Goal: Transaction & Acquisition: Purchase product/service

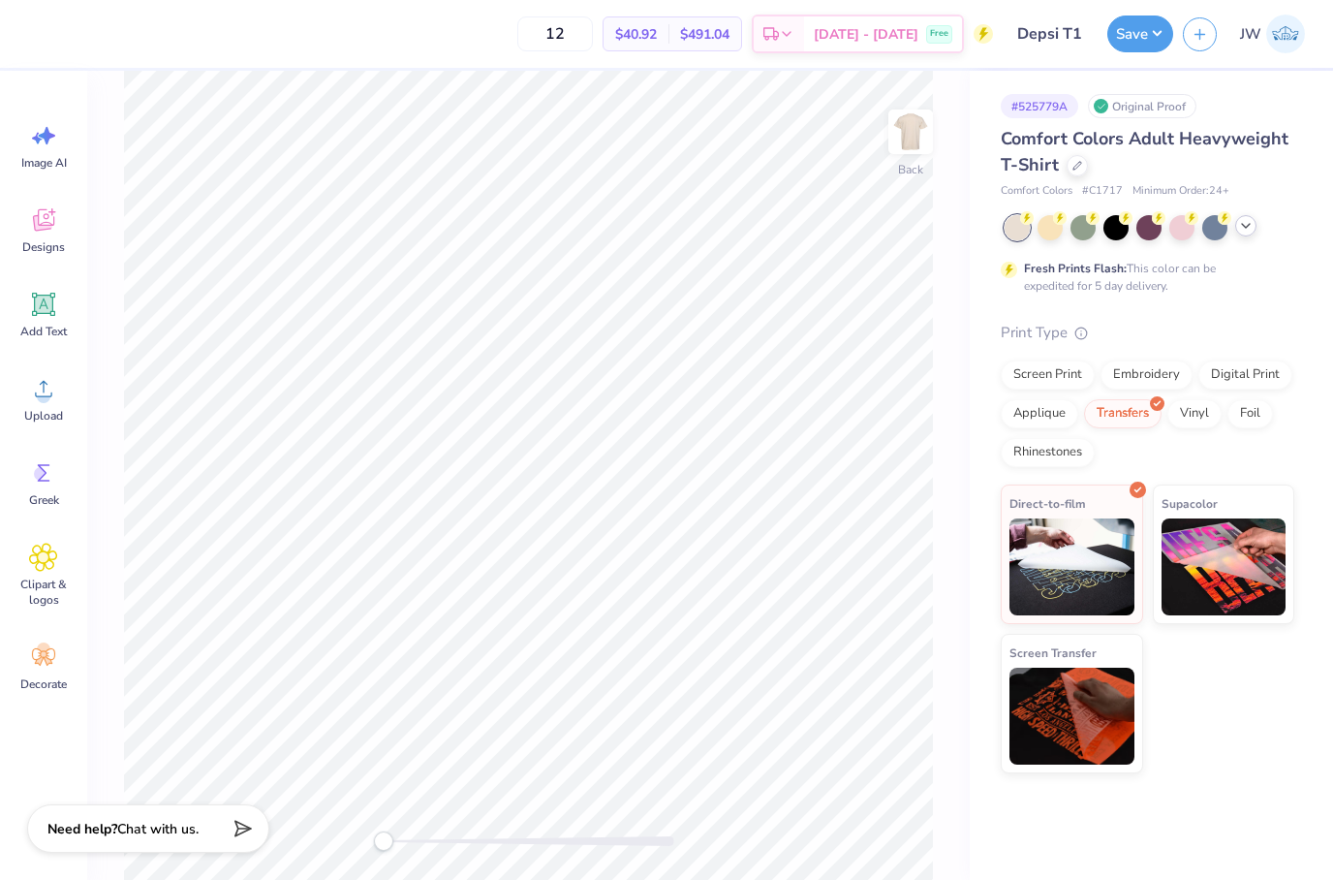
click at [1239, 234] on div at bounding box center [1245, 225] width 21 height 21
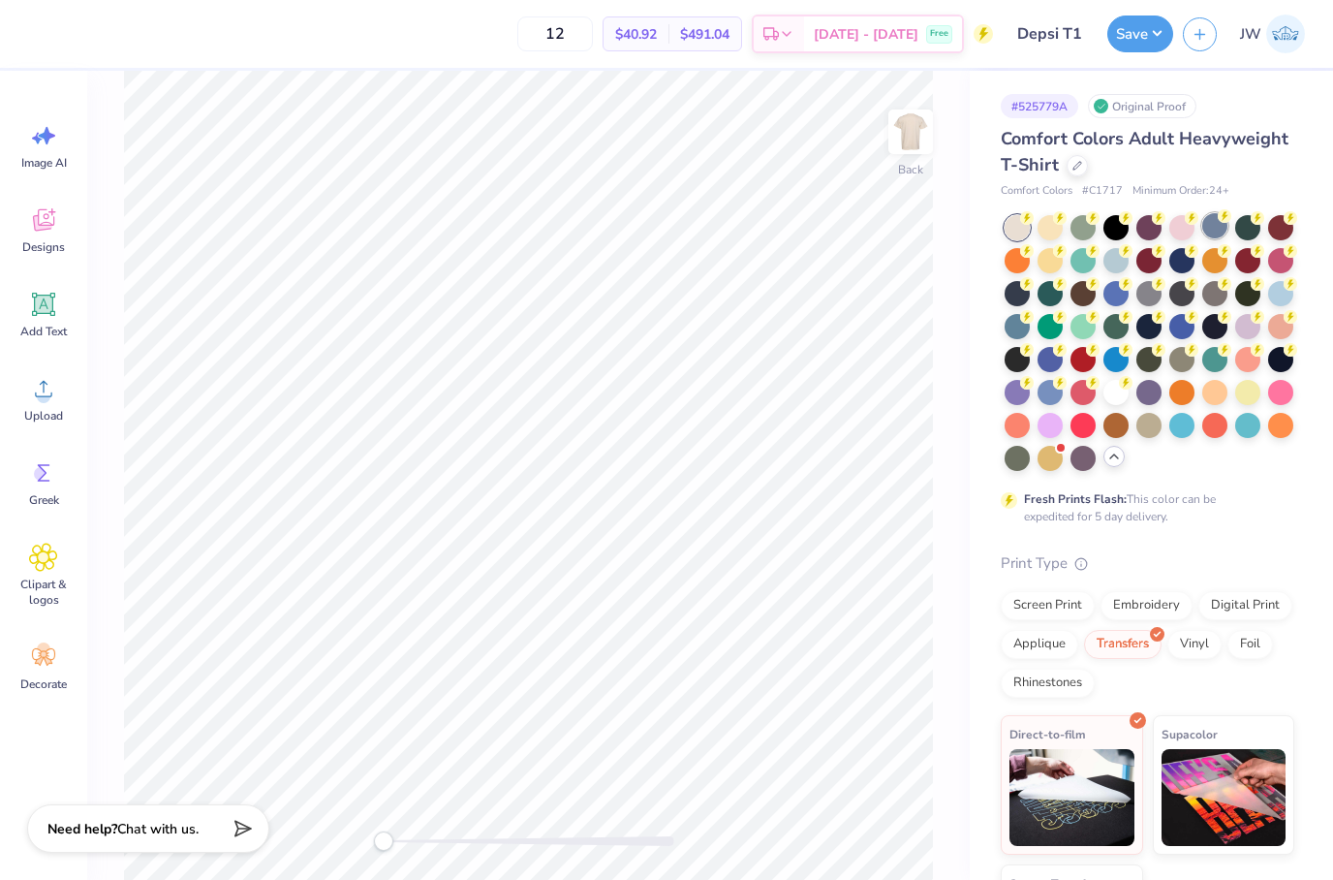
click at [1216, 225] on div at bounding box center [1214, 225] width 25 height 25
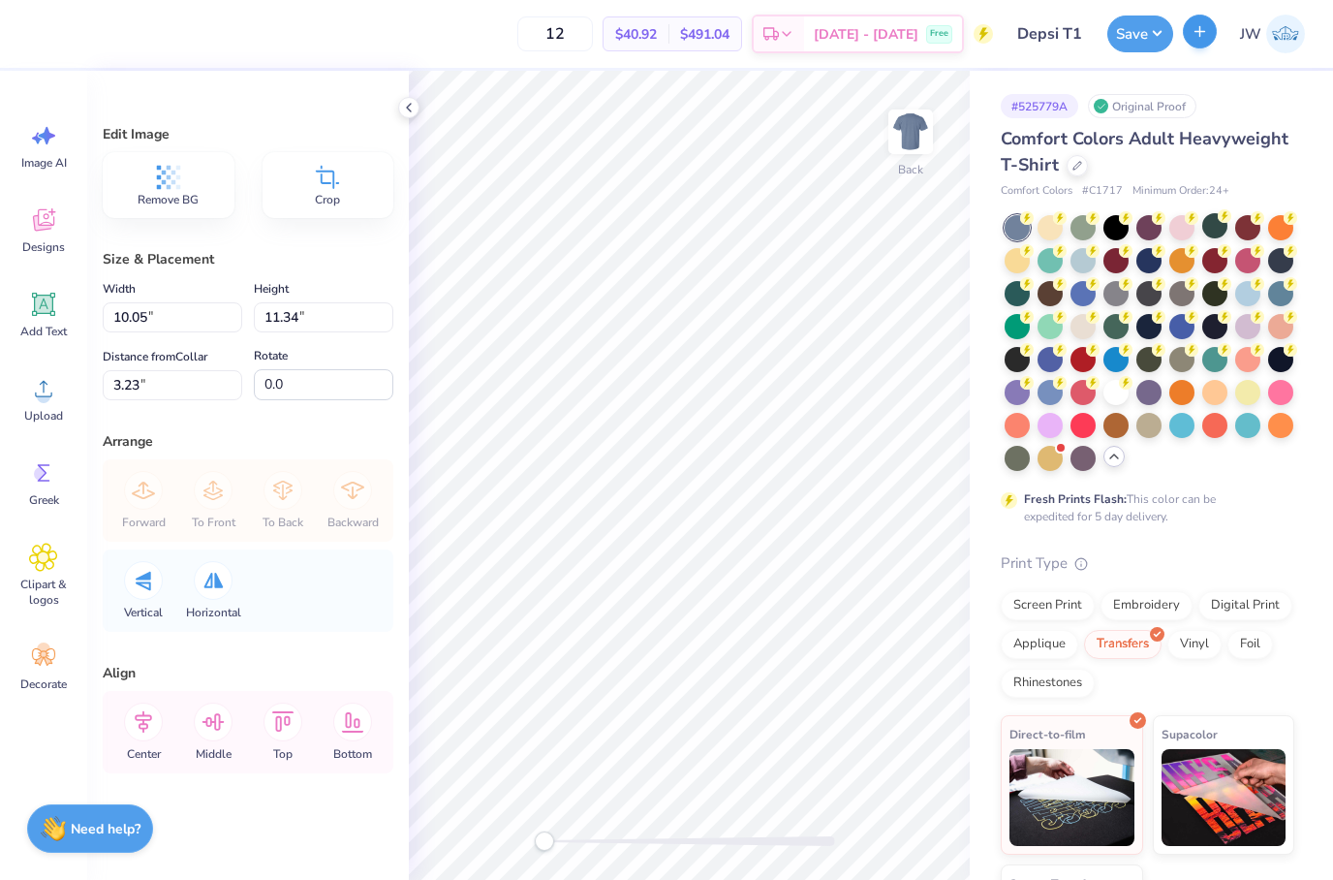
click at [1205, 23] on button "button" at bounding box center [1200, 32] width 34 height 34
click at [1207, 34] on icon "button" at bounding box center [1200, 31] width 16 height 16
click at [872, 817] on icon at bounding box center [878, 825] width 19 height 19
click at [1116, 293] on div at bounding box center [1116, 291] width 25 height 25
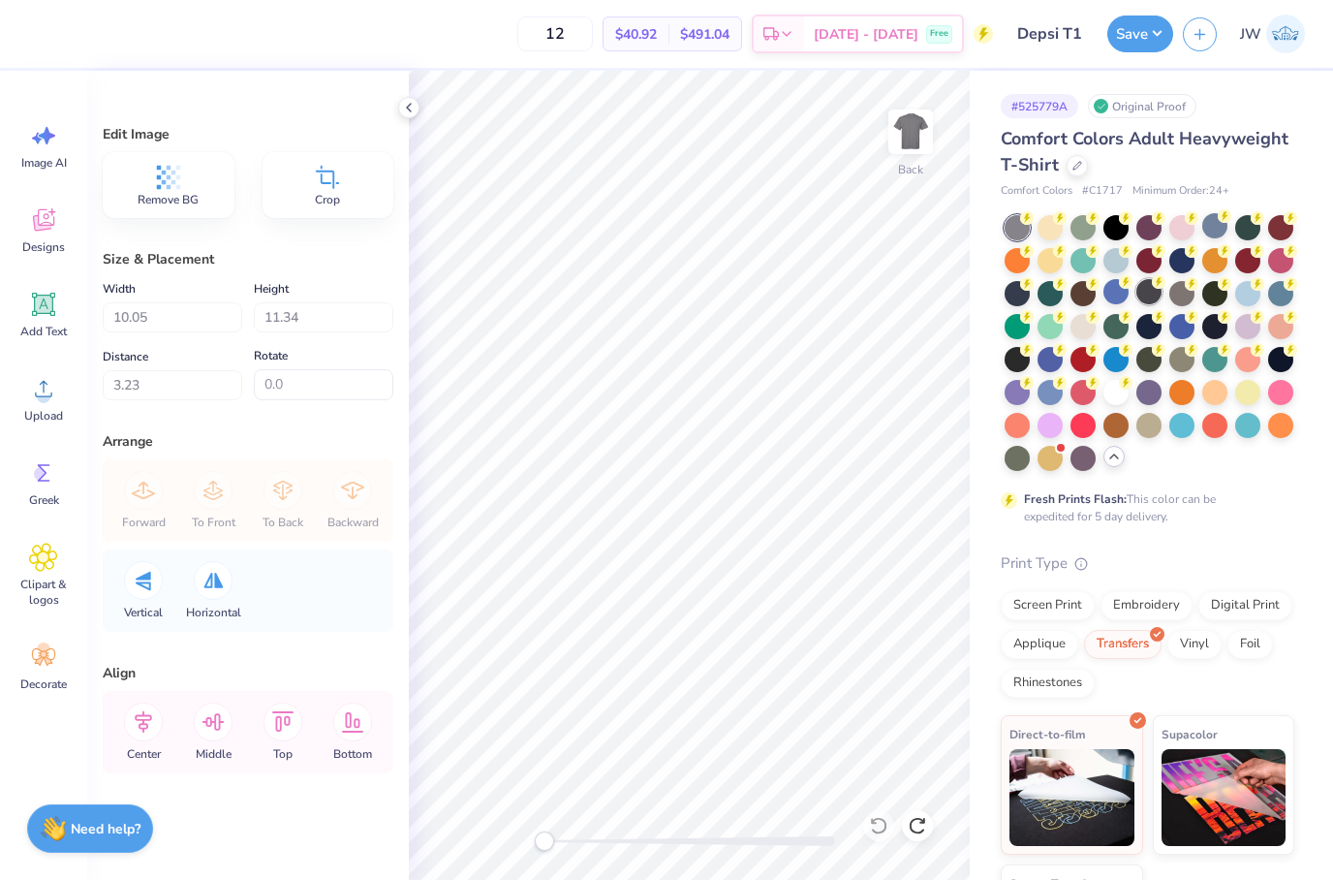
click at [1152, 297] on div at bounding box center [1149, 291] width 25 height 25
click at [1175, 292] on div at bounding box center [1181, 291] width 25 height 25
click at [1174, 277] on div at bounding box center [1150, 343] width 290 height 256
click at [1193, 282] on icon at bounding box center [1192, 282] width 7 height 10
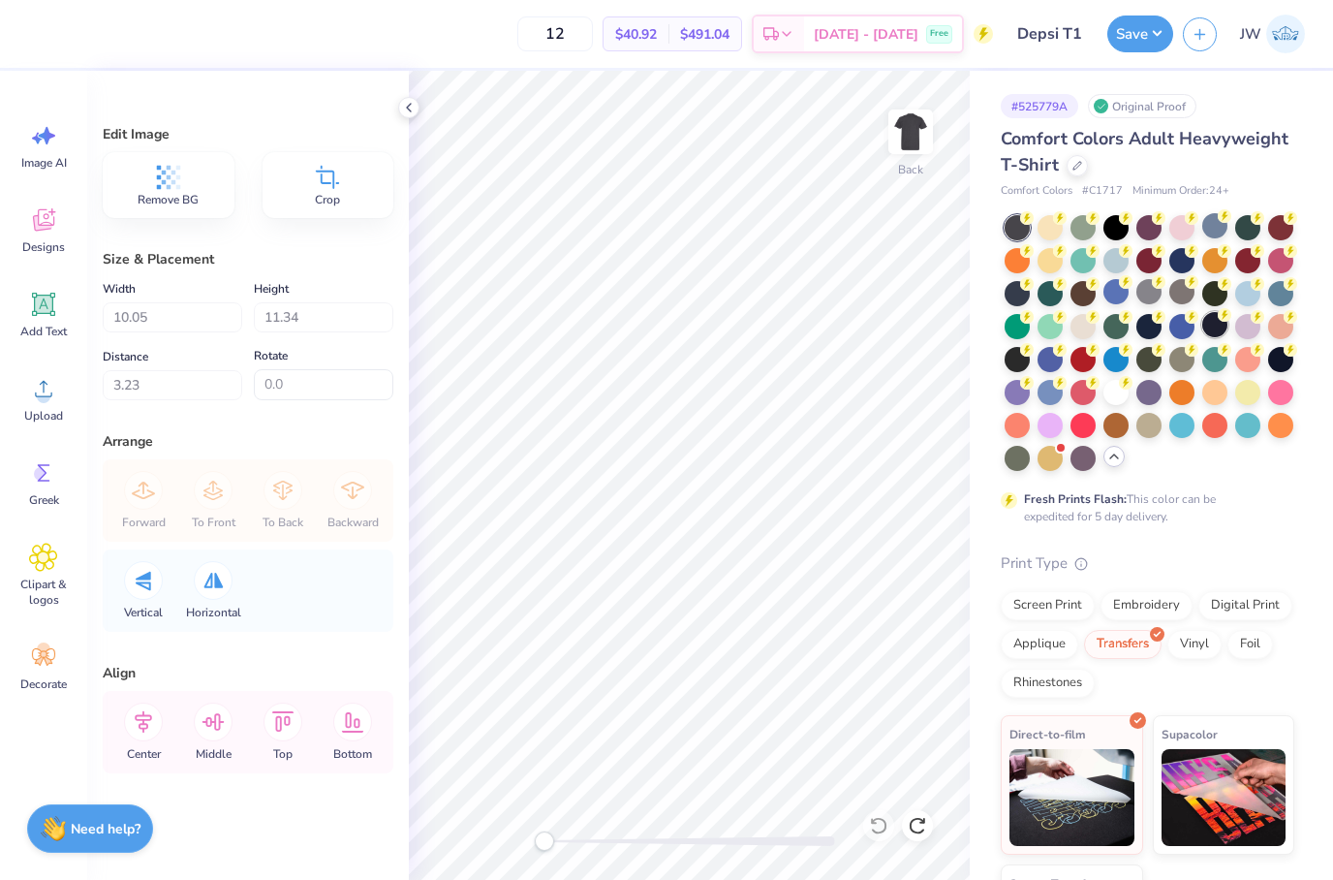
click at [1221, 332] on div at bounding box center [1214, 324] width 25 height 25
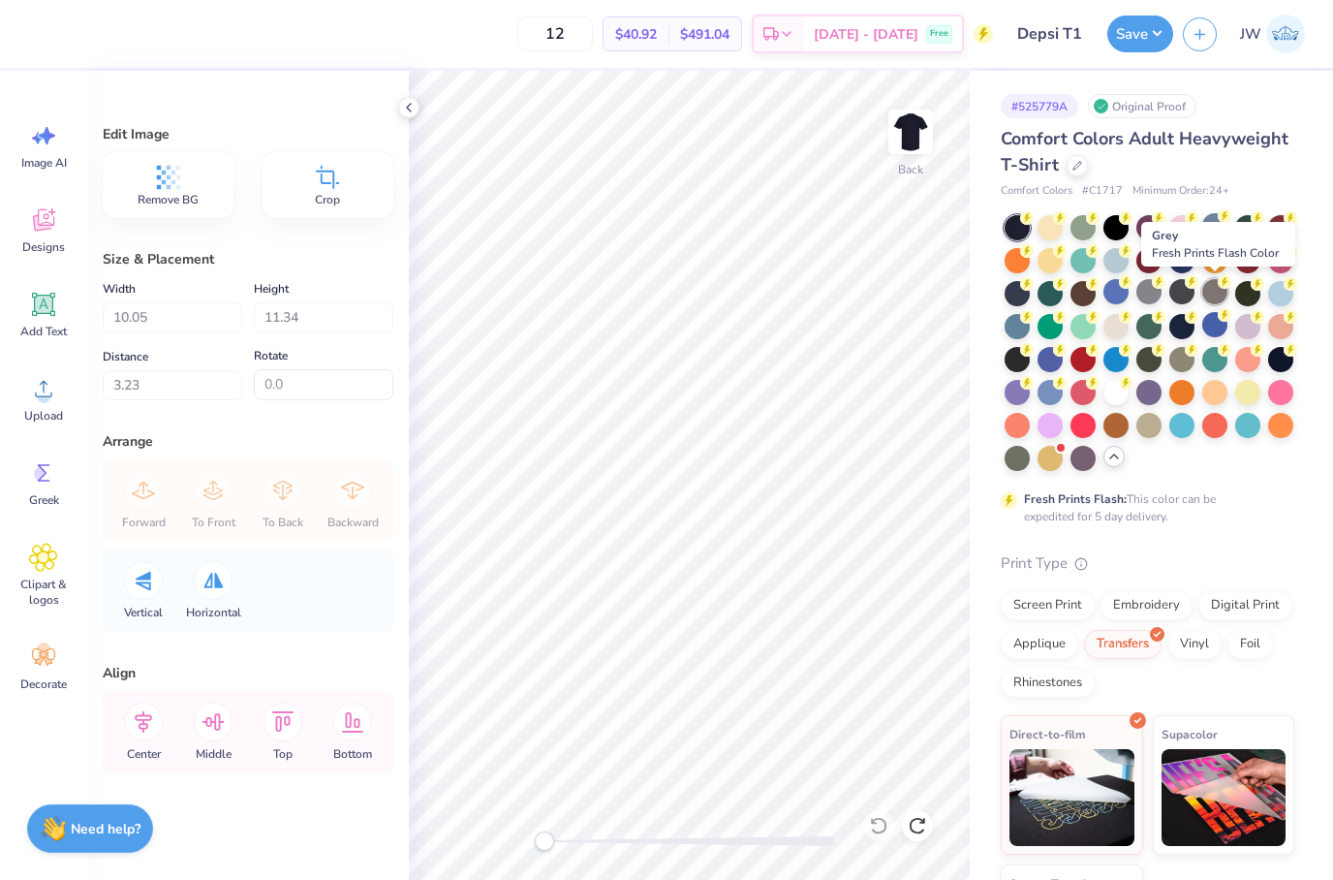
click at [1217, 304] on div at bounding box center [1214, 291] width 25 height 25
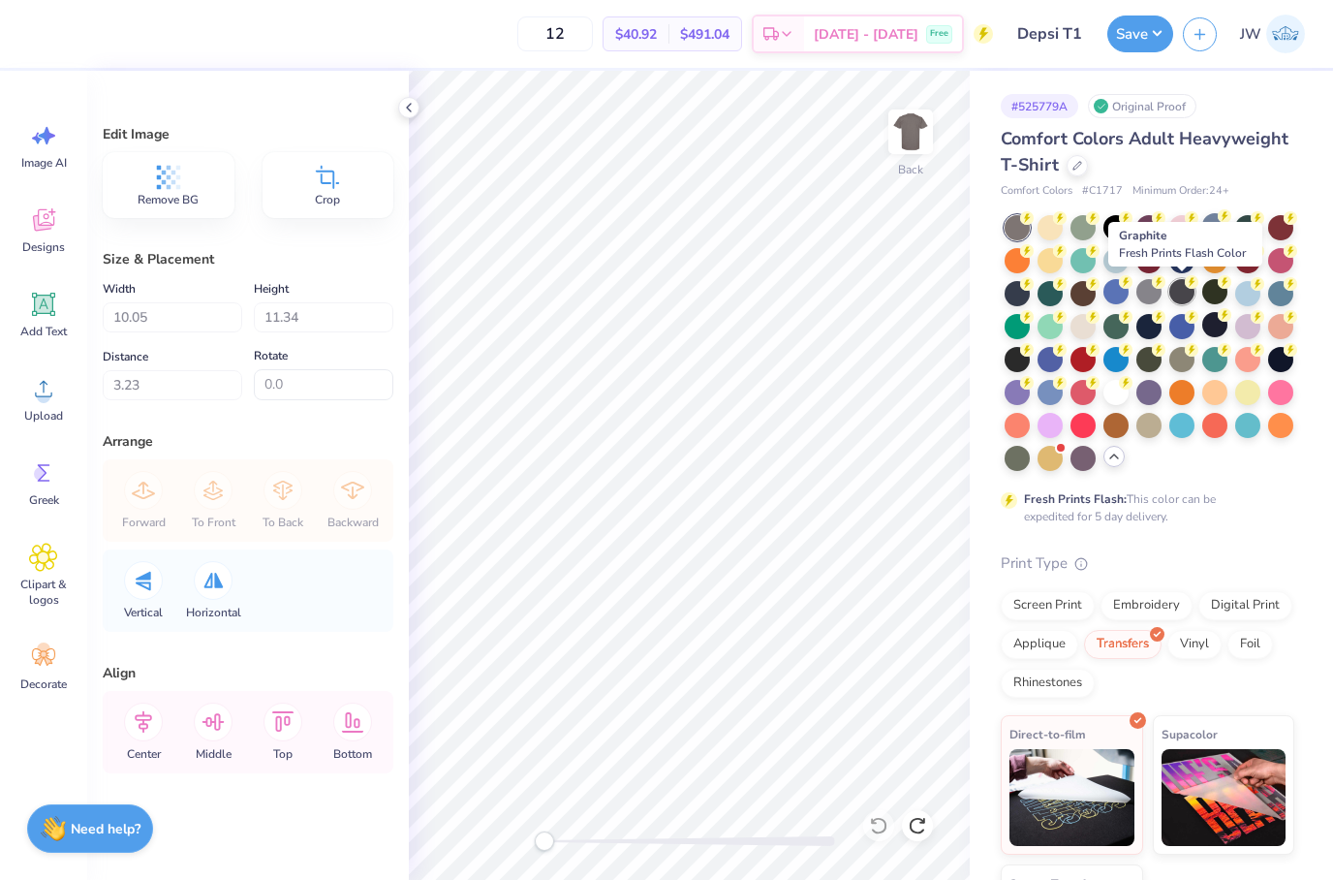
click at [1179, 294] on div at bounding box center [1181, 291] width 25 height 25
click at [1052, 599] on div "Screen Print" at bounding box center [1048, 602] width 94 height 29
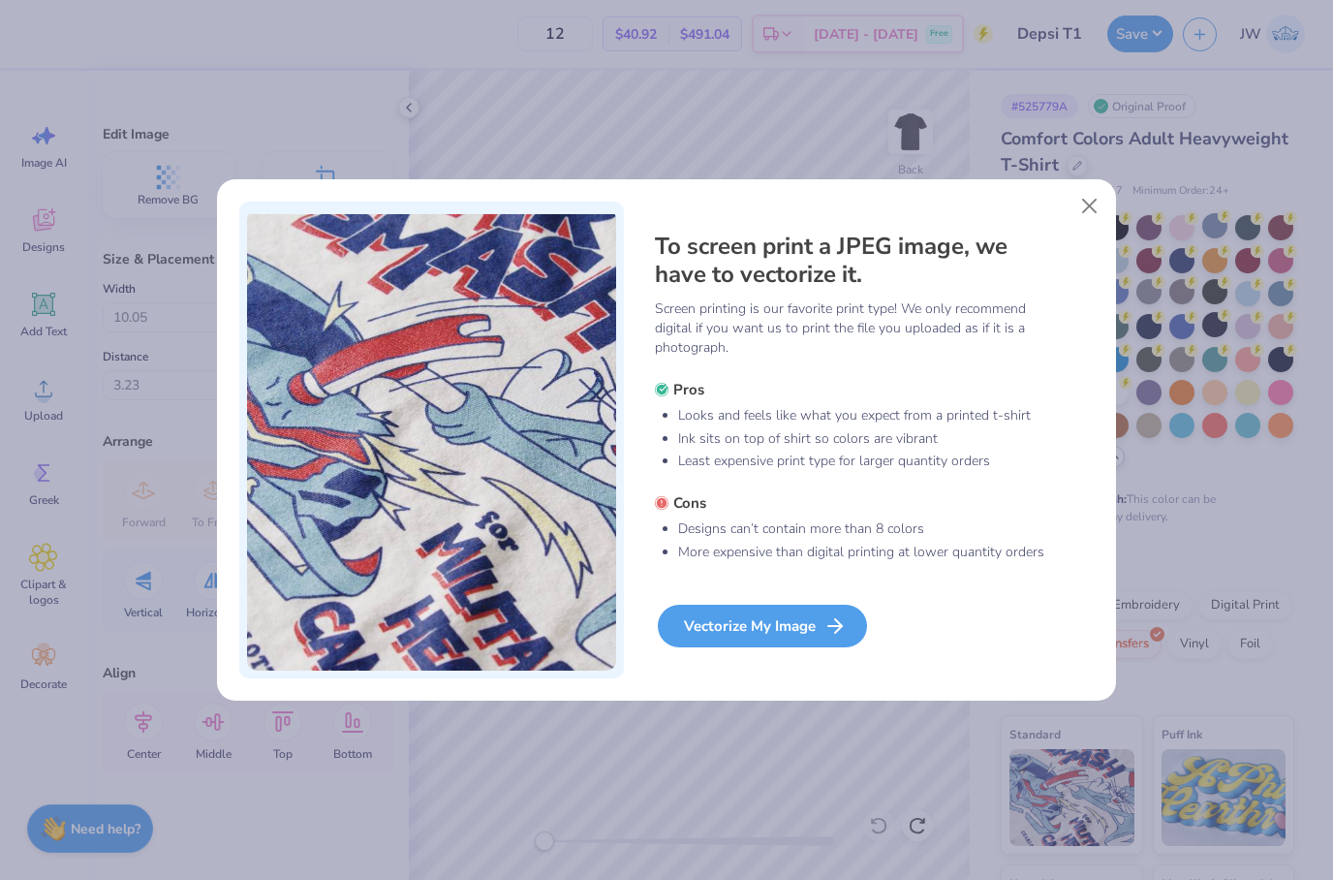
click at [776, 630] on div "Vectorize My Image" at bounding box center [762, 626] width 209 height 43
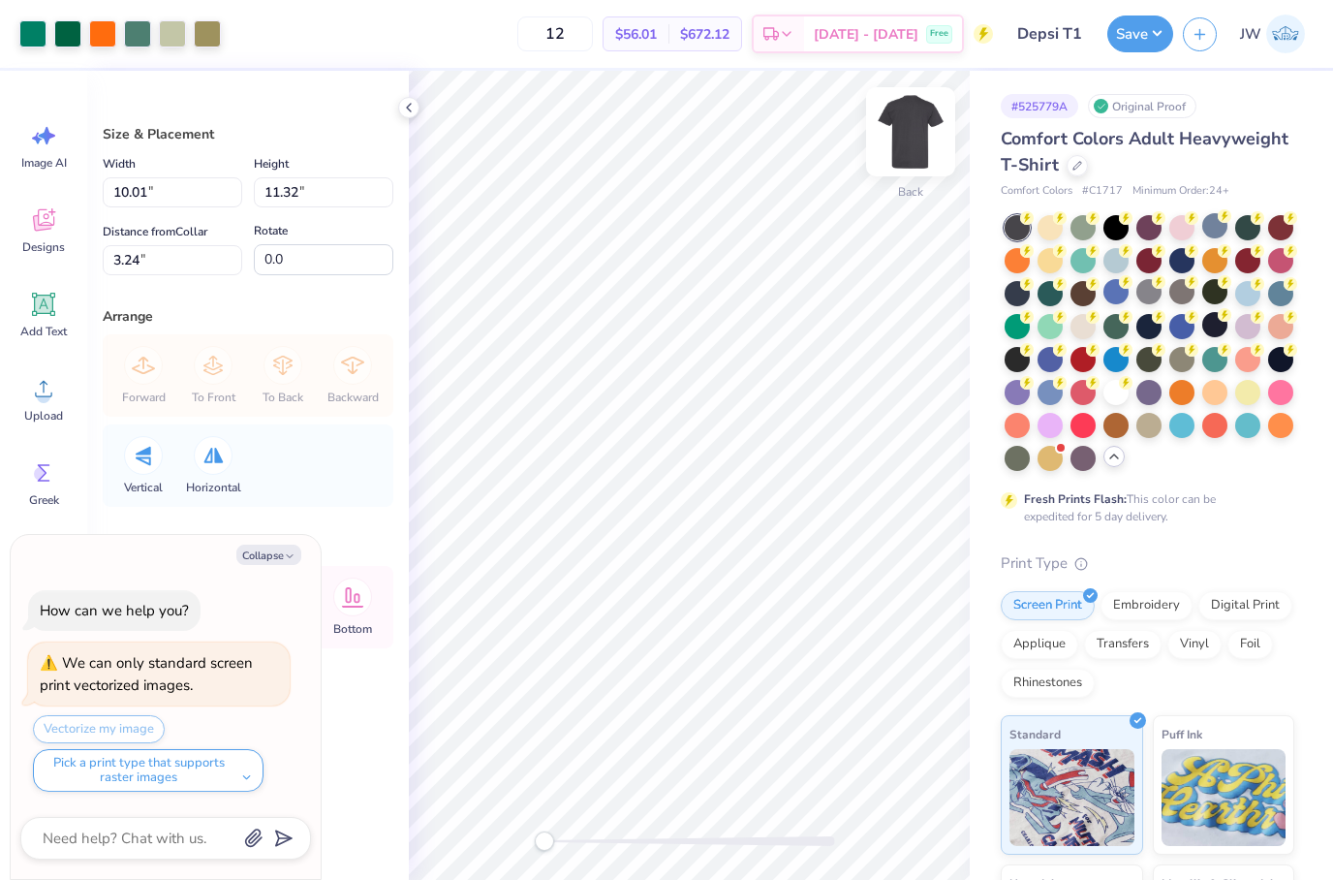
type textarea "x"
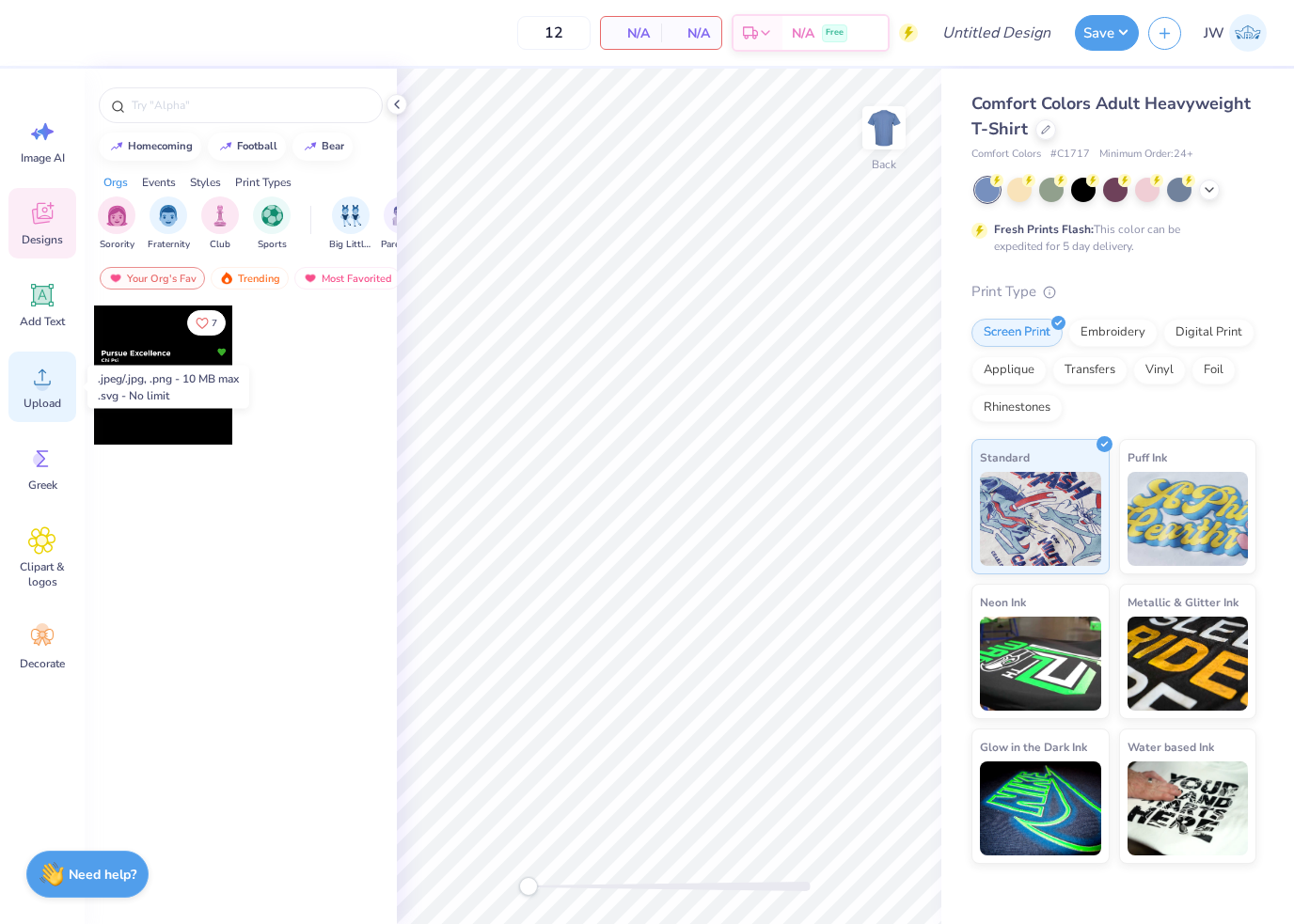
click at [57, 382] on div "Upload" at bounding box center [43, 386] width 68 height 71
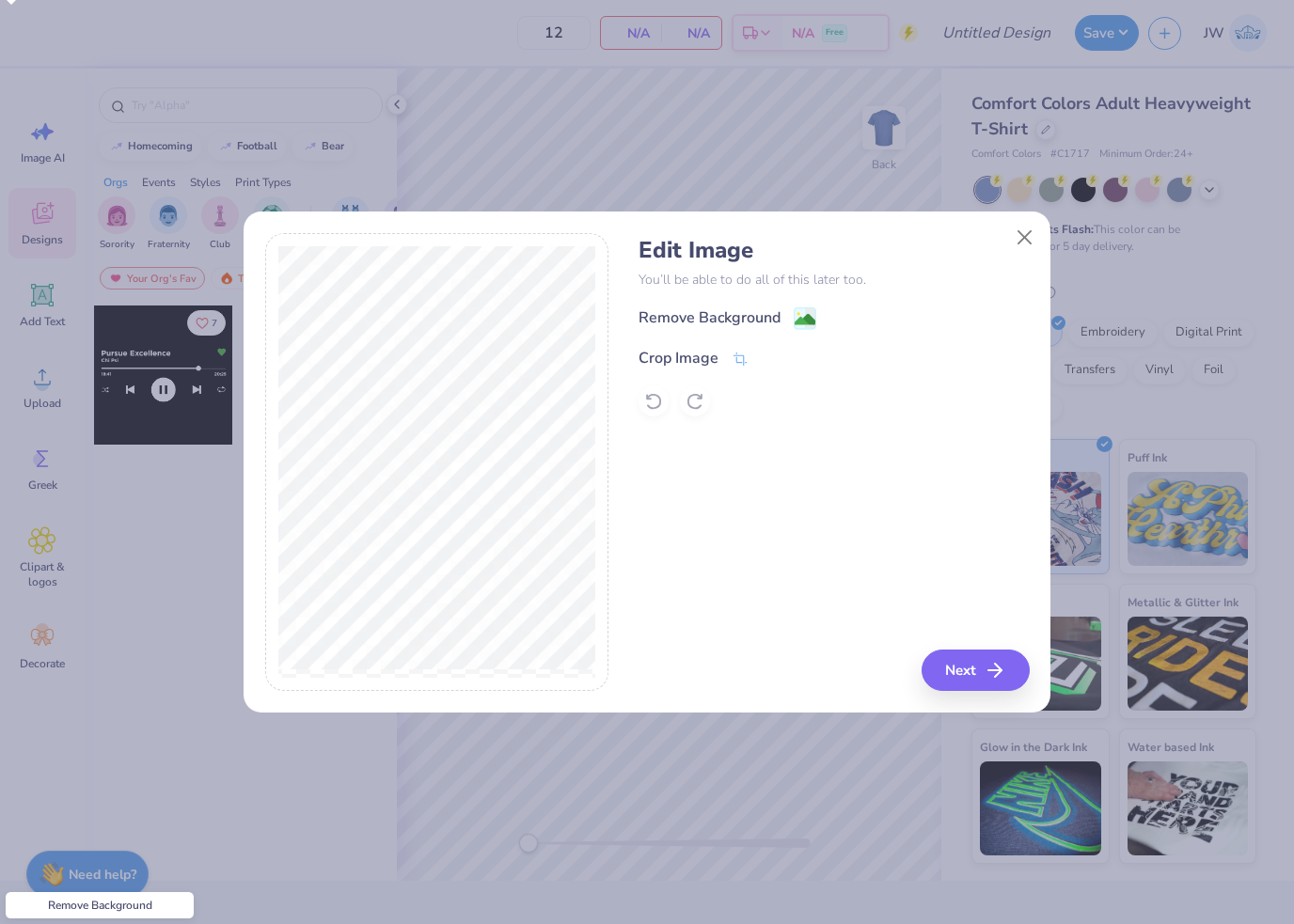
click at [801, 319] on image at bounding box center [805, 319] width 20 height 20
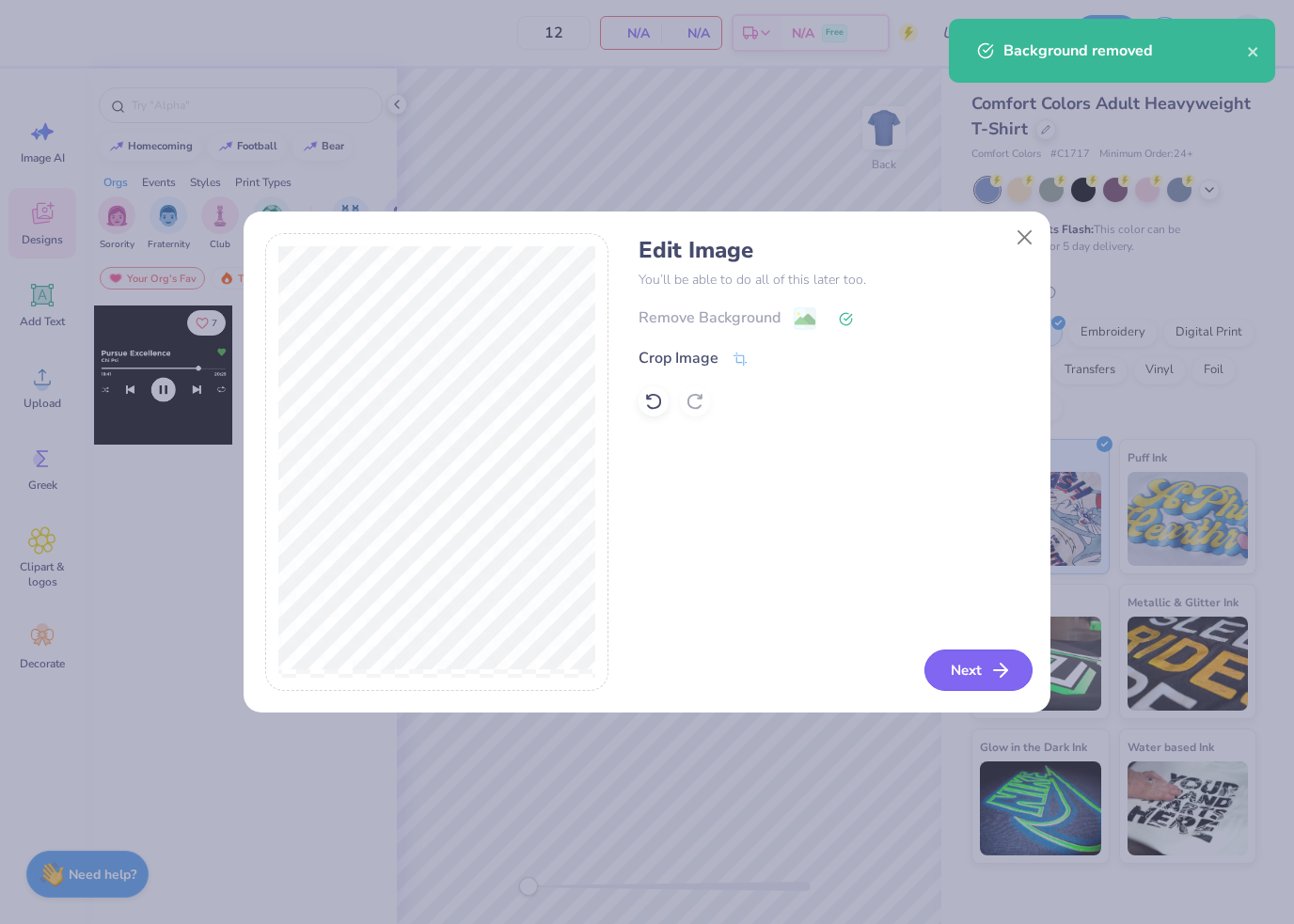
click at [1001, 658] on button "Next" at bounding box center [978, 671] width 108 height 42
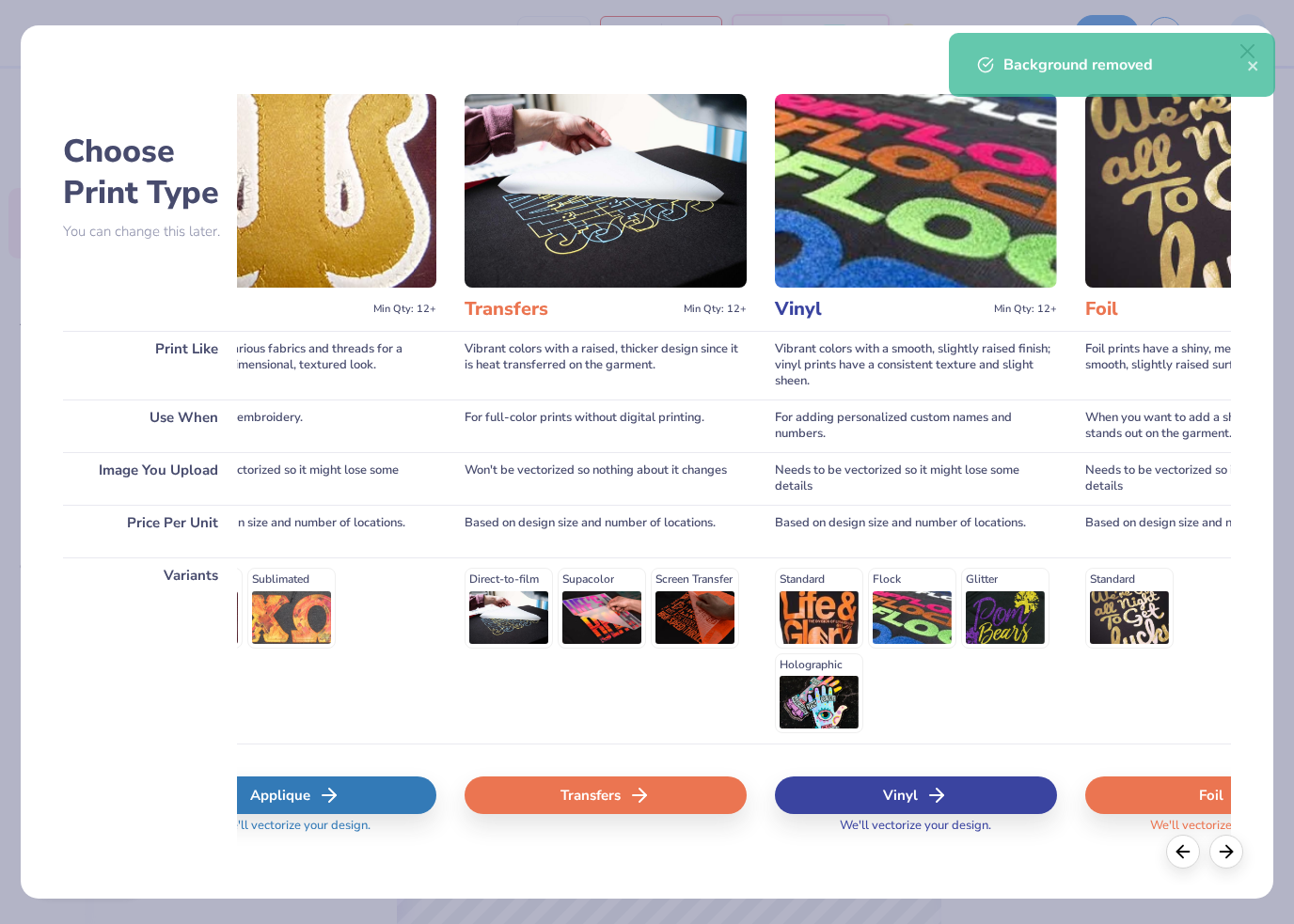
scroll to position [0, 1085]
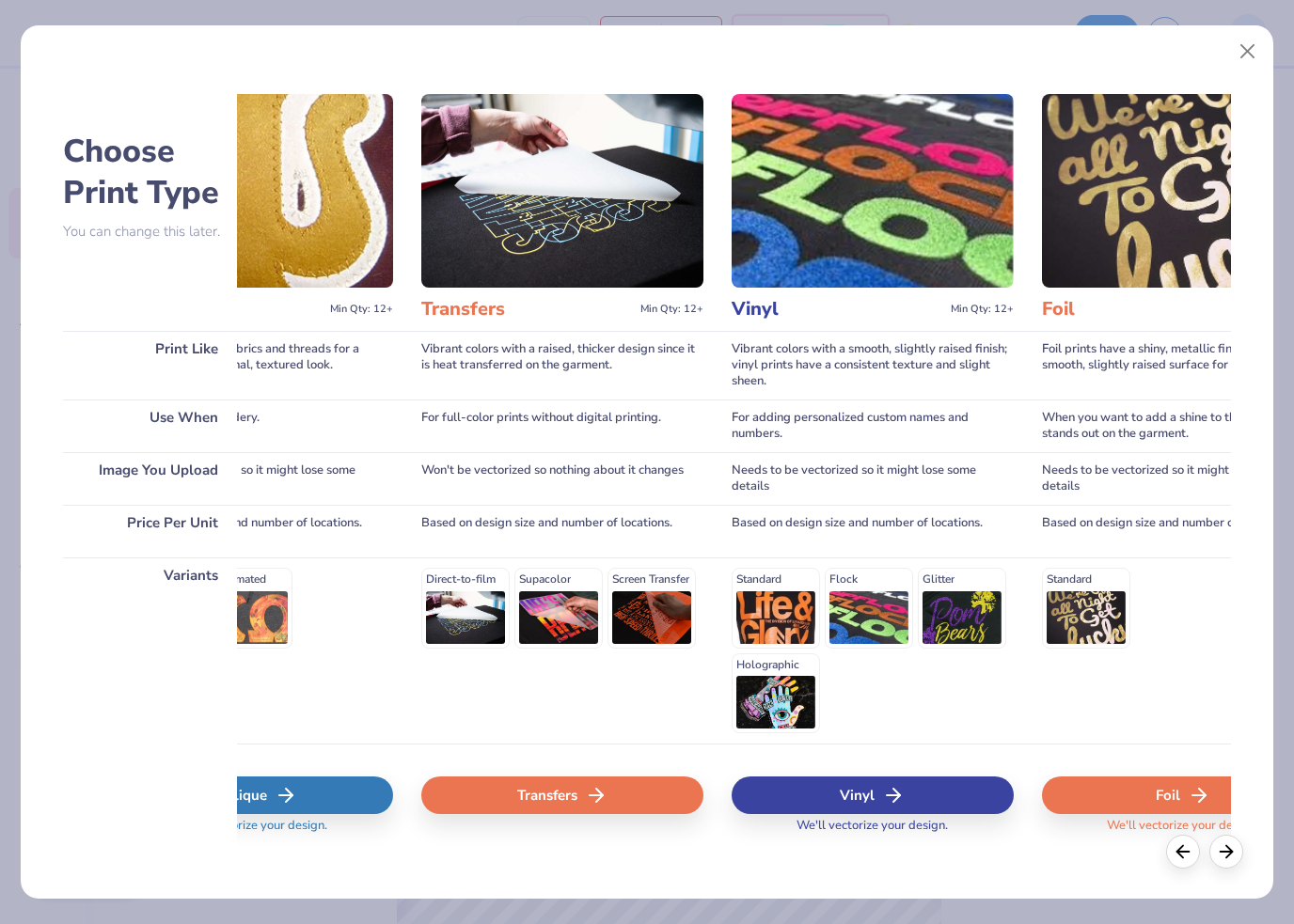
click at [655, 776] on div "Transfers" at bounding box center [562, 795] width 282 height 38
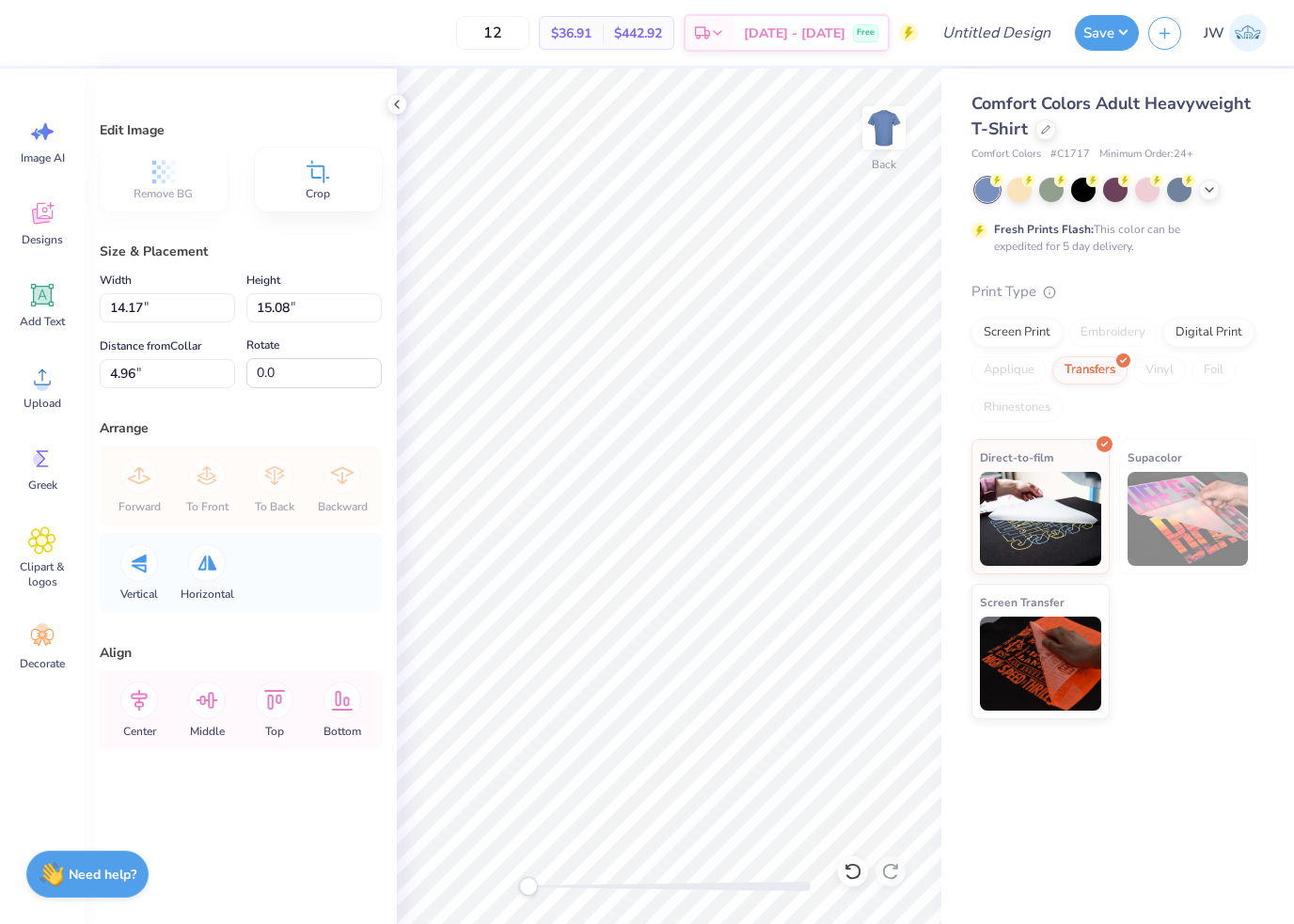
type input "10.92"
type input "11.62"
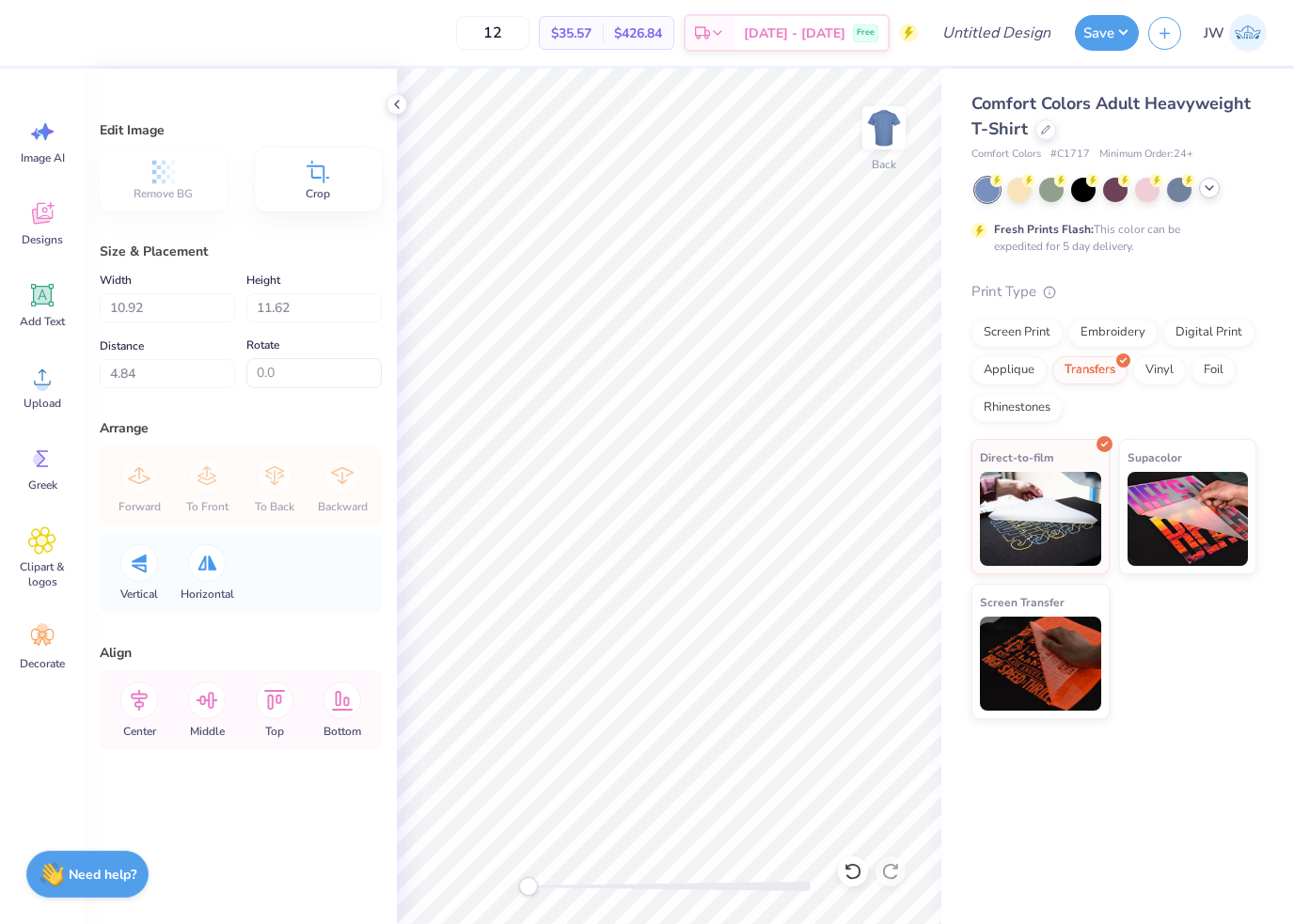
click at [1207, 184] on icon at bounding box center [1210, 188] width 16 height 16
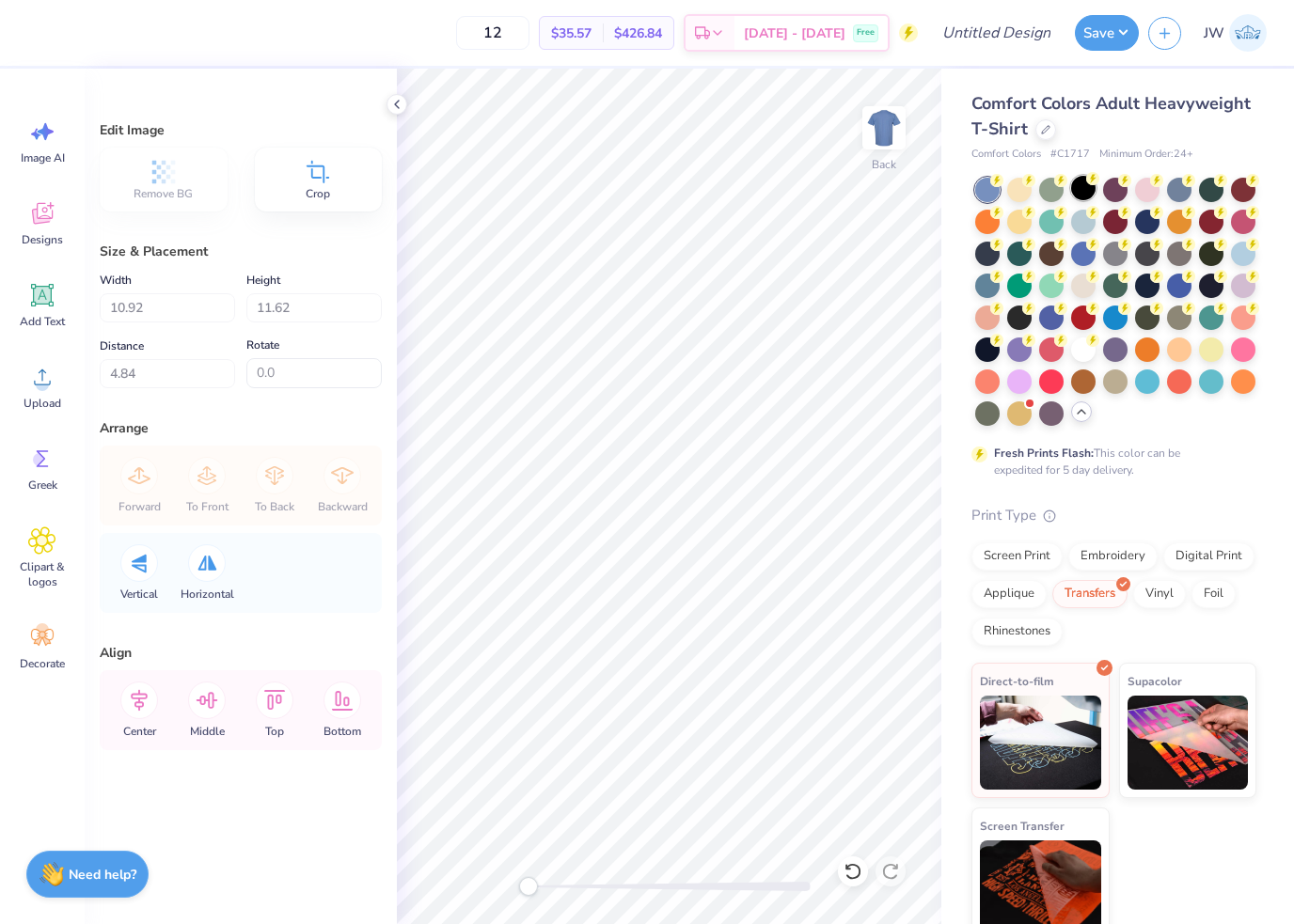
click at [1078, 197] on div at bounding box center [1083, 187] width 24 height 24
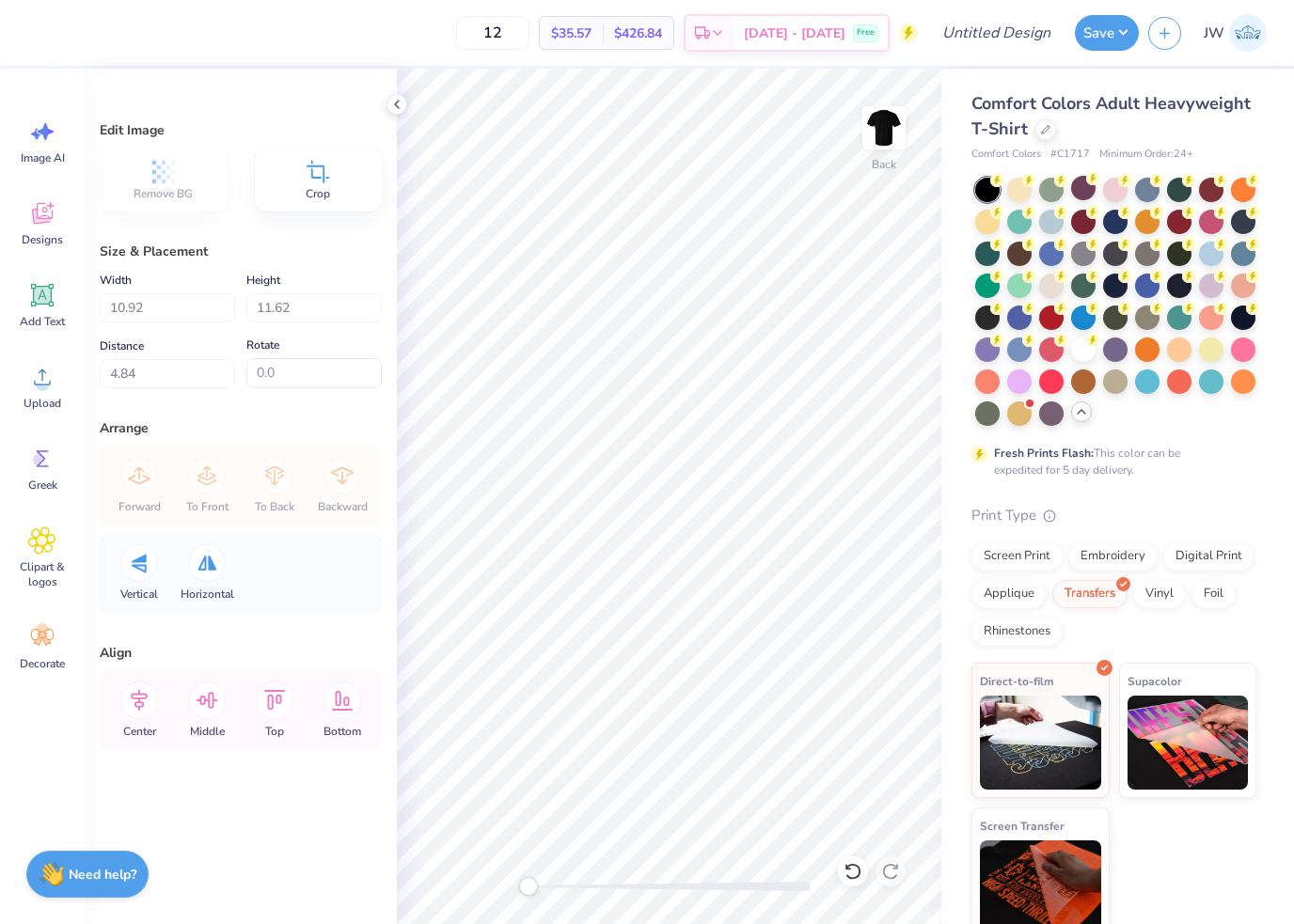
type input "3.00"
drag, startPoint x: 1072, startPoint y: 384, endPoint x: 1089, endPoint y: 344, distance: 43.5
click at [1089, 346] on div at bounding box center [1116, 302] width 282 height 248
click at [1073, 254] on div at bounding box center [1083, 251] width 24 height 24
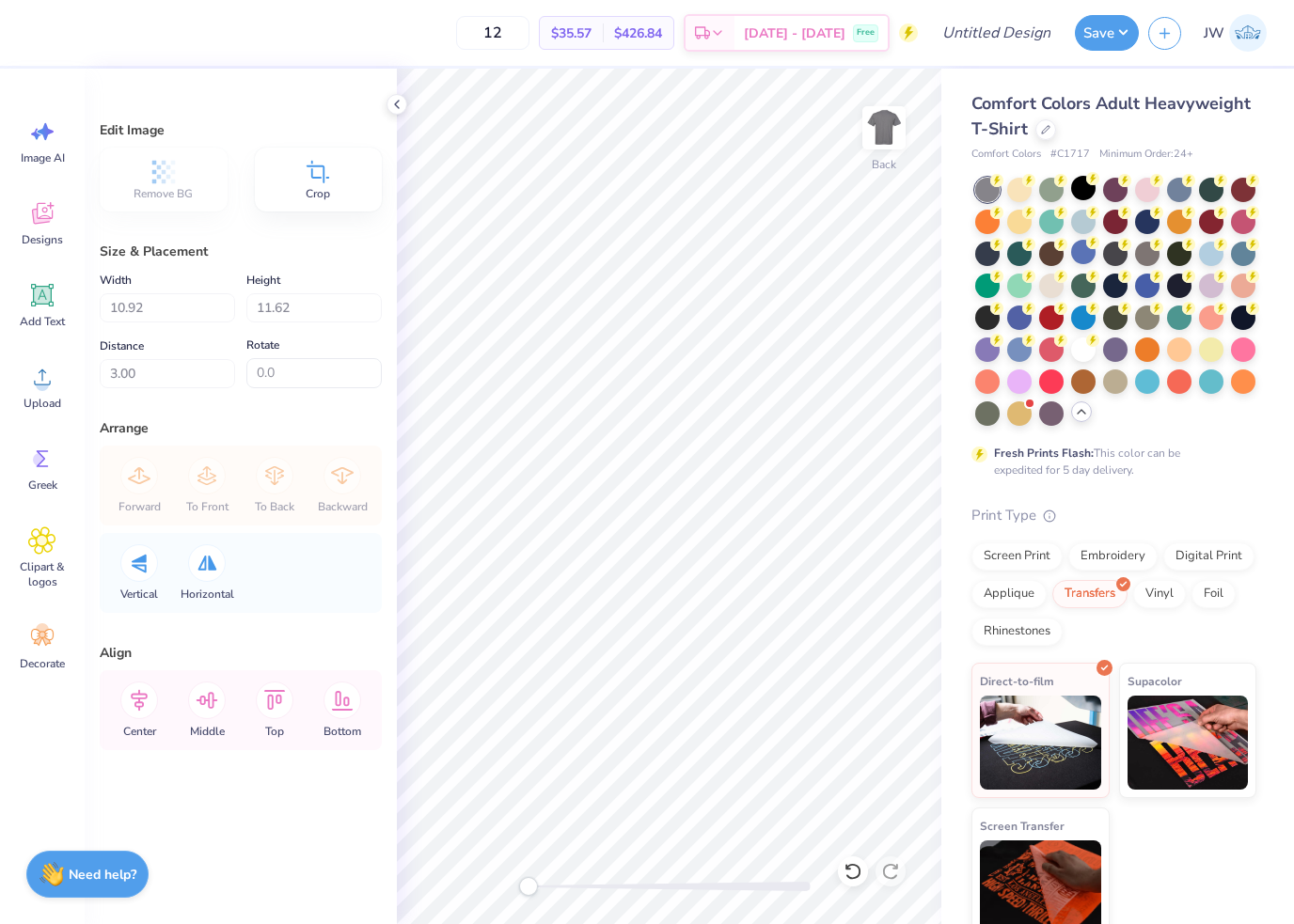
click at [1267, 488] on div "Comfort Colors Adult Heavyweight T-Shirt Comfort Colors # C1717 Minimum Order: …" at bounding box center [1117, 506] width 352 height 874
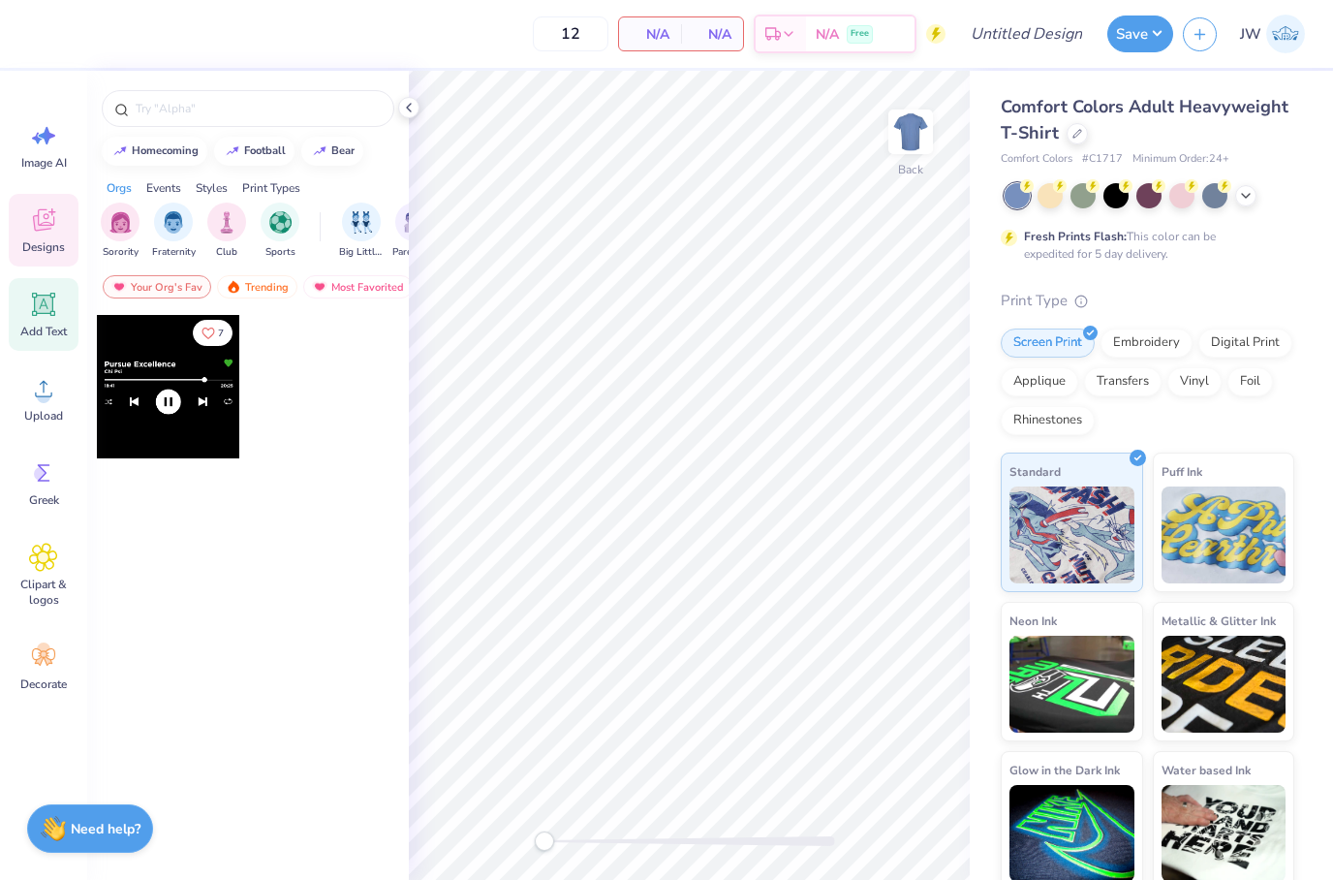
click at [49, 319] on div "Add Text" at bounding box center [44, 314] width 70 height 73
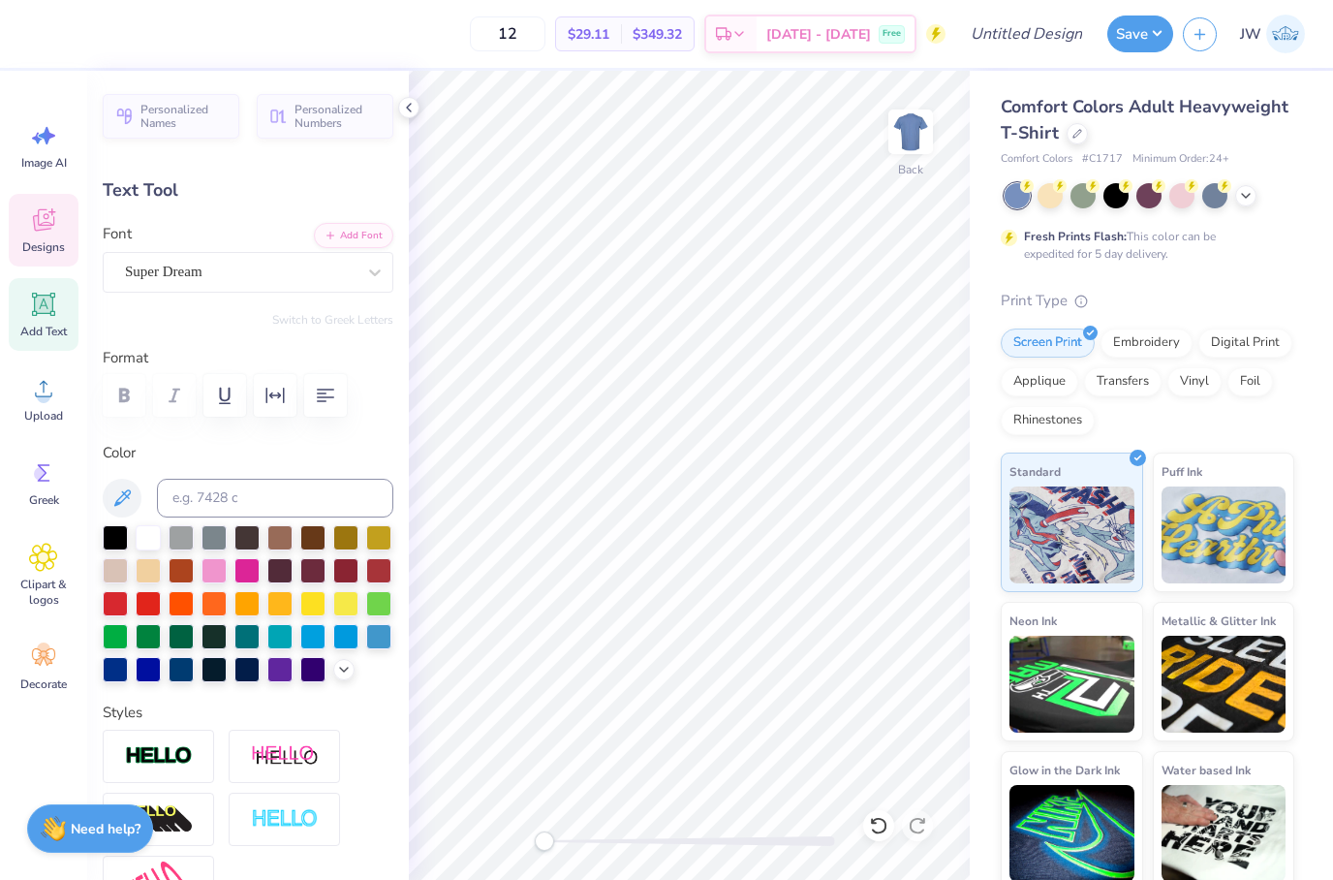
click at [43, 254] on span "Designs" at bounding box center [43, 247] width 43 height 16
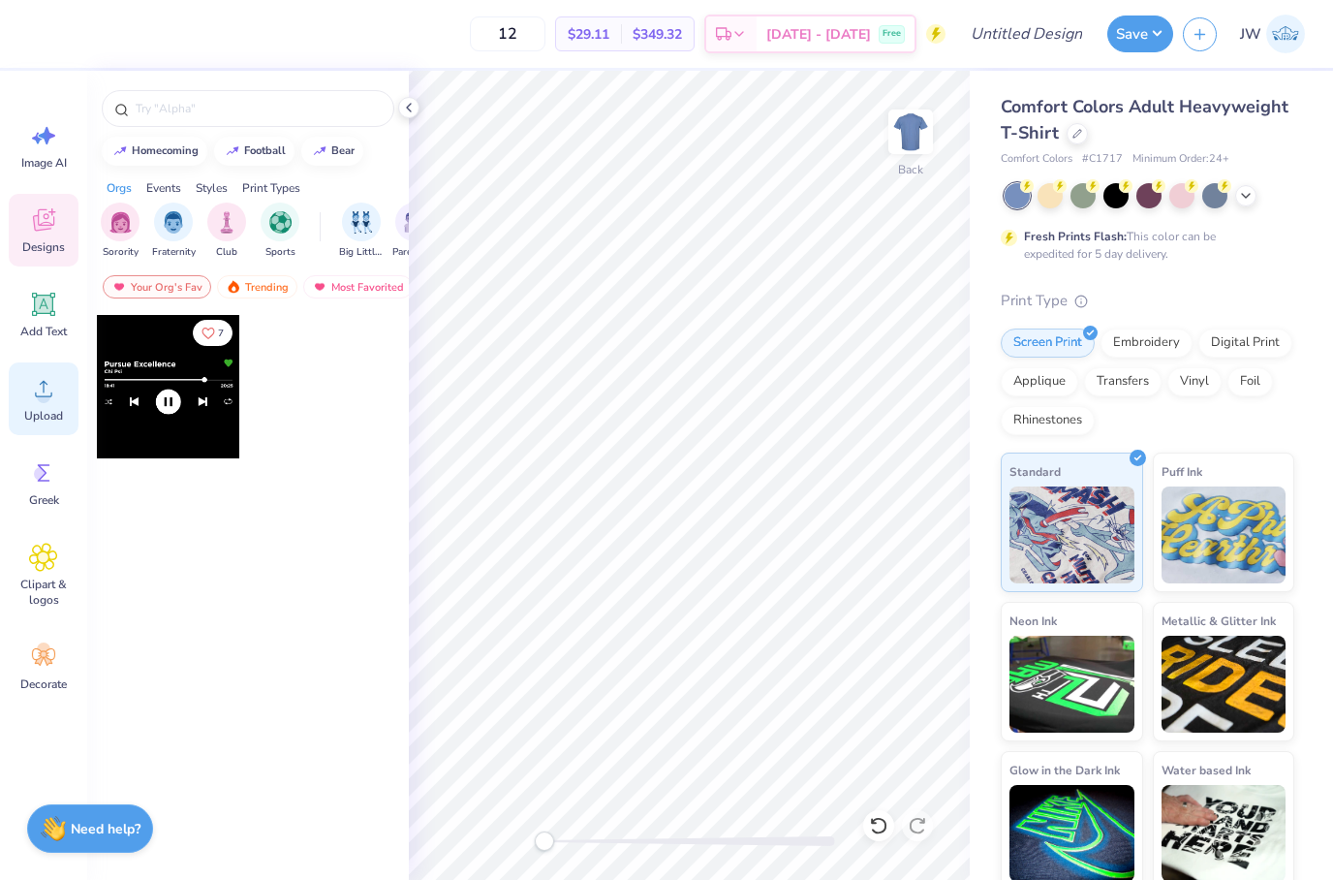
click at [32, 385] on icon at bounding box center [43, 388] width 29 height 29
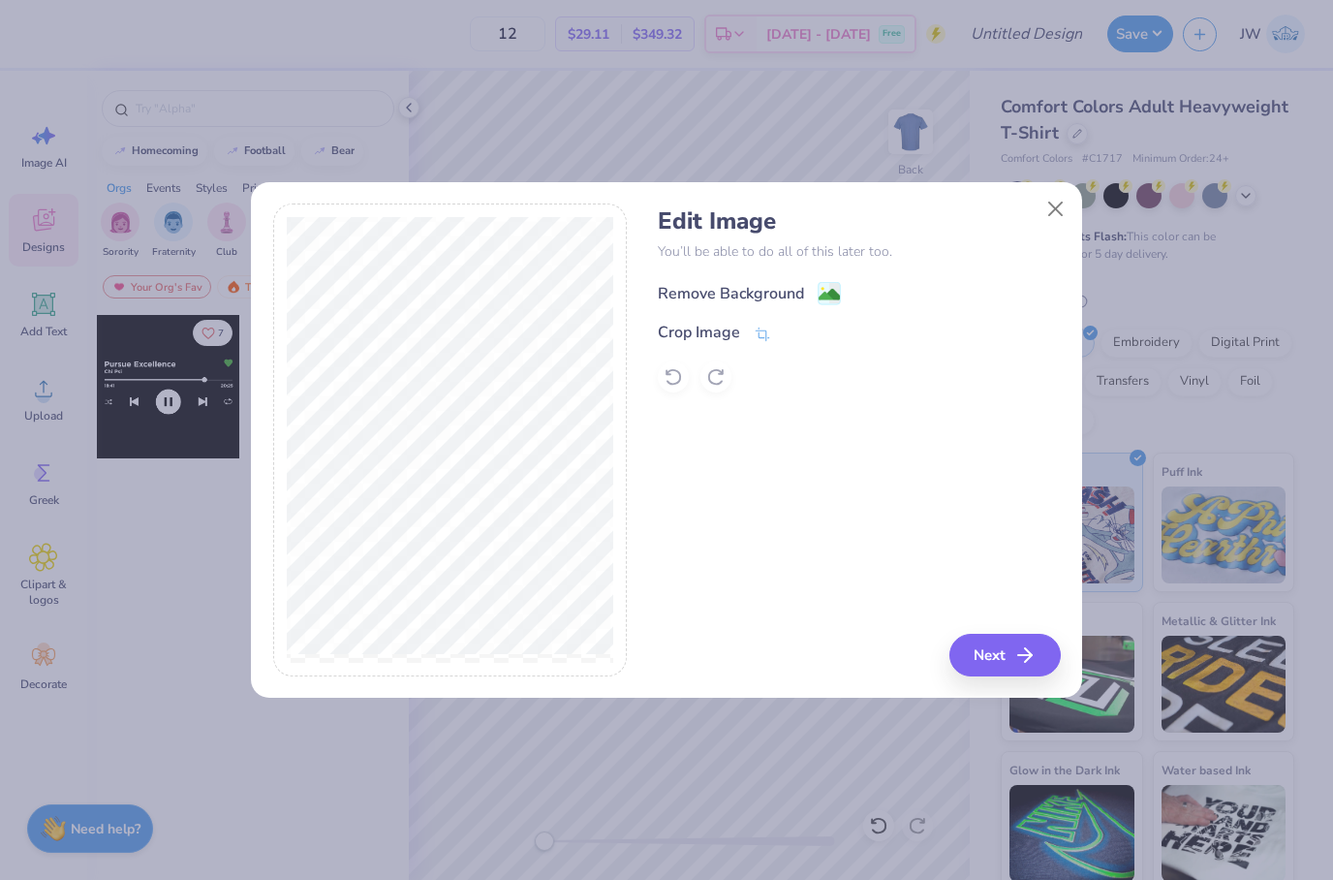
click at [830, 289] on image at bounding box center [829, 294] width 21 height 21
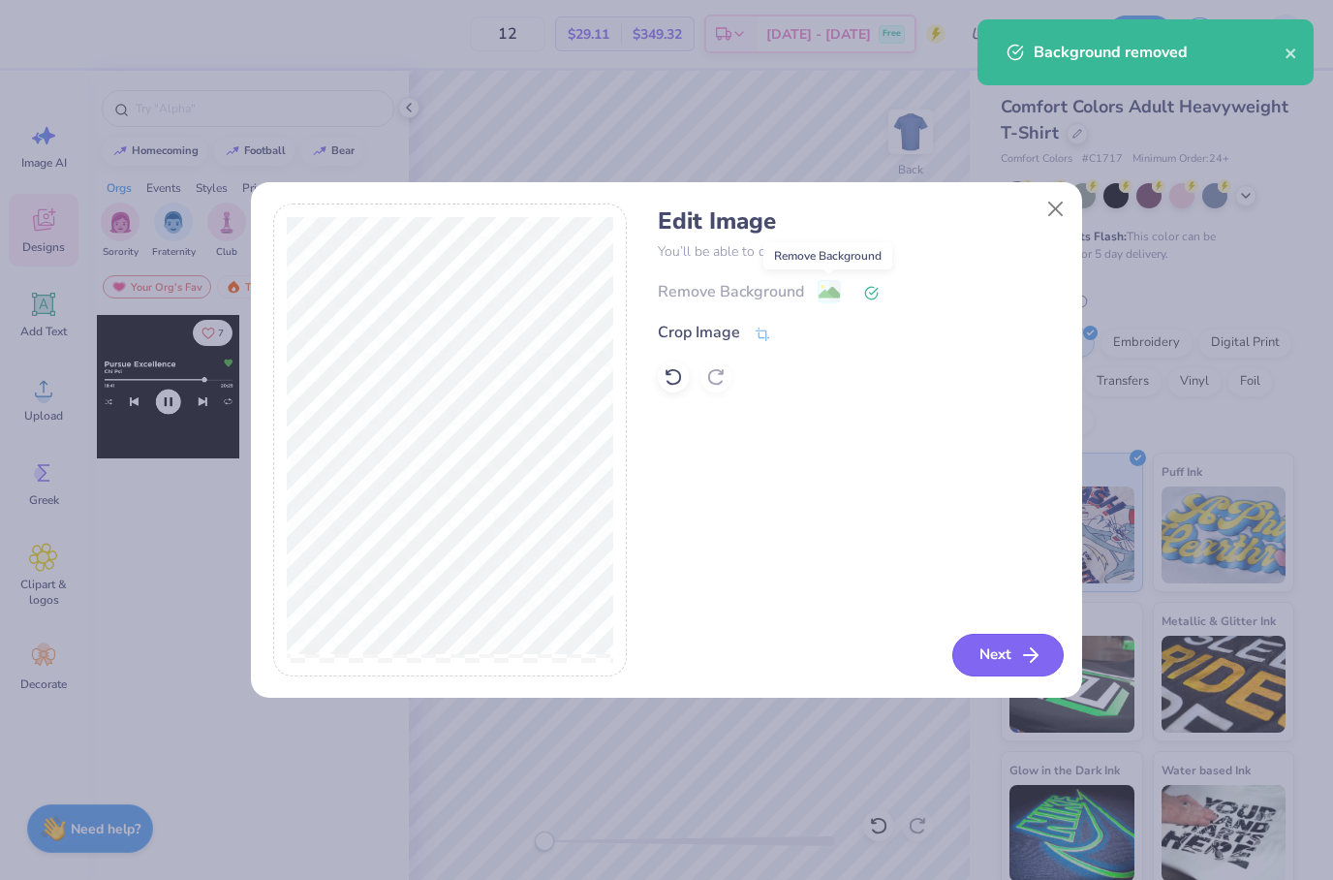
click at [1048, 663] on button "Next" at bounding box center [1007, 655] width 111 height 43
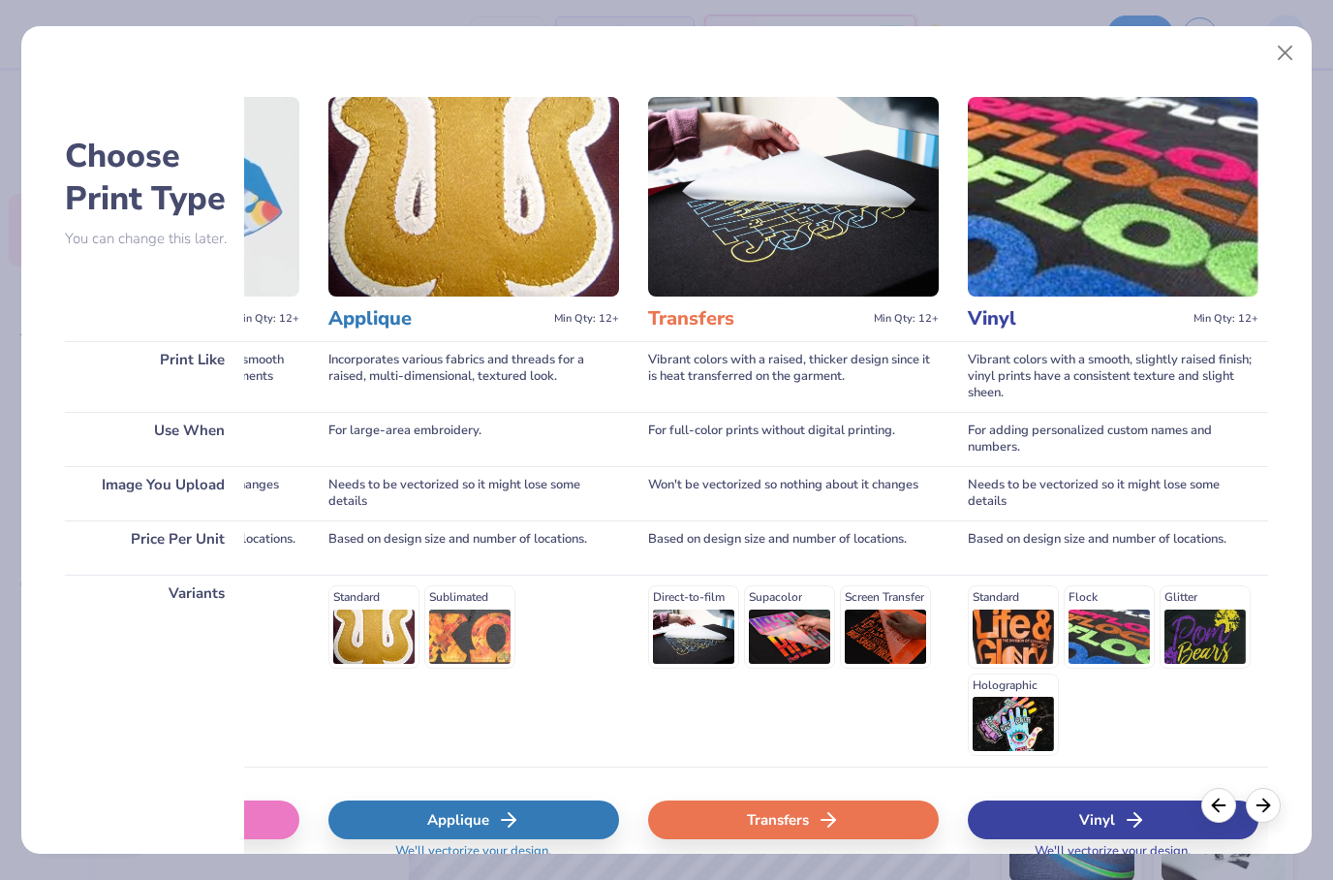
scroll to position [0, 943]
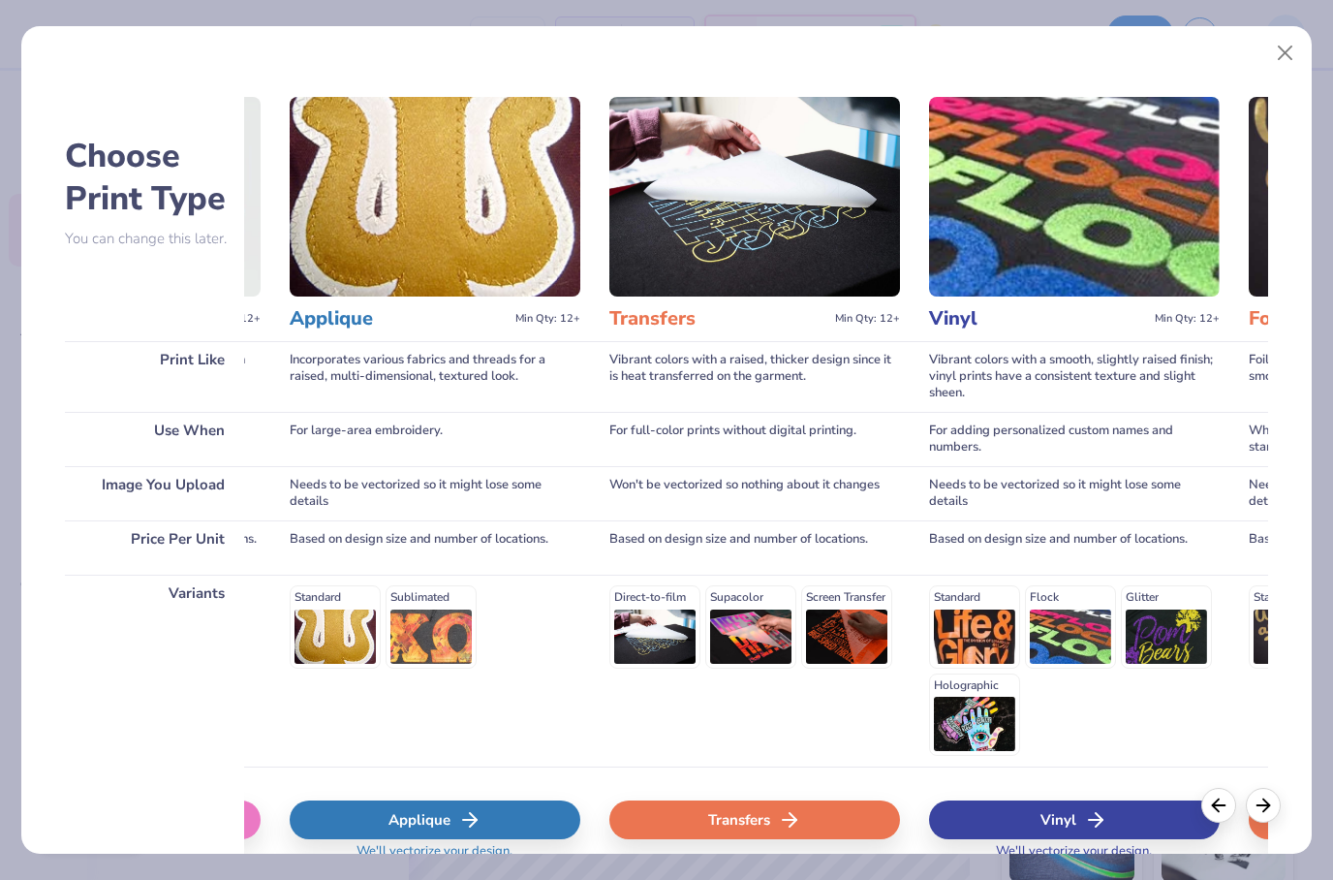
click at [817, 831] on div "Transfers" at bounding box center [754, 819] width 291 height 39
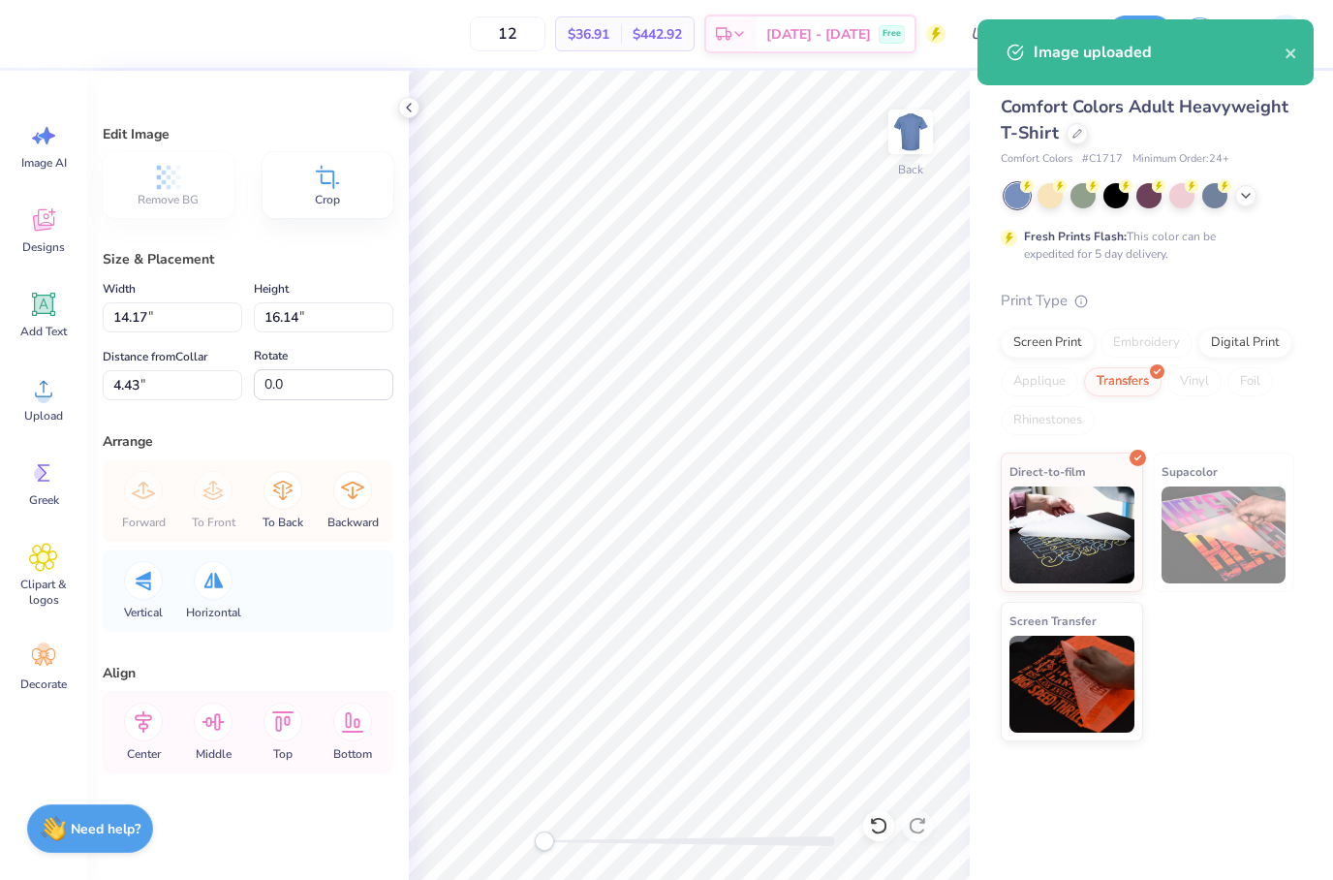
type input "7.96"
type input "9.06"
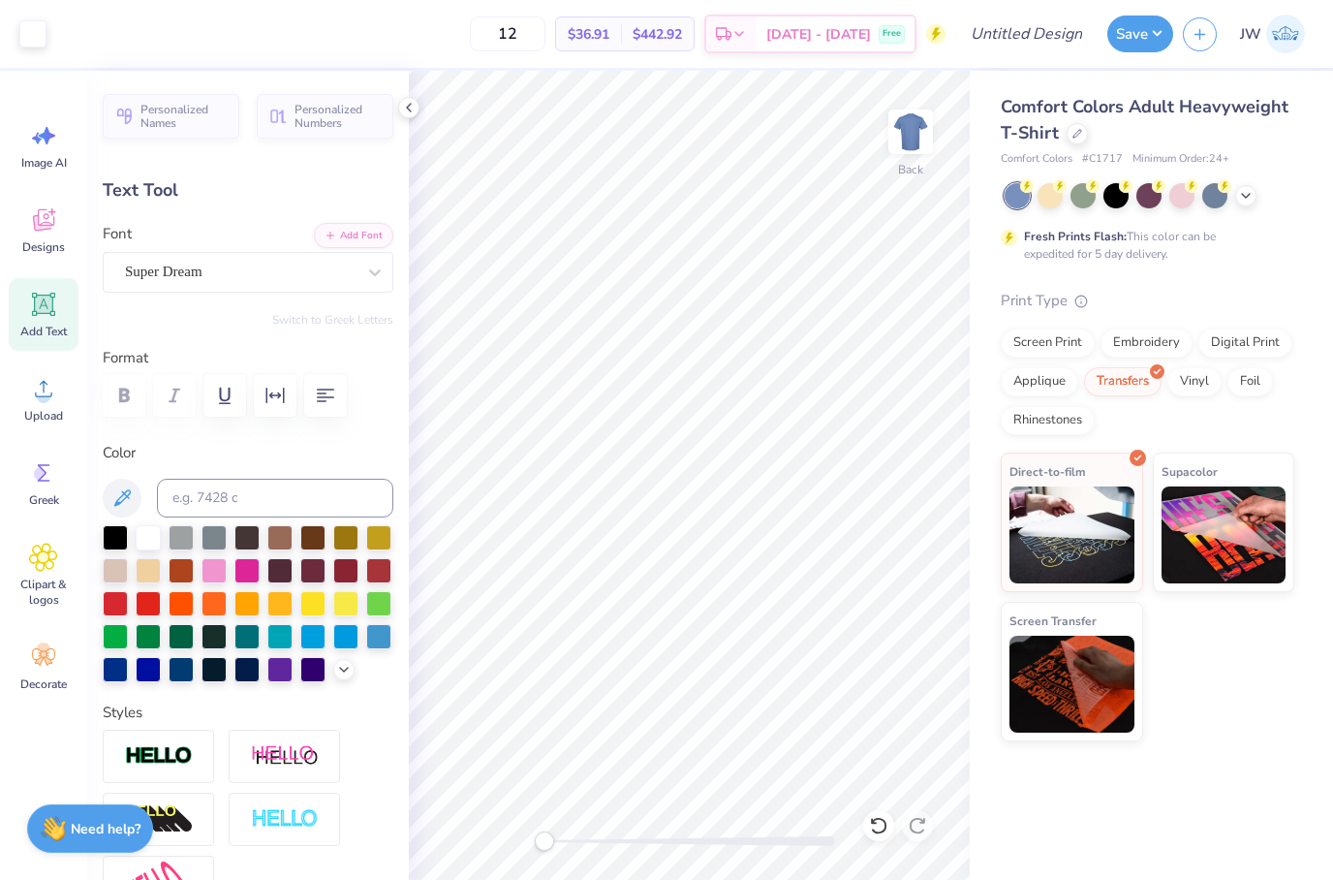
type input "17.52"
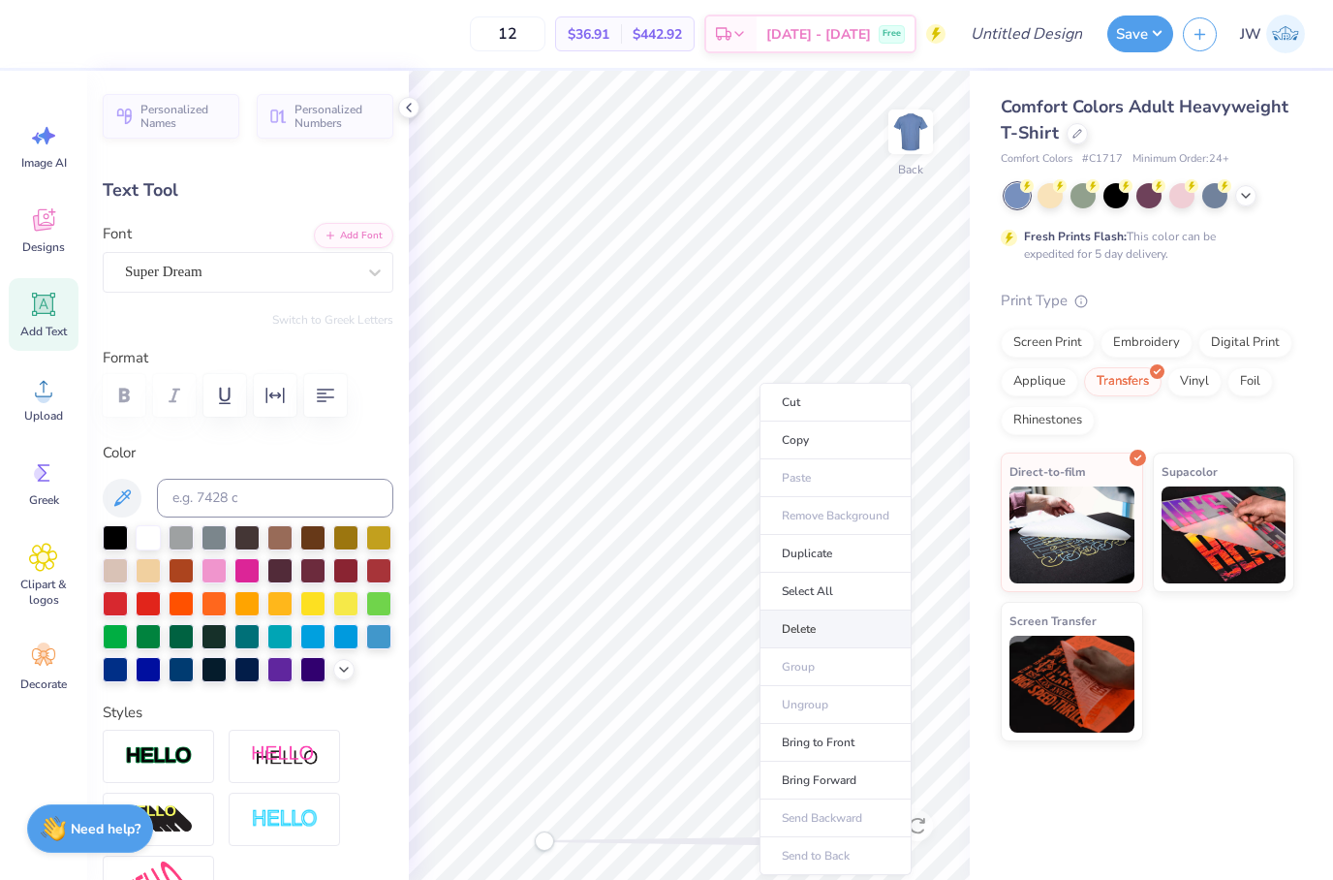
click at [805, 615] on li "Delete" at bounding box center [836, 629] width 152 height 38
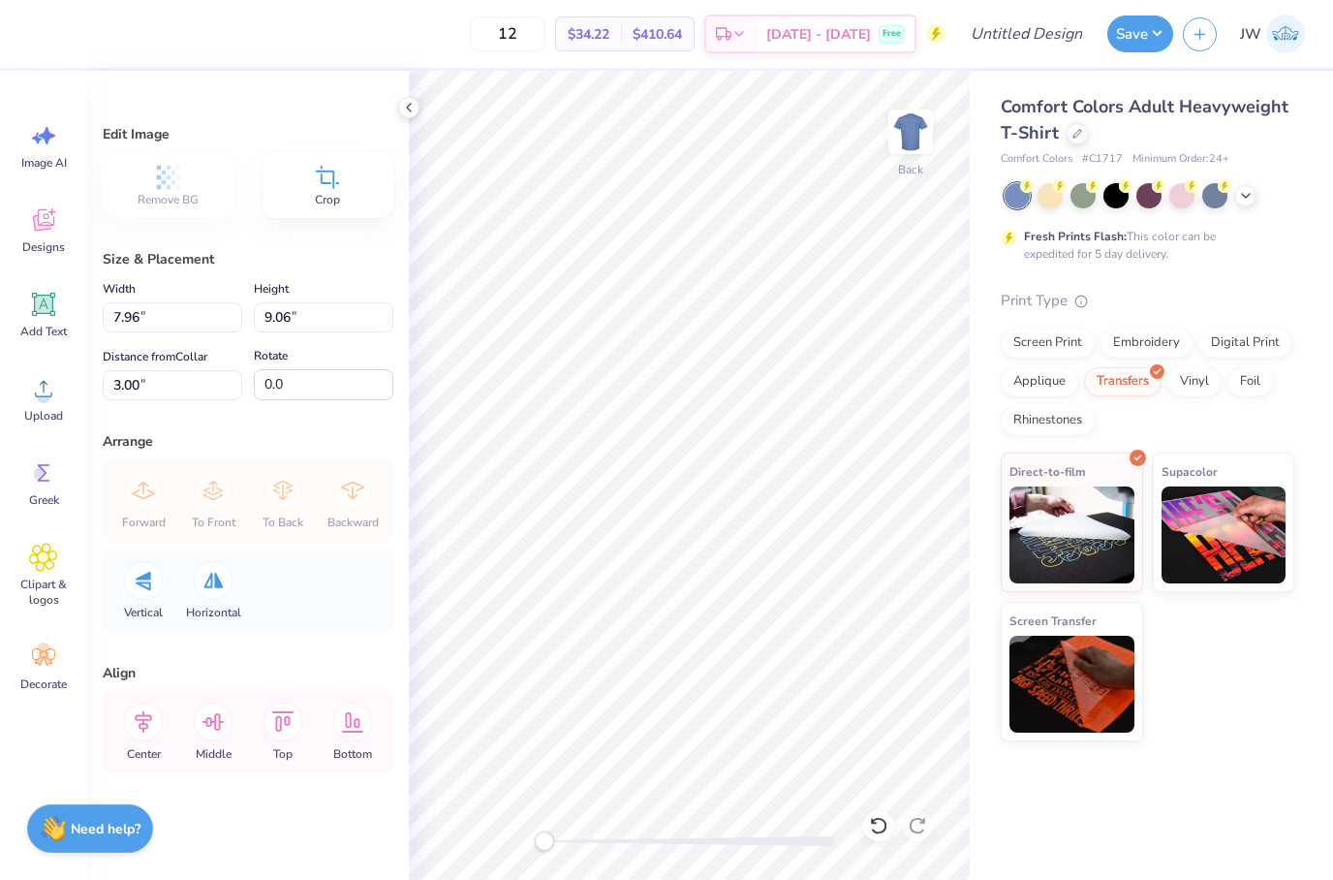
type input "9.99"
click at [344, 179] on div "Crop" at bounding box center [329, 185] width 132 height 66
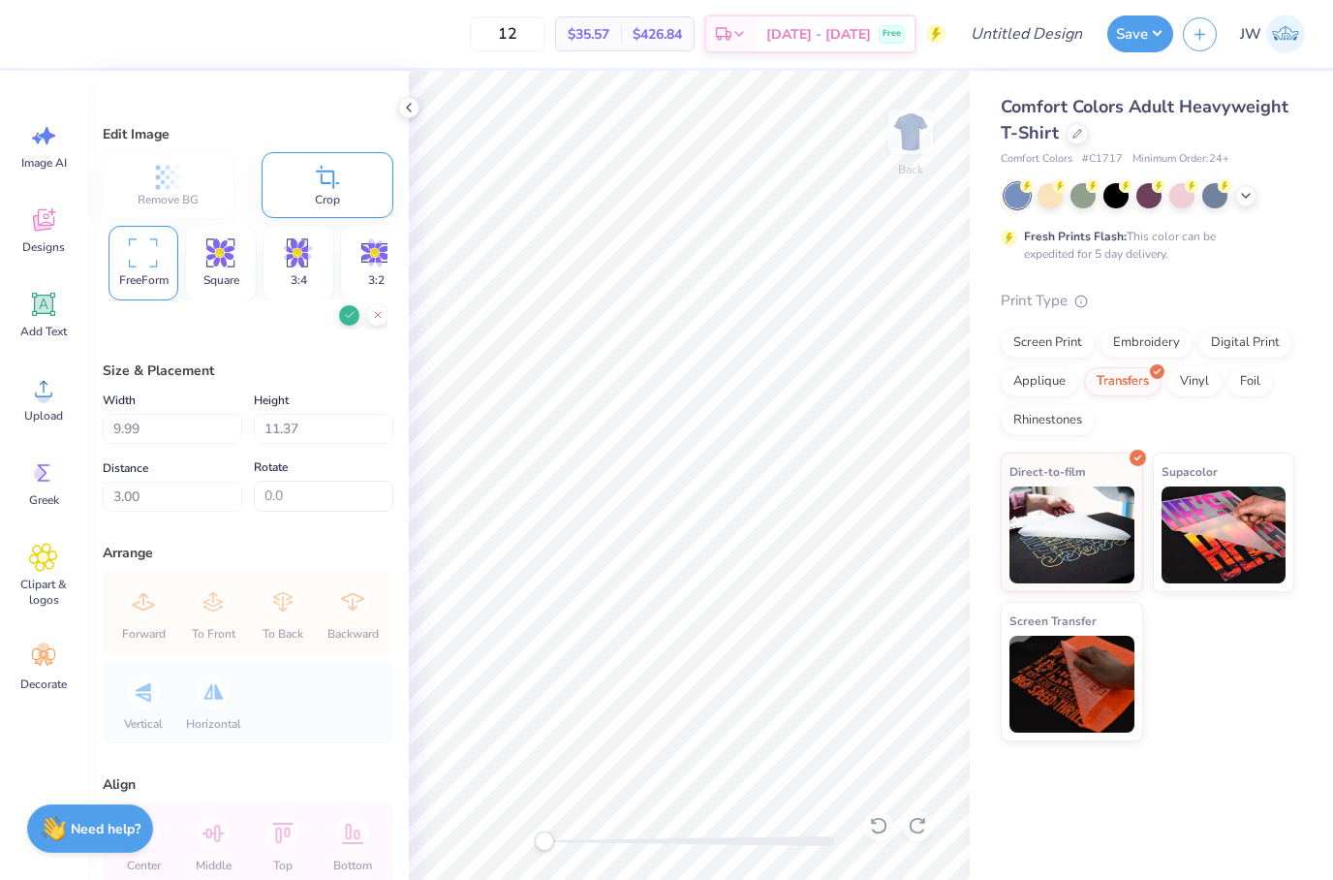
type input "9.82"
type input "3.04"
click at [1286, 220] on div "Fresh Prints Flash: This color can be expedited for 5 day delivery." at bounding box center [1148, 222] width 294 height 79
click at [1241, 194] on icon at bounding box center [1246, 194] width 16 height 16
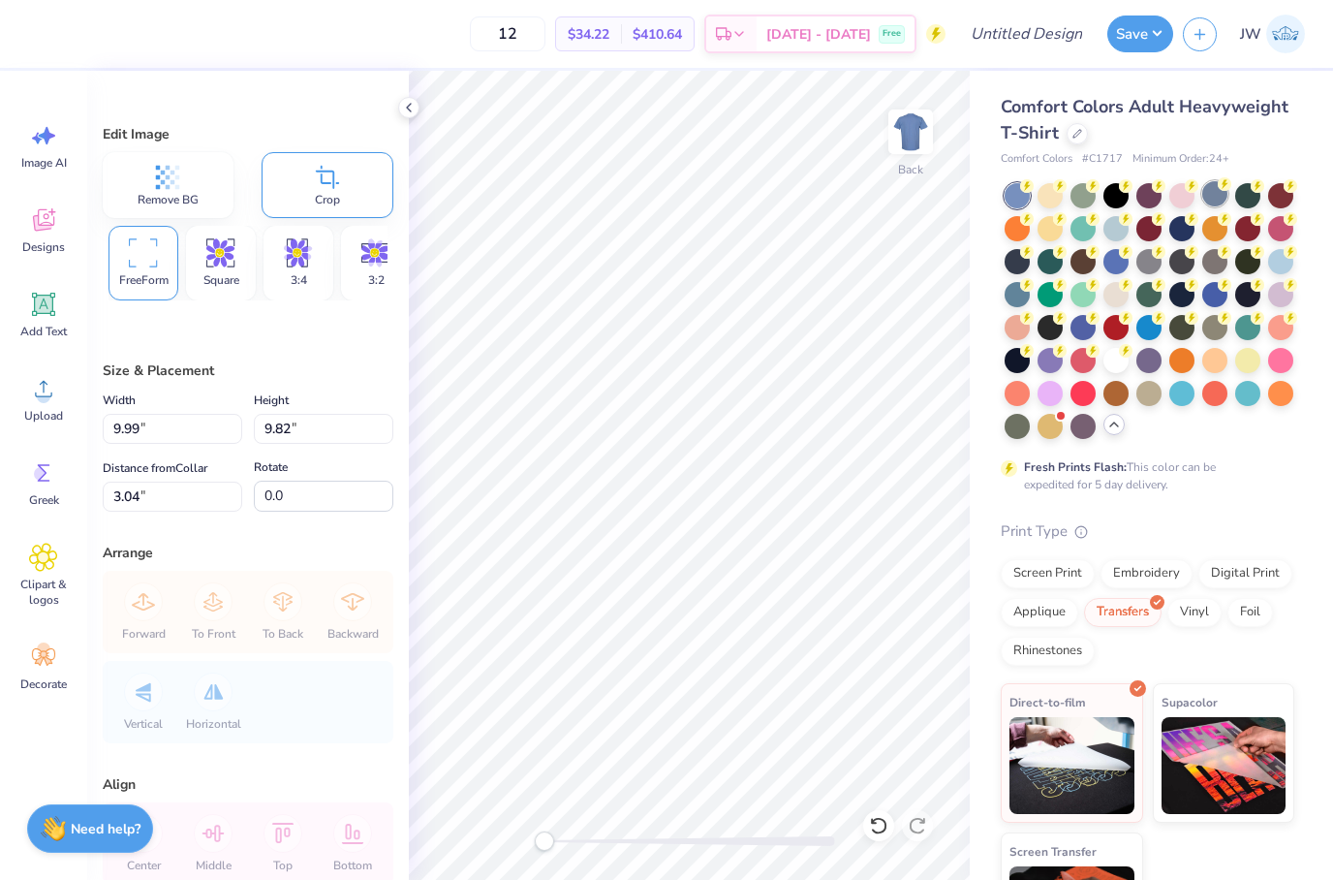
click at [1217, 194] on div at bounding box center [1214, 193] width 25 height 25
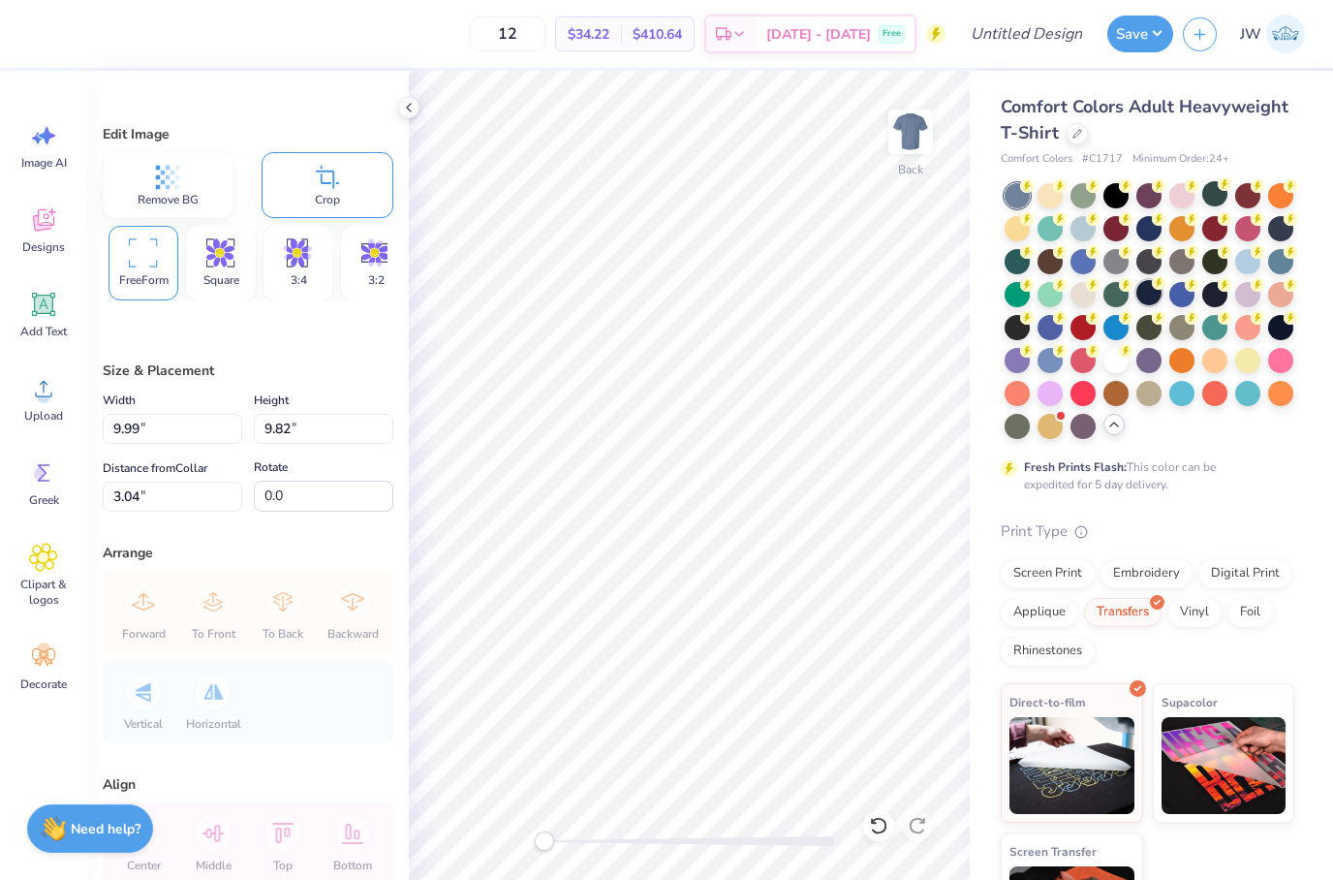
click at [1150, 302] on div at bounding box center [1149, 292] width 25 height 25
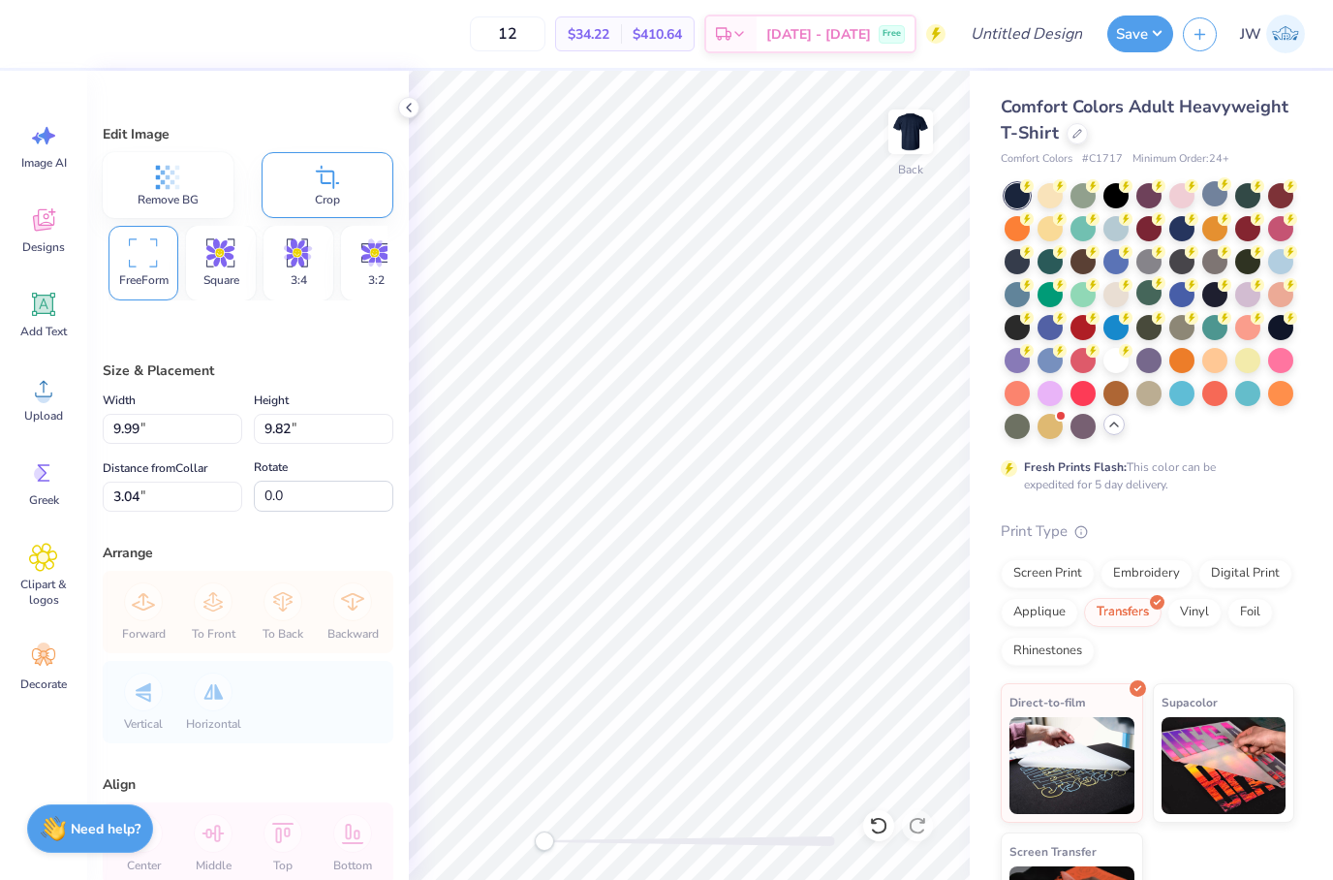
click at [1139, 273] on div at bounding box center [1150, 311] width 290 height 256
click at [1145, 273] on div at bounding box center [1149, 261] width 25 height 25
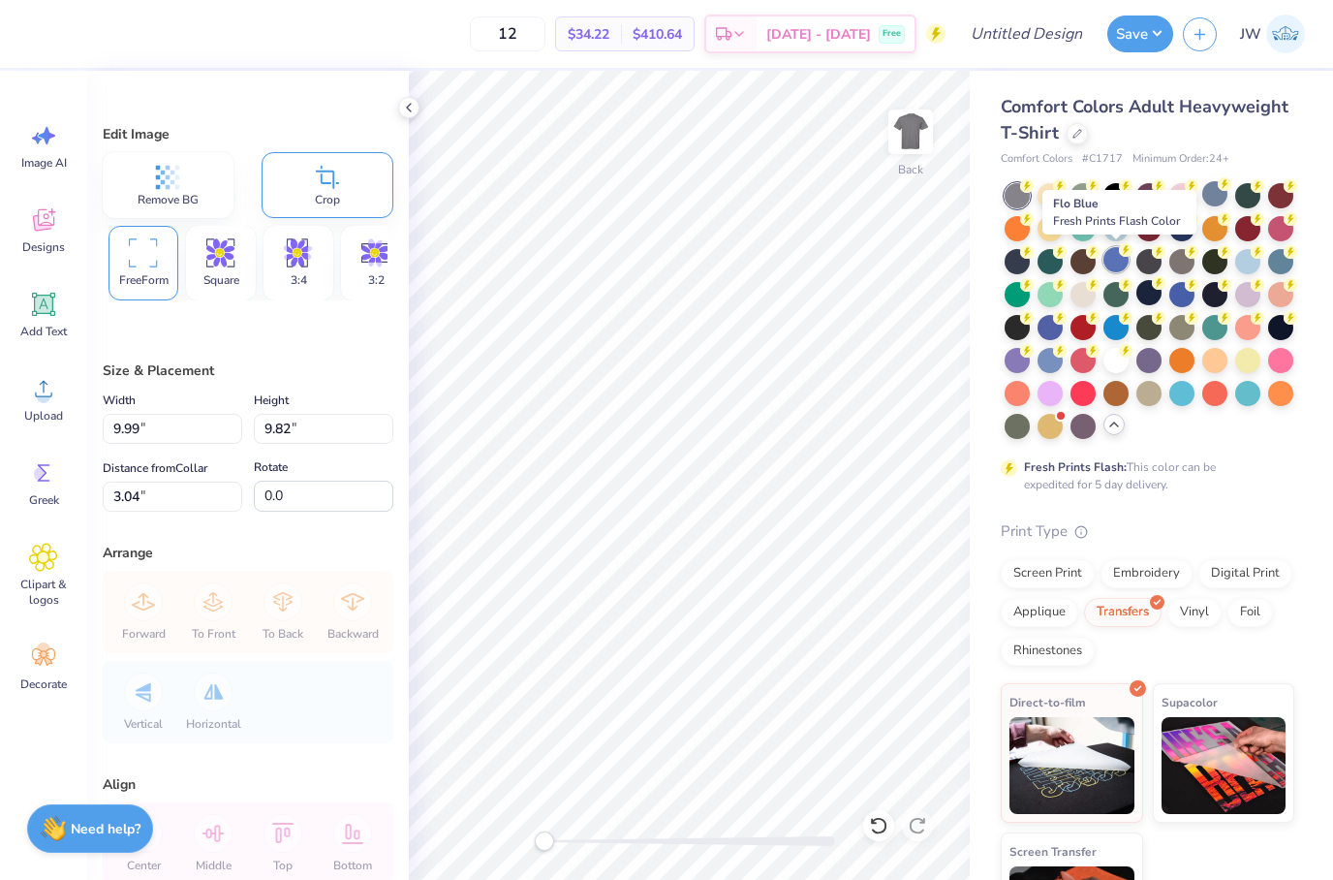
click at [1128, 260] on div at bounding box center [1116, 259] width 25 height 25
click at [1144, 262] on div at bounding box center [1149, 259] width 25 height 25
click at [1168, 271] on div at bounding box center [1150, 311] width 290 height 256
click at [1176, 275] on div at bounding box center [1150, 311] width 290 height 256
click at [1176, 271] on div at bounding box center [1181, 259] width 25 height 25
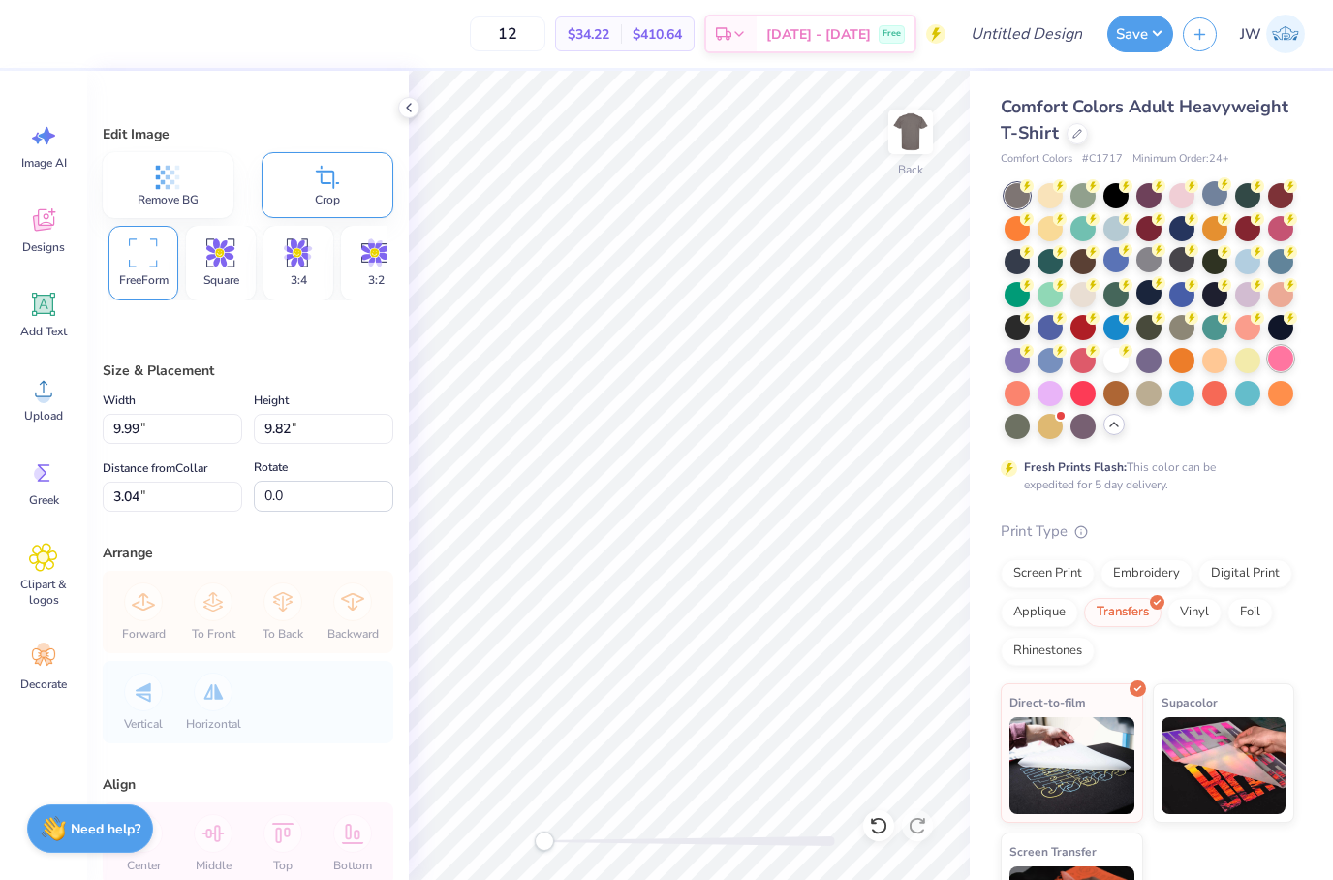
click at [1269, 352] on div at bounding box center [1280, 358] width 25 height 25
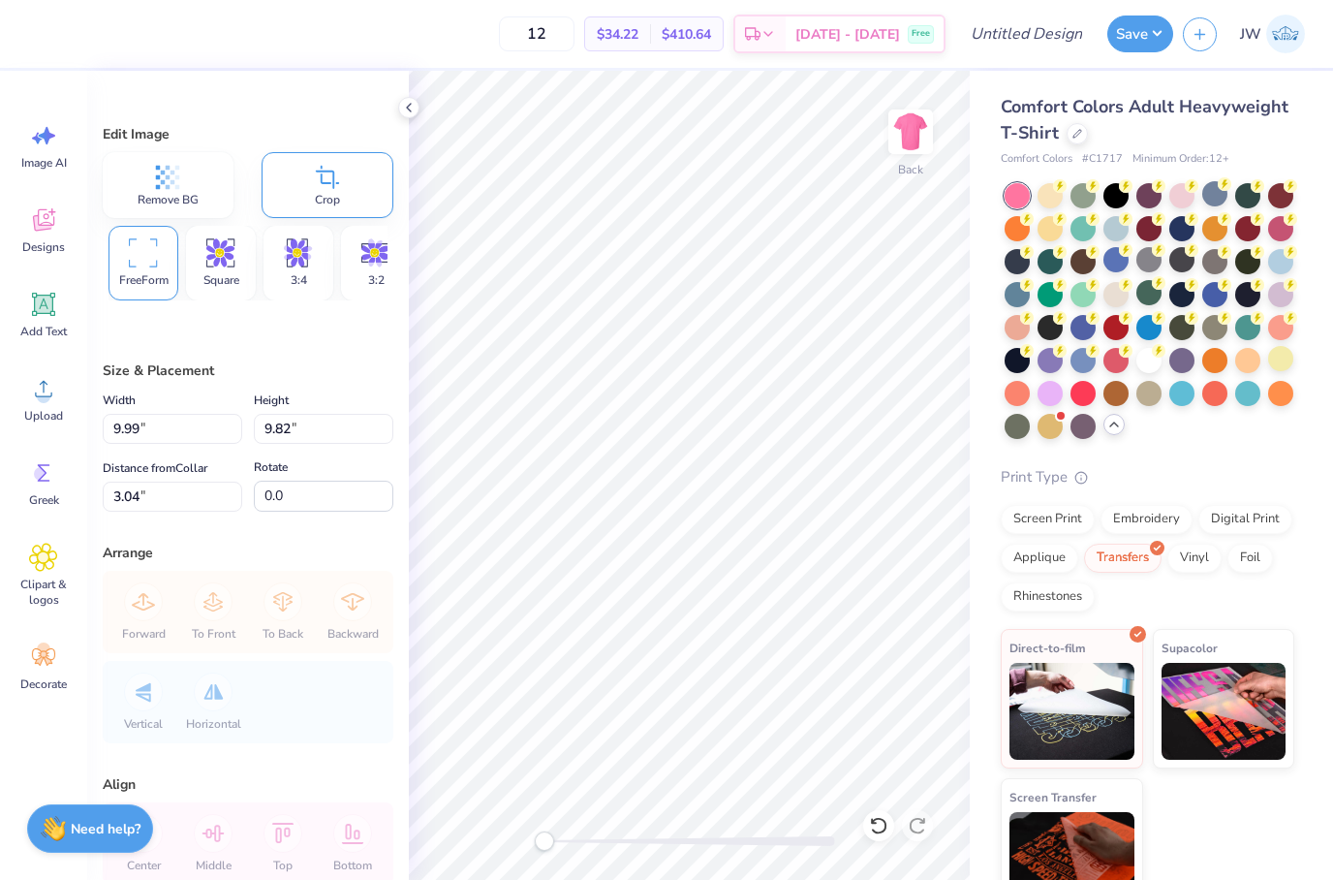
click at [1135, 237] on div at bounding box center [1150, 311] width 290 height 256
click at [1120, 227] on div at bounding box center [1116, 226] width 25 height 25
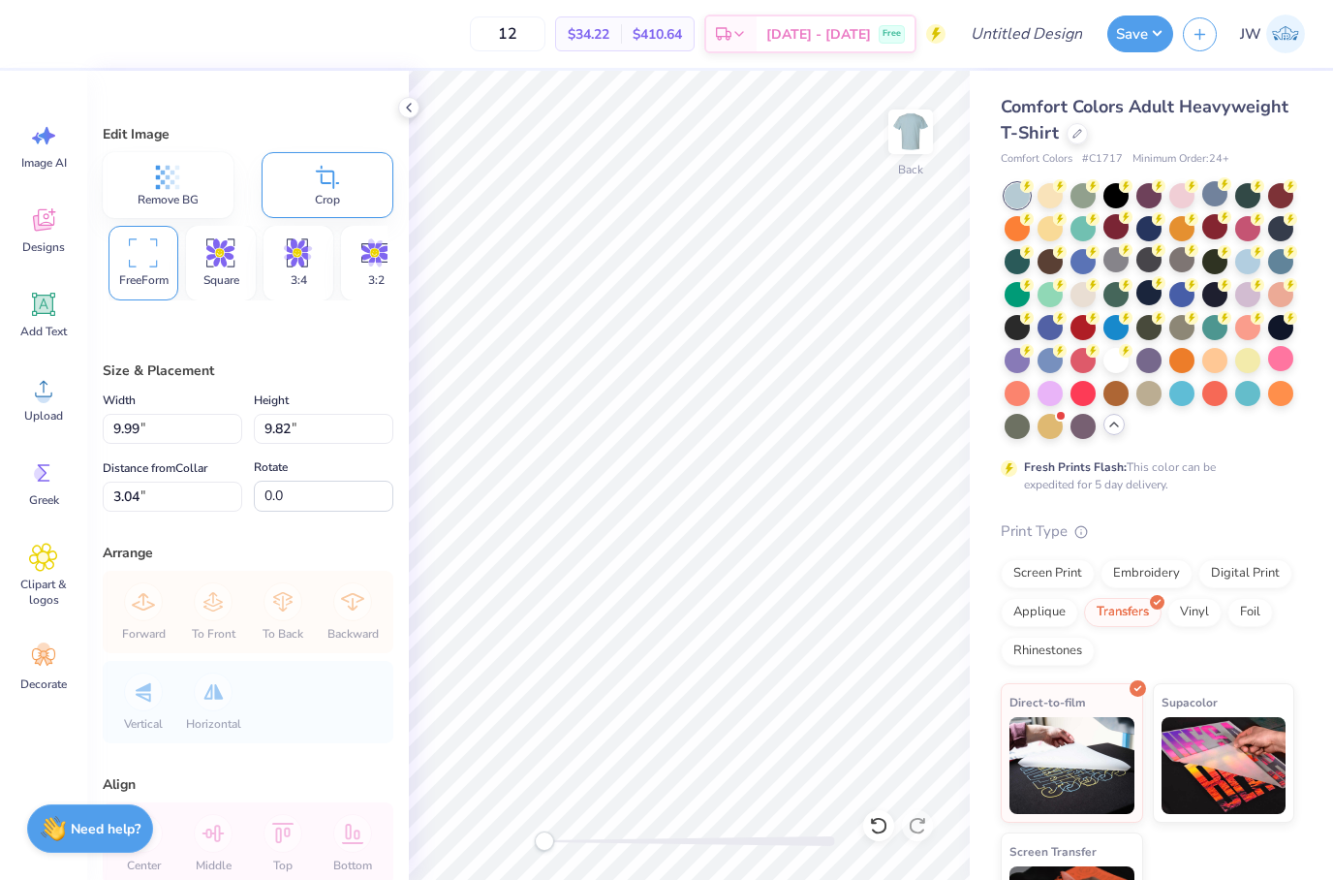
click at [1203, 239] on div at bounding box center [1214, 226] width 25 height 25
click at [1250, 239] on div at bounding box center [1247, 226] width 25 height 25
click at [1251, 266] on div at bounding box center [1247, 259] width 25 height 25
click at [1176, 205] on div at bounding box center [1181, 193] width 25 height 25
click at [1065, 202] on div at bounding box center [1150, 311] width 290 height 256
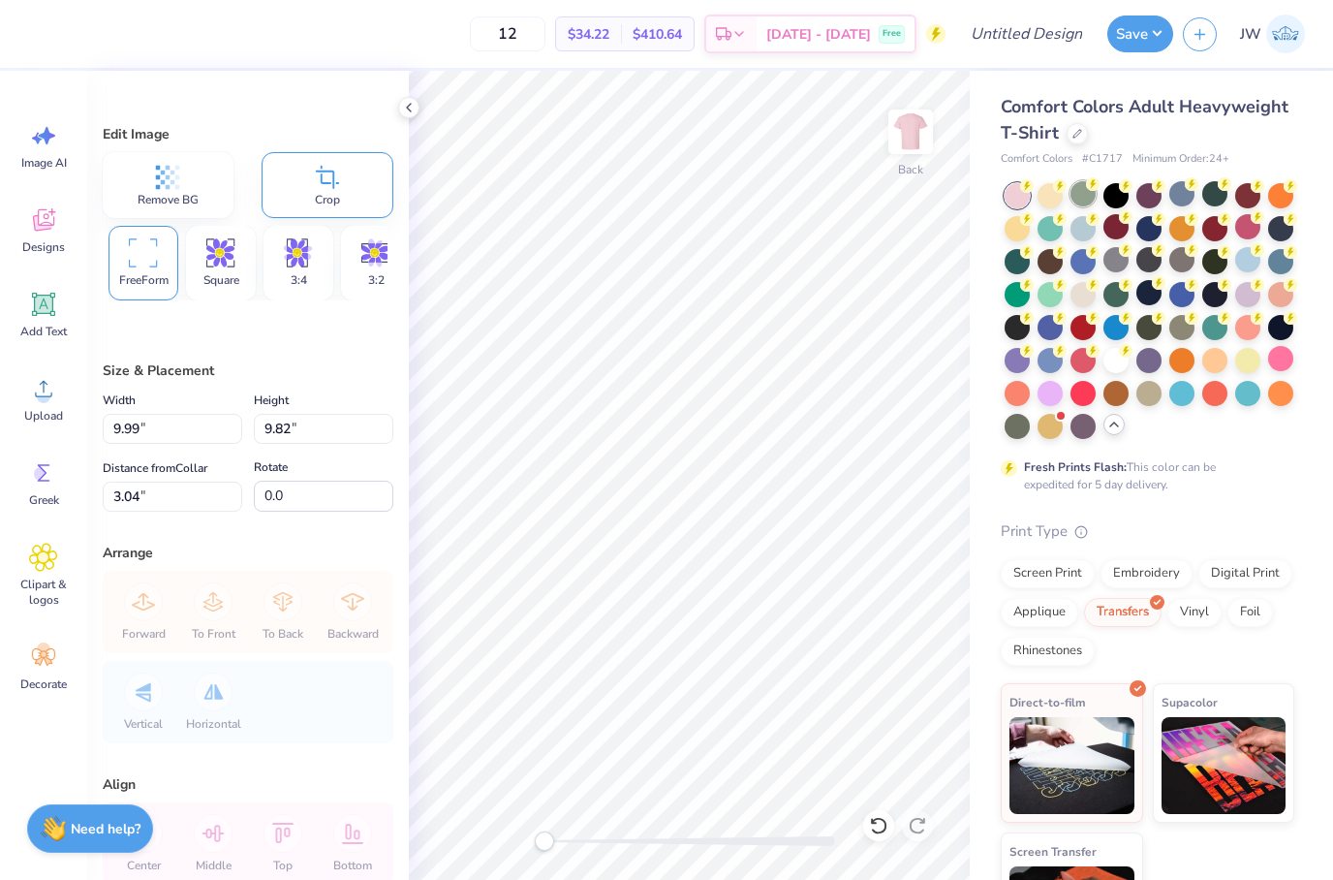
click at [1079, 202] on div at bounding box center [1083, 193] width 25 height 25
click at [1171, 212] on div at bounding box center [1150, 311] width 290 height 256
click at [1143, 170] on div "Comfort Colors Adult Heavyweight T-Shirt Comfort Colors # C1717 Minimum Order: …" at bounding box center [1148, 533] width 294 height 878
click at [1161, 187] on circle at bounding box center [1159, 184] width 14 height 14
click at [1174, 191] on div at bounding box center [1181, 193] width 25 height 25
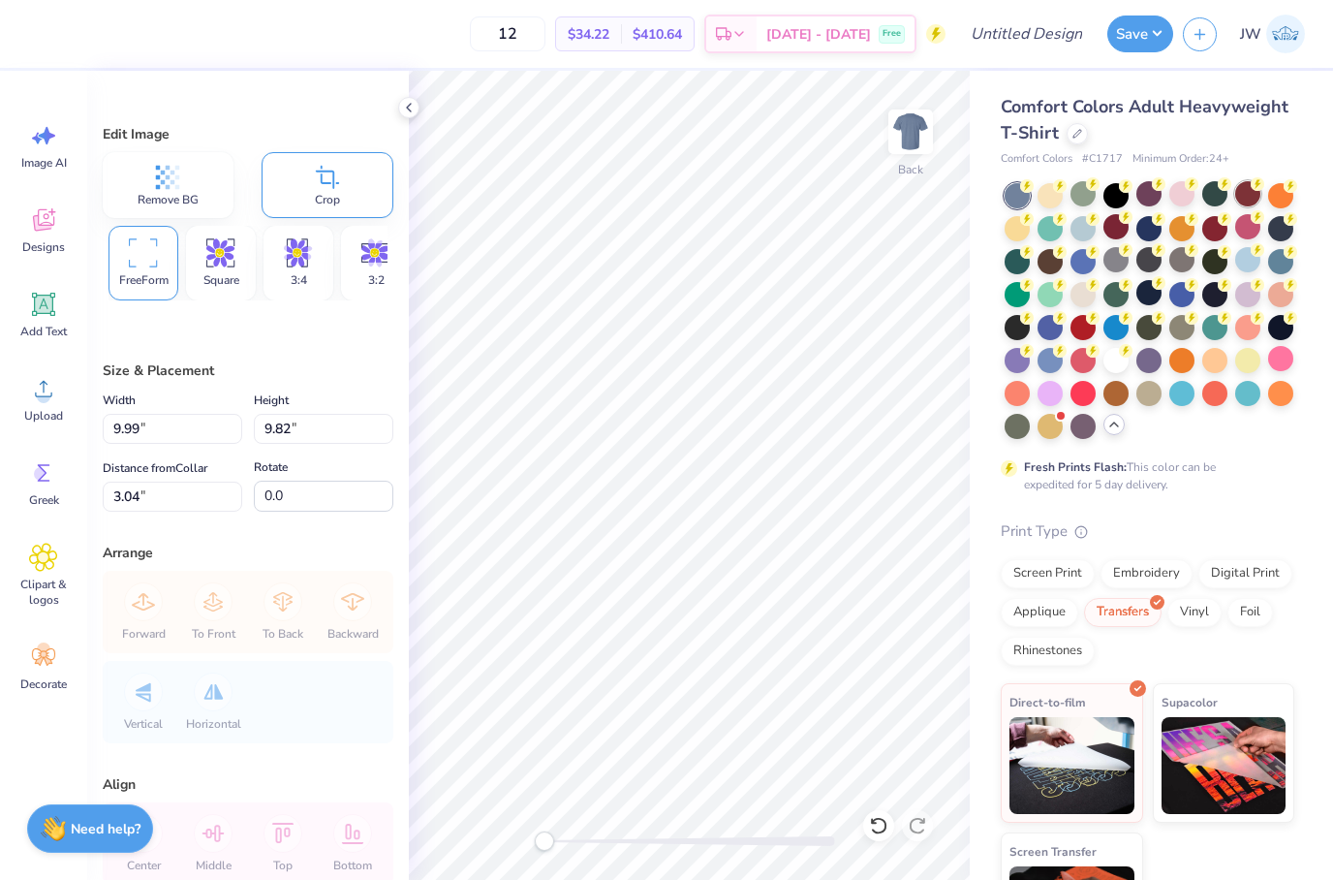
click at [1243, 200] on div at bounding box center [1247, 193] width 25 height 25
click at [1275, 202] on div at bounding box center [1280, 193] width 25 height 25
click at [1228, 213] on circle at bounding box center [1225, 217] width 14 height 14
click at [1193, 219] on circle at bounding box center [1192, 217] width 14 height 14
click at [1173, 219] on div at bounding box center [1181, 226] width 25 height 25
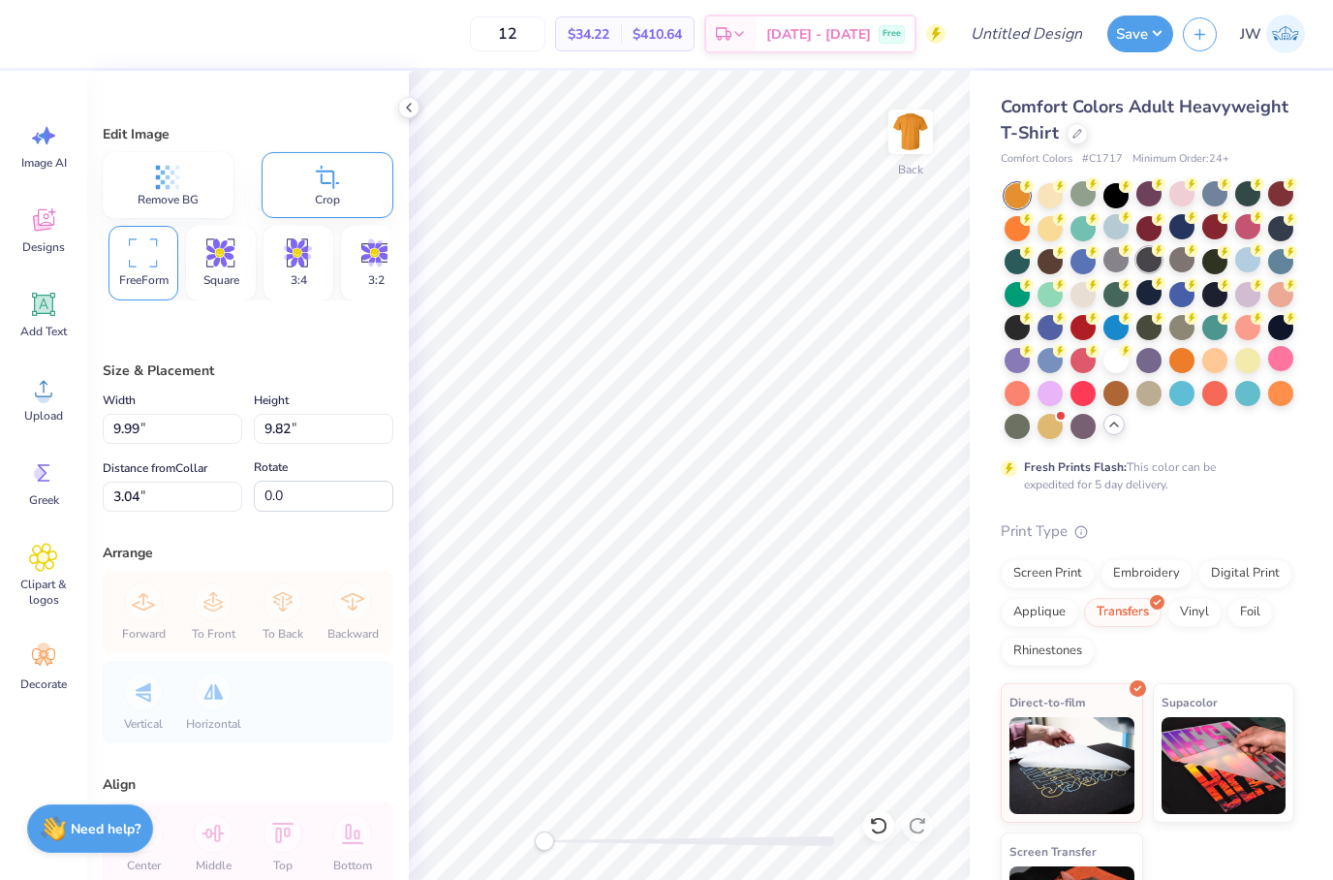
click at [1146, 263] on div at bounding box center [1149, 259] width 25 height 25
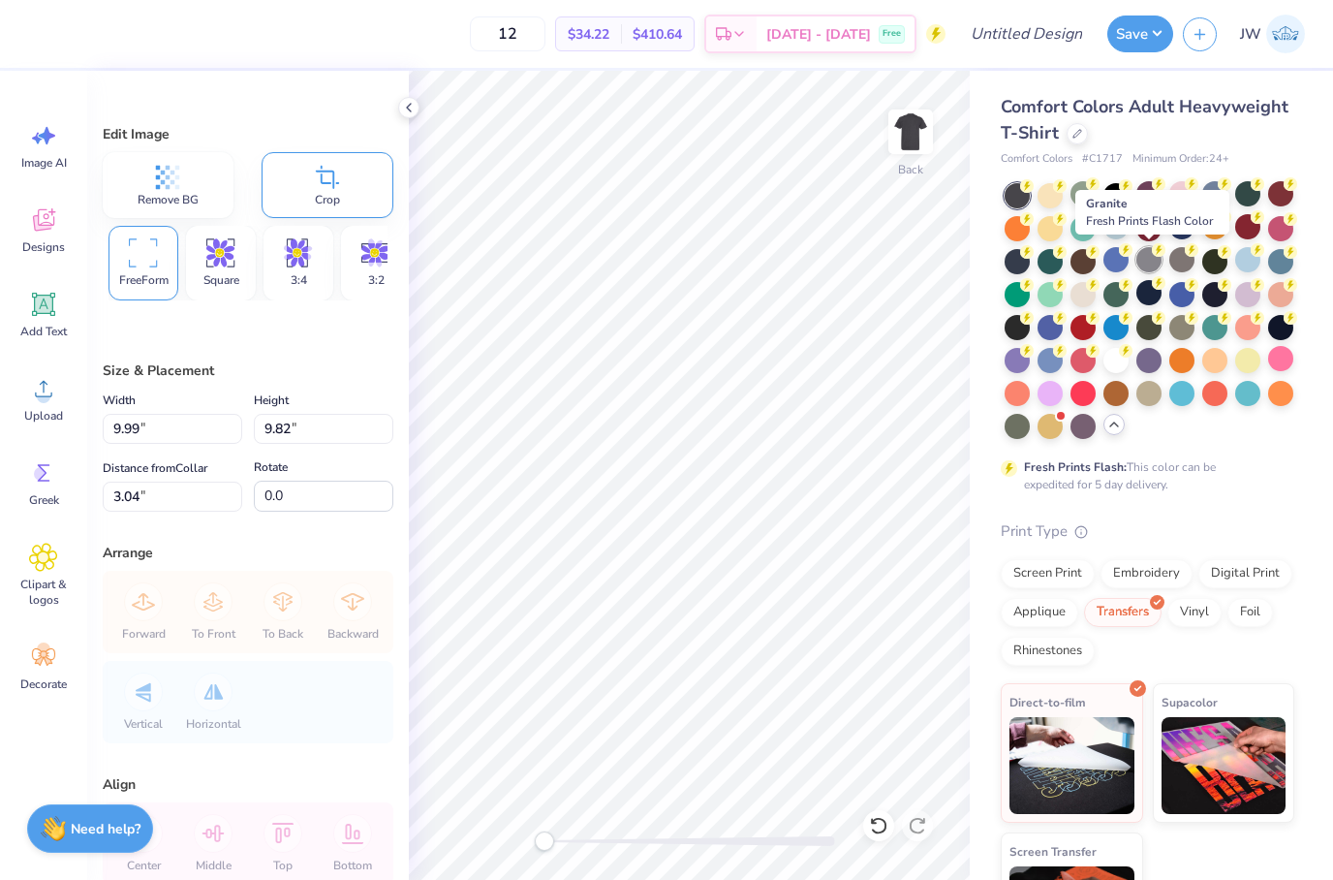
click at [1162, 265] on div at bounding box center [1149, 259] width 25 height 25
click at [399, 261] on div "Edit Image Remove BG Crop FreeForm Square 3:4 3:2 16:9 Size & Placement Width 9…" at bounding box center [248, 475] width 322 height 809
click at [410, 105] on polyline at bounding box center [409, 108] width 4 height 8
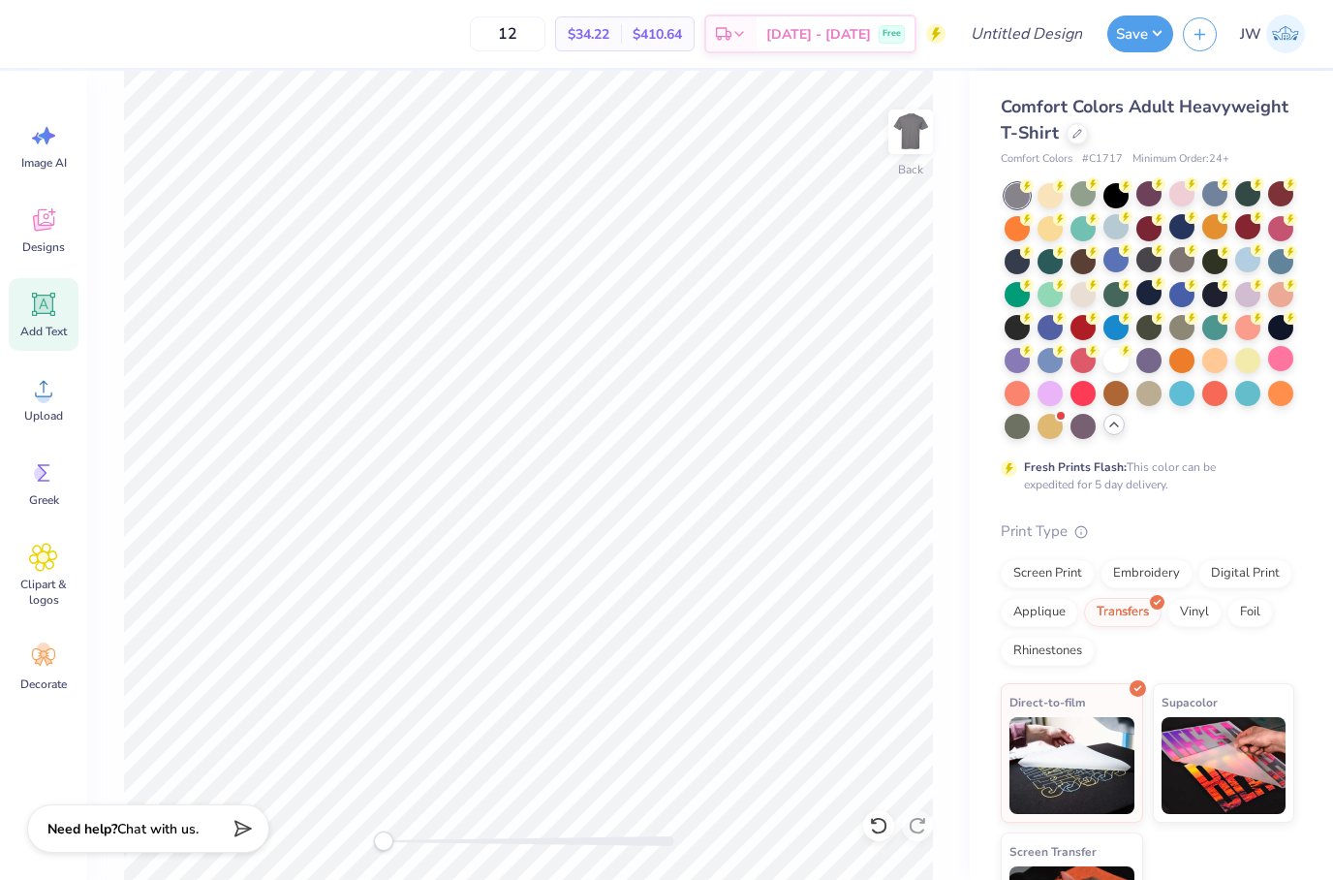
click at [43, 304] on icon at bounding box center [44, 305] width 18 height 18
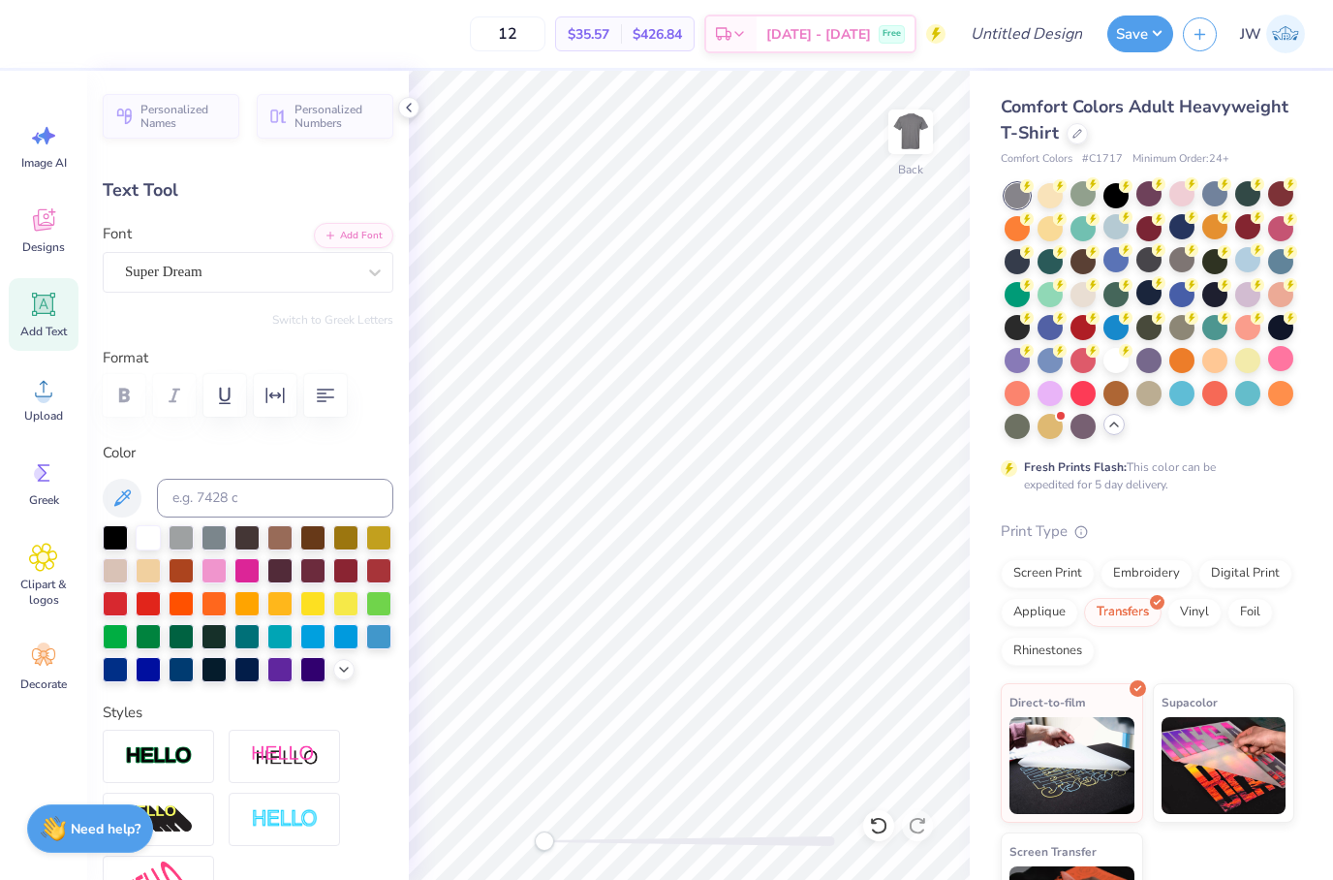
scroll to position [0, 14]
type textarea "Tackle Type 1 Diabetes with Depsi"
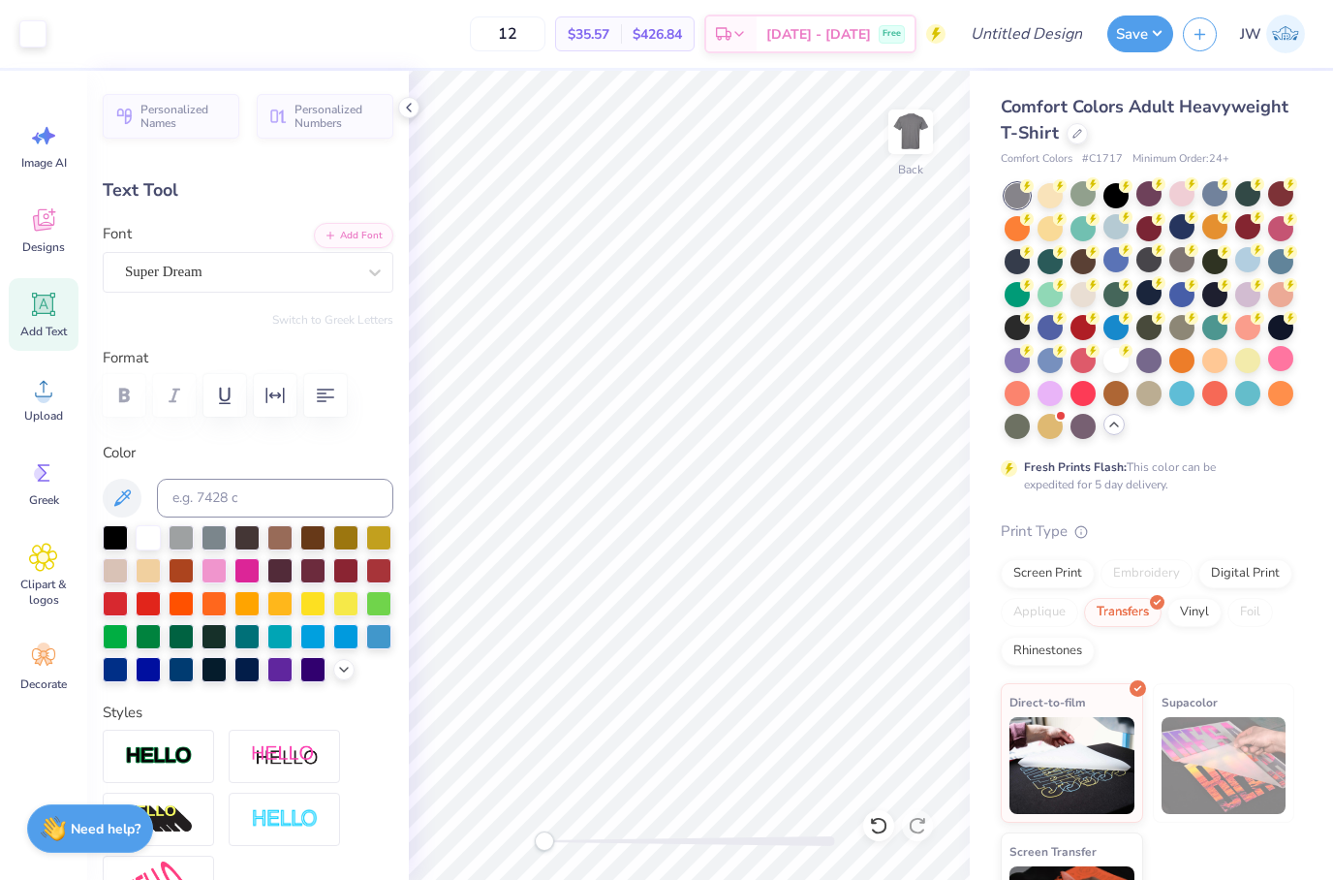
type input "14.17"
type input "0.84"
type input "12.89"
type input "12.86"
type input "0.76"
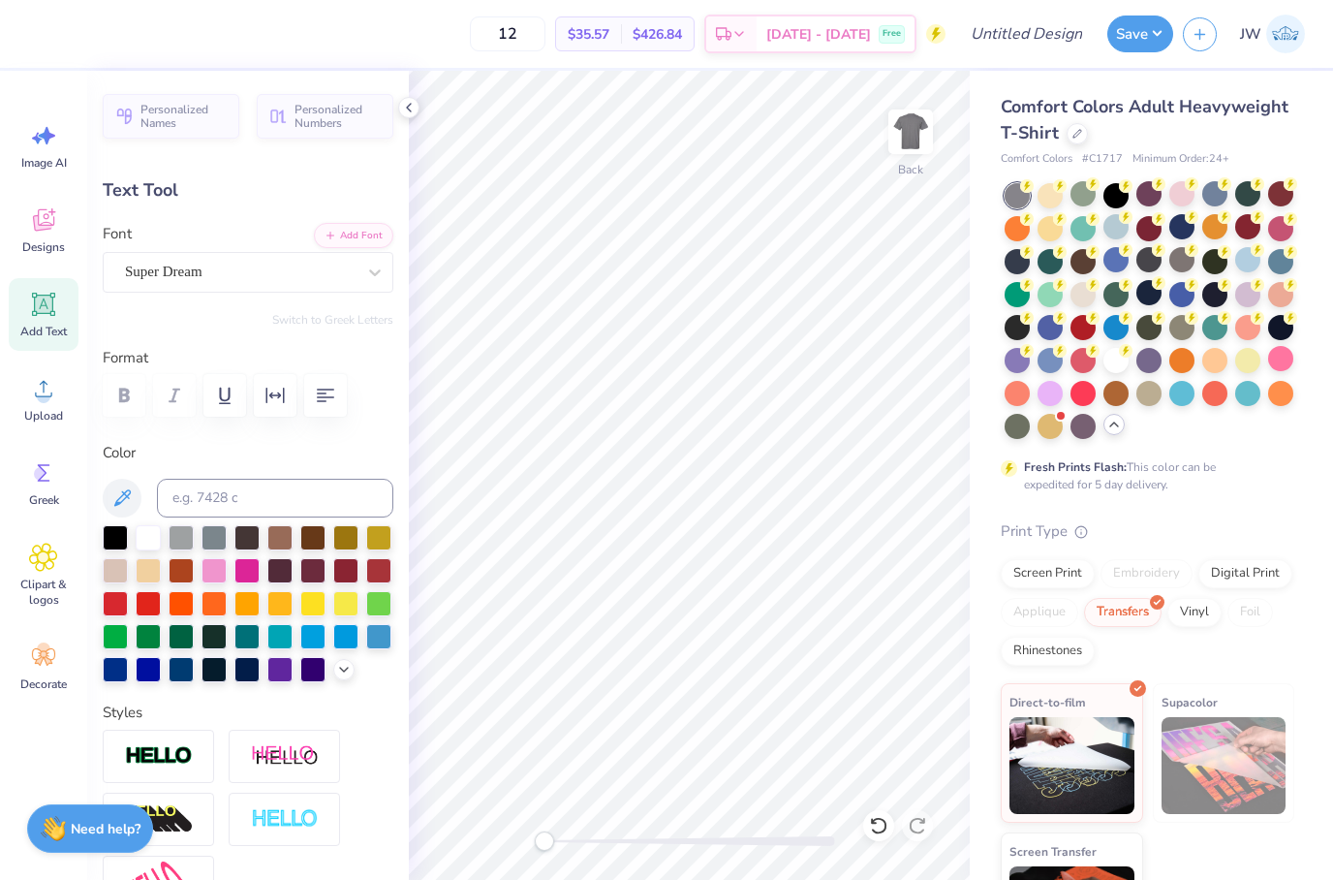
type input "12.97"
type input "11.45"
type input "0.68"
type input "12.86"
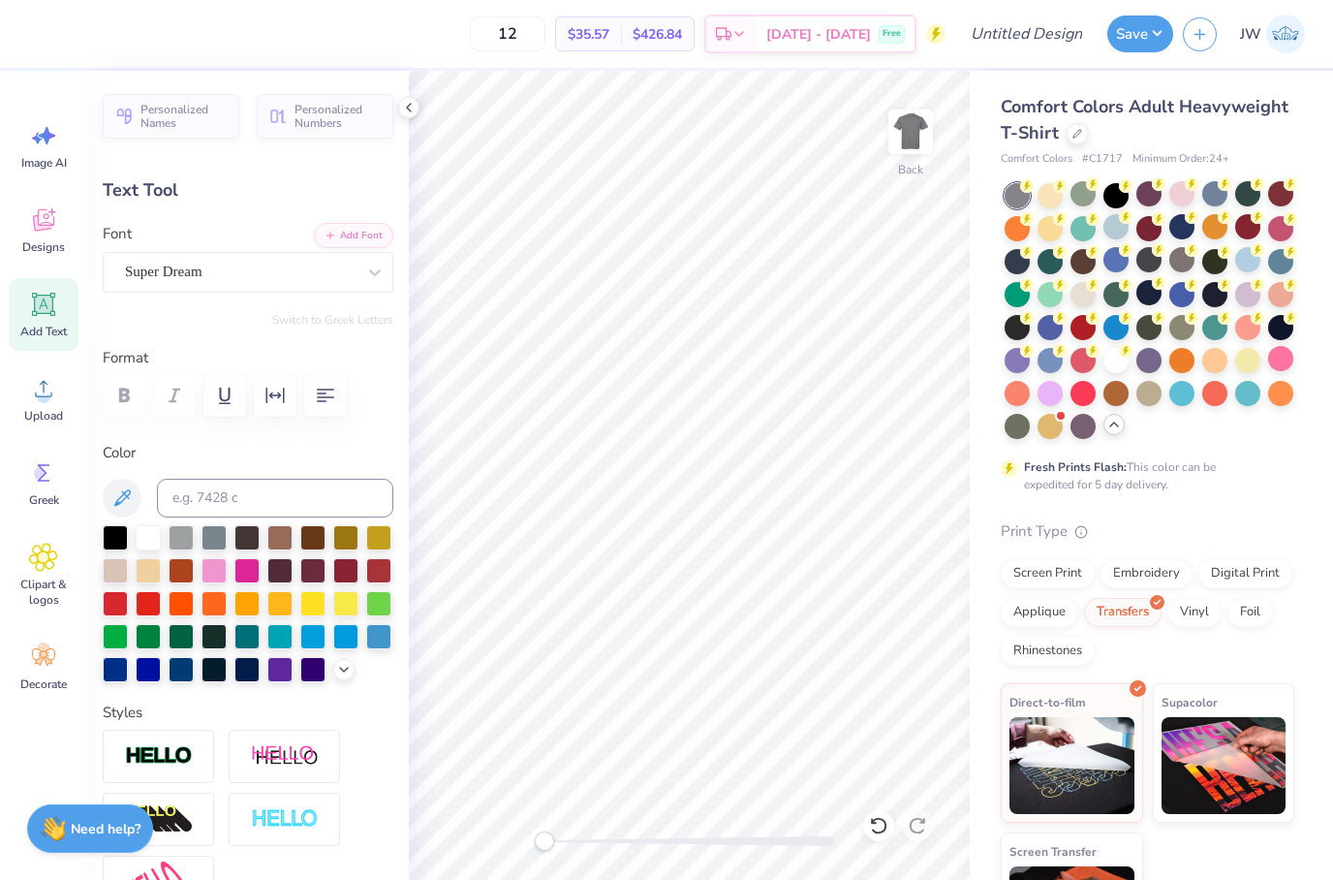
scroll to position [2, 1]
type textarea "Tackle Type 1 Diabetes with Depsi"
click at [335, 388] on icon "button" at bounding box center [325, 395] width 23 height 23
type input "7.71"
type input "1.56"
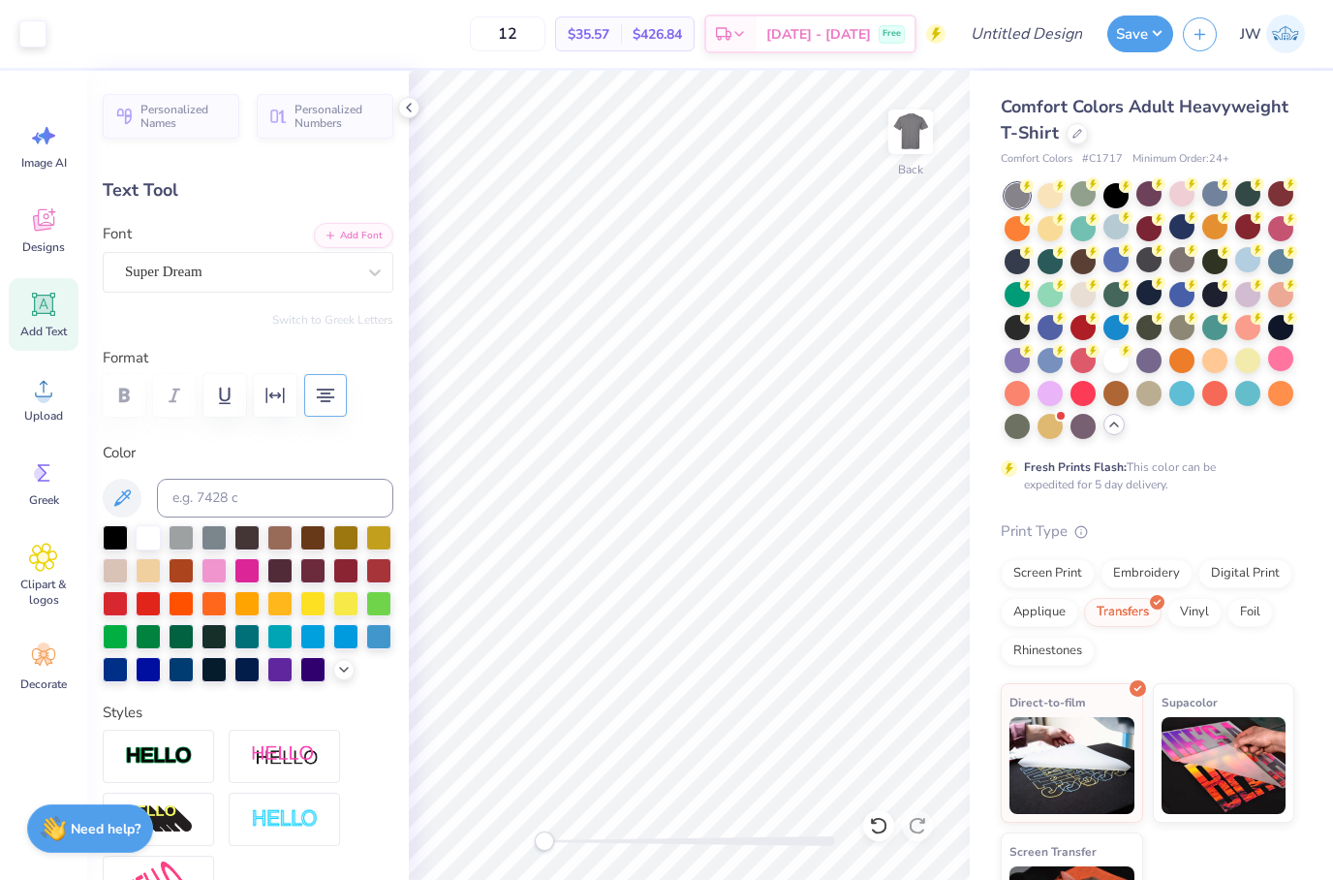
type input "12.42"
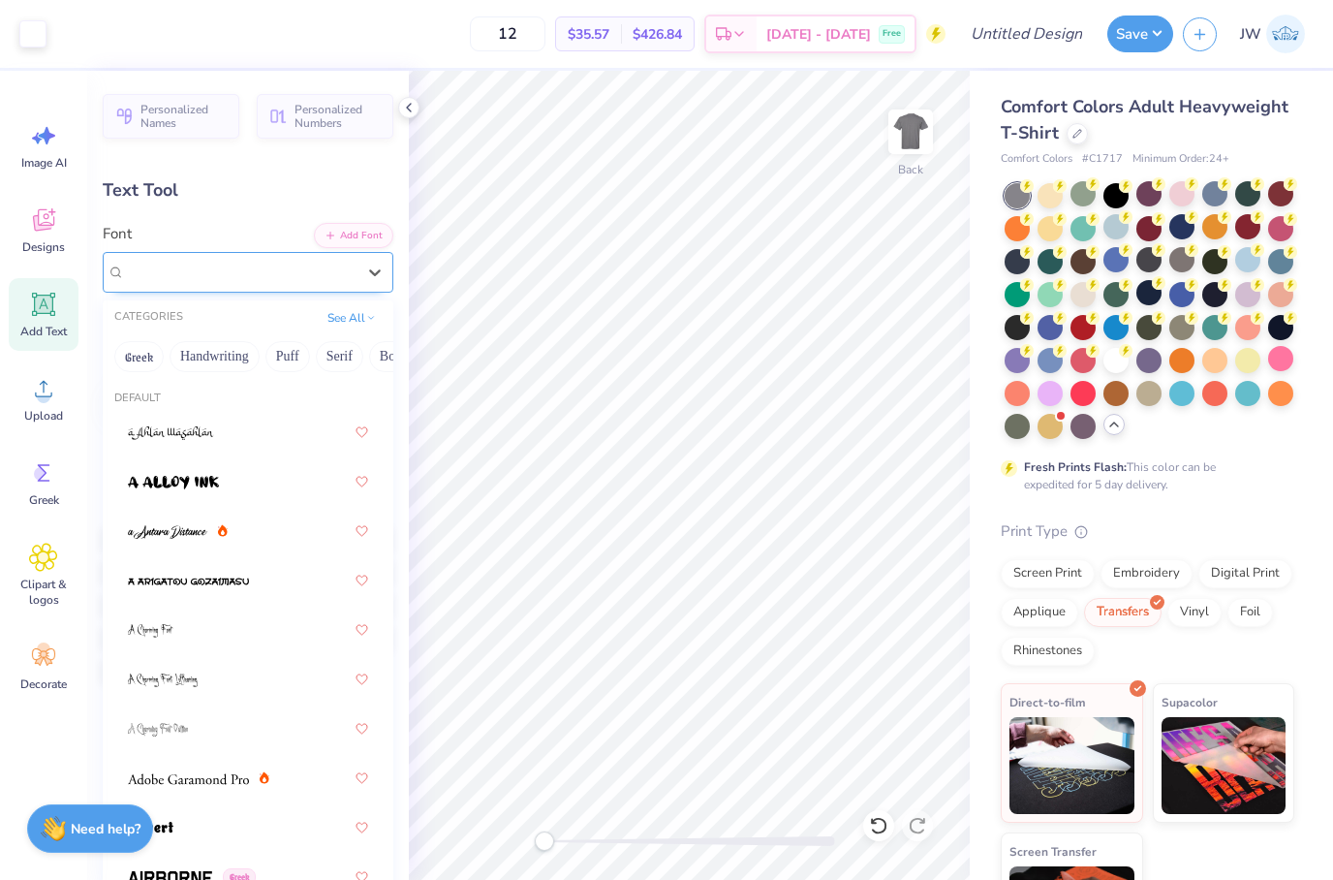
click at [209, 252] on div "Super Dream" at bounding box center [248, 272] width 291 height 41
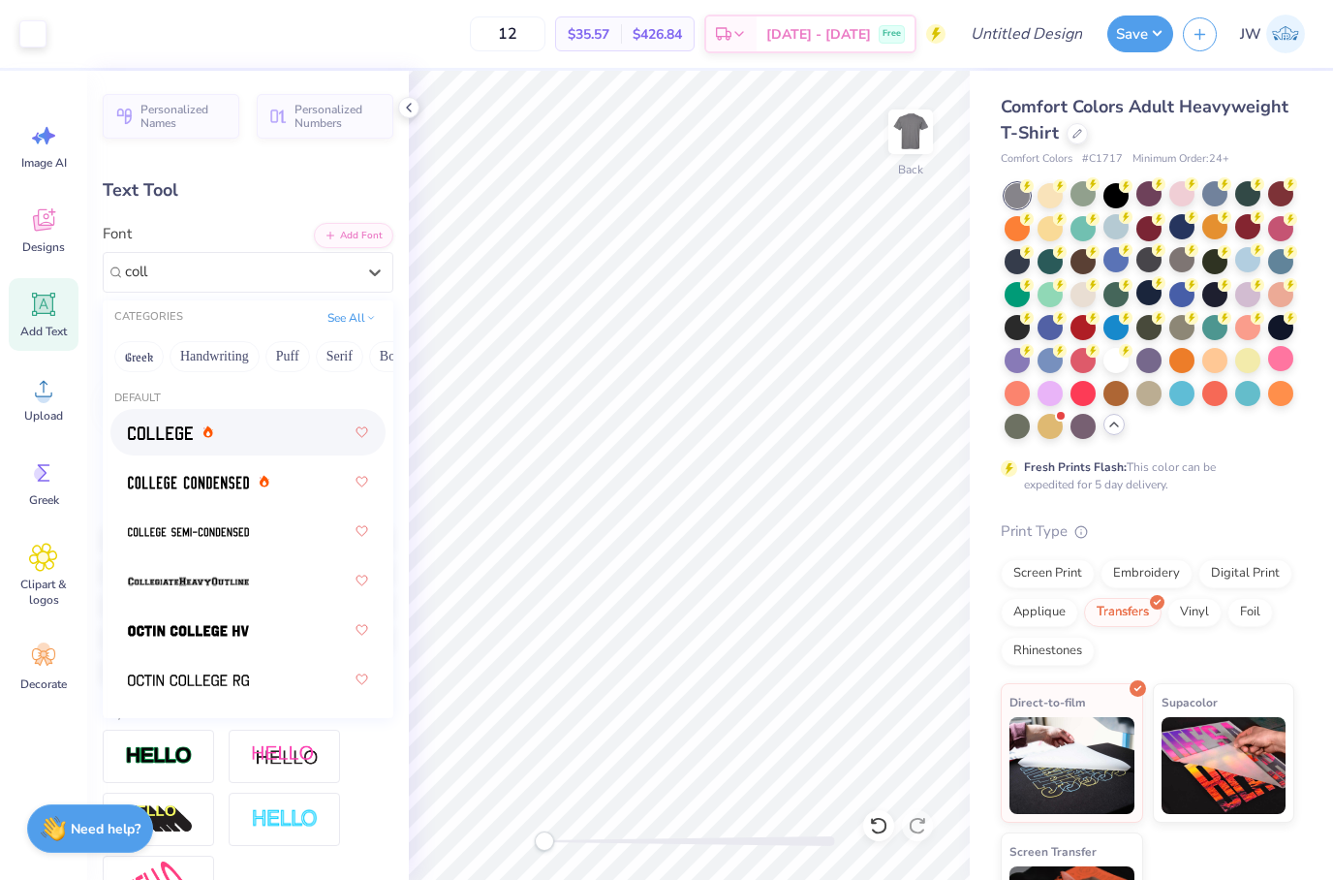
click at [222, 419] on div at bounding box center [248, 432] width 240 height 35
type input "coll"
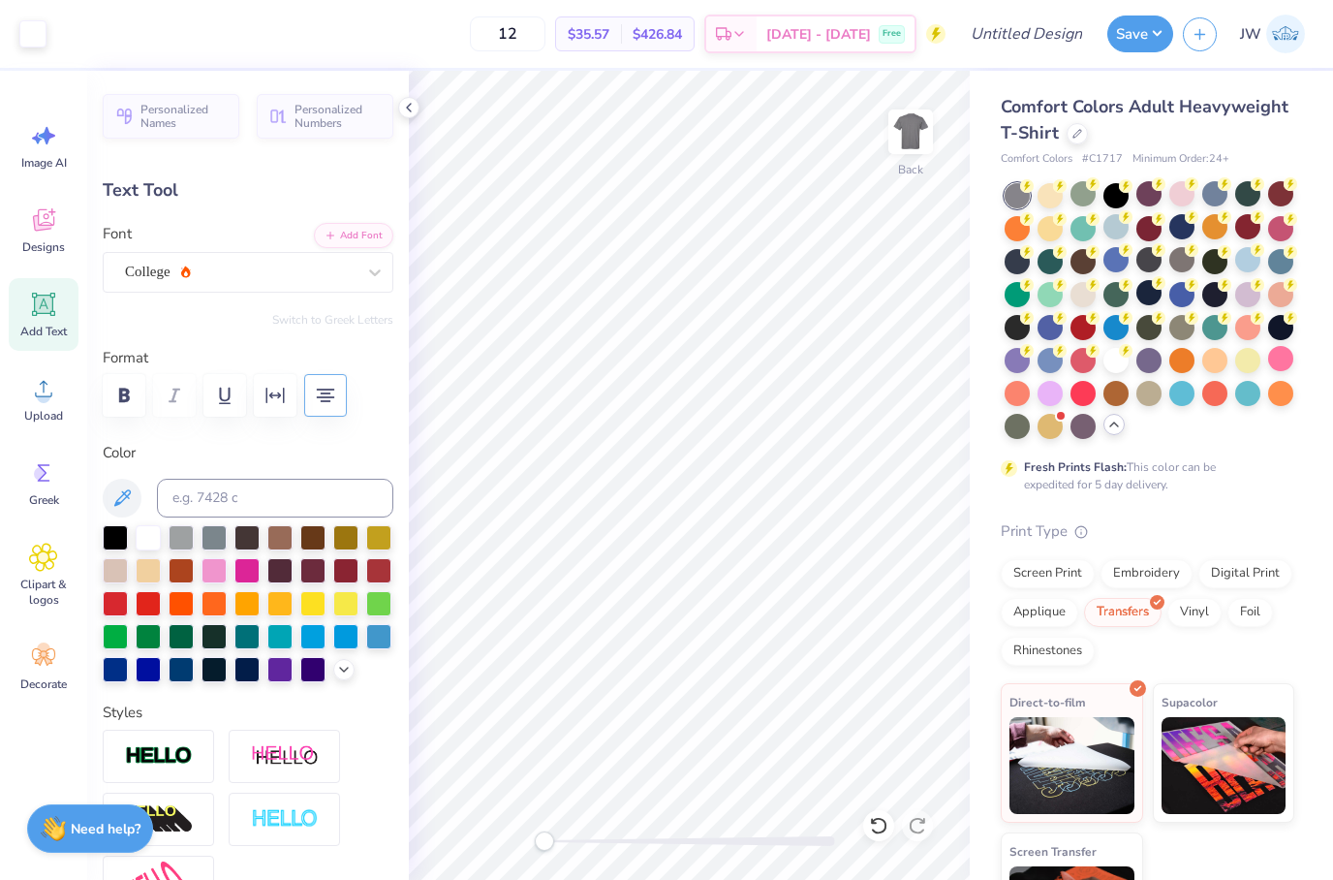
type input "7.75"
type input "1.38"
type input "12.95"
click at [129, 401] on icon "button" at bounding box center [123, 395] width 23 height 23
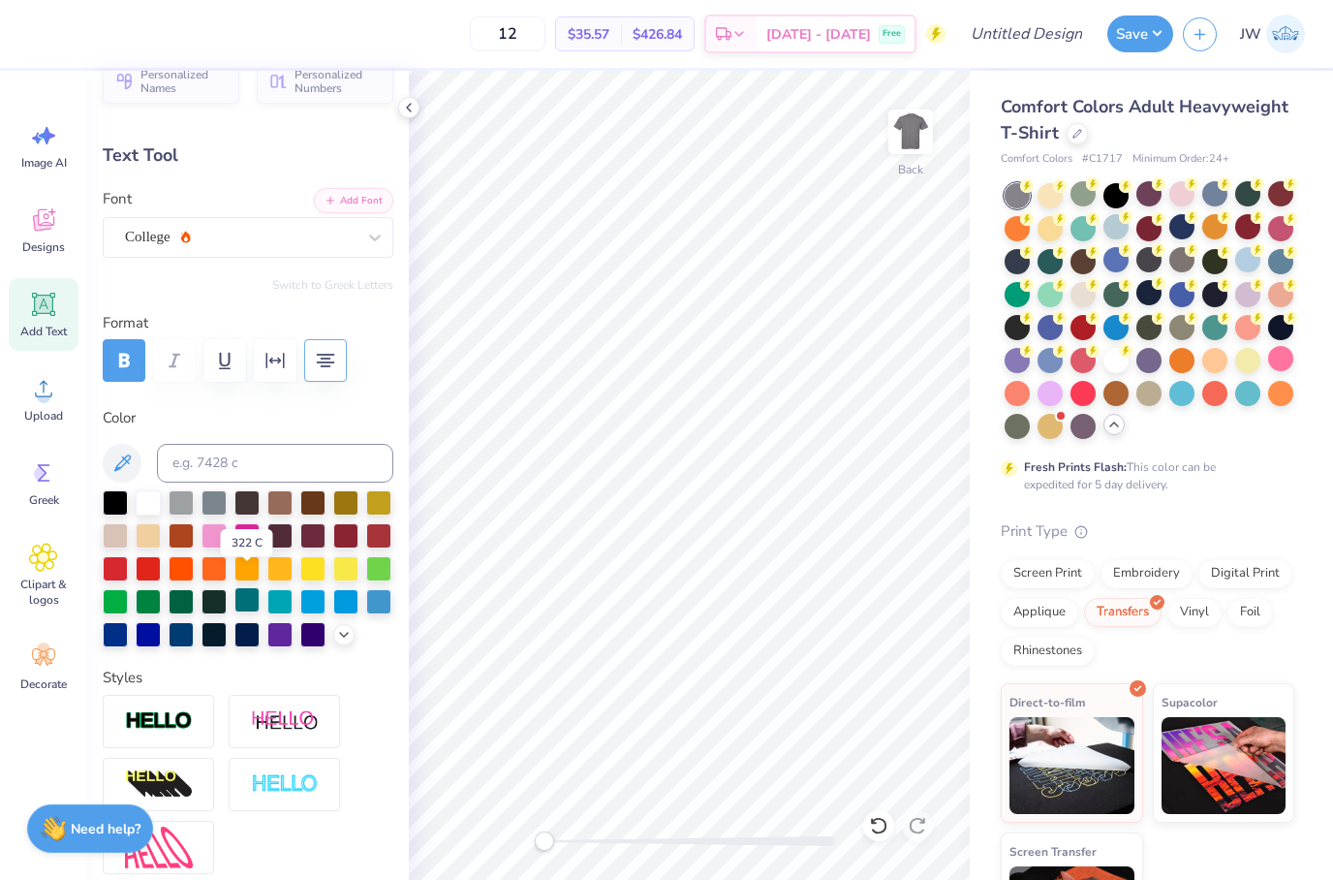
scroll to position [56, 0]
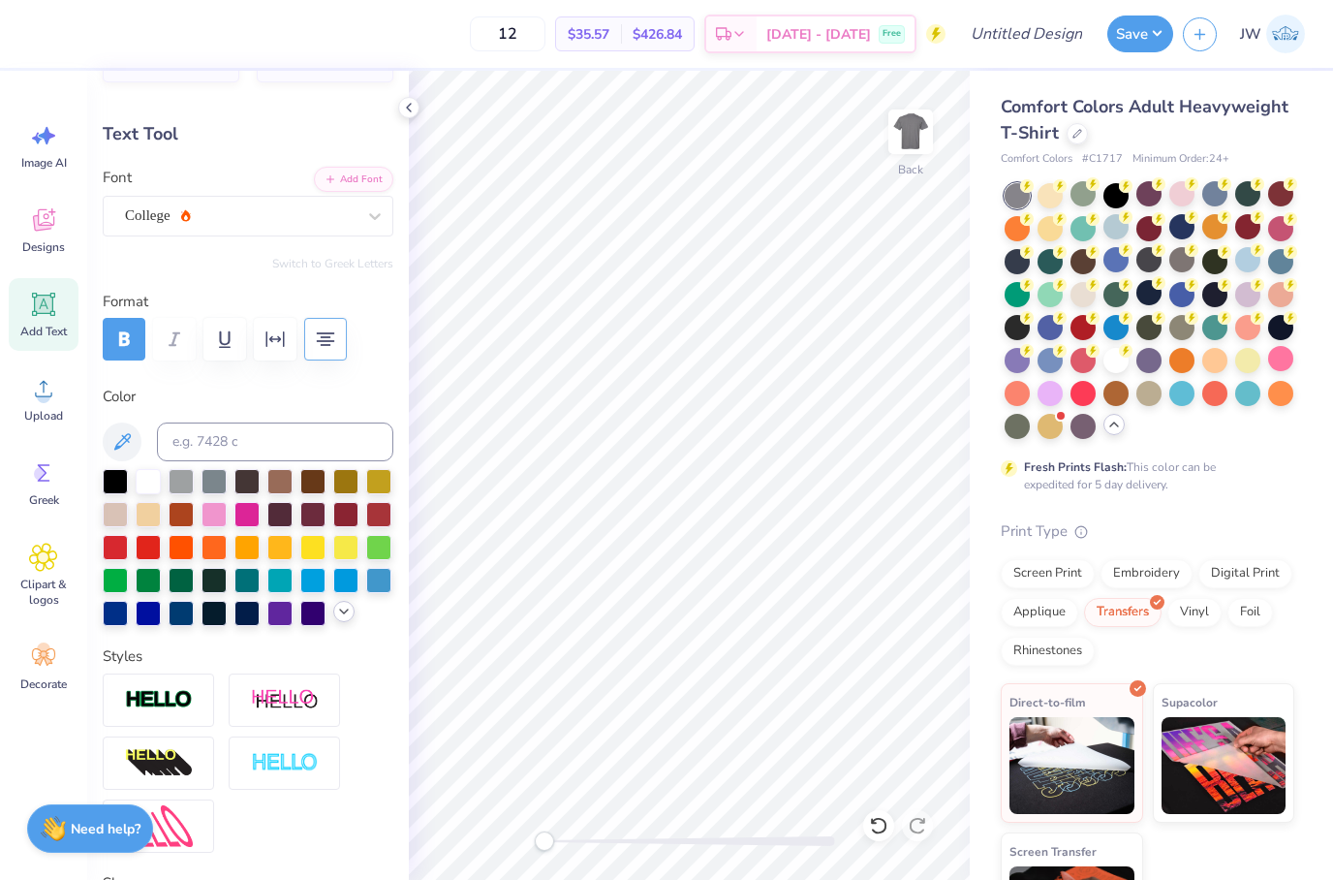
click at [338, 617] on icon at bounding box center [344, 612] width 16 height 16
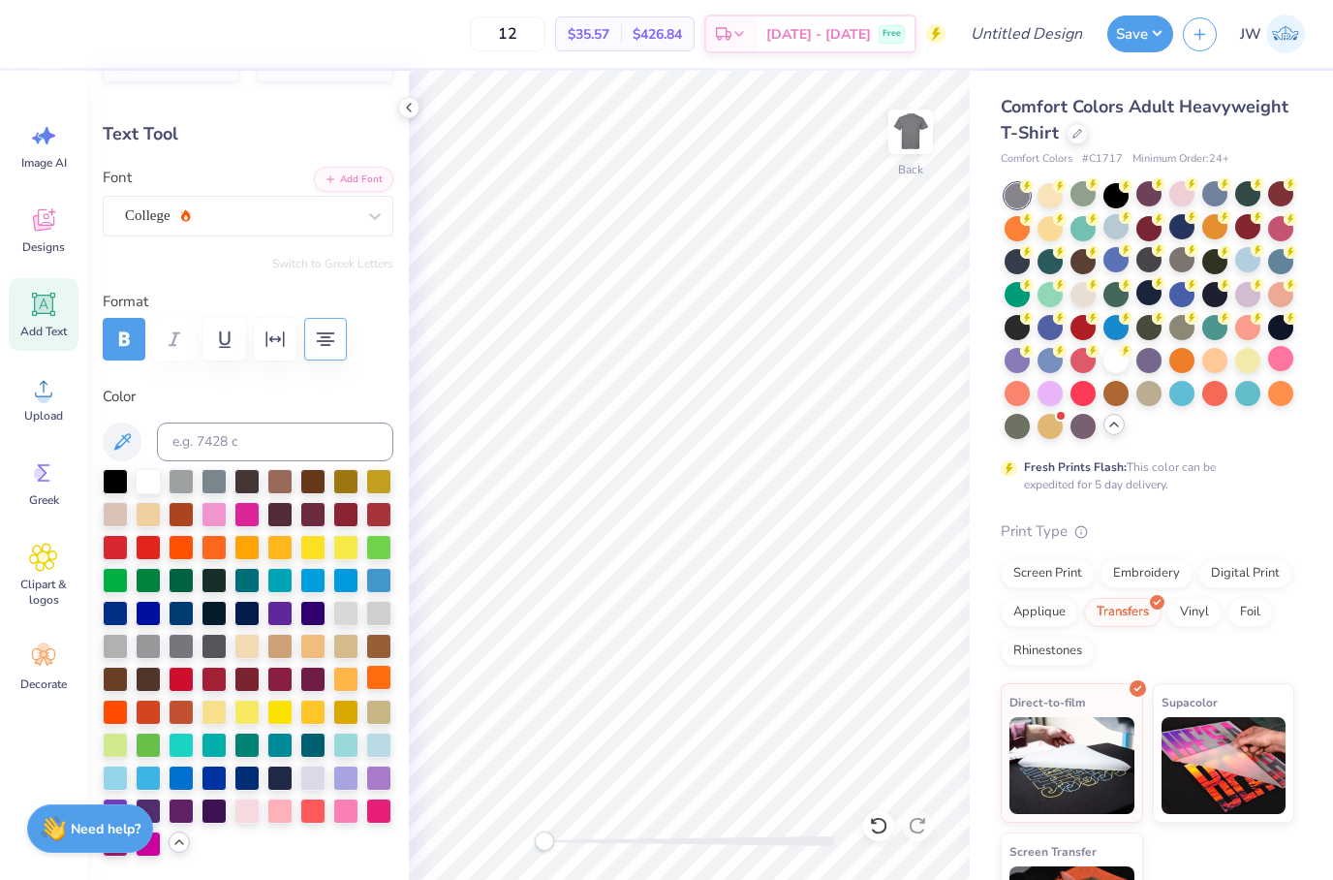
click at [384, 690] on div at bounding box center [378, 677] width 25 height 25
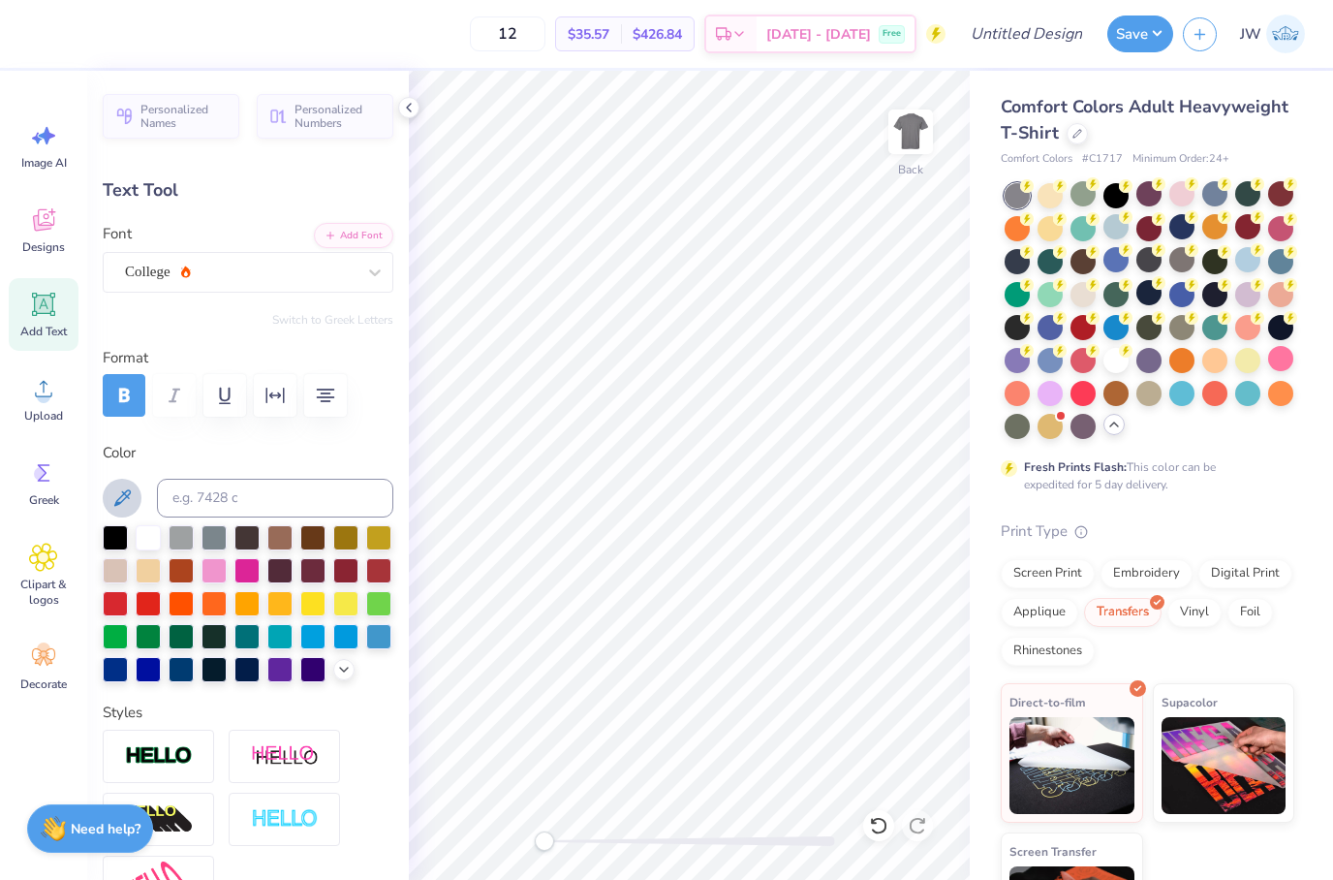
click at [119, 506] on icon at bounding box center [121, 497] width 23 height 23
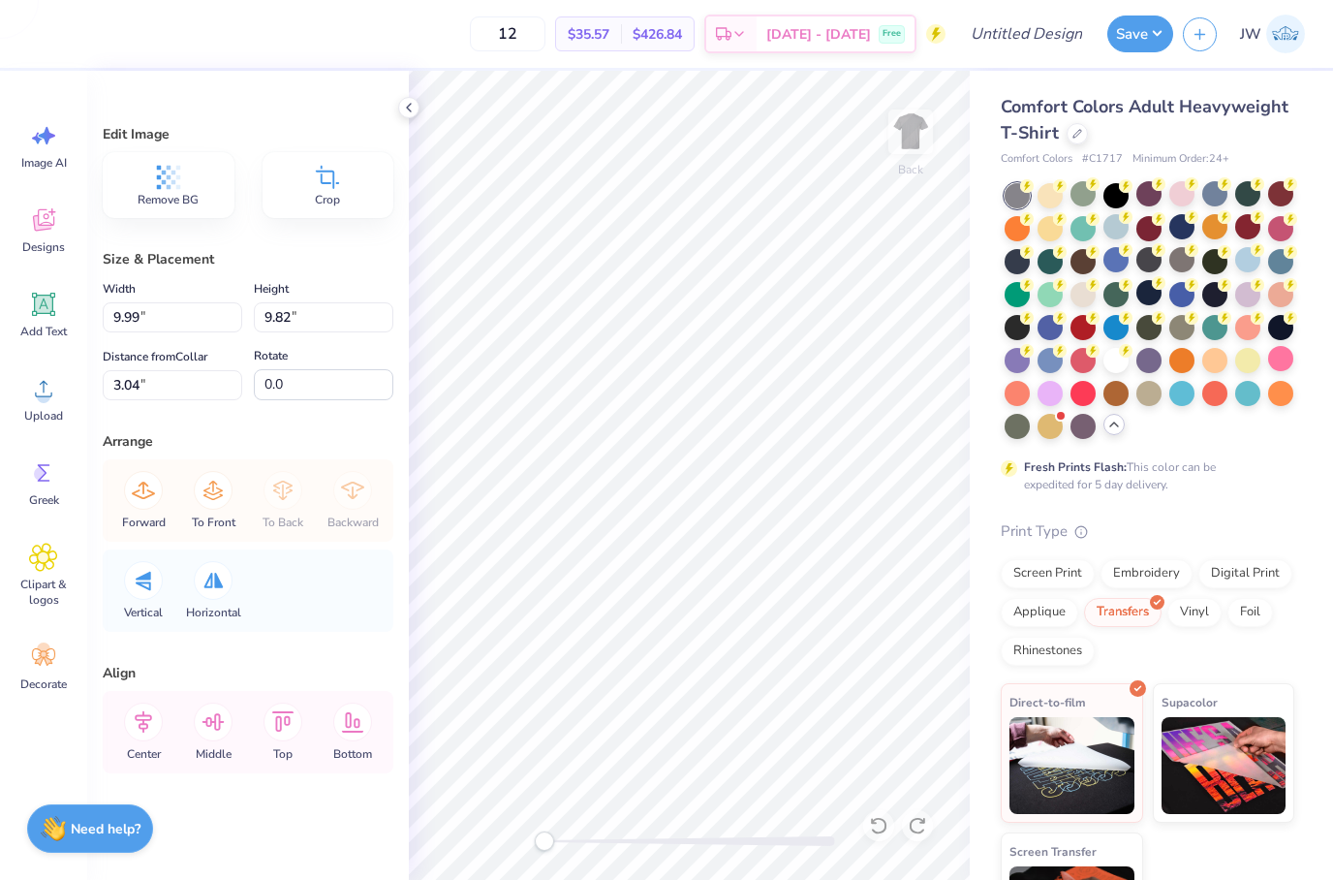
click at [171, 444] on div "Arrange" at bounding box center [248, 441] width 291 height 20
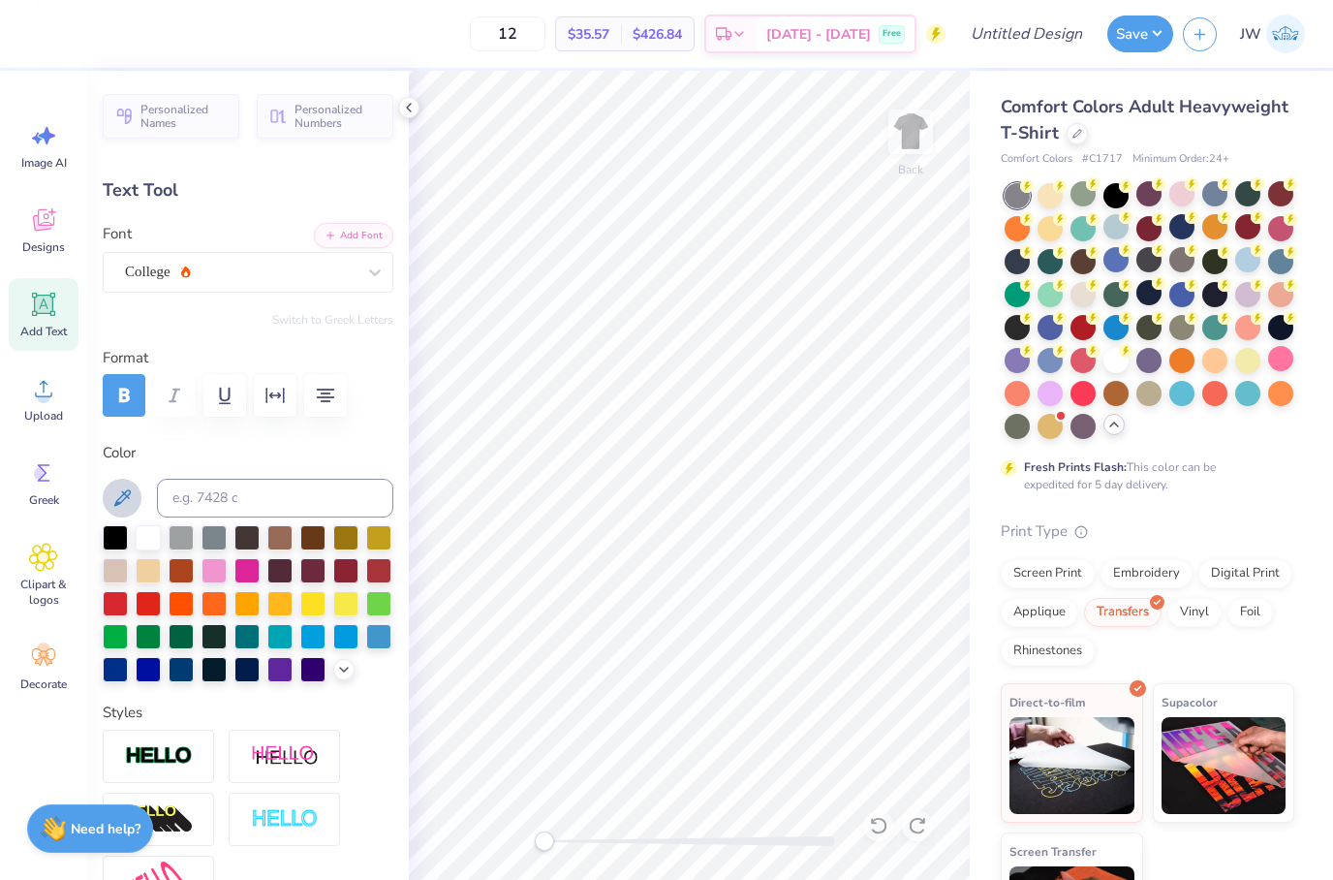
click at [133, 488] on icon at bounding box center [121, 497] width 23 height 23
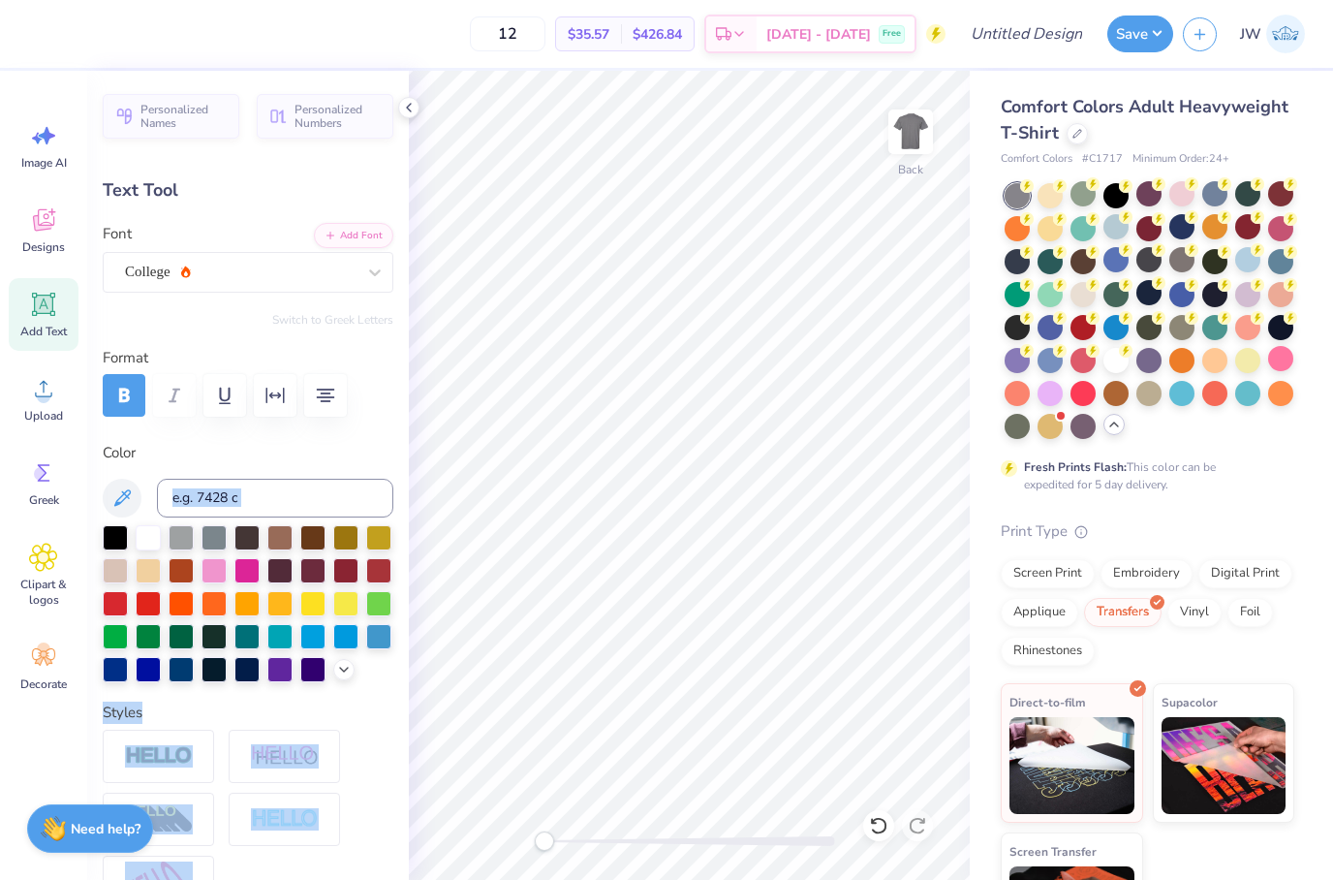
click at [536, 315] on div "12 $35.57 Per Item $426.84 Total Est. Delivery Oct 10 - 13 Free Design Title Sa…" at bounding box center [666, 440] width 1333 height 880
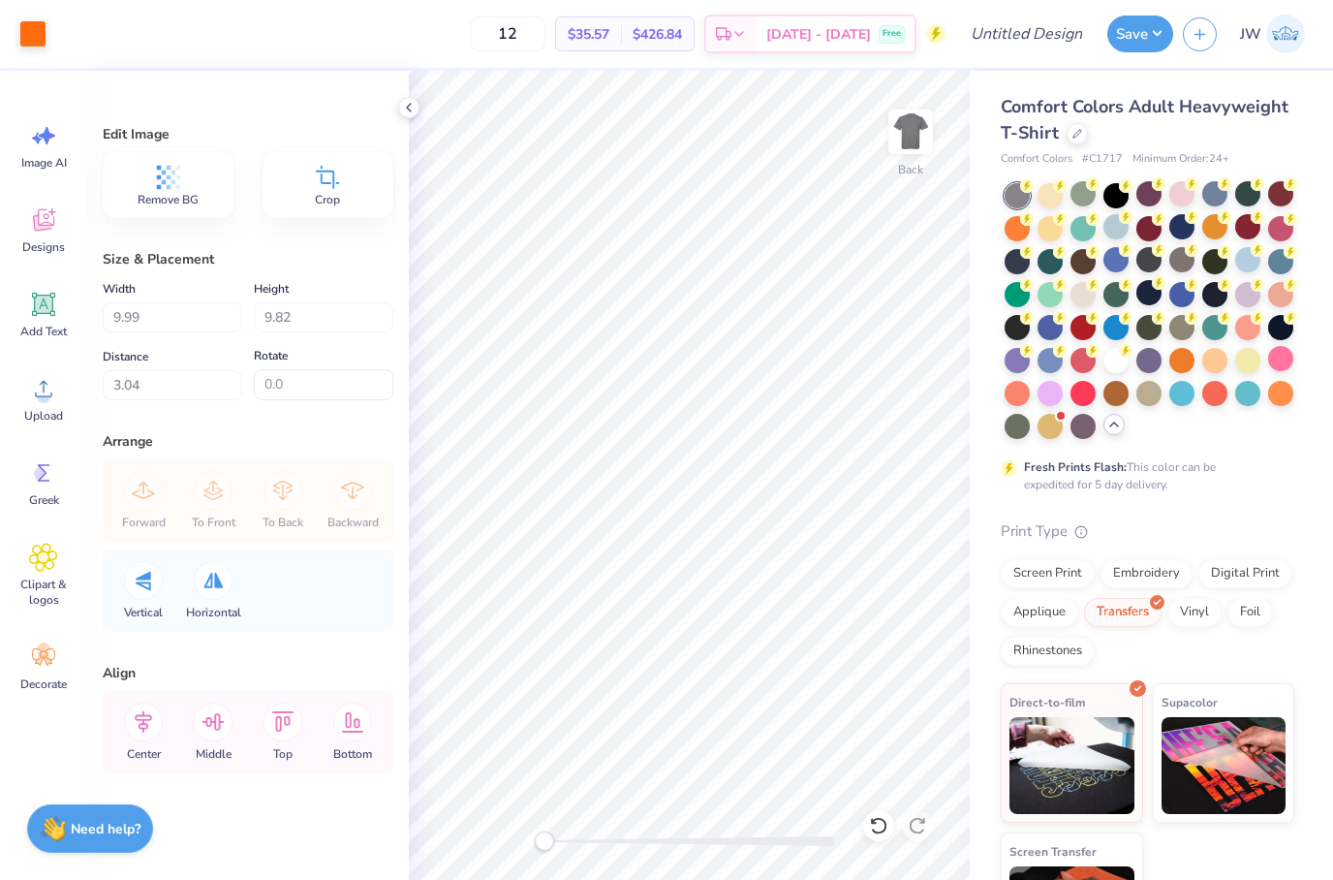
click at [1187, 458] on div "Fresh Prints Flash: This color can be expedited for 5 day delivery." at bounding box center [1143, 475] width 238 height 35
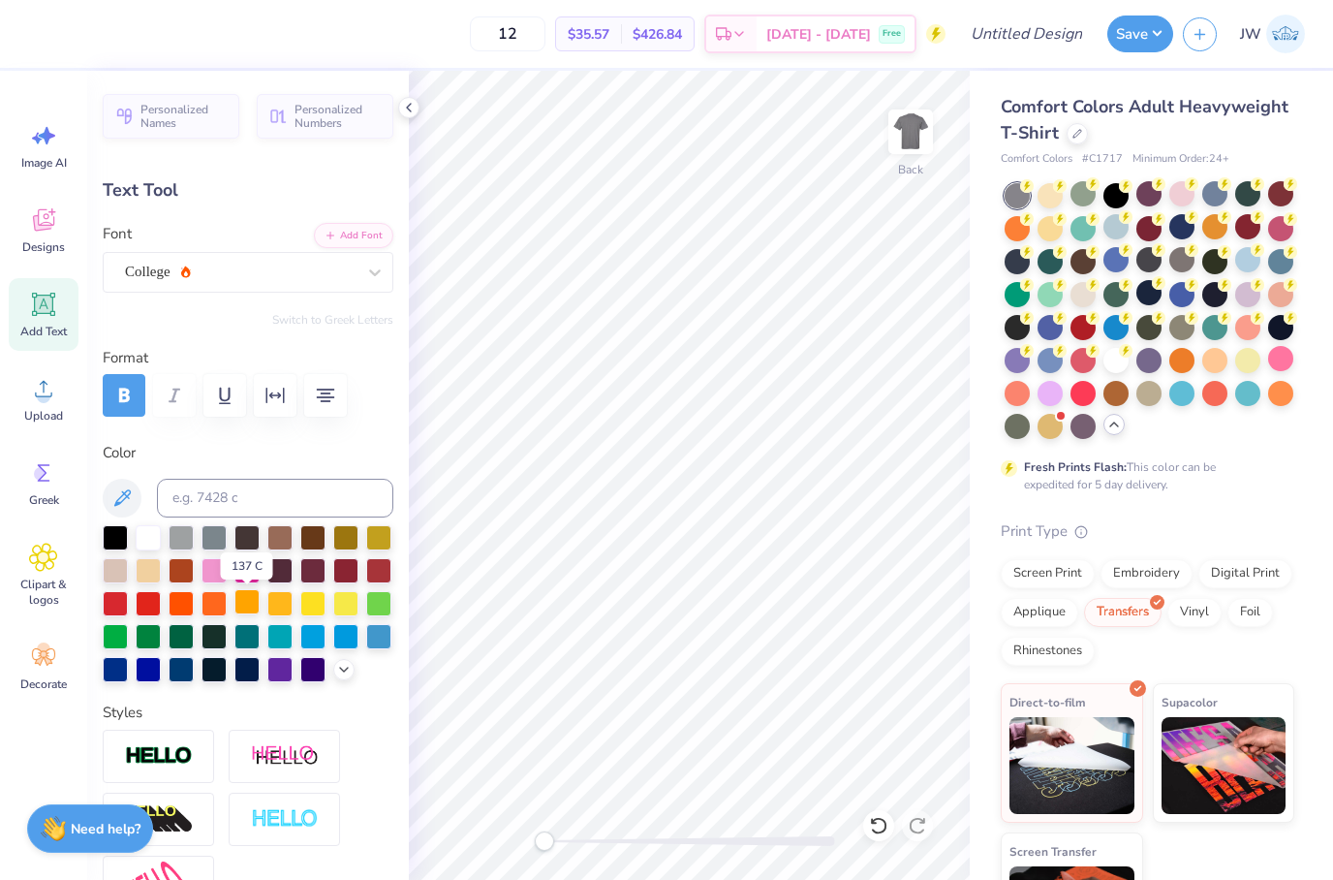
click at [244, 597] on div at bounding box center [246, 601] width 25 height 25
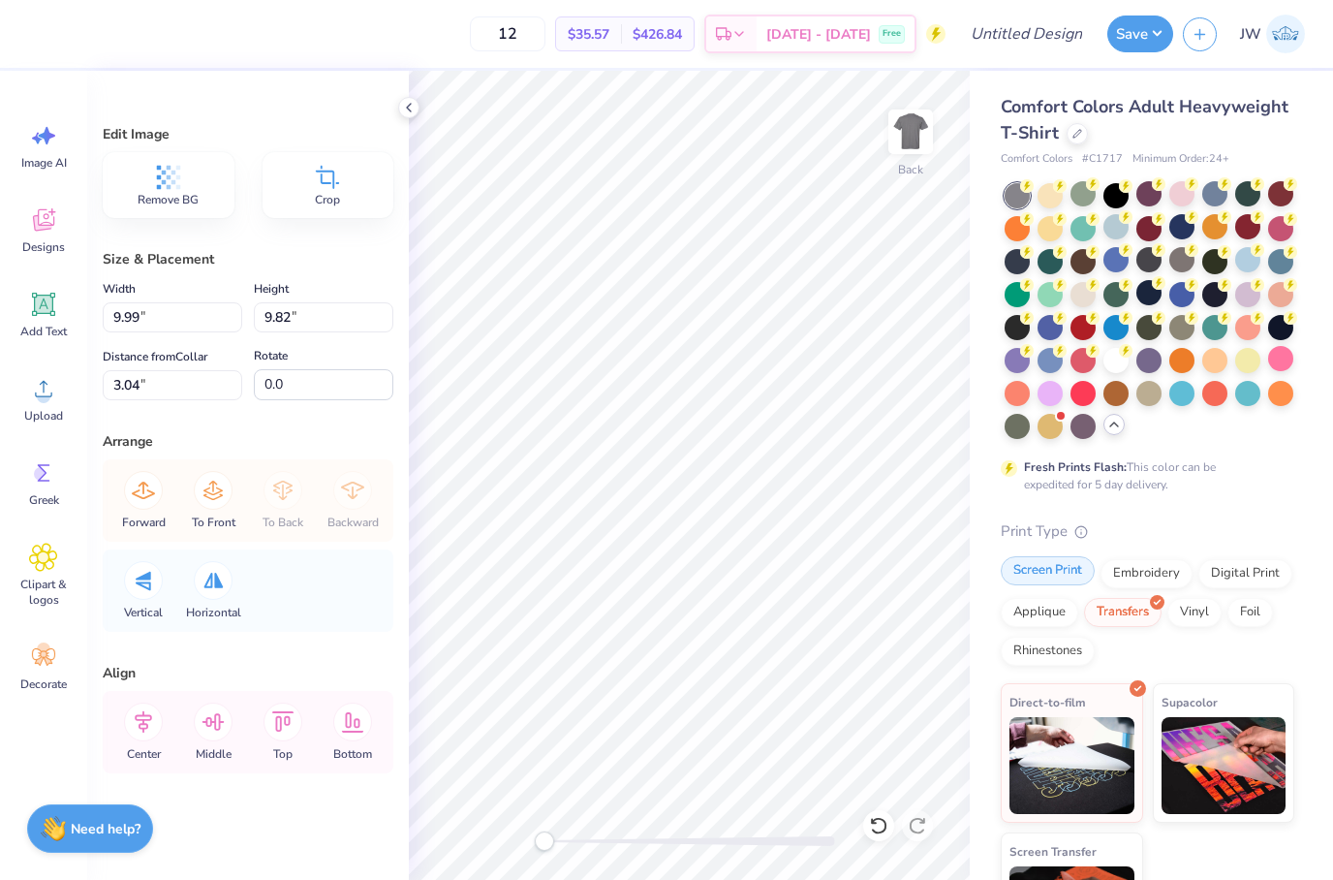
click at [1060, 575] on div "Screen Print" at bounding box center [1048, 570] width 94 height 29
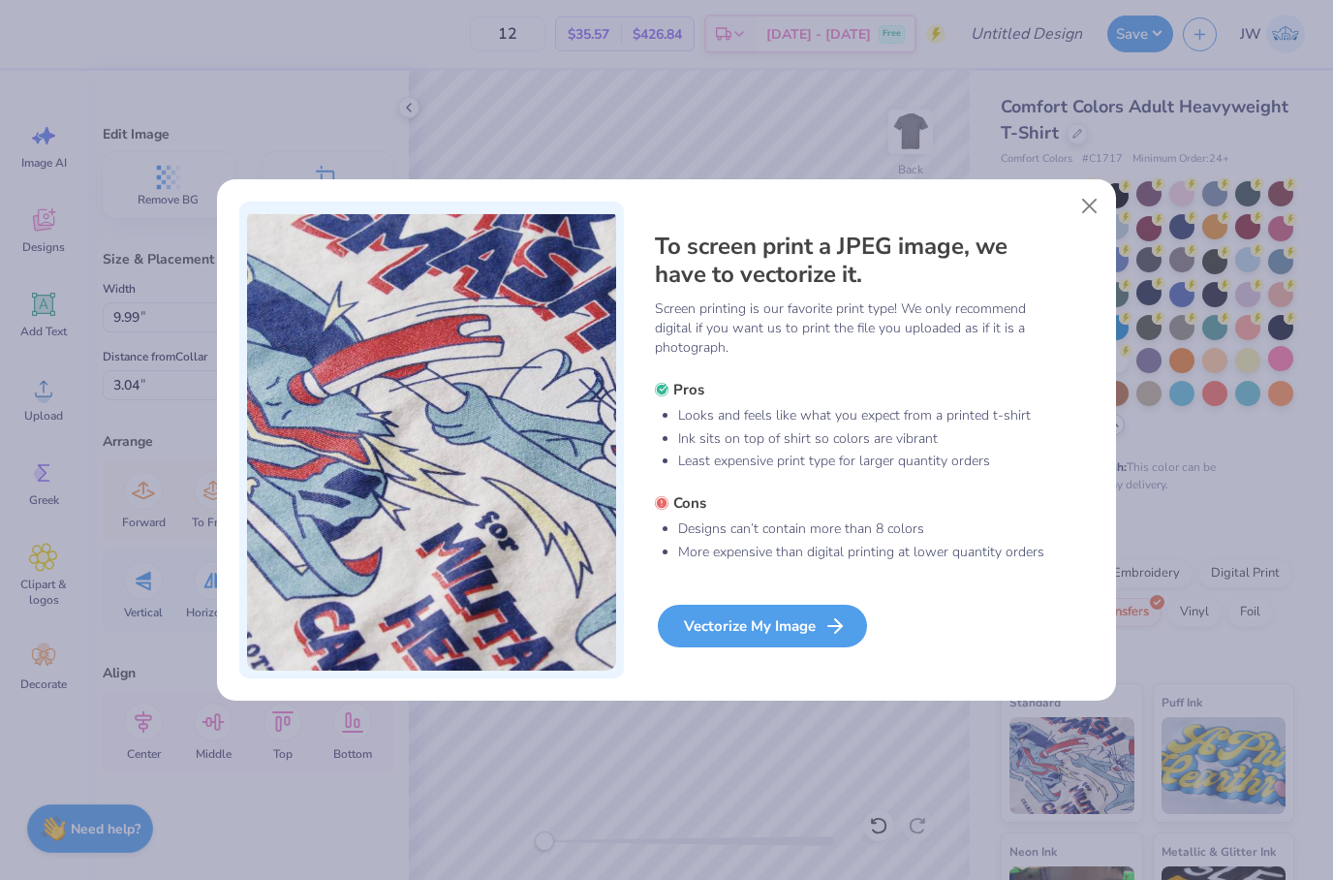
click at [692, 617] on div "Vectorize My Image" at bounding box center [762, 626] width 209 height 43
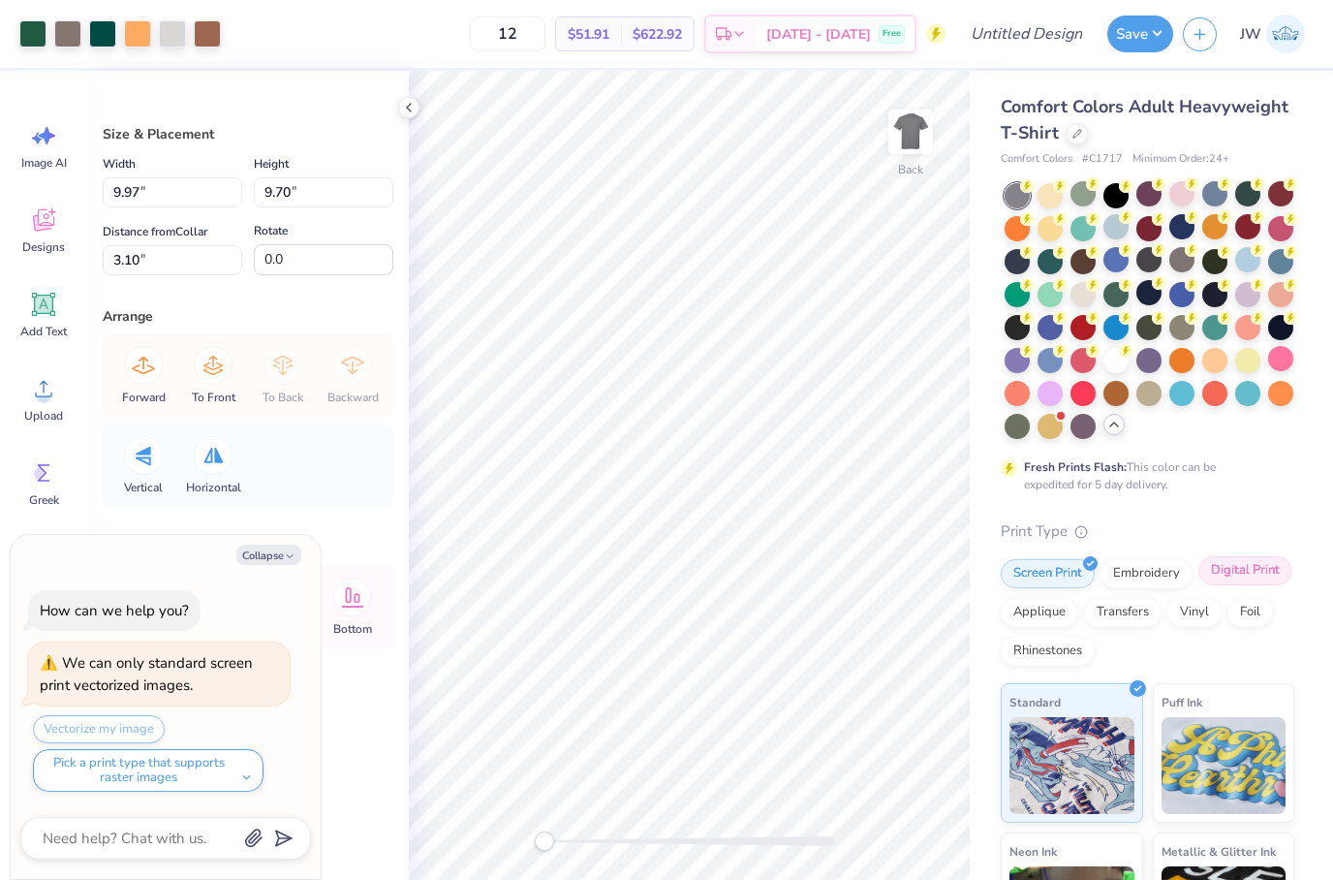
click at [1252, 563] on div "Digital Print" at bounding box center [1246, 570] width 94 height 29
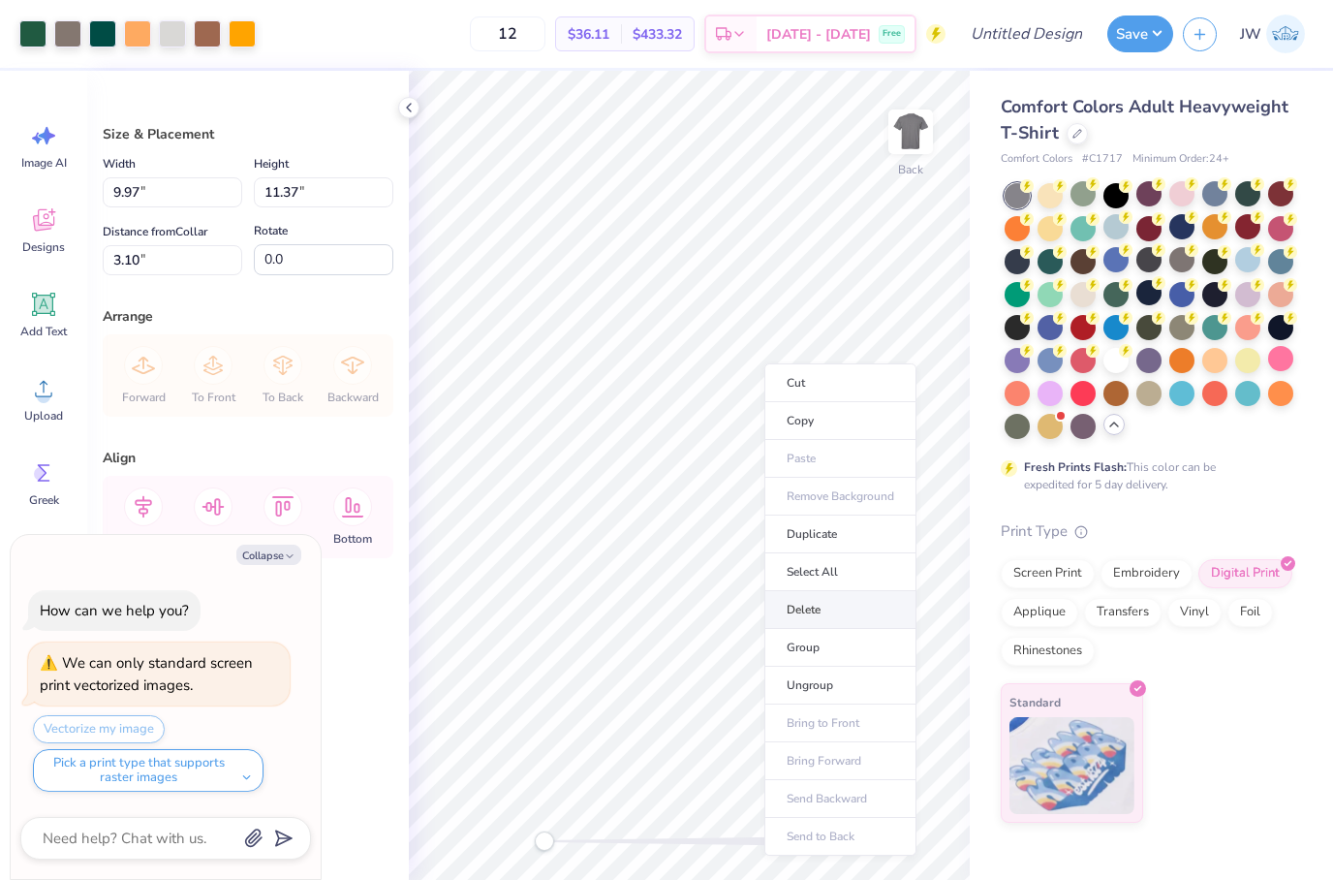
click at [849, 601] on li "Delete" at bounding box center [840, 610] width 152 height 38
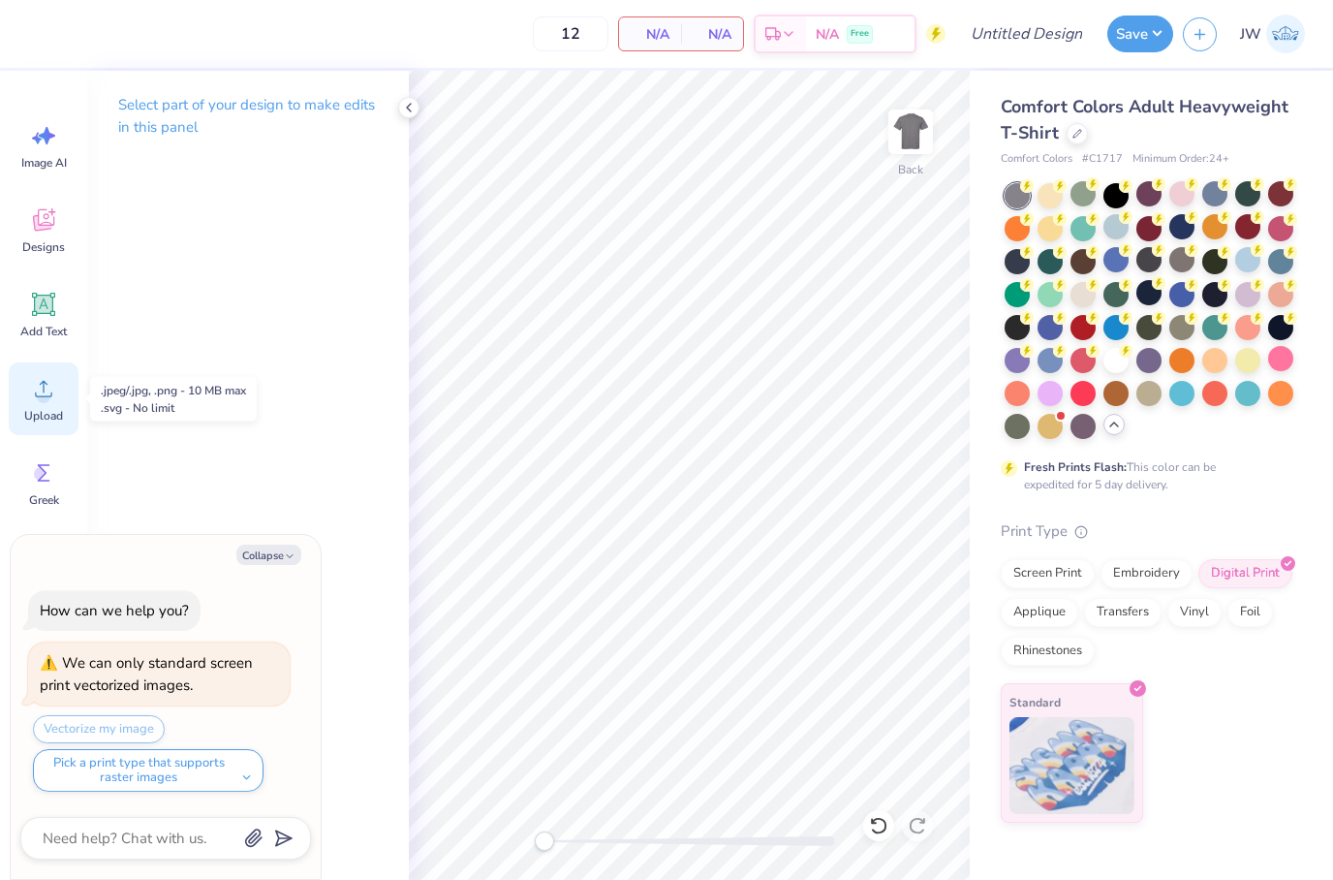
click at [45, 389] on icon at bounding box center [43, 388] width 29 height 29
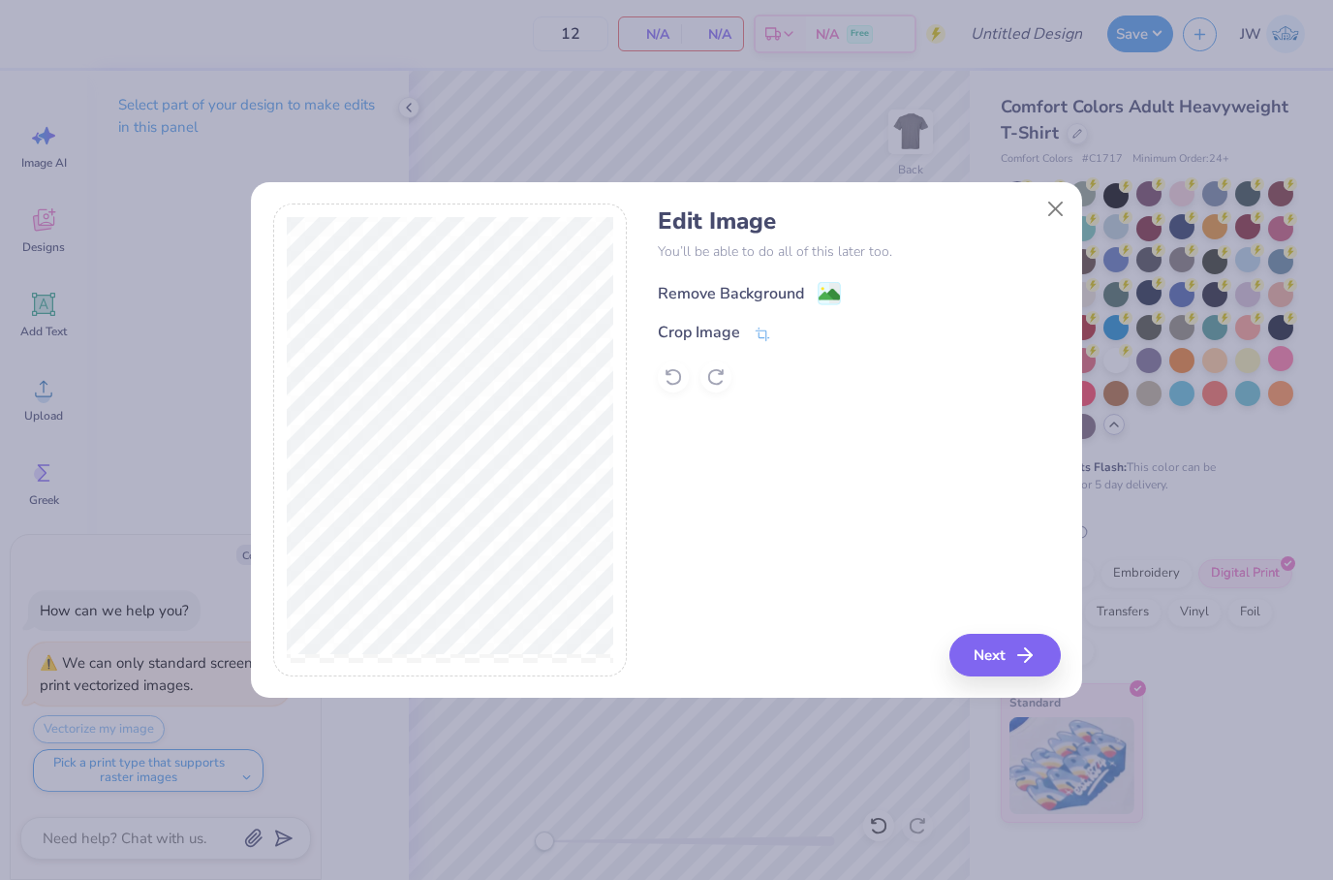
click at [829, 281] on div "Remove Background" at bounding box center [859, 291] width 402 height 24
click at [836, 300] on image at bounding box center [829, 294] width 21 height 21
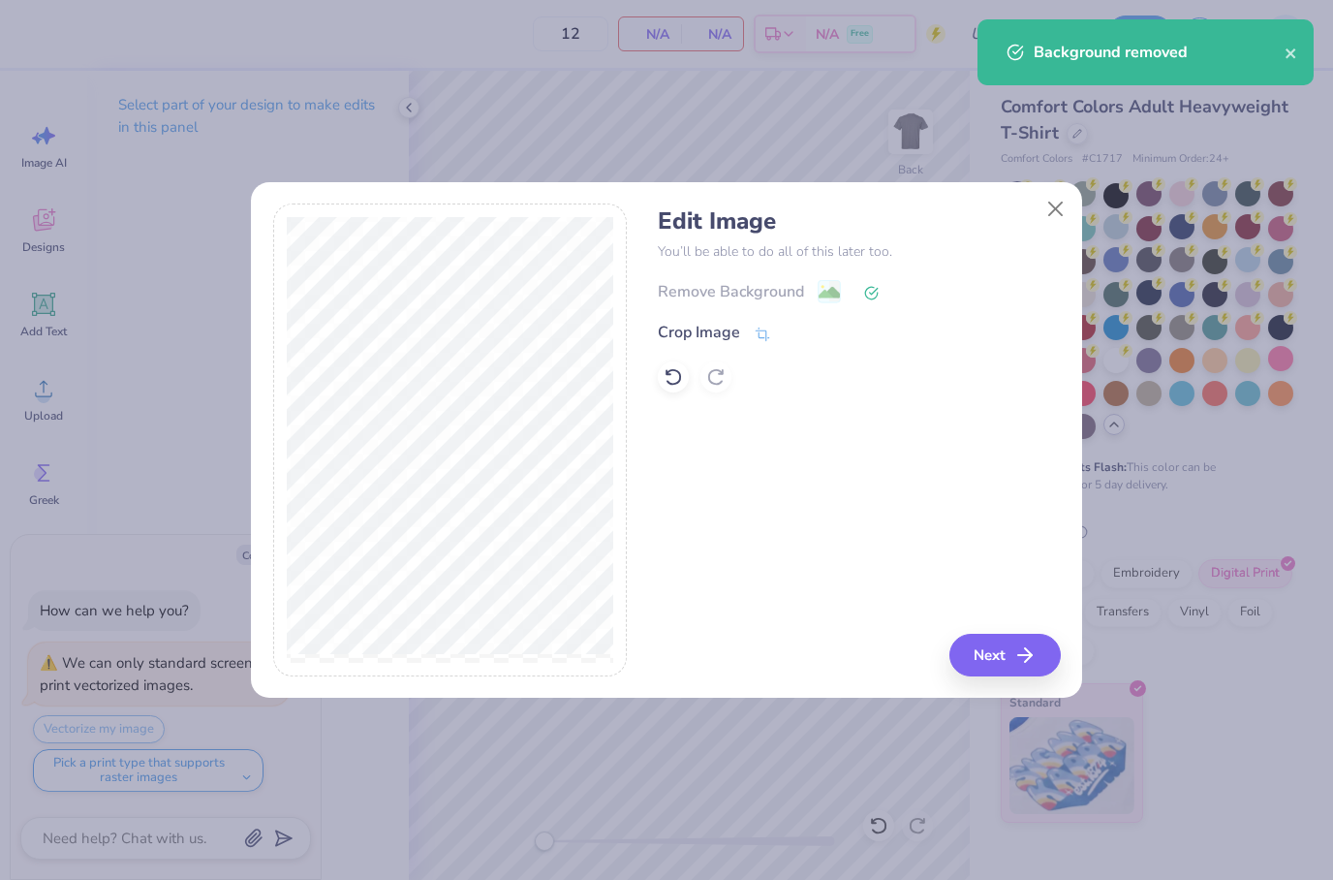
click at [886, 286] on div "Remove Background" at bounding box center [859, 291] width 402 height 24
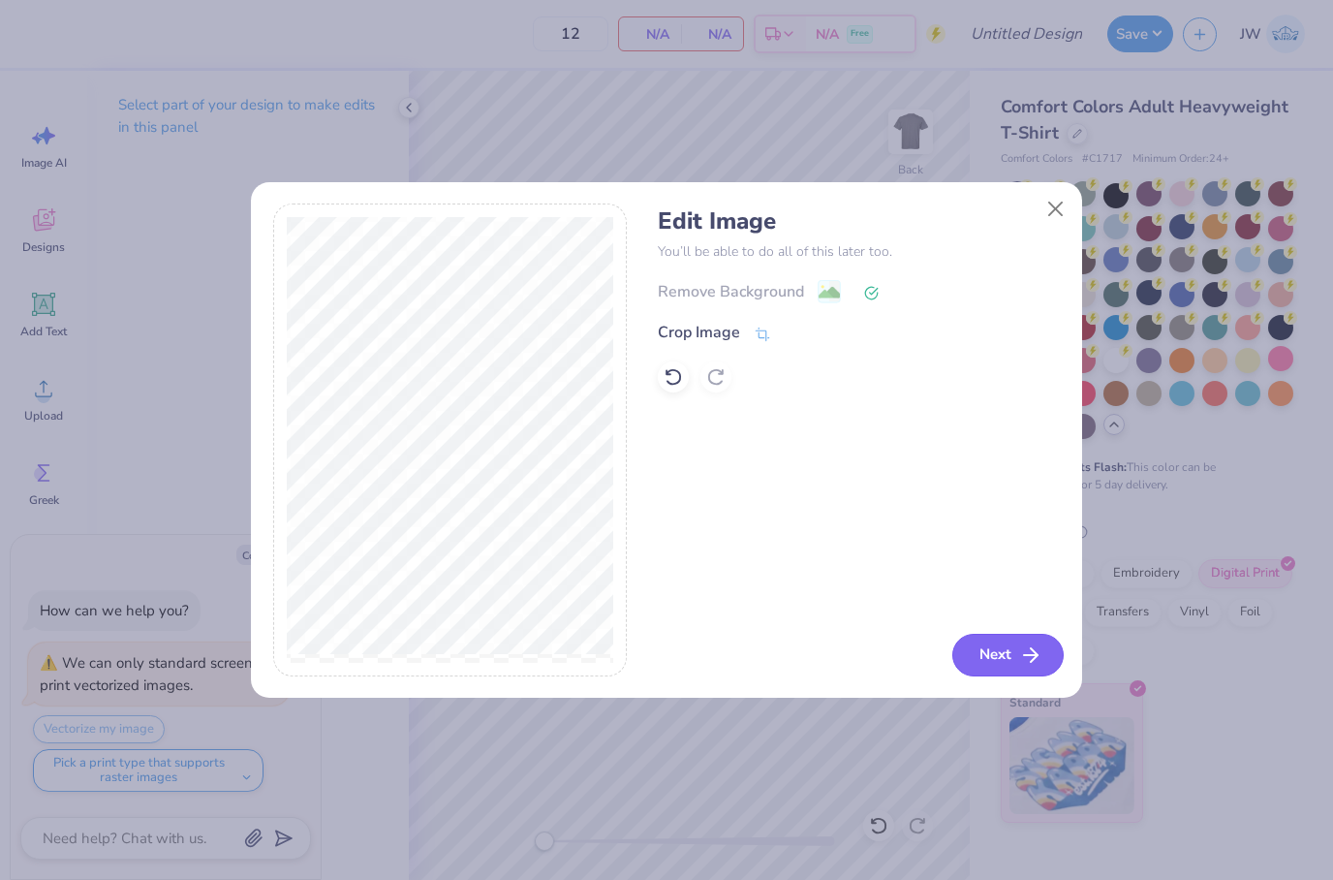
click at [1026, 660] on icon "button" at bounding box center [1030, 654] width 23 height 23
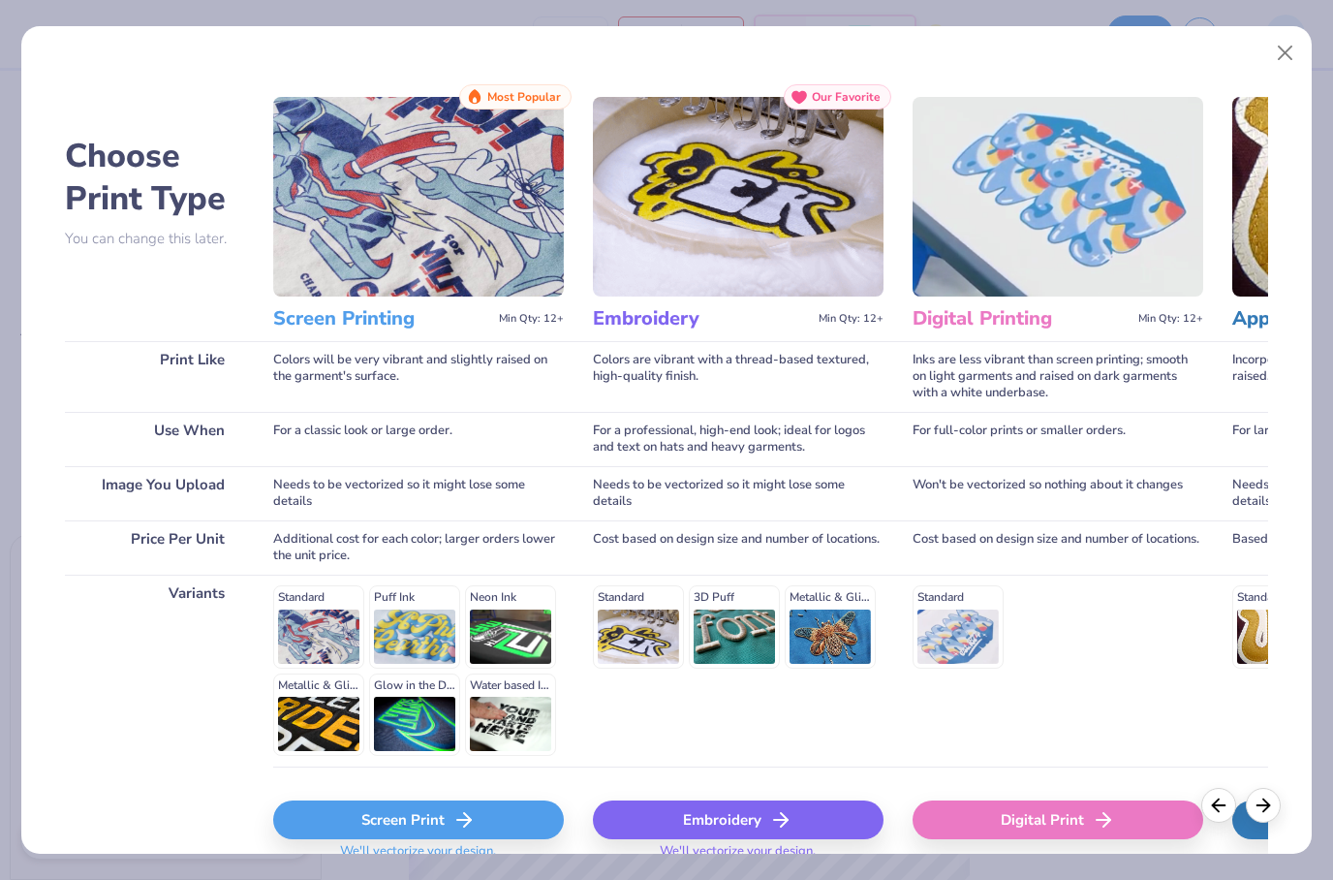
click at [465, 837] on div "Screen Print" at bounding box center [418, 819] width 291 height 39
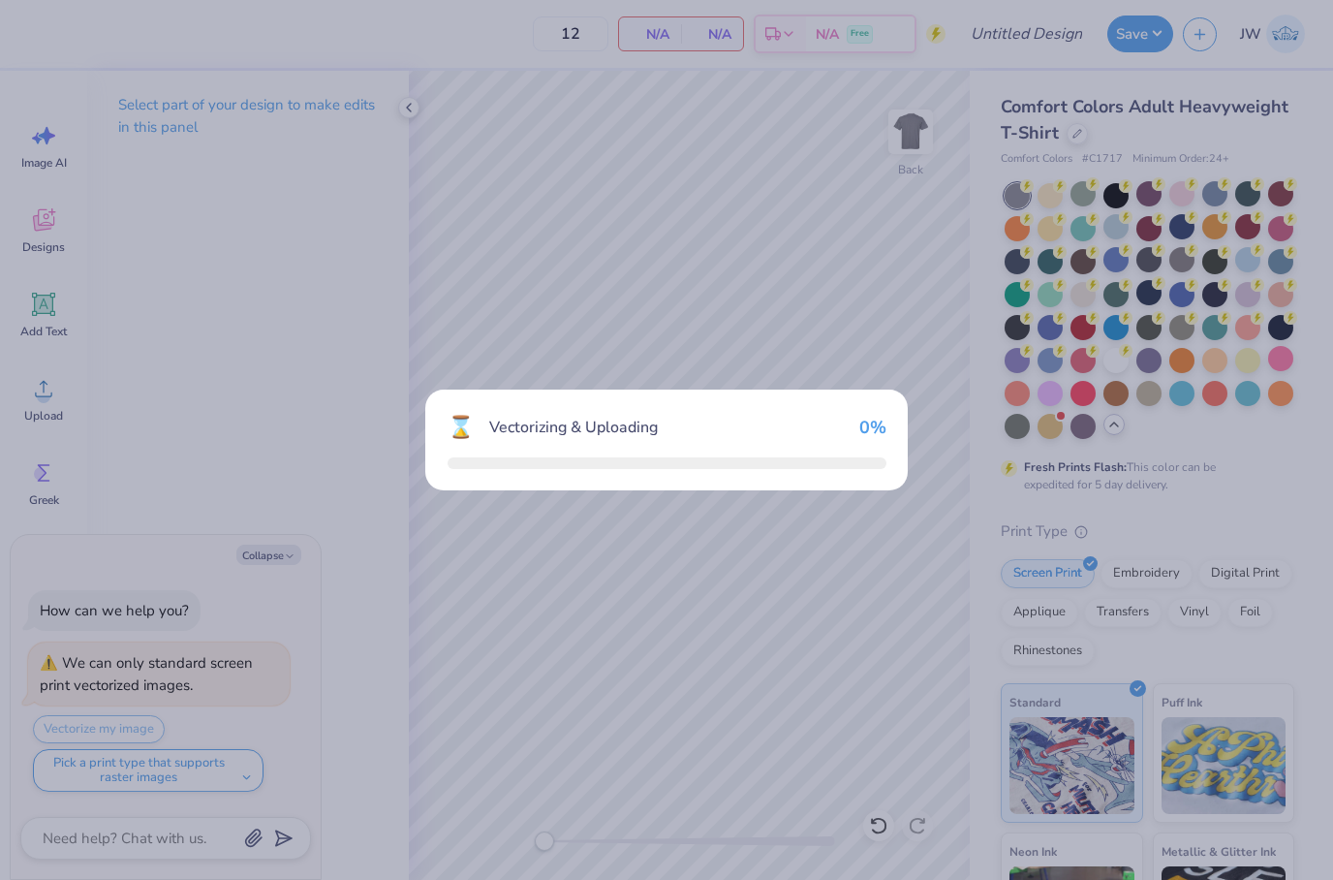
click at [507, 800] on div "⌛ Vectorizing & Uploading 0 %" at bounding box center [666, 440] width 1333 height 880
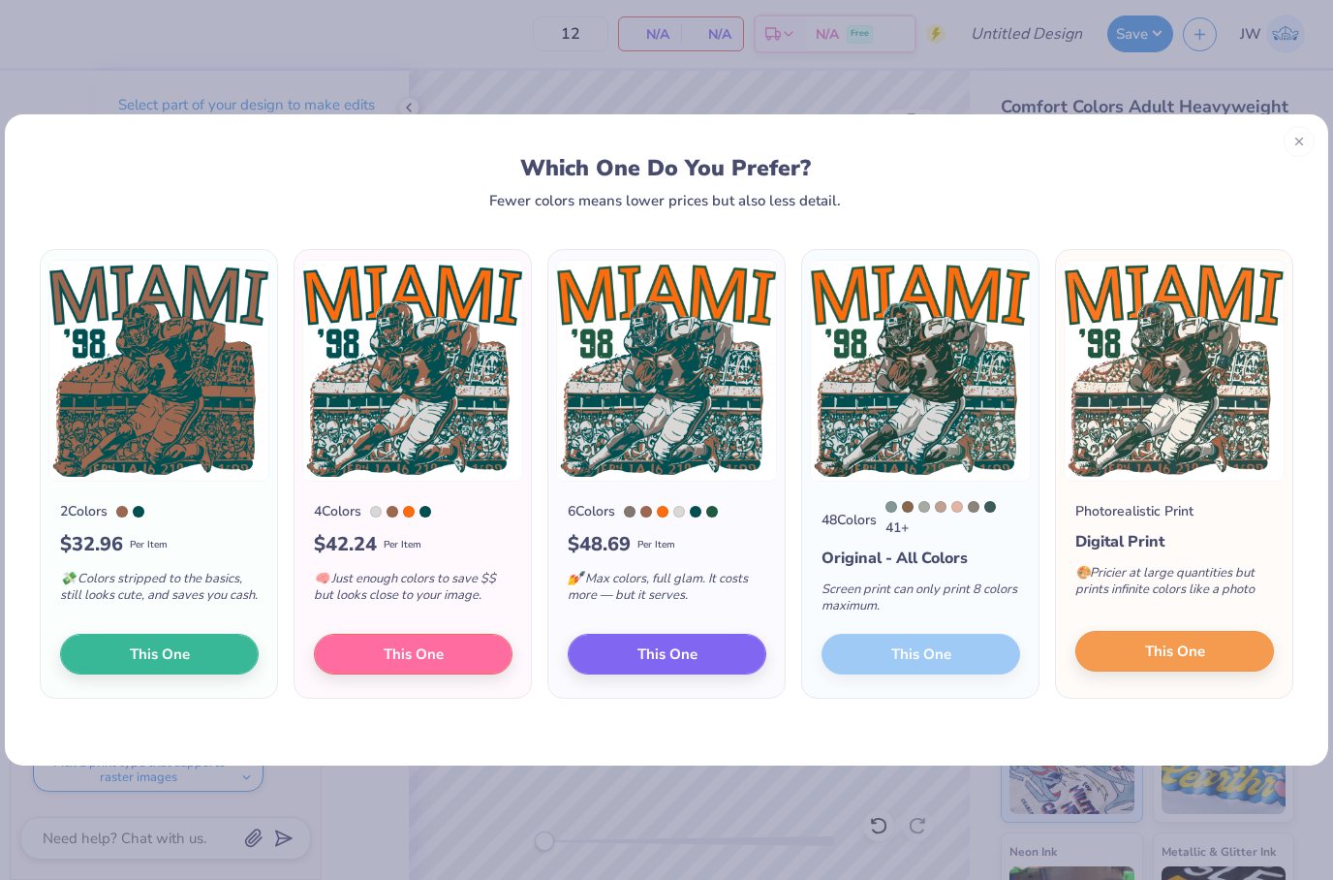
click at [1179, 650] on span "This One" at bounding box center [1175, 651] width 60 height 22
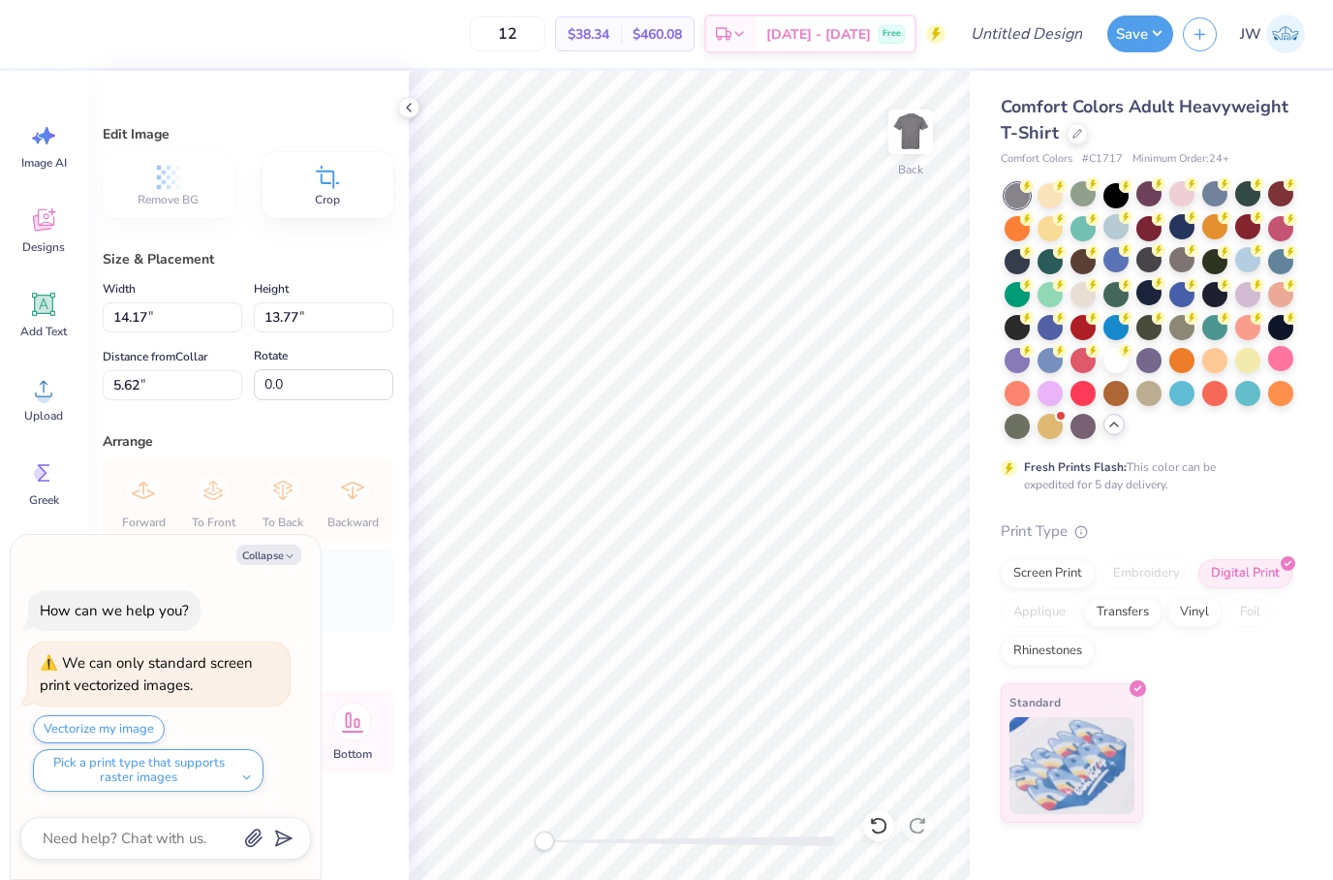
type textarea "x"
type input "11.52"
type input "11.19"
type input "3.72"
drag, startPoint x: 1122, startPoint y: 175, endPoint x: 1113, endPoint y: 197, distance: 23.0
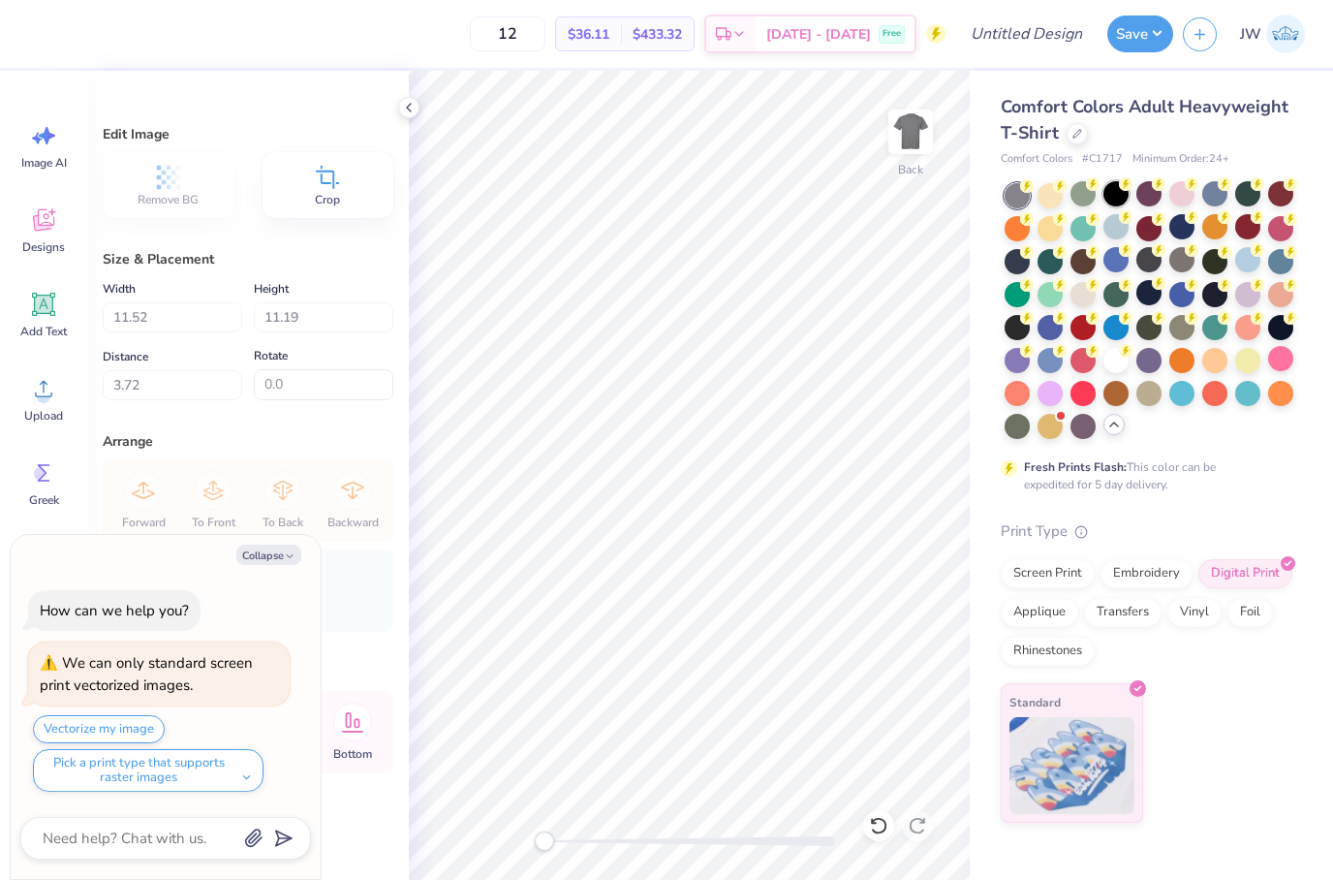
click at [1122, 175] on div "Comfort Colors Adult Heavyweight T-Shirt Comfort Colors # C1717 Minimum Order: …" at bounding box center [1148, 458] width 294 height 729
type textarea "x"
type input "3.00"
click at [1322, 715] on div "Comfort Colors Adult Heavyweight T-Shirt Comfort Colors # C1717 Minimum Order: …" at bounding box center [1151, 447] width 363 height 752
click at [1062, 570] on div "Screen Print" at bounding box center [1048, 570] width 94 height 29
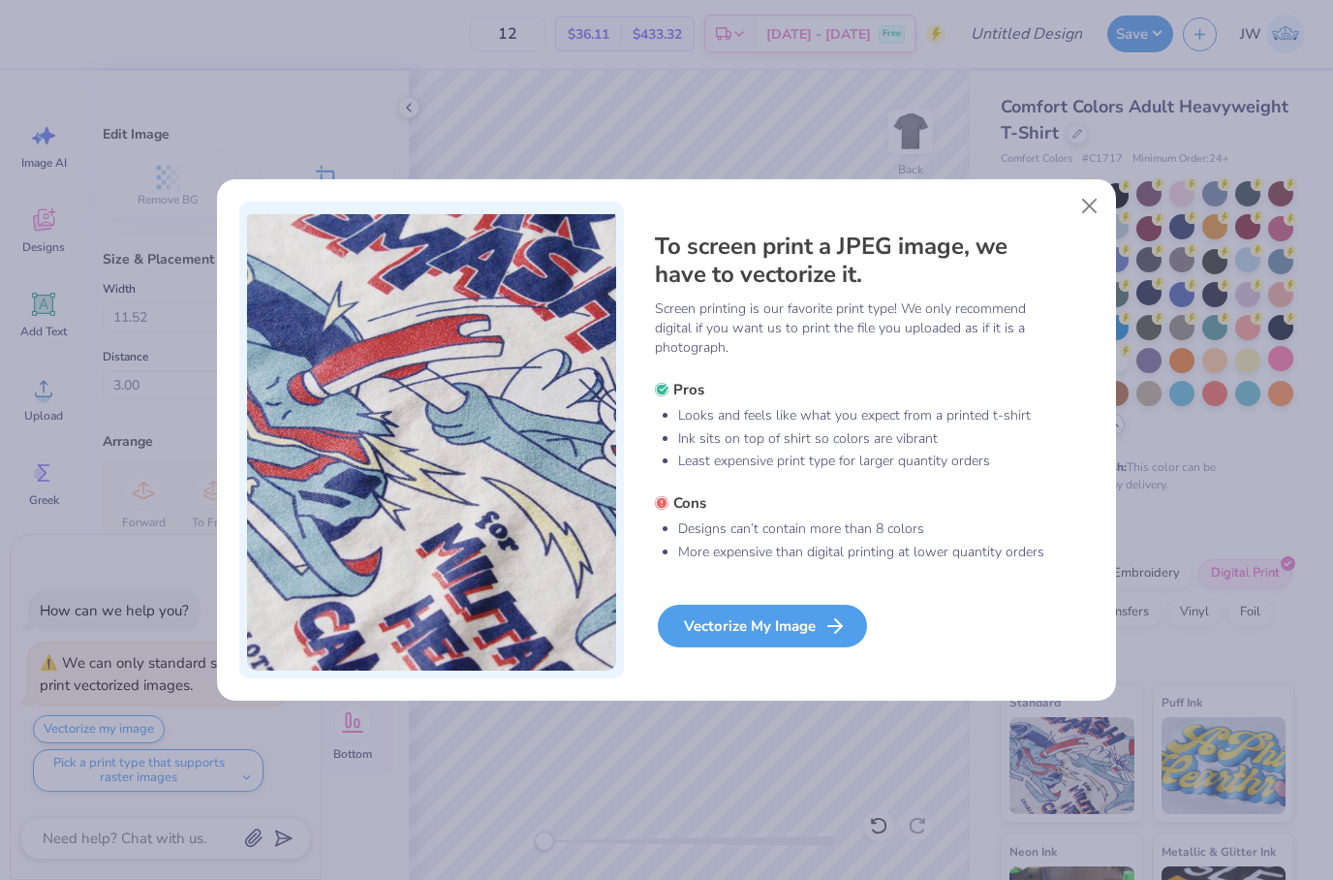
click at [784, 647] on div "Vectorize My Image" at bounding box center [762, 626] width 209 height 43
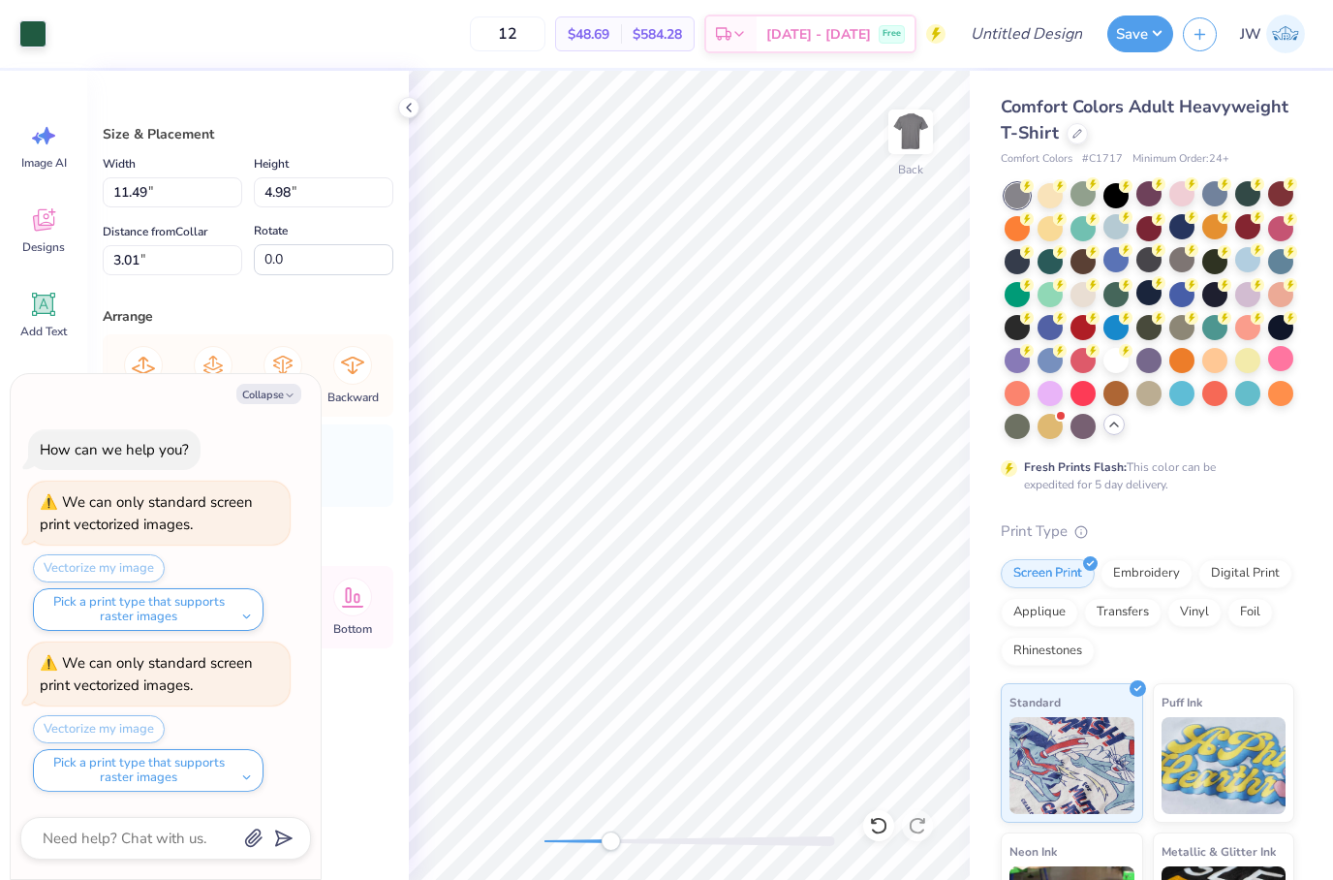
type textarea "x"
type input "7.01"
type input "0.25"
type input "4.25"
type textarea "x"
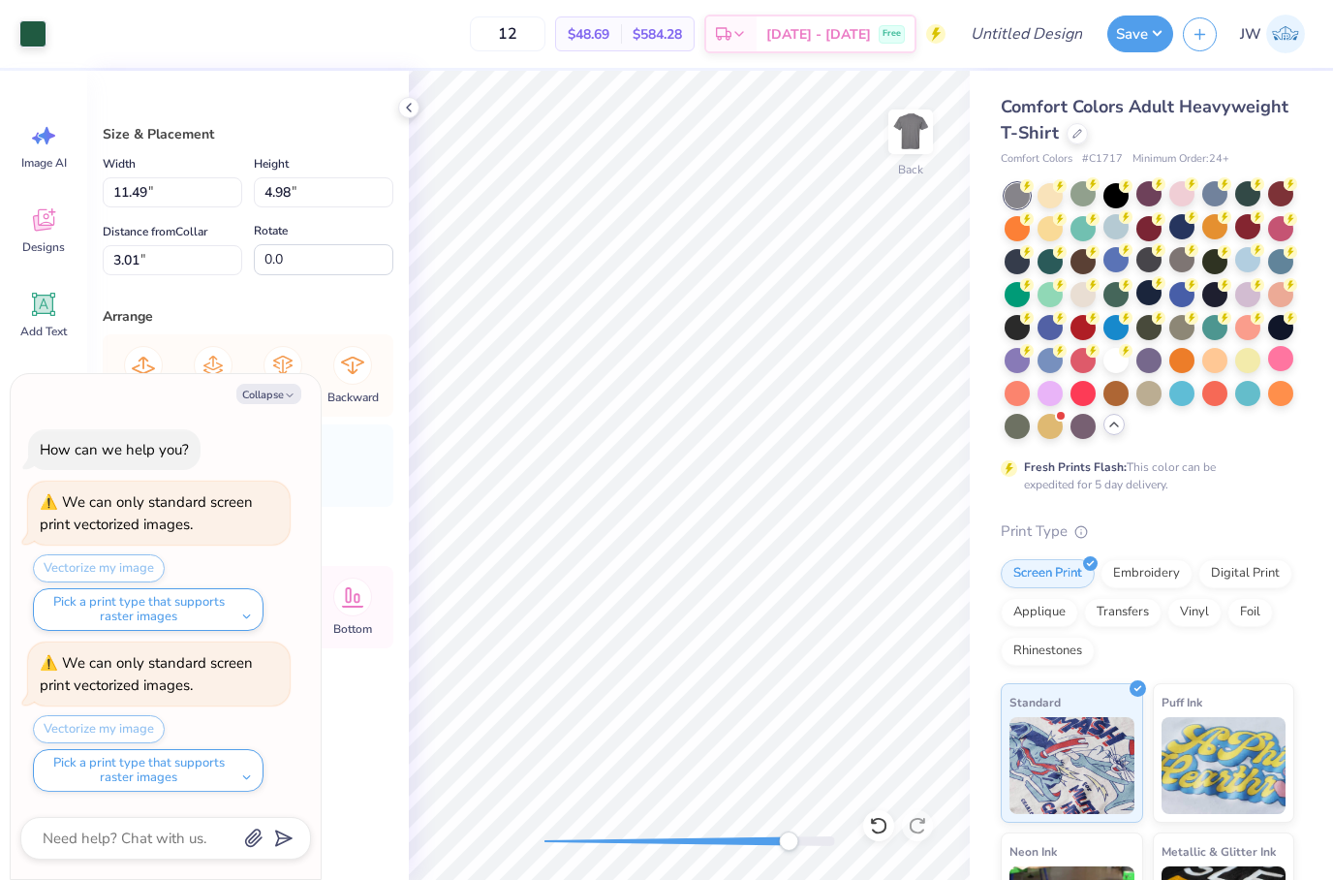
type input "7.01"
type input "0.25"
type input "4.25"
type textarea "x"
type input "11.49"
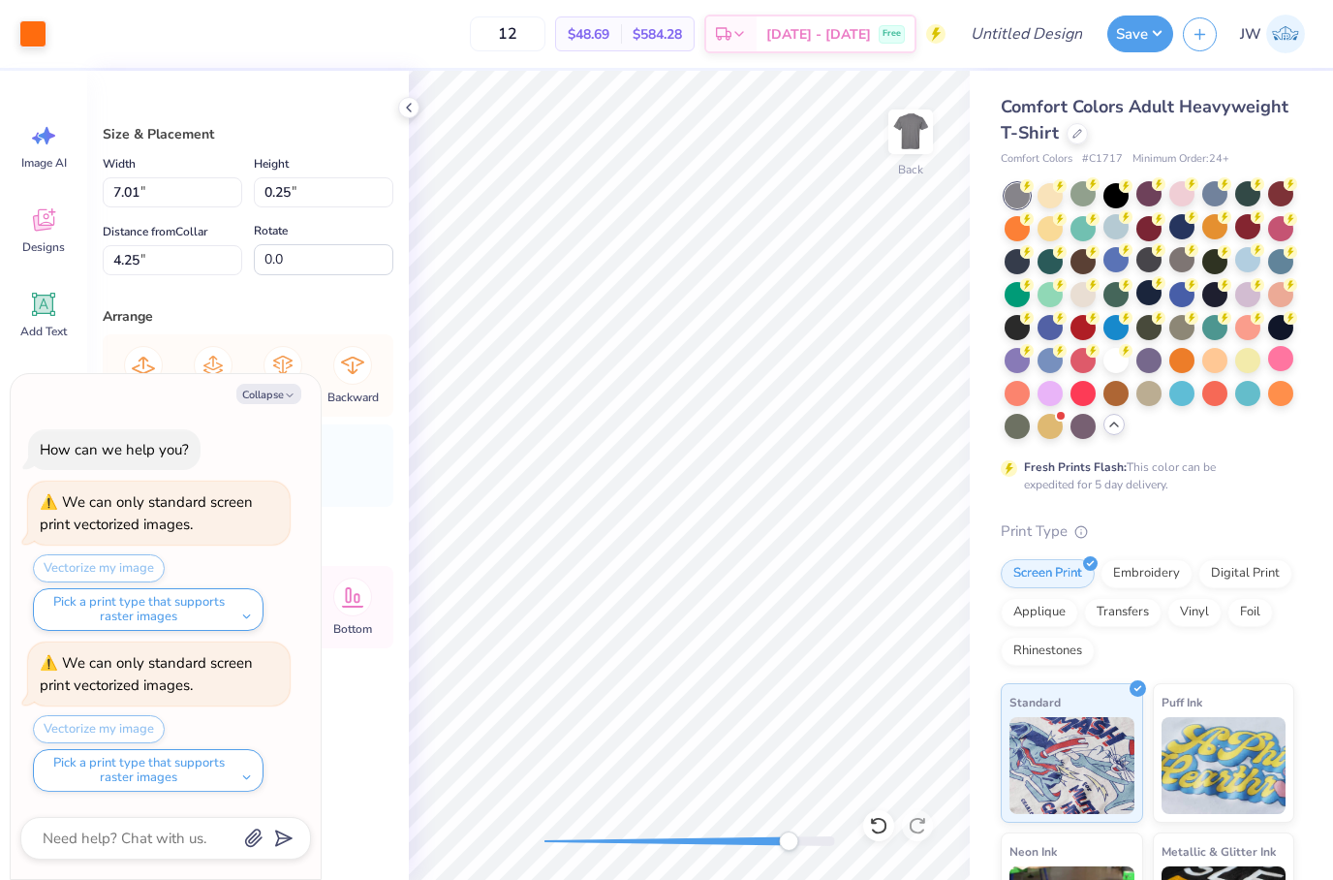
type input "4.98"
type input "3.01"
drag, startPoint x: 393, startPoint y: 170, endPoint x: -1, endPoint y: -1, distance: 429.6
click at [0, 0] on html "Art colors 12 $48.69 Per Item $584.28 Total Est. Delivery Oct 10 - 13 Free Desi…" at bounding box center [666, 440] width 1333 height 880
type textarea "x"
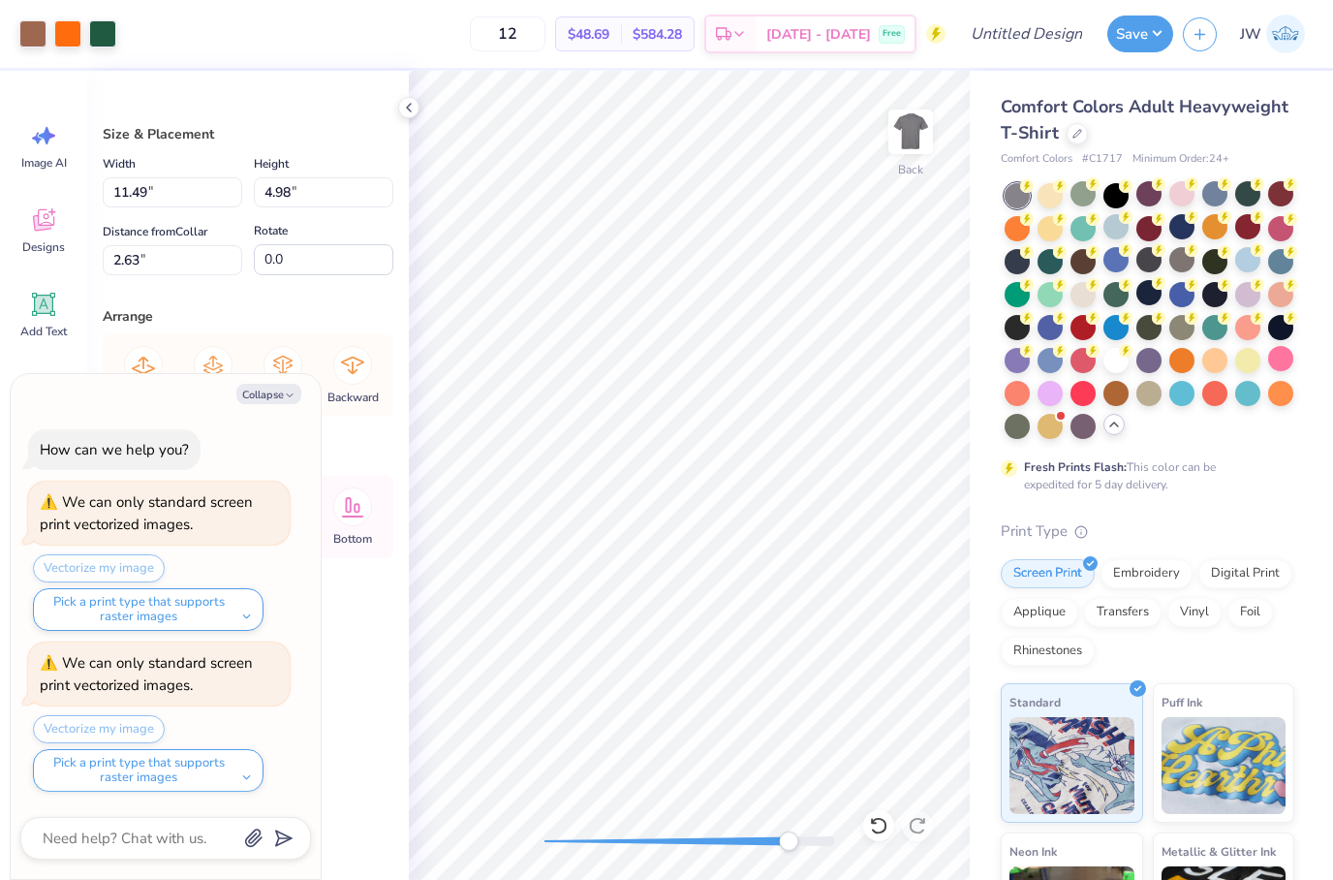
type input "1.70"
click at [884, 832] on icon at bounding box center [878, 825] width 19 height 19
type textarea "x"
type input "2.63"
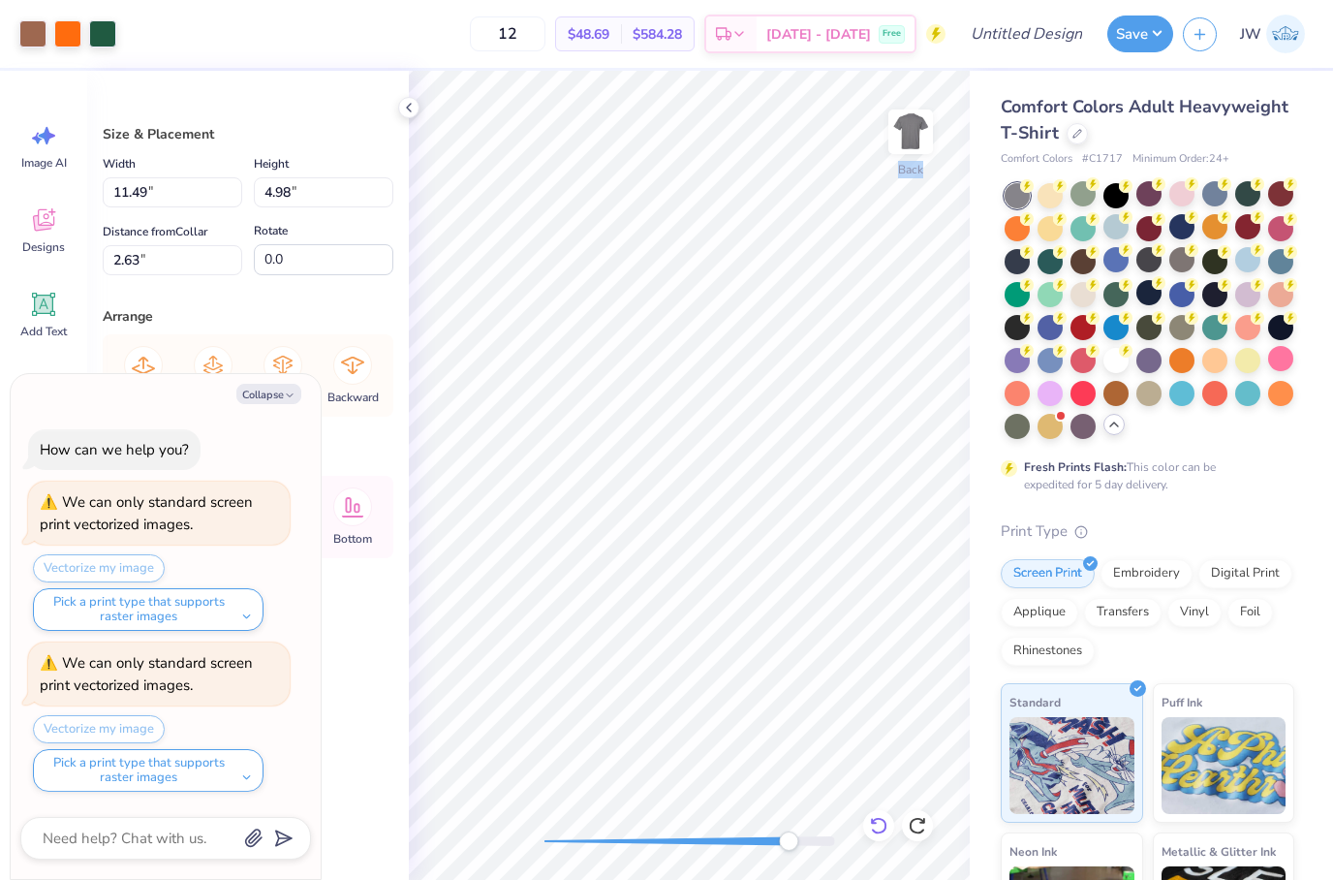
click at [884, 832] on icon at bounding box center [878, 825] width 19 height 19
type textarea "x"
type input "11.49"
type input "11.17"
type input "3.01"
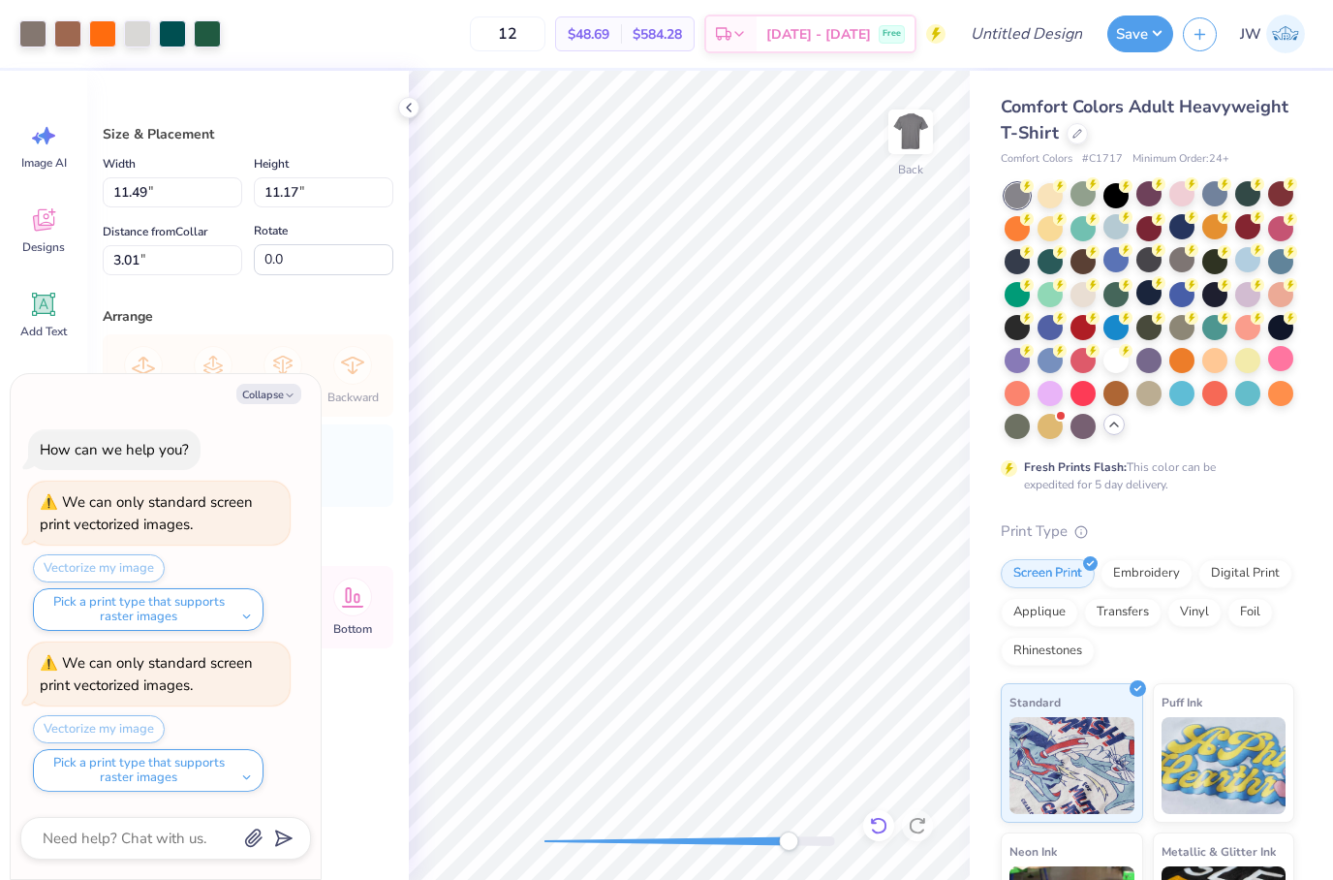
click at [885, 822] on icon at bounding box center [878, 825] width 16 height 17
click at [1168, 492] on div "Comfort Colors Adult Heavyweight T-Shirt Comfort Colors # C1717 Minimum Order: …" at bounding box center [1148, 607] width 294 height 1027
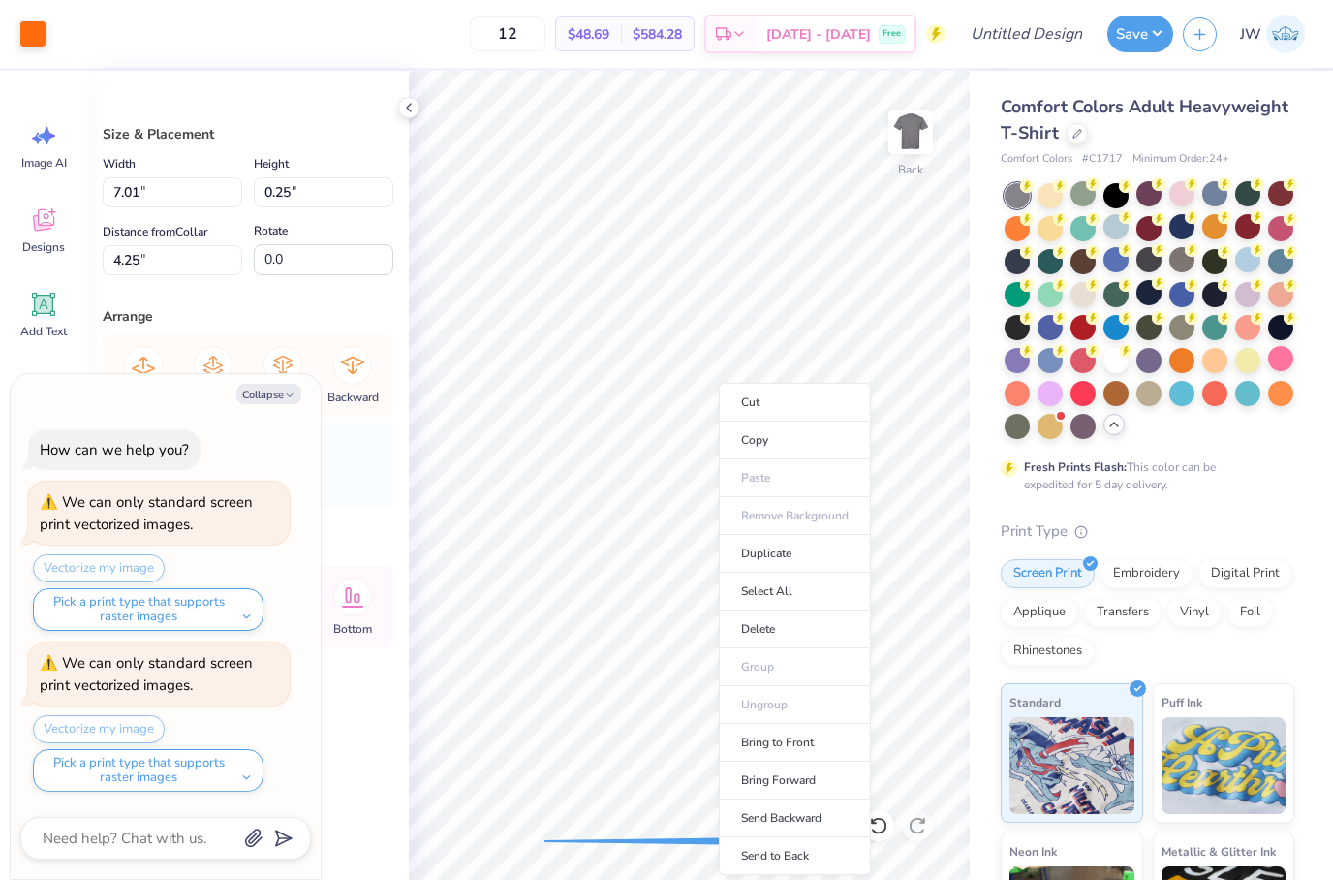
drag, startPoint x: 768, startPoint y: 622, endPoint x: -1, endPoint y: -1, distance: 989.9
click at [0, 0] on html "Art colors 12 $48.69 Per Item $584.28 Total Est. Delivery Oct 10 - 13 Free Desi…" at bounding box center [666, 440] width 1333 height 880
click at [759, 628] on li "Delete" at bounding box center [793, 629] width 152 height 38
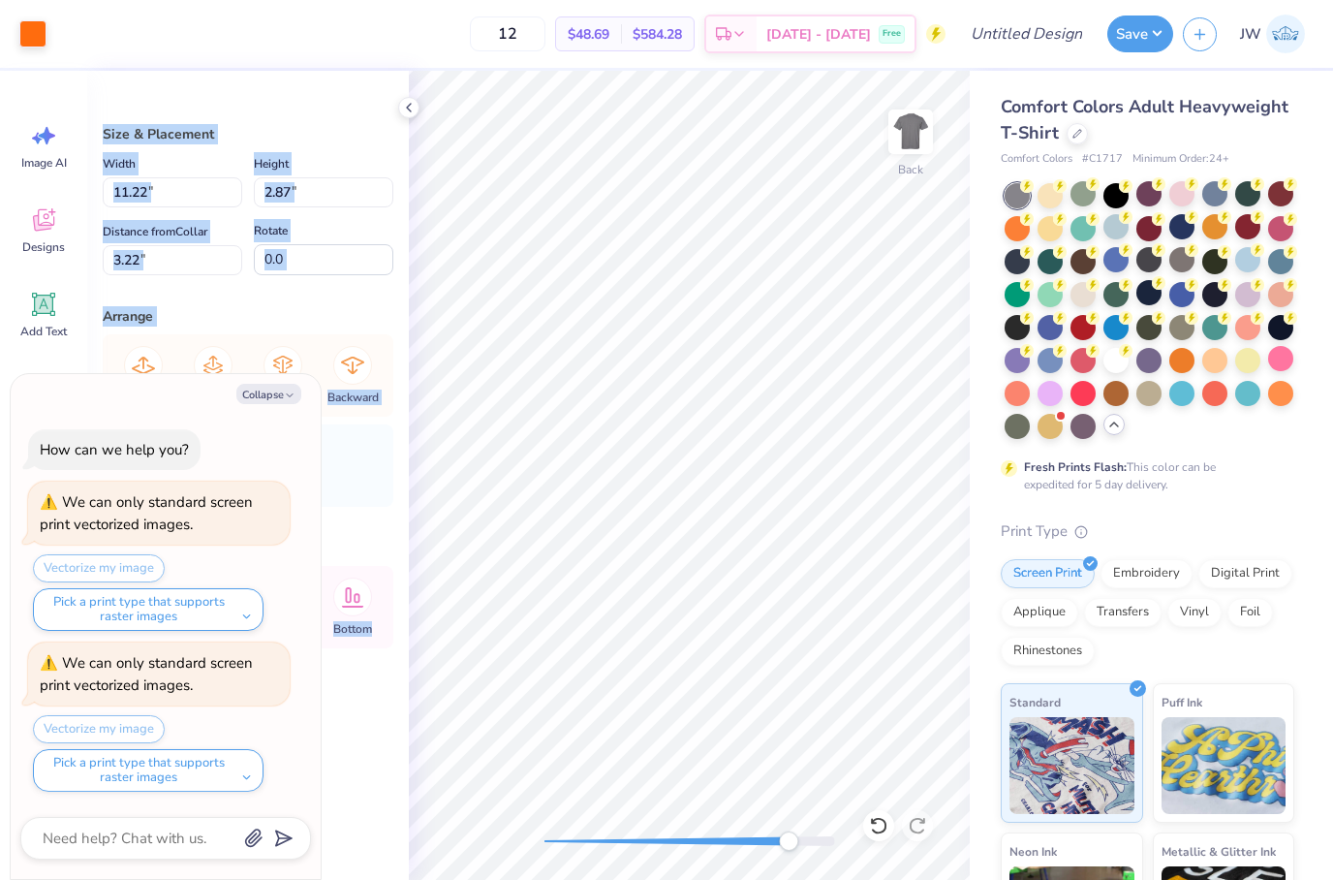
type textarea "x"
type input "0.10"
type input "0.22"
type input "4.29"
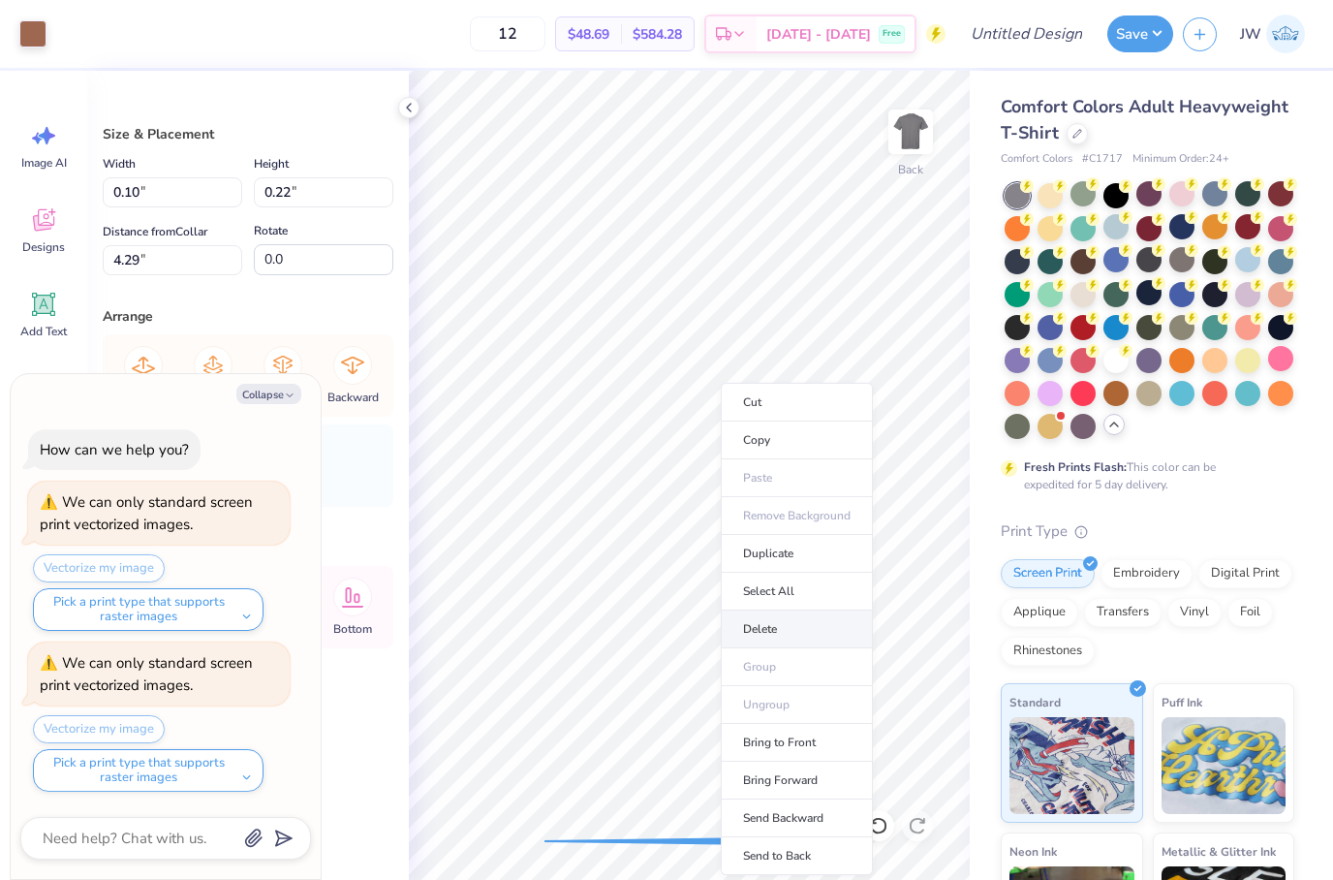
click at [747, 629] on li "Delete" at bounding box center [797, 629] width 152 height 38
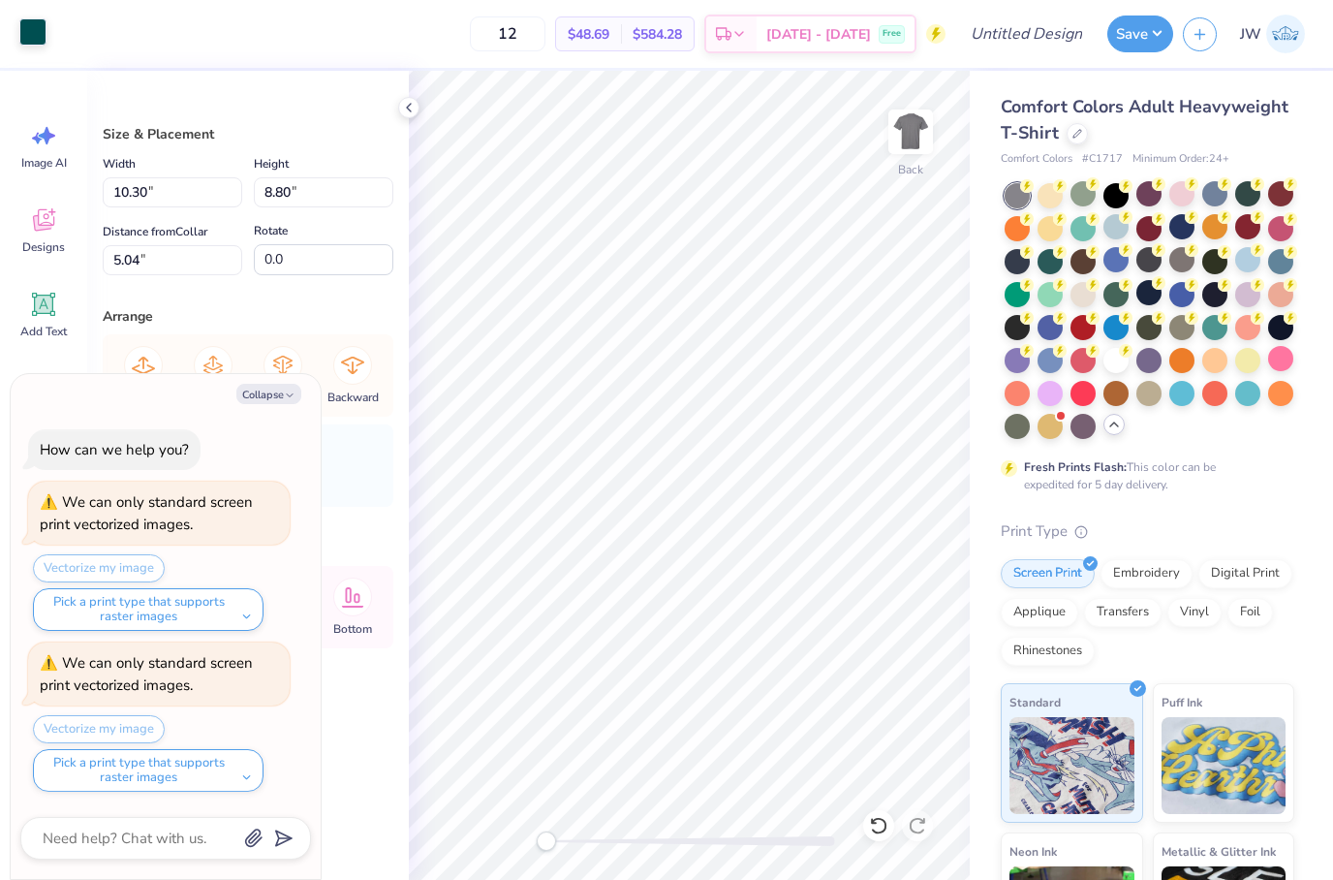
click at [46, 20] on div at bounding box center [32, 31] width 27 height 27
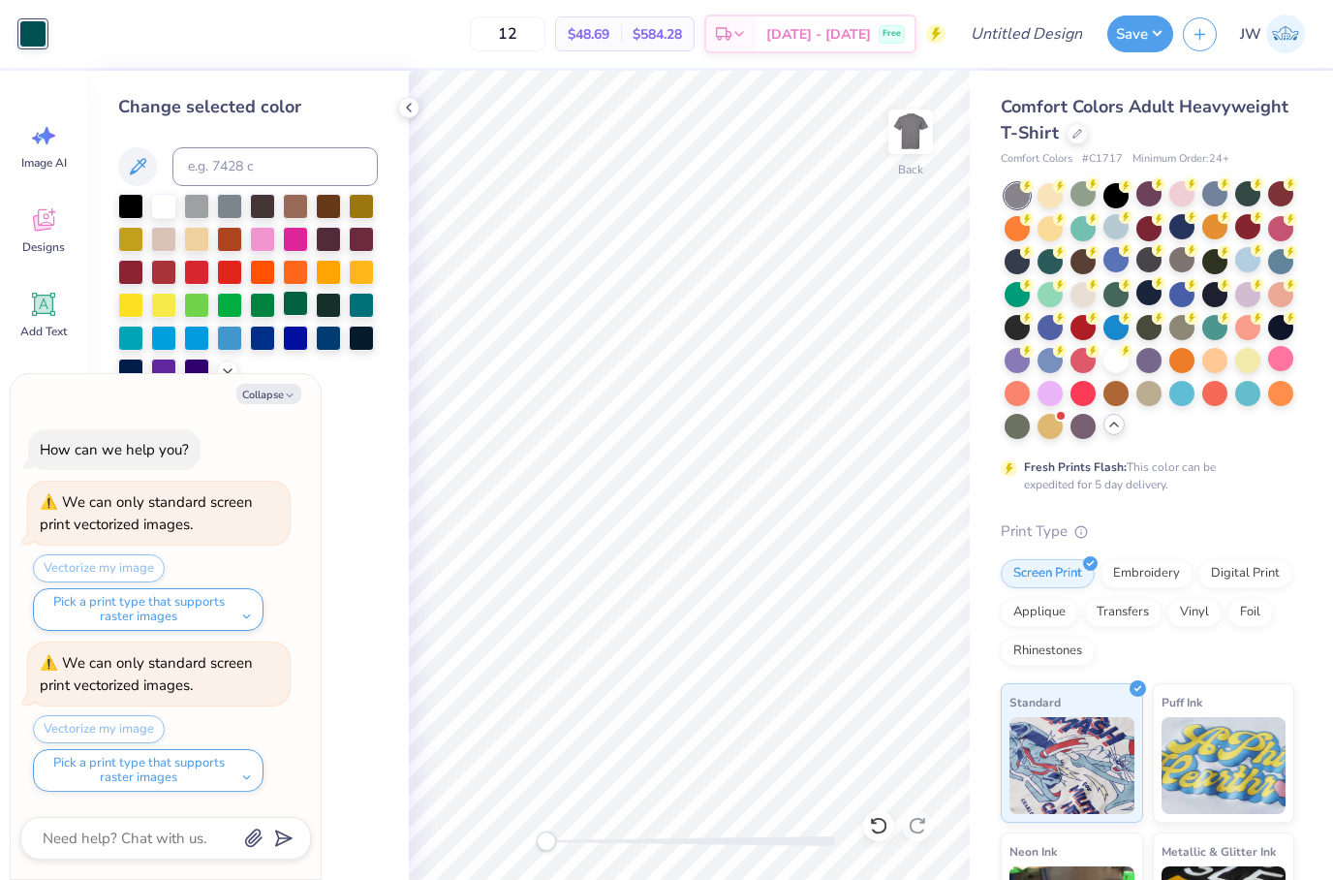
click at [296, 316] on div at bounding box center [295, 303] width 25 height 25
click at [300, 310] on div at bounding box center [295, 303] width 25 height 25
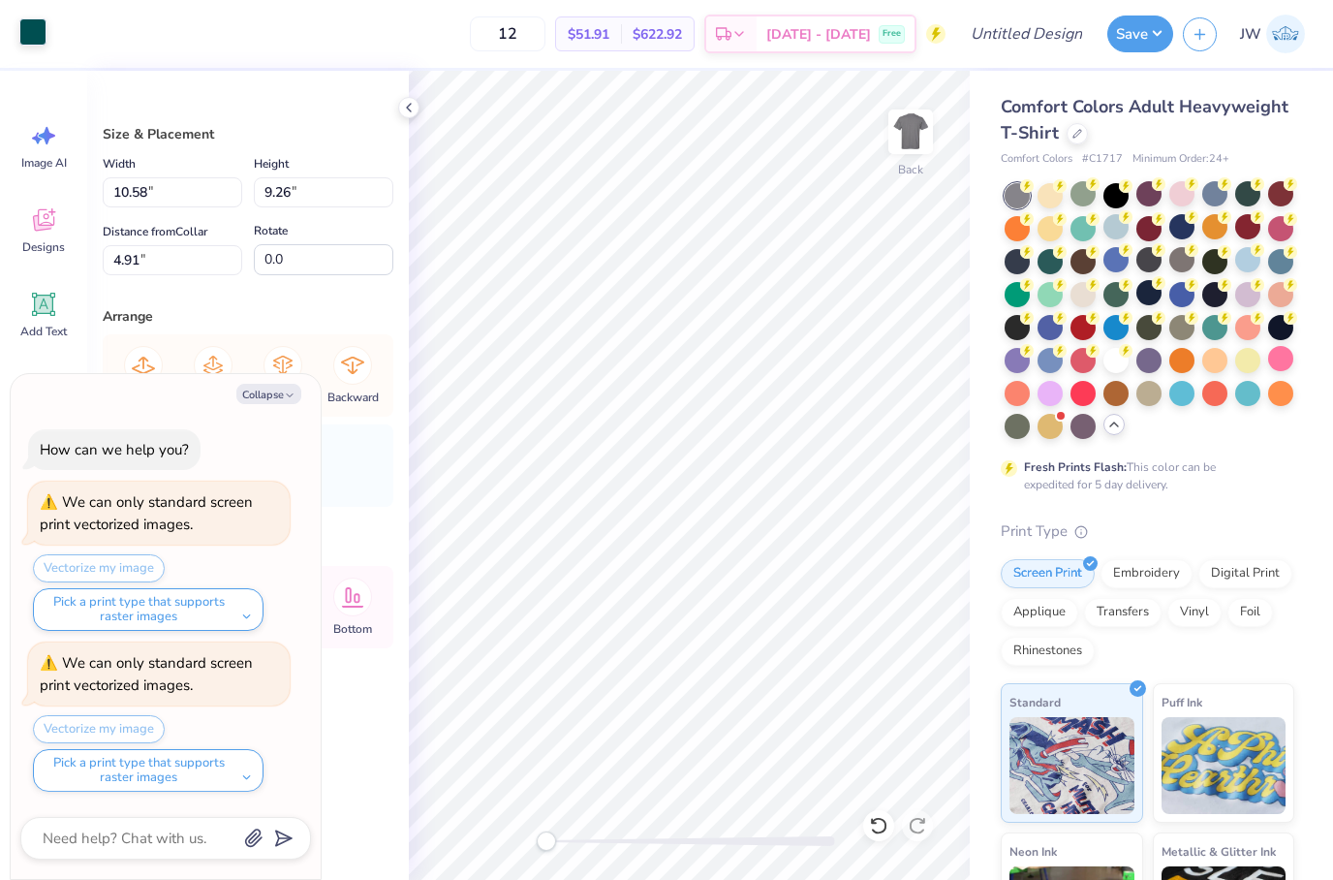
click at [44, 38] on div at bounding box center [32, 31] width 27 height 27
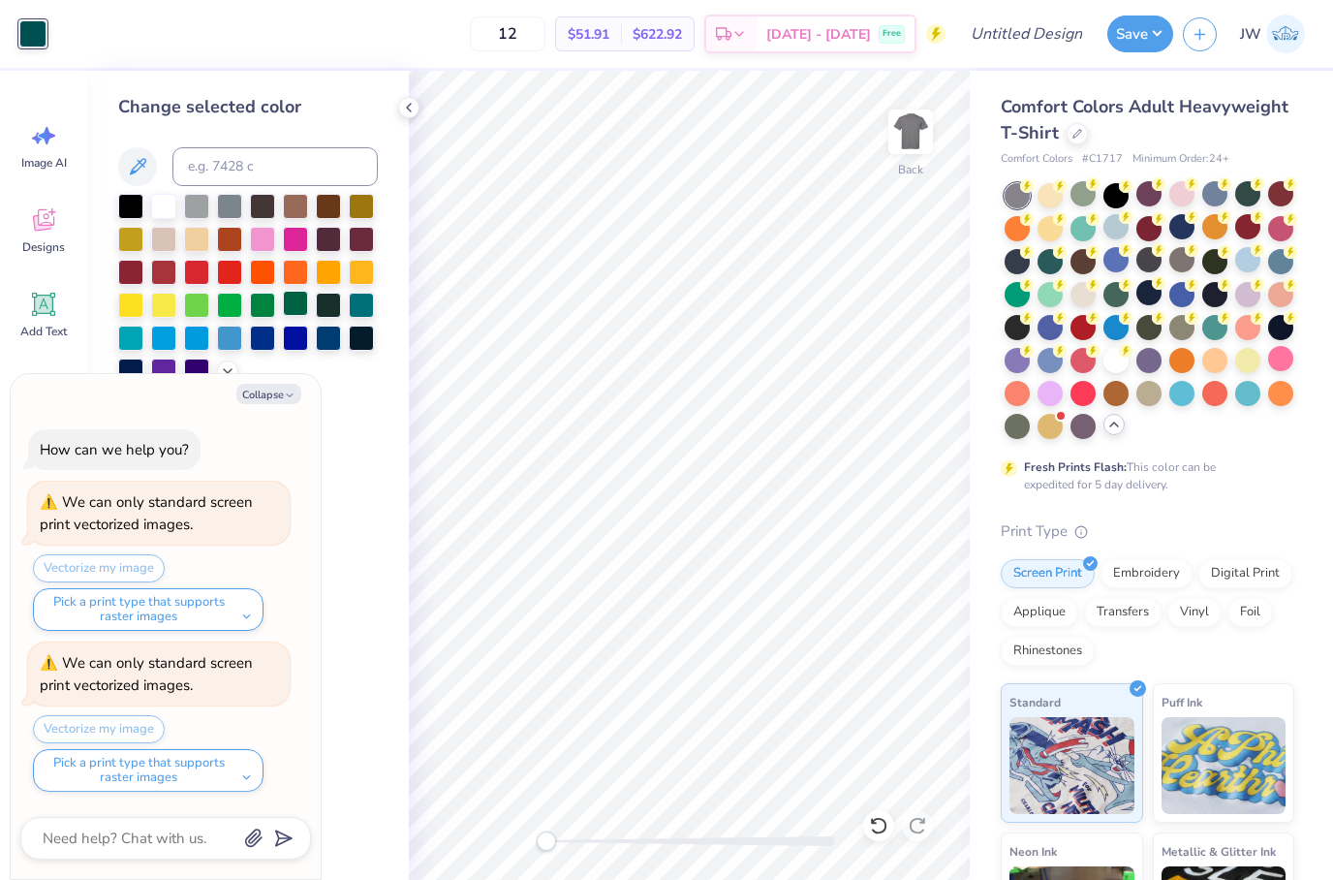
click at [289, 309] on div at bounding box center [295, 303] width 25 height 25
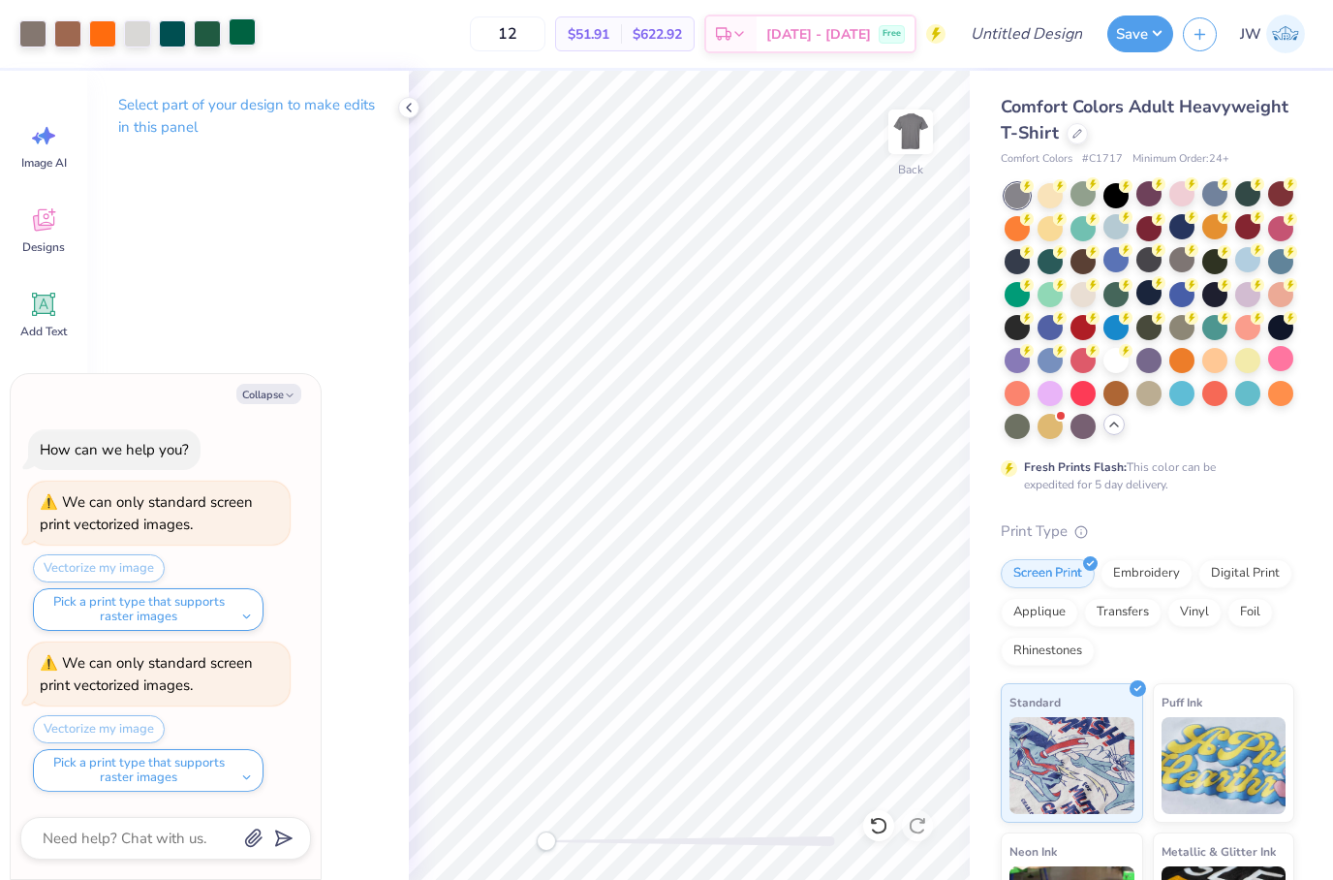
click at [245, 38] on div at bounding box center [242, 31] width 27 height 27
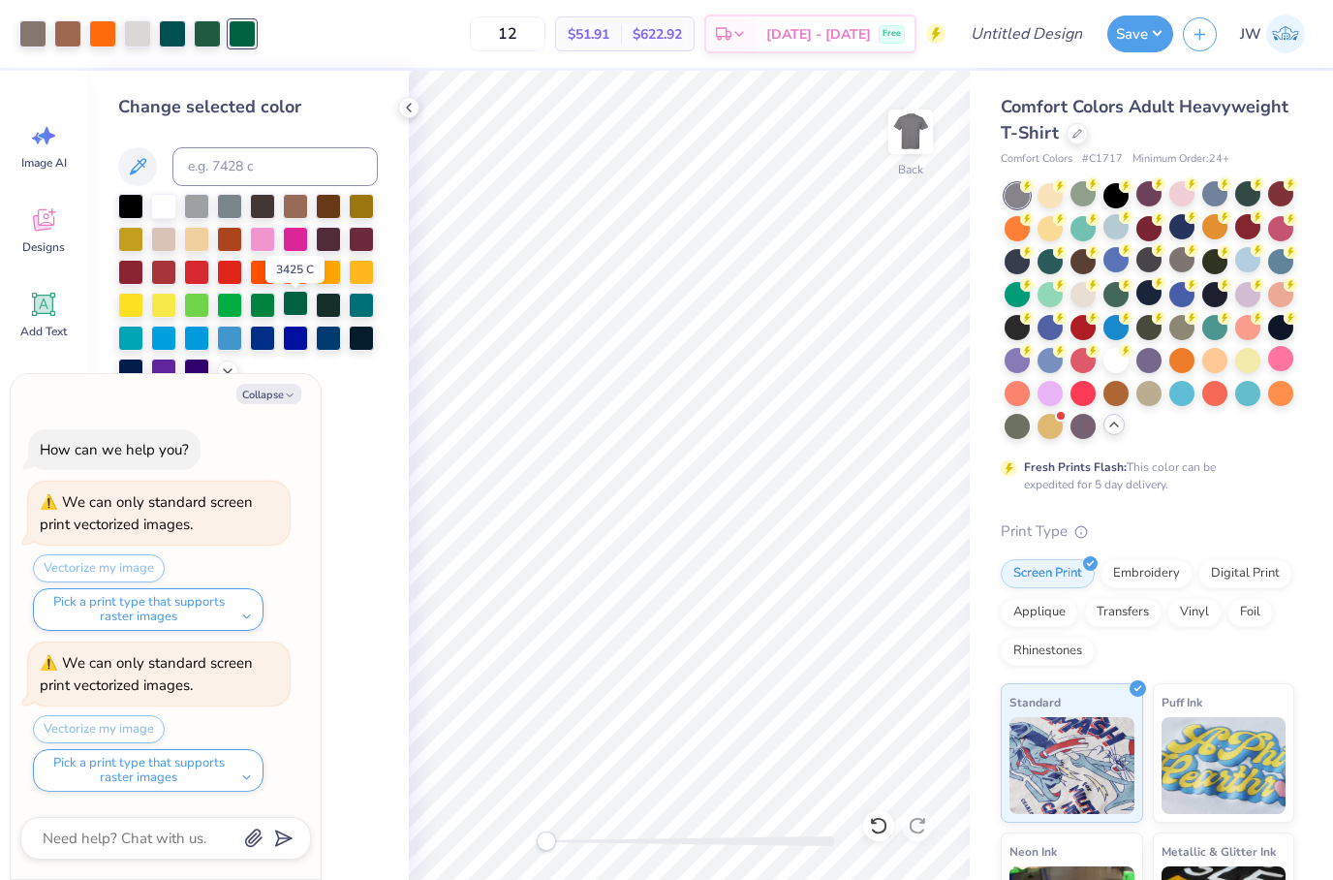
click at [296, 306] on div at bounding box center [295, 303] width 25 height 25
click at [212, 38] on div at bounding box center [207, 31] width 27 height 27
click at [306, 315] on div at bounding box center [295, 303] width 25 height 25
click at [170, 31] on div at bounding box center [172, 31] width 27 height 27
click at [133, 229] on div at bounding box center [130, 237] width 25 height 25
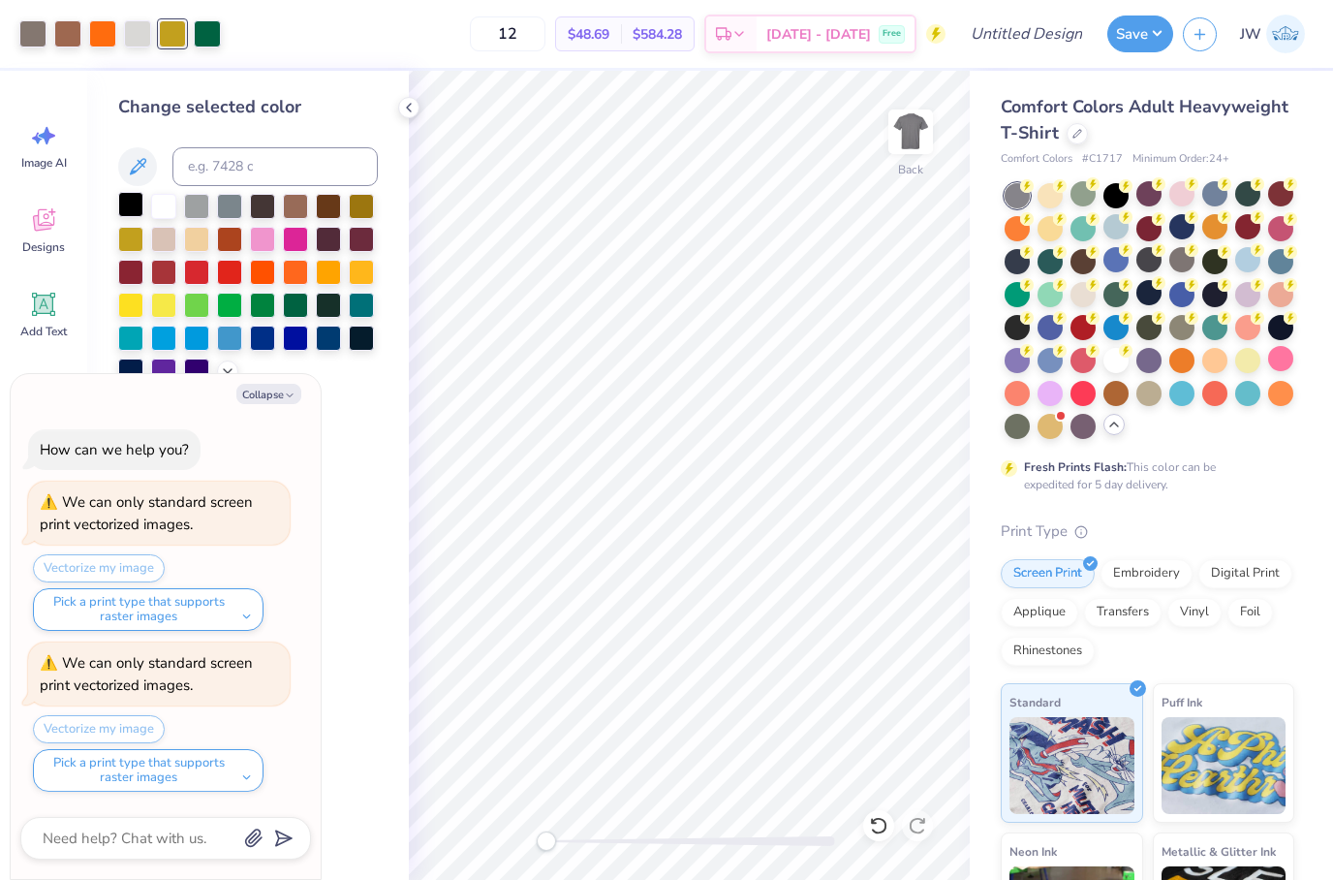
click at [133, 217] on div at bounding box center [130, 204] width 25 height 25
click at [129, 46] on div at bounding box center [137, 31] width 27 height 27
click at [139, 209] on div at bounding box center [130, 204] width 25 height 25
click at [148, 209] on div at bounding box center [248, 289] width 260 height 190
click at [166, 213] on div at bounding box center [163, 204] width 25 height 25
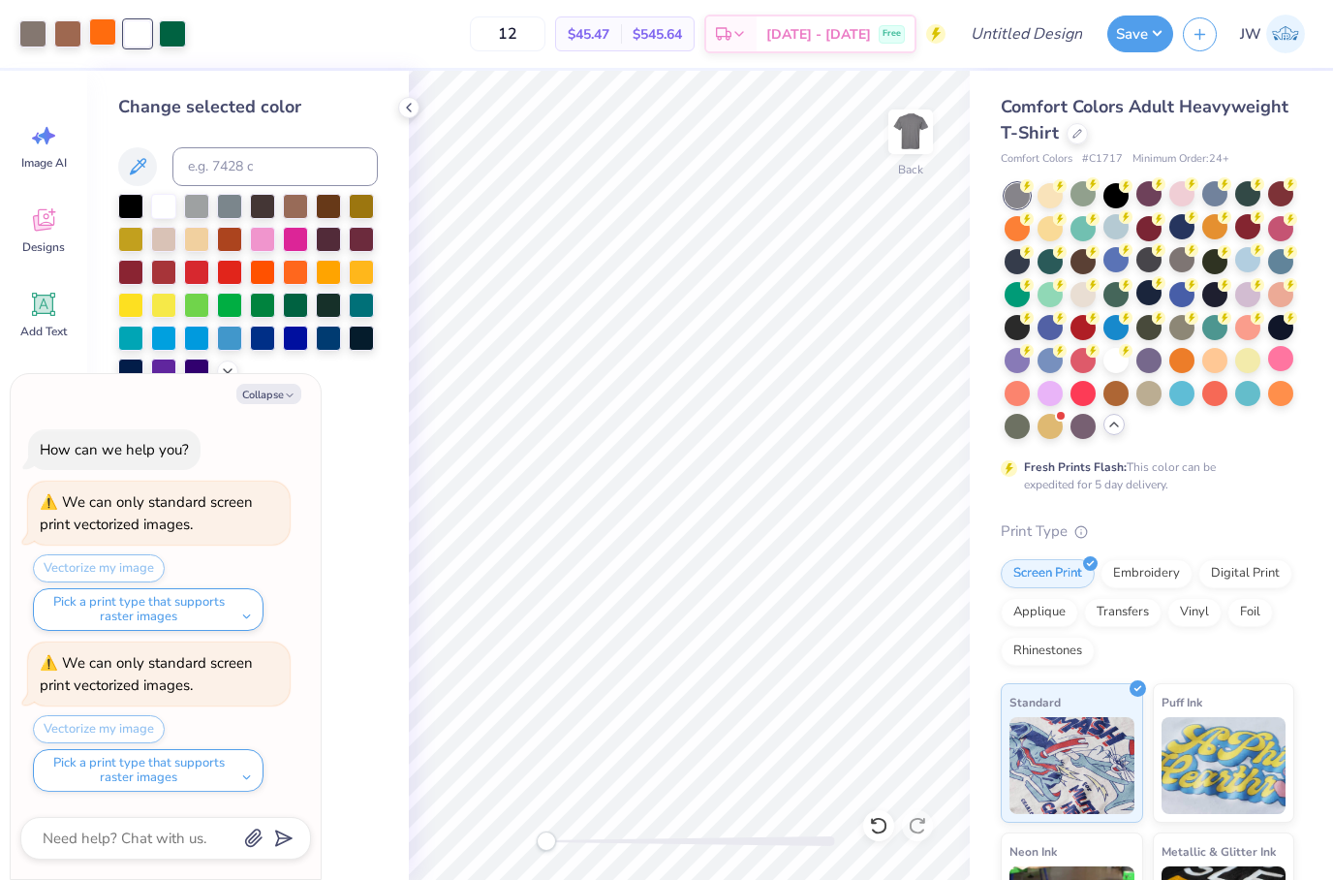
click at [98, 30] on div at bounding box center [102, 31] width 27 height 27
click at [74, 42] on div at bounding box center [67, 31] width 27 height 27
click at [299, 214] on div at bounding box center [295, 204] width 25 height 25
click at [298, 210] on div at bounding box center [295, 204] width 25 height 25
click at [332, 215] on div at bounding box center [328, 204] width 25 height 25
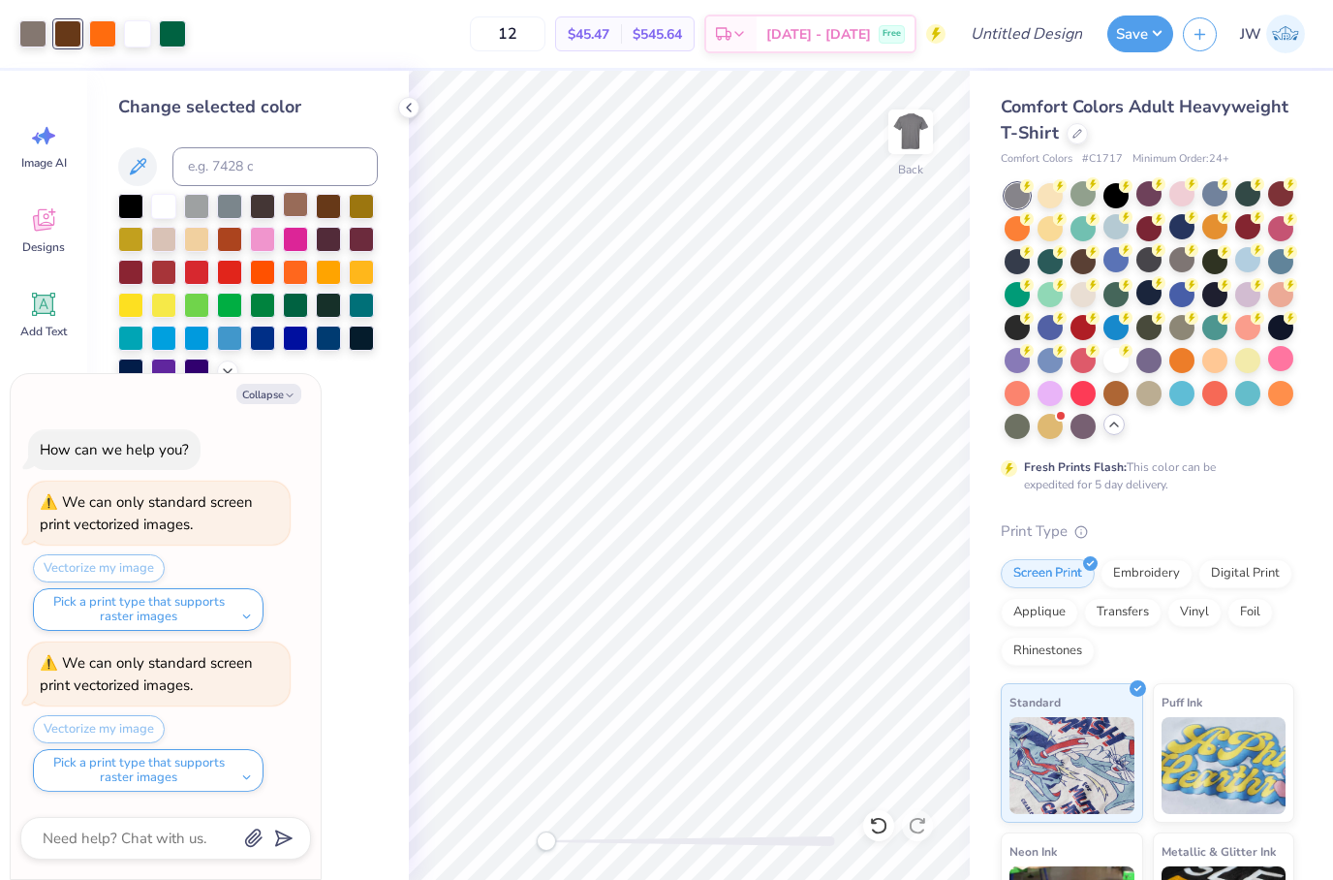
click at [290, 215] on div at bounding box center [295, 204] width 25 height 25
click at [111, 216] on div "Change selected color" at bounding box center [248, 475] width 322 height 809
click at [122, 216] on div at bounding box center [130, 204] width 25 height 25
click at [220, 281] on div at bounding box center [229, 270] width 25 height 25
click at [261, 272] on div at bounding box center [262, 270] width 25 height 25
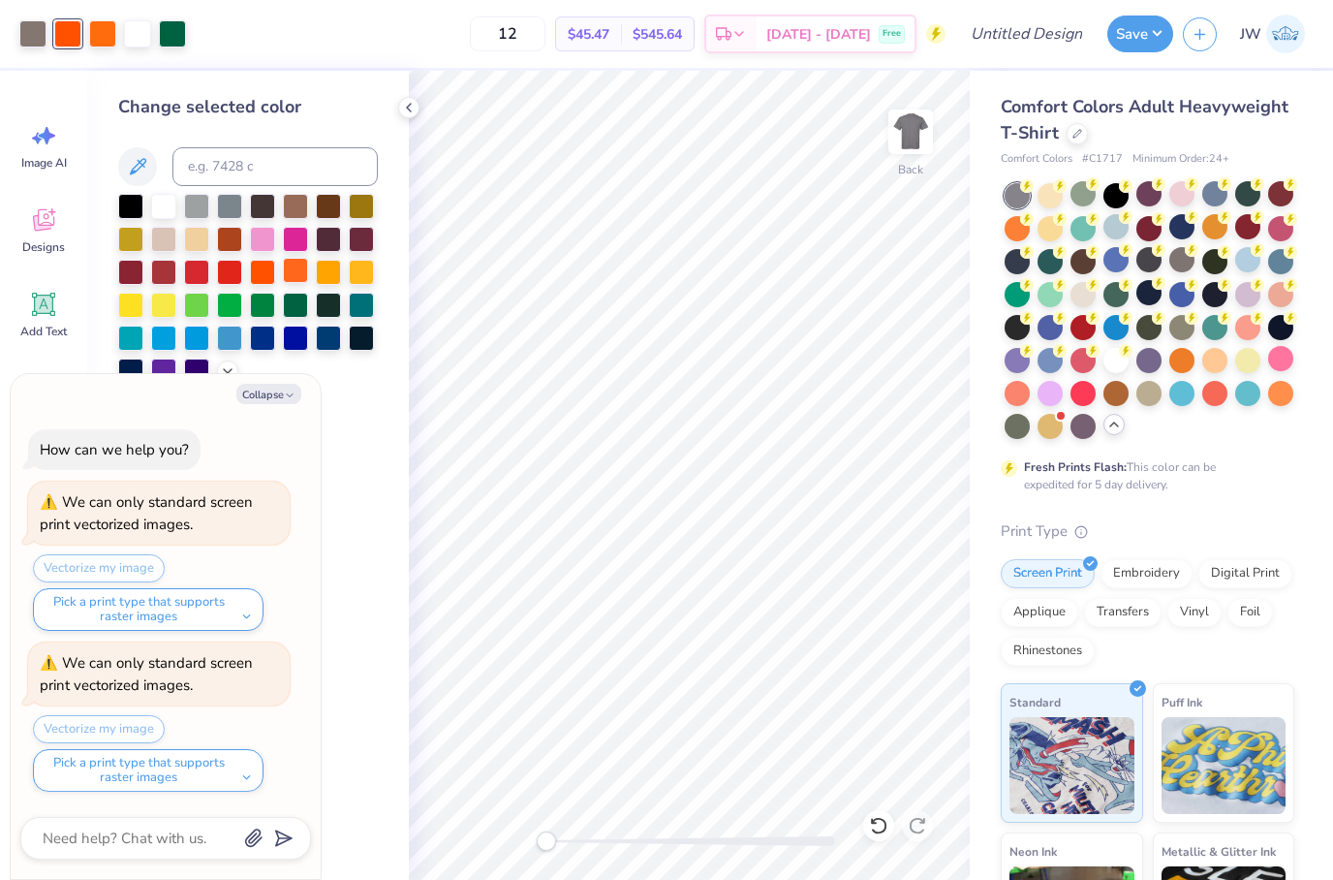
click at [292, 270] on div at bounding box center [295, 270] width 25 height 25
click at [36, 34] on div at bounding box center [32, 31] width 27 height 27
click at [290, 216] on div at bounding box center [295, 204] width 25 height 25
click at [335, 226] on div at bounding box center [248, 289] width 260 height 190
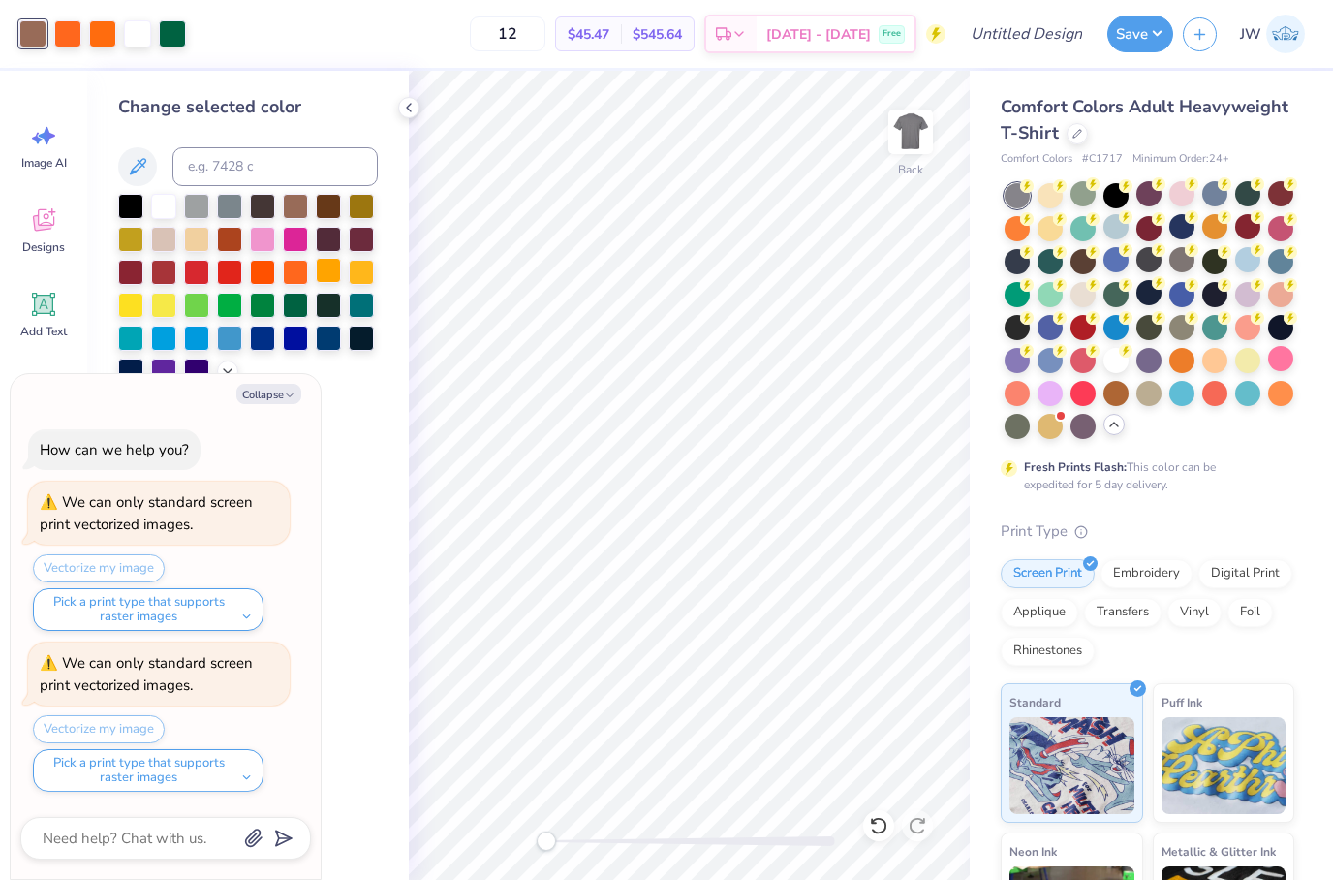
click at [325, 265] on div at bounding box center [328, 270] width 25 height 25
click at [151, 208] on div at bounding box center [163, 204] width 25 height 25
click at [204, 228] on div at bounding box center [248, 289] width 260 height 190
click at [207, 239] on div at bounding box center [196, 237] width 25 height 25
click at [193, 271] on div at bounding box center [196, 270] width 25 height 25
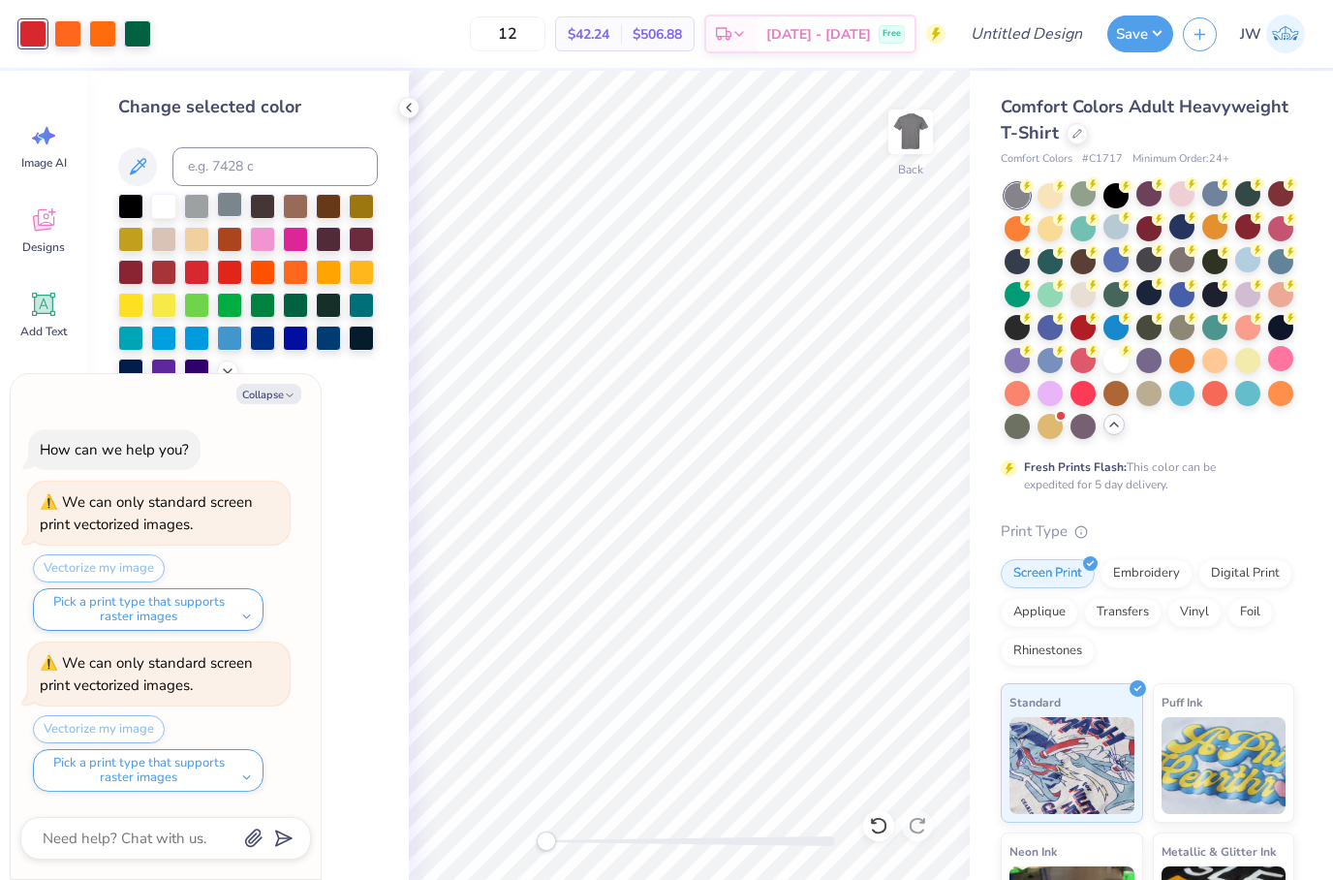
click at [229, 212] on div at bounding box center [229, 204] width 25 height 25
click at [196, 211] on div at bounding box center [196, 204] width 25 height 25
click at [164, 210] on div at bounding box center [163, 204] width 25 height 25
click at [877, 819] on icon at bounding box center [878, 825] width 16 height 17
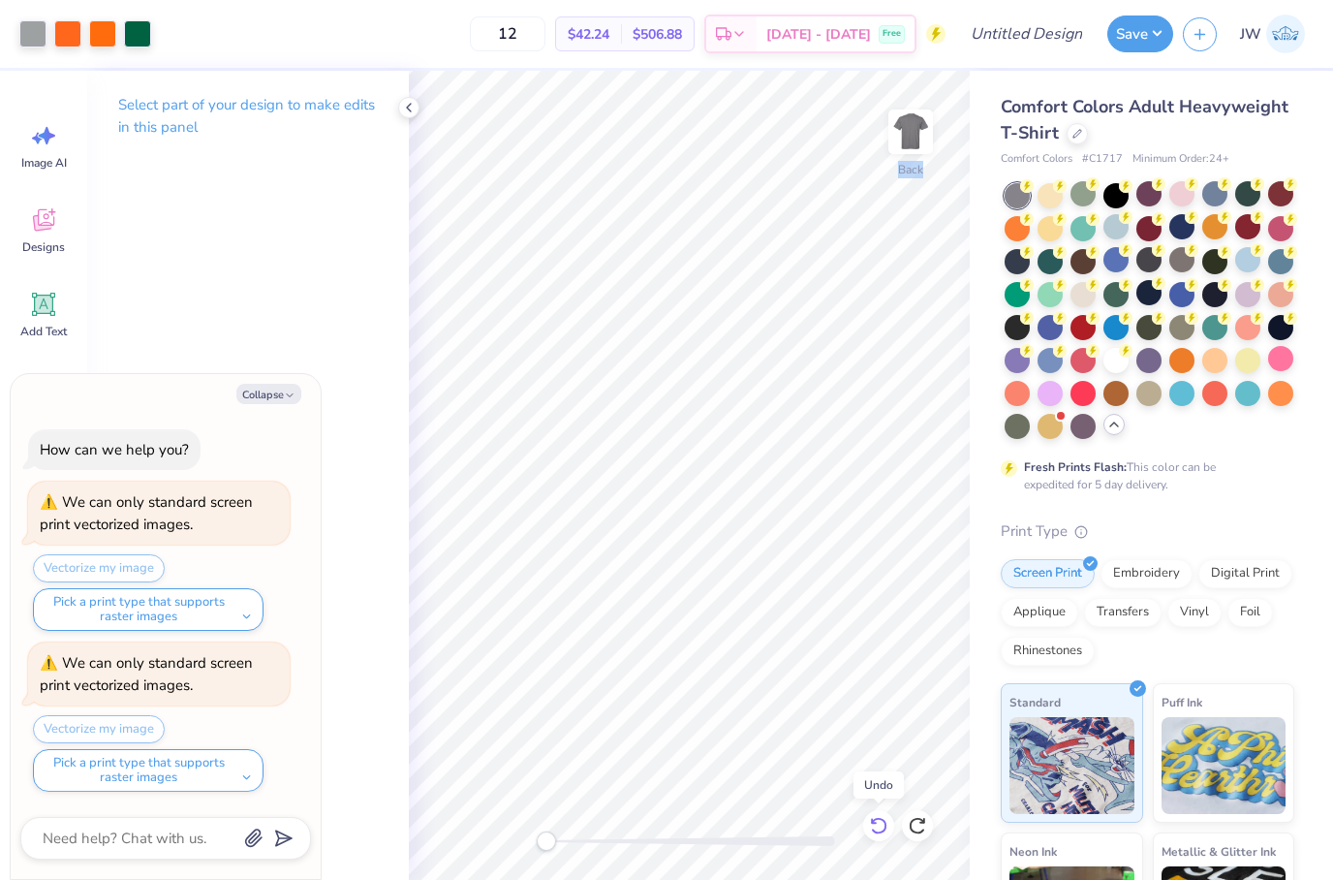
click at [877, 819] on icon at bounding box center [878, 825] width 16 height 17
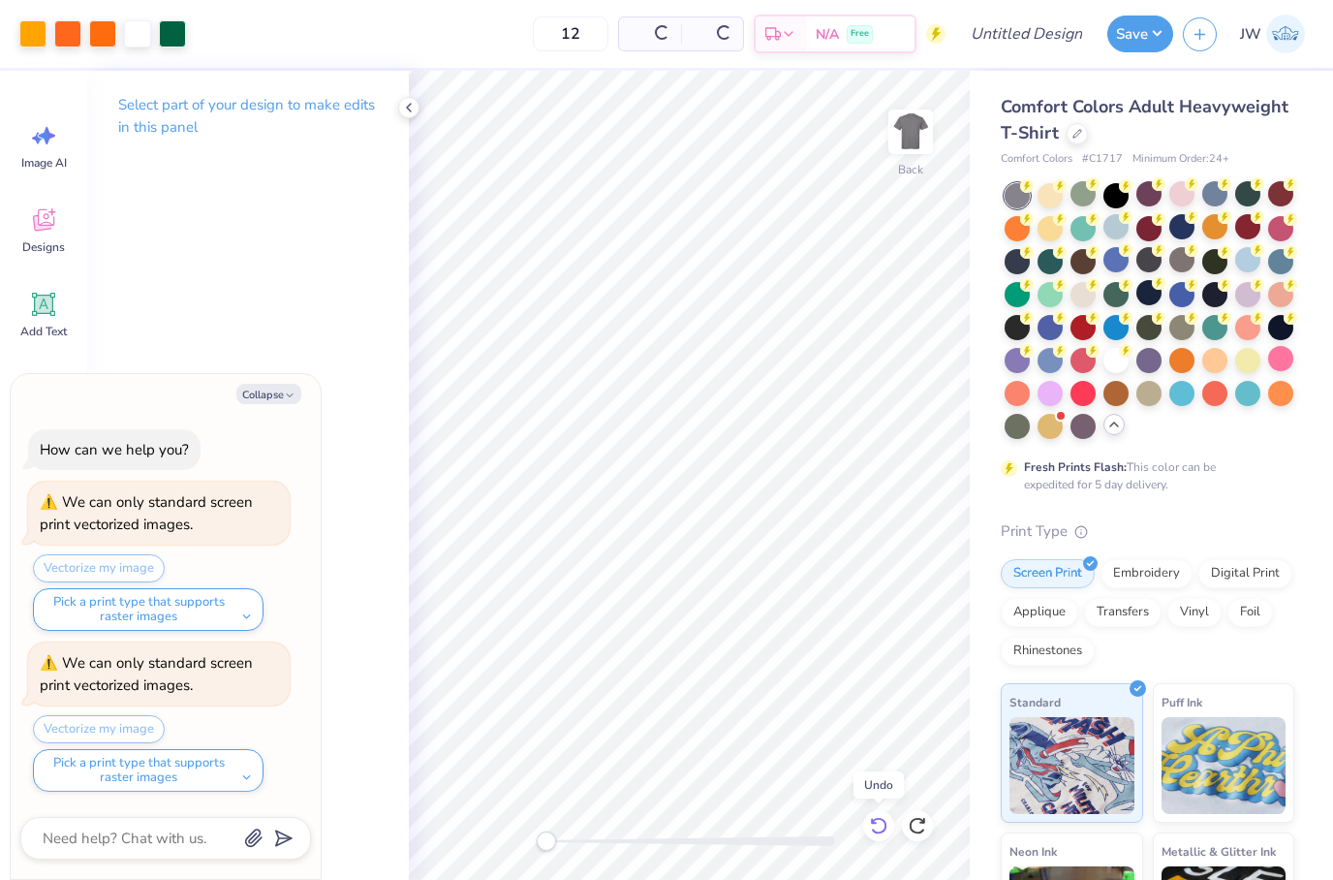
click at [877, 819] on icon at bounding box center [878, 825] width 16 height 17
click at [39, 51] on div "Art colors" at bounding box center [93, 34] width 186 height 68
click at [35, 43] on div at bounding box center [32, 31] width 27 height 27
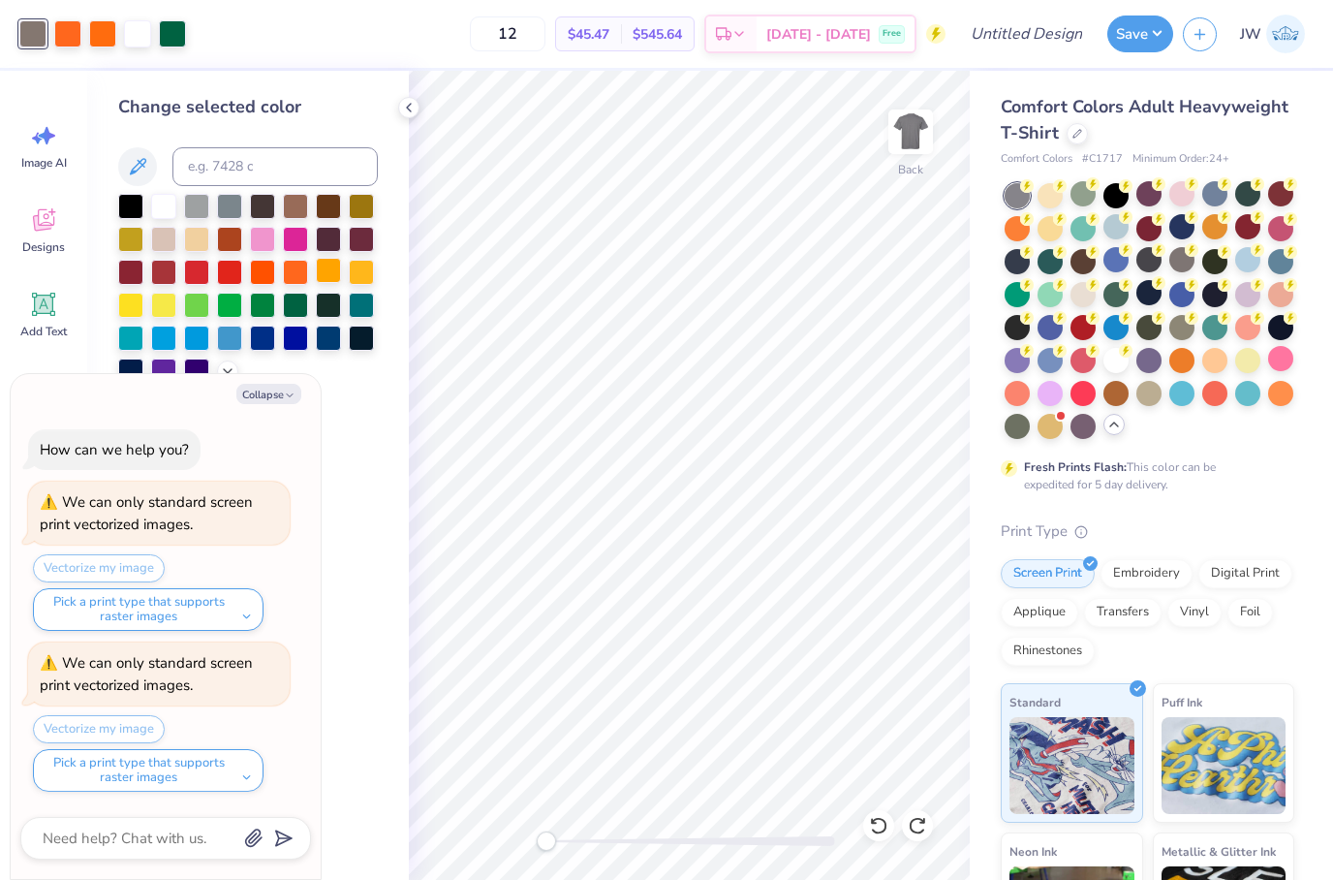
click at [327, 265] on div at bounding box center [328, 270] width 25 height 25
click at [202, 310] on div at bounding box center [196, 303] width 25 height 25
click at [220, 316] on div at bounding box center [229, 303] width 25 height 25
click at [236, 316] on div at bounding box center [229, 303] width 25 height 25
click at [254, 316] on div at bounding box center [262, 303] width 25 height 25
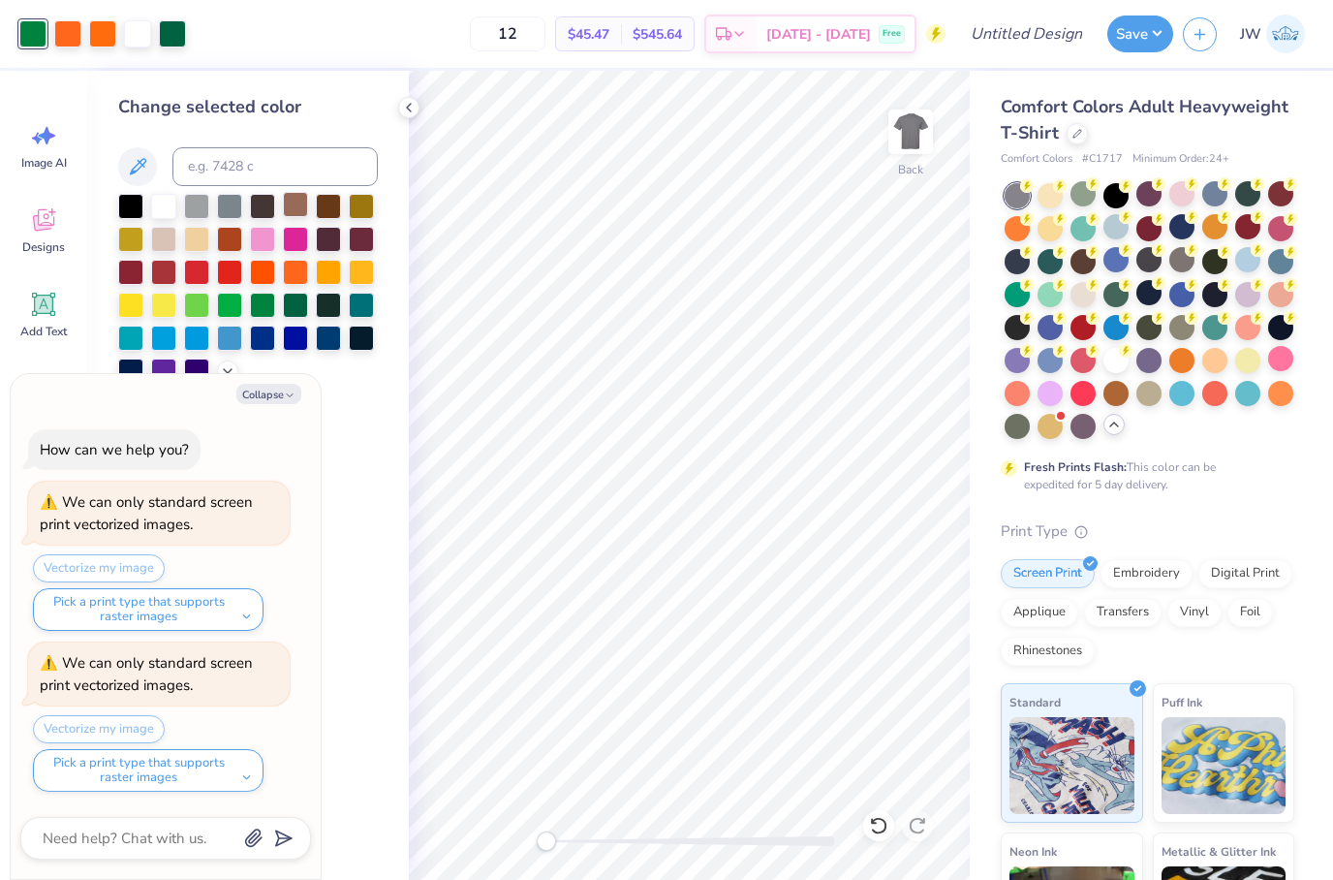
click at [304, 217] on div at bounding box center [295, 204] width 25 height 25
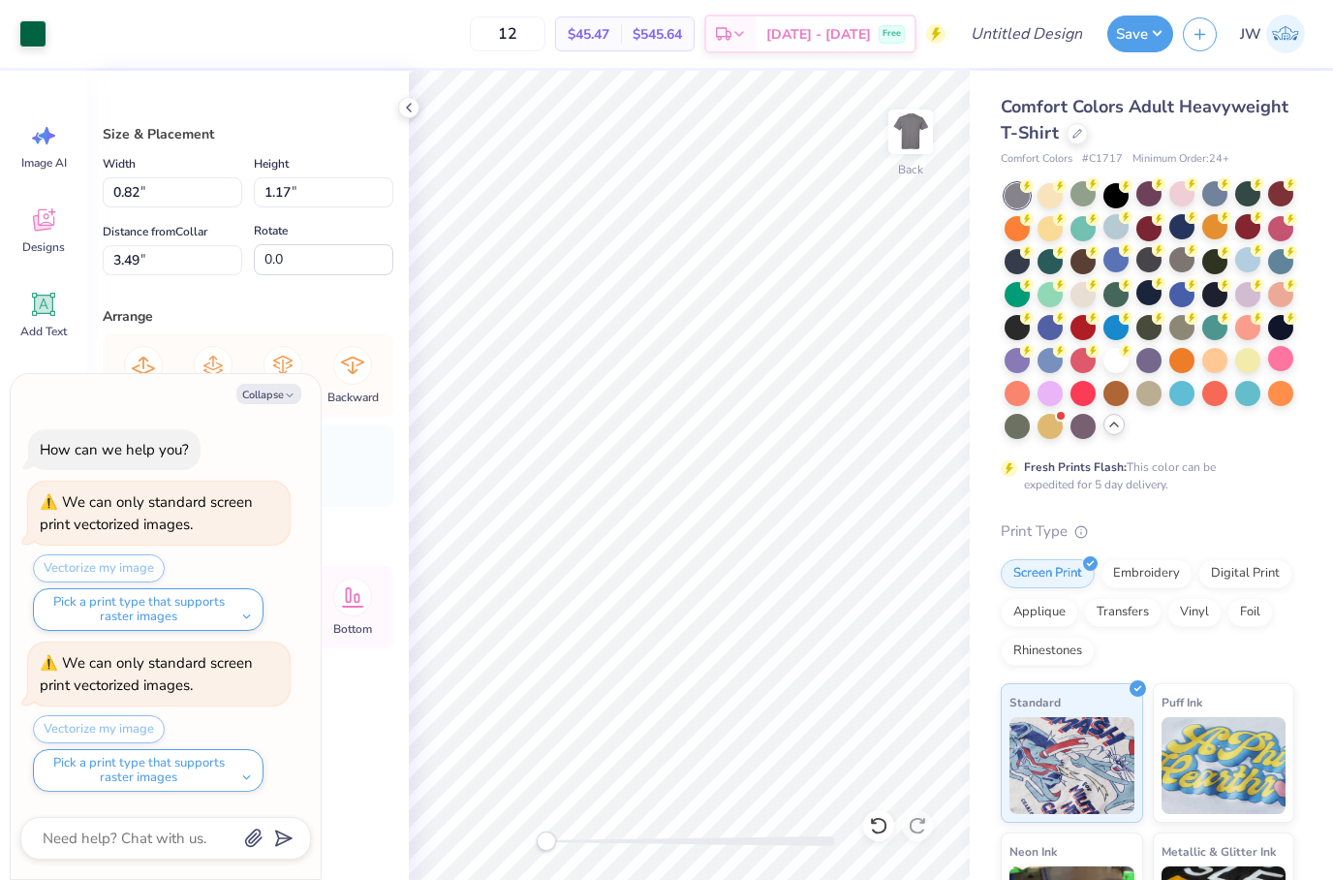
type textarea "x"
type input "10.58"
type input "9.26"
type input "4.91"
type textarea "x"
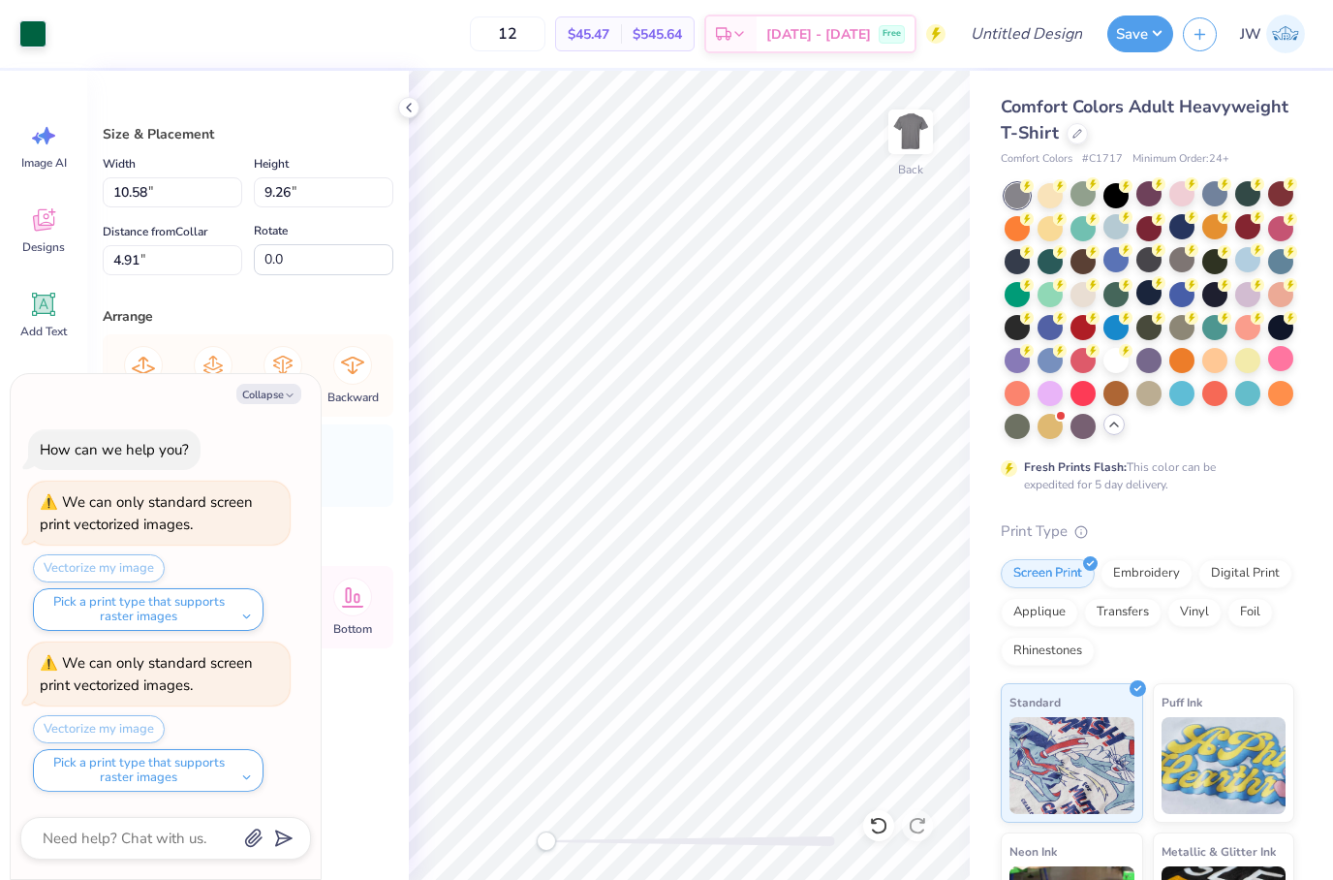
type input "0.86"
type input "0.32"
type input "5.10"
click at [19, 31] on div at bounding box center [32, 31] width 27 height 27
click at [23, 32] on div at bounding box center [32, 31] width 27 height 27
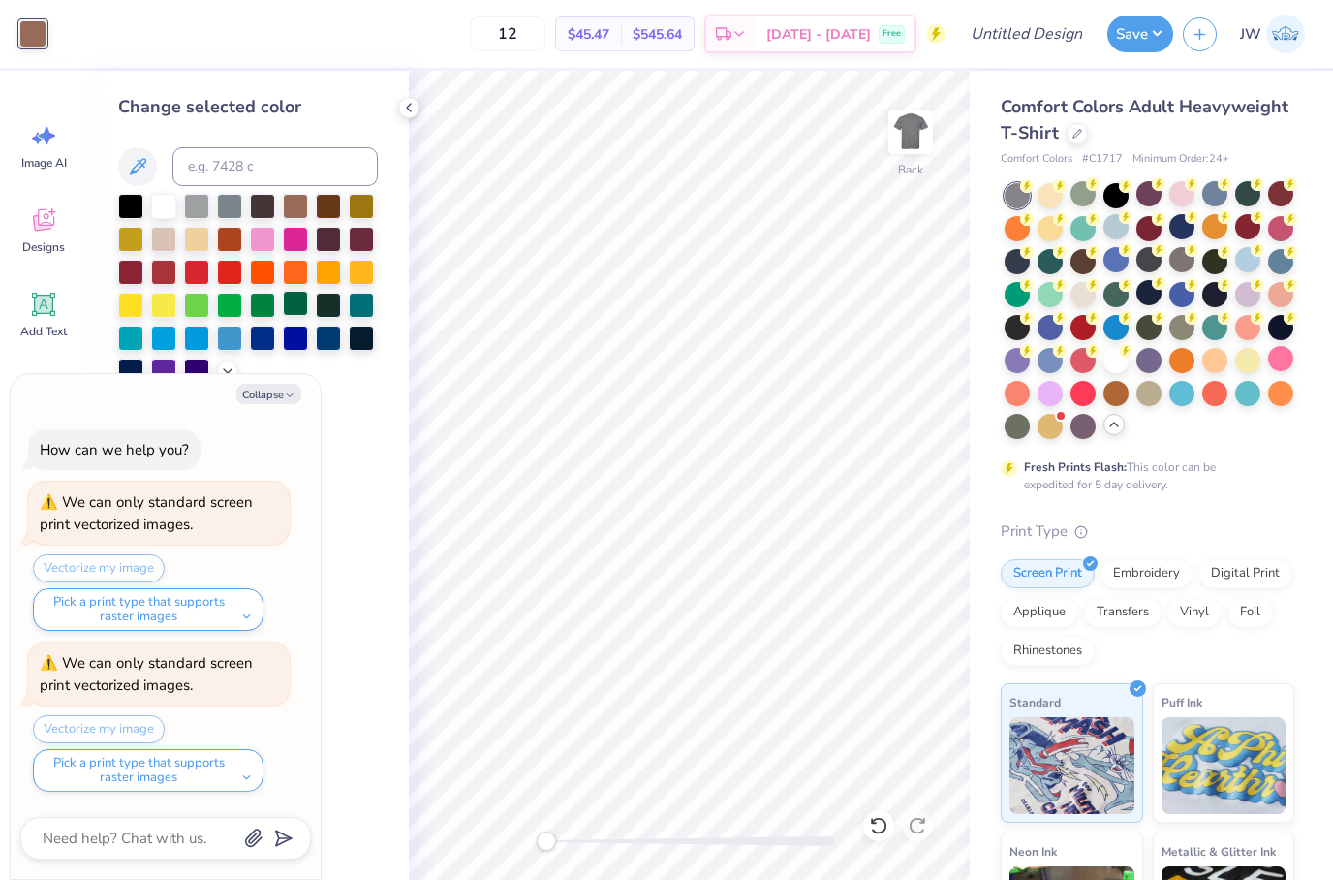
click at [296, 309] on div at bounding box center [295, 303] width 25 height 25
click at [271, 306] on div at bounding box center [262, 303] width 25 height 25
click at [261, 244] on div at bounding box center [262, 237] width 25 height 25
click at [296, 217] on div at bounding box center [295, 204] width 25 height 25
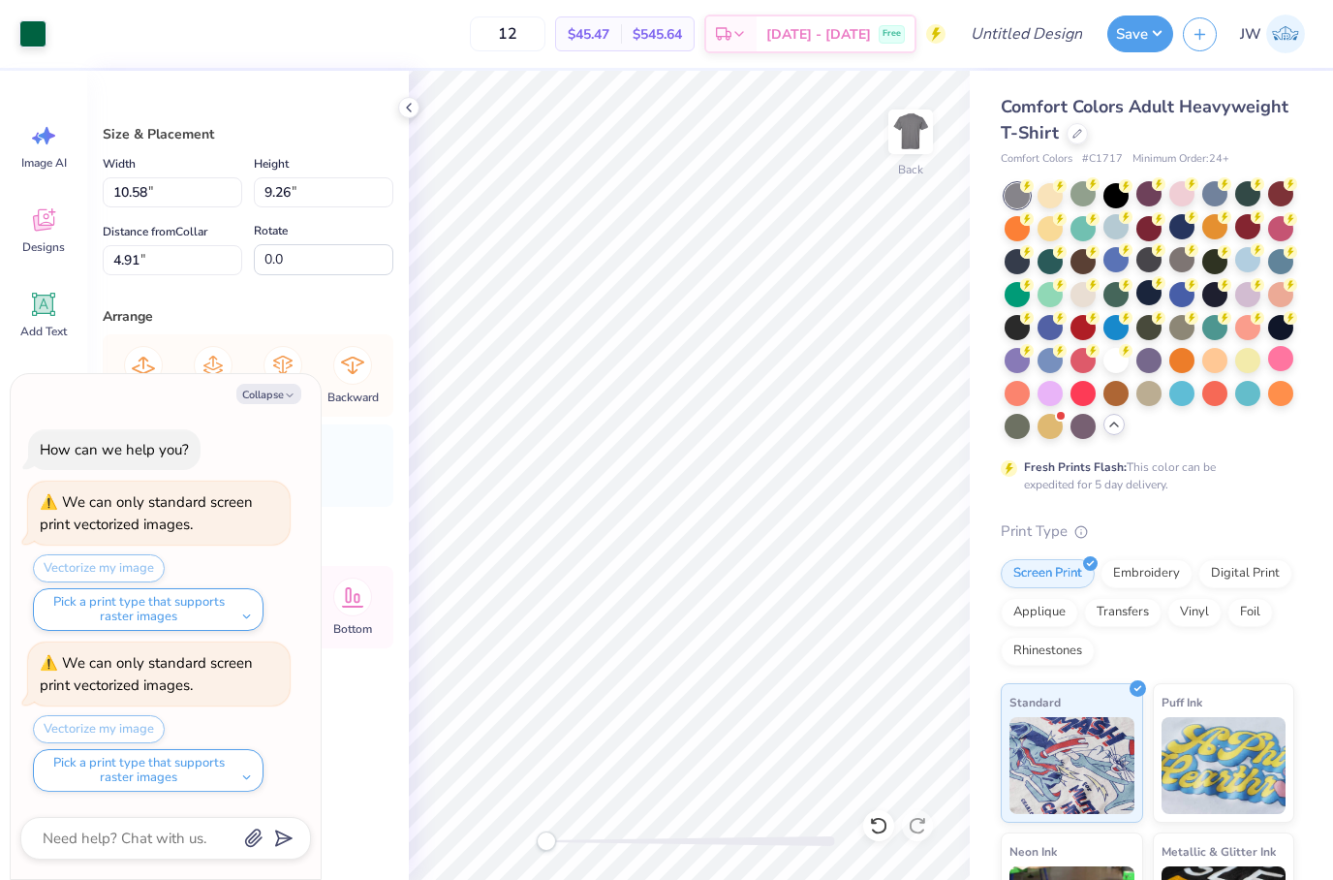
type textarea "x"
type input "5.08"
type input "1.91"
type input "7.43"
type textarea "x"
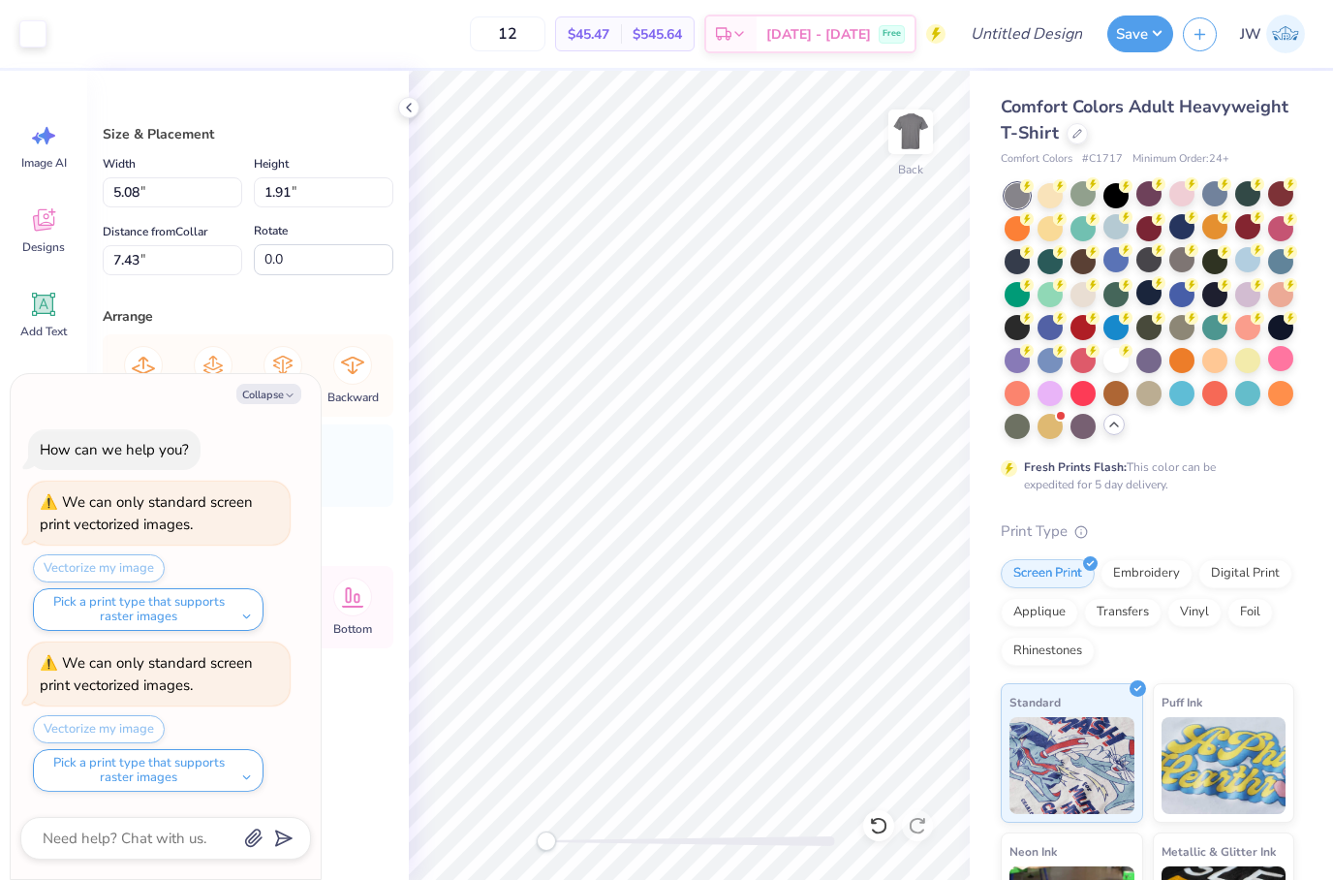
type input "0.86"
type input "0.32"
type input "5.10"
click at [40, 38] on div at bounding box center [32, 31] width 27 height 27
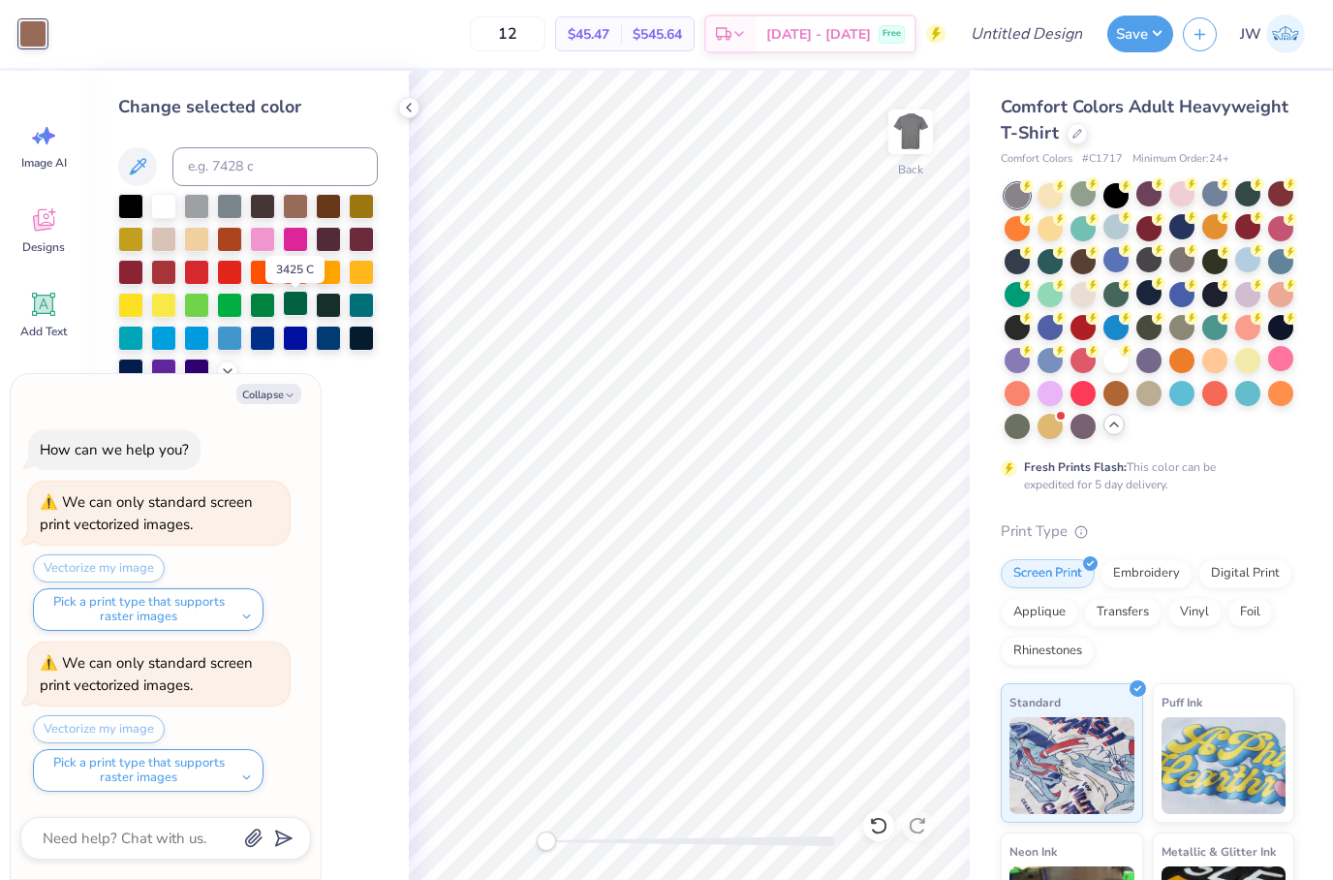
click at [286, 316] on div at bounding box center [295, 303] width 25 height 25
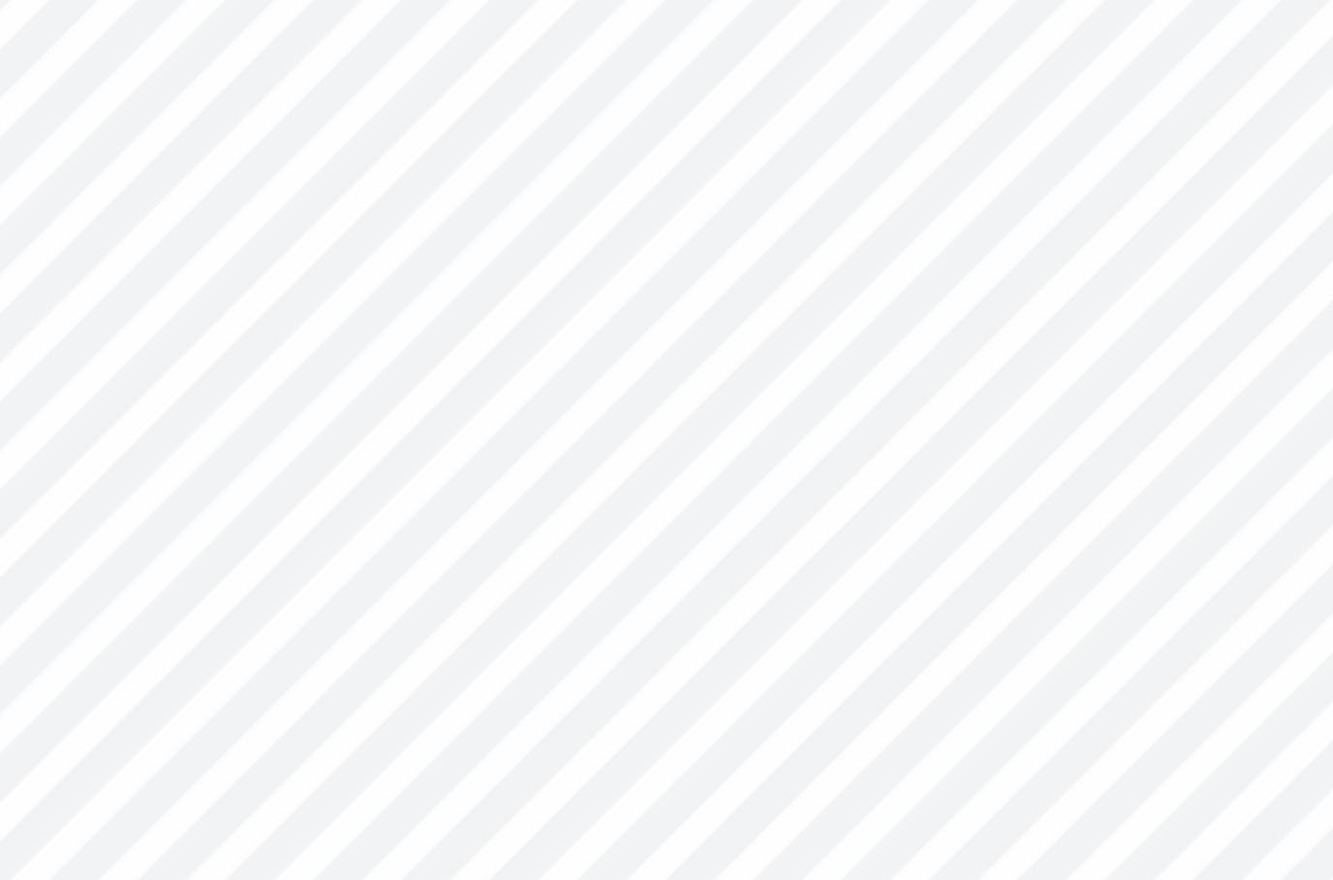
type textarea "x"
type input "0.52"
type input "0.50"
type input "4.99"
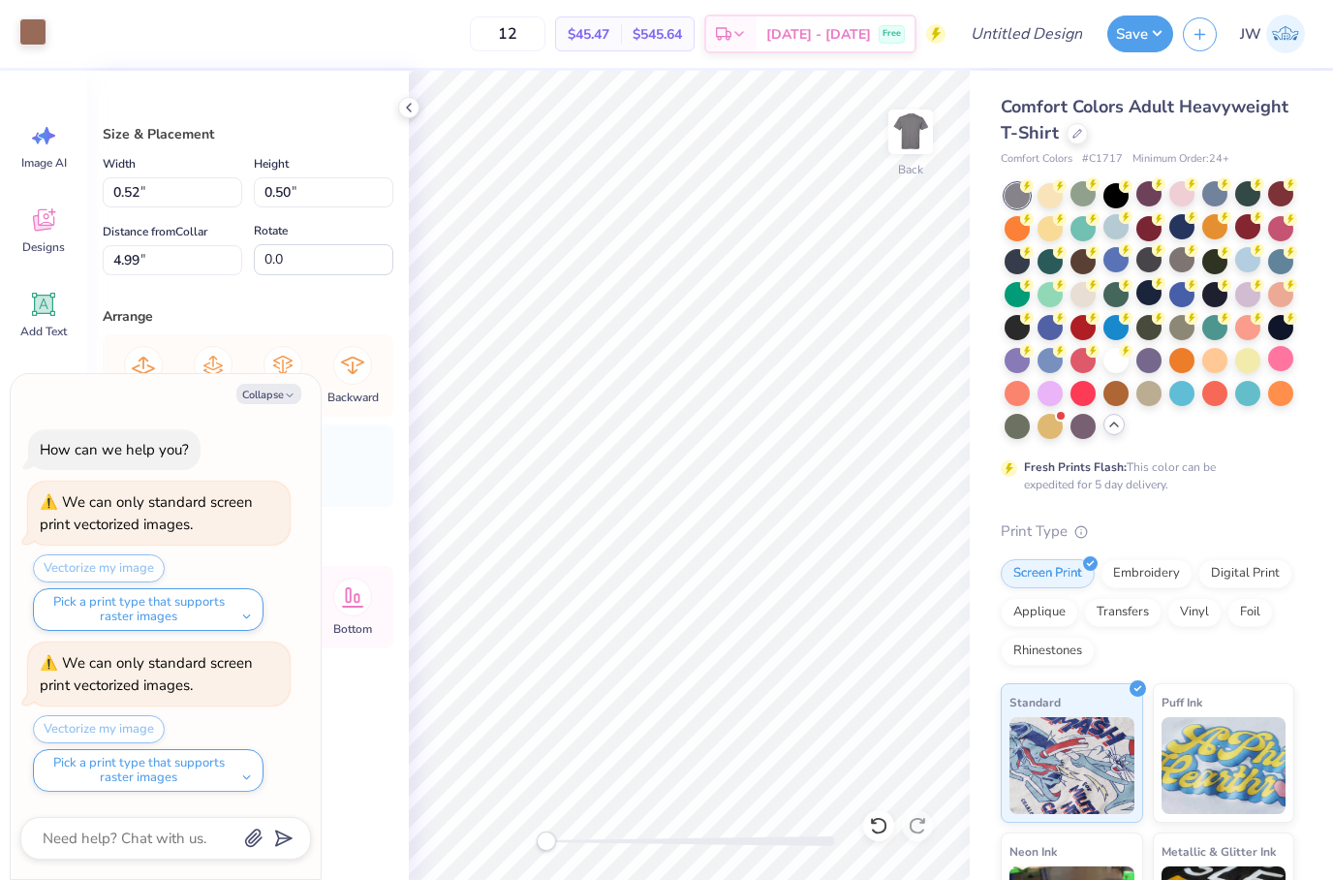
click at [39, 36] on div at bounding box center [32, 31] width 27 height 27
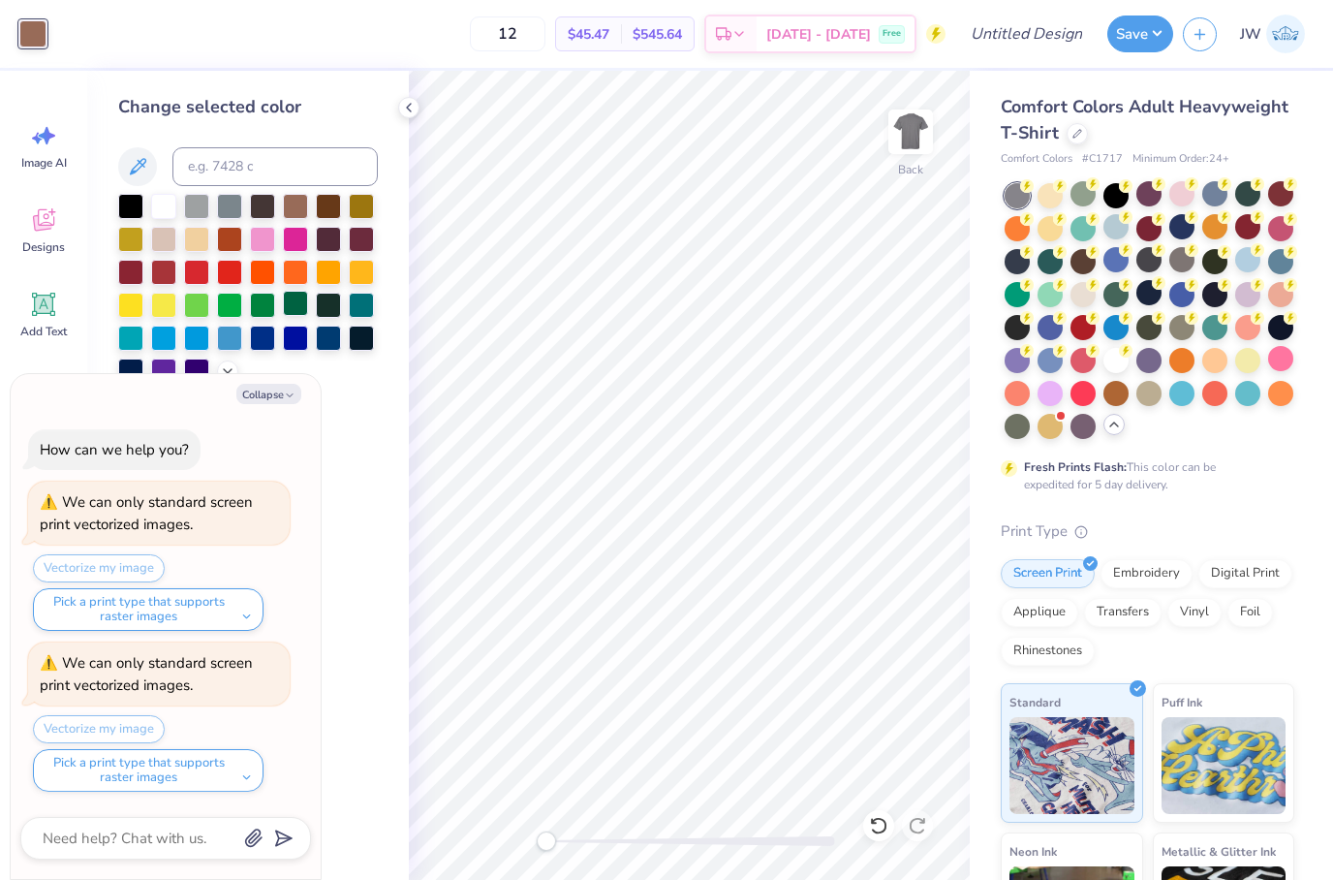
click at [299, 311] on div at bounding box center [295, 303] width 25 height 25
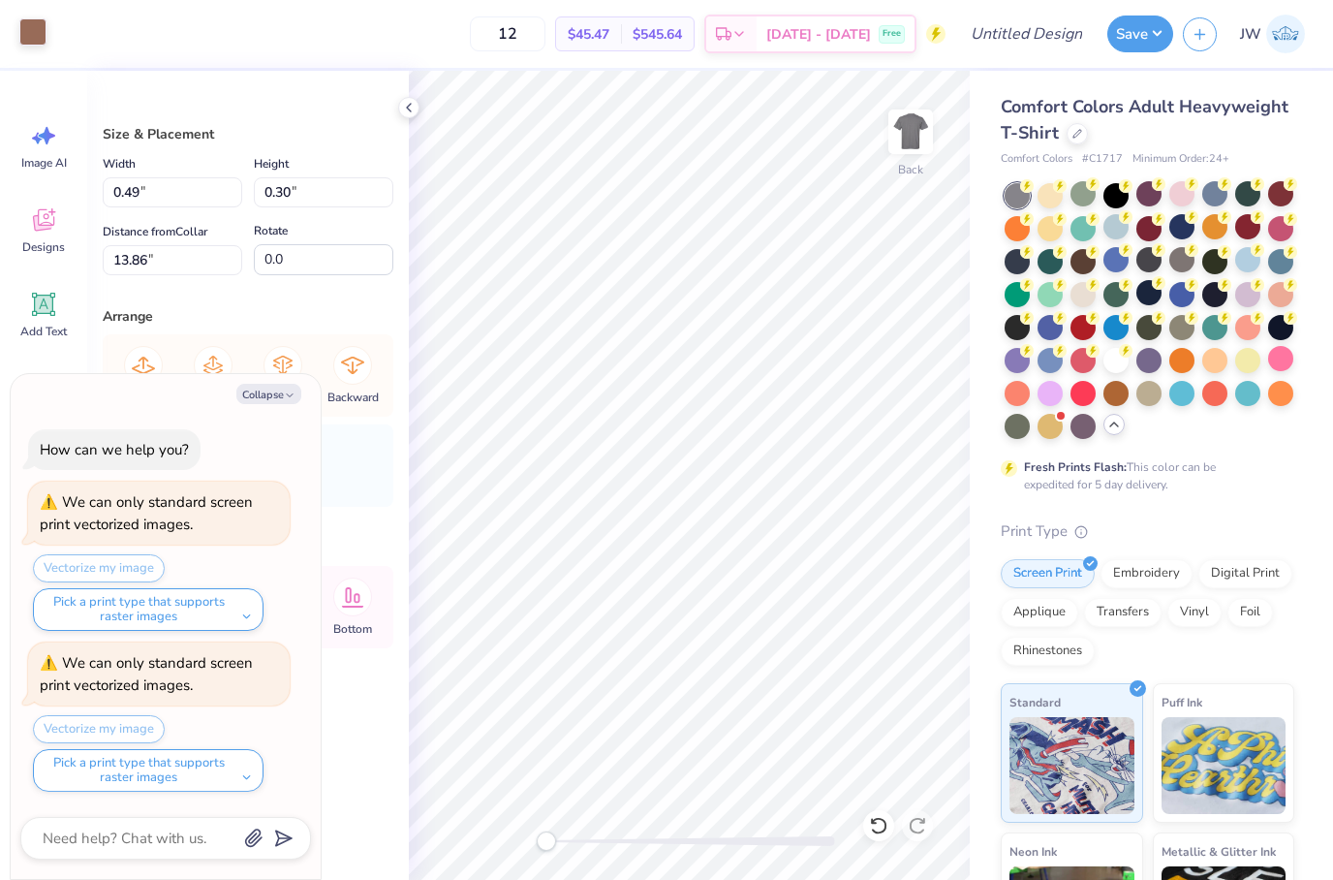
click at [45, 42] on div at bounding box center [32, 31] width 27 height 27
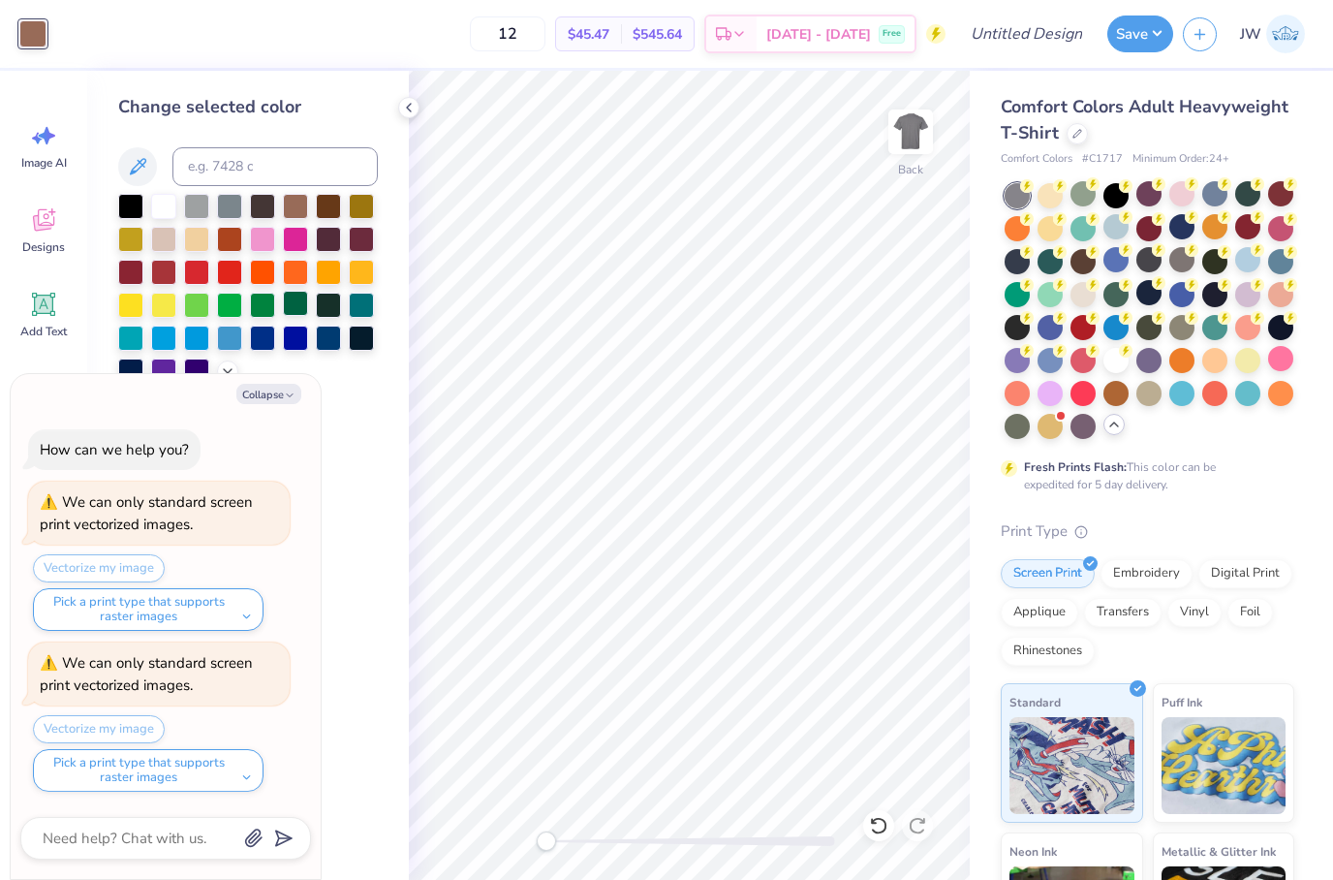
click at [298, 316] on div at bounding box center [295, 303] width 25 height 25
click at [301, 277] on div at bounding box center [295, 270] width 25 height 25
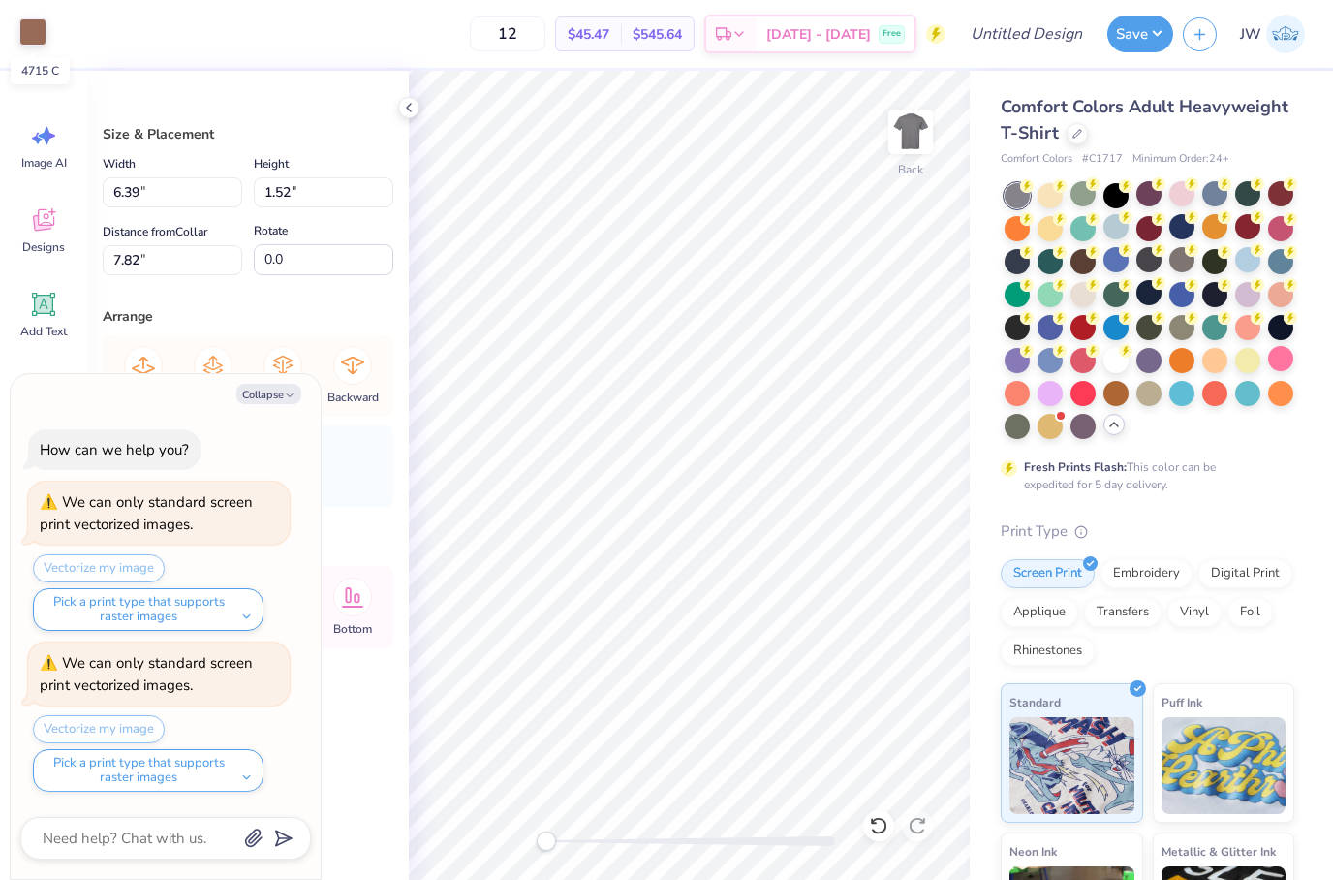
click at [32, 43] on div at bounding box center [32, 31] width 27 height 27
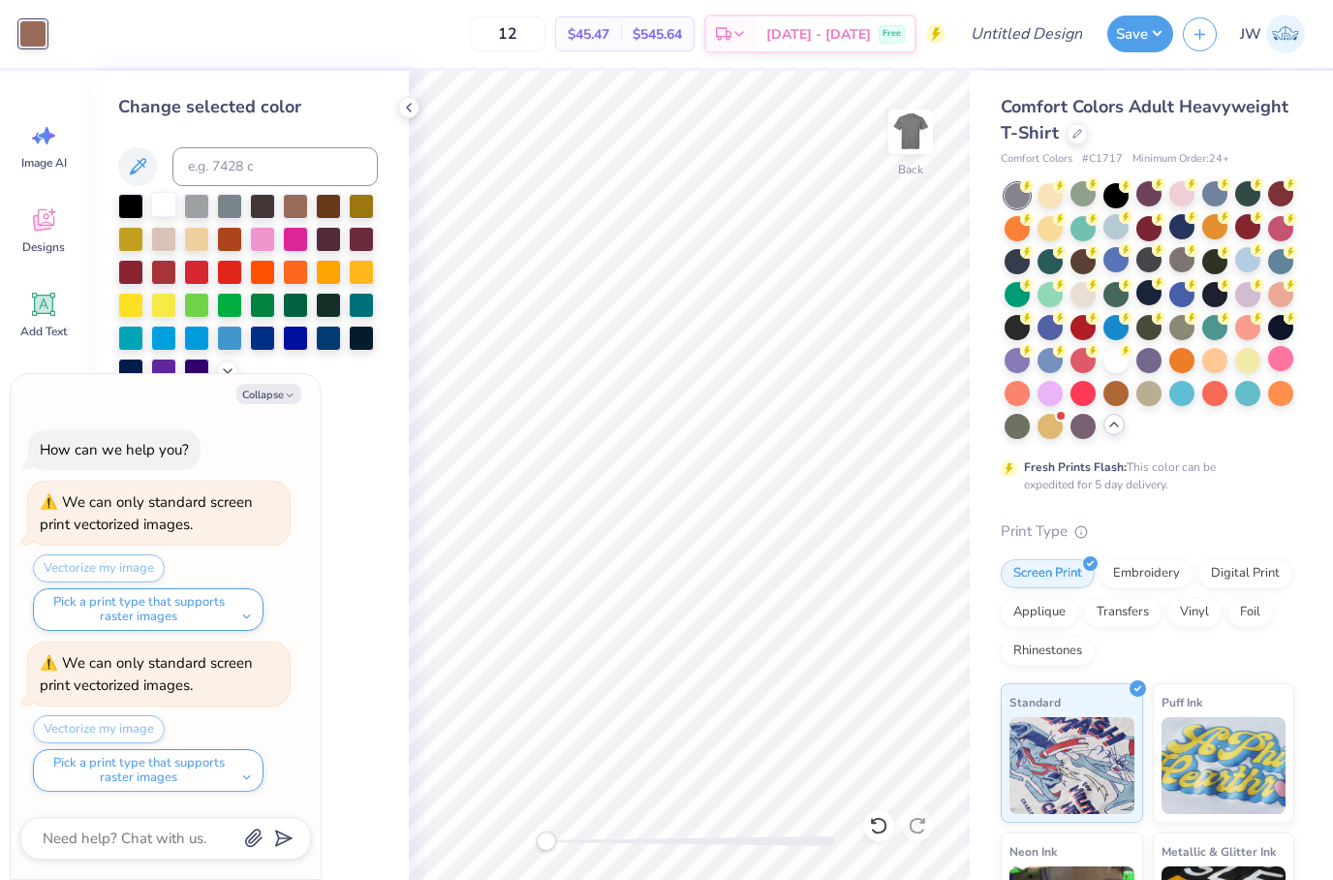
click at [176, 212] on div at bounding box center [163, 204] width 25 height 25
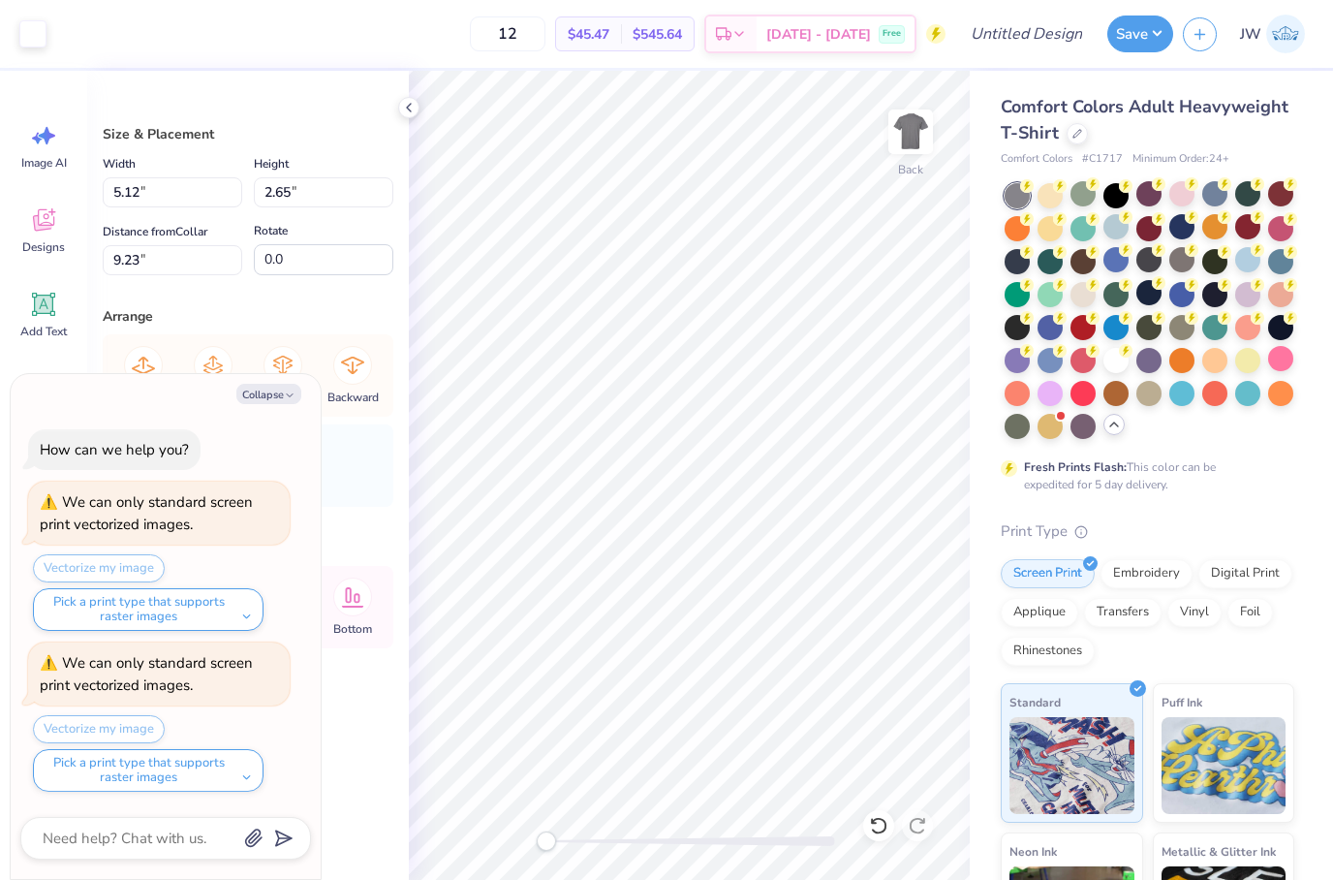
type textarea "x"
type input "3.46"
type input "1.16"
type input "8.07"
type textarea "x"
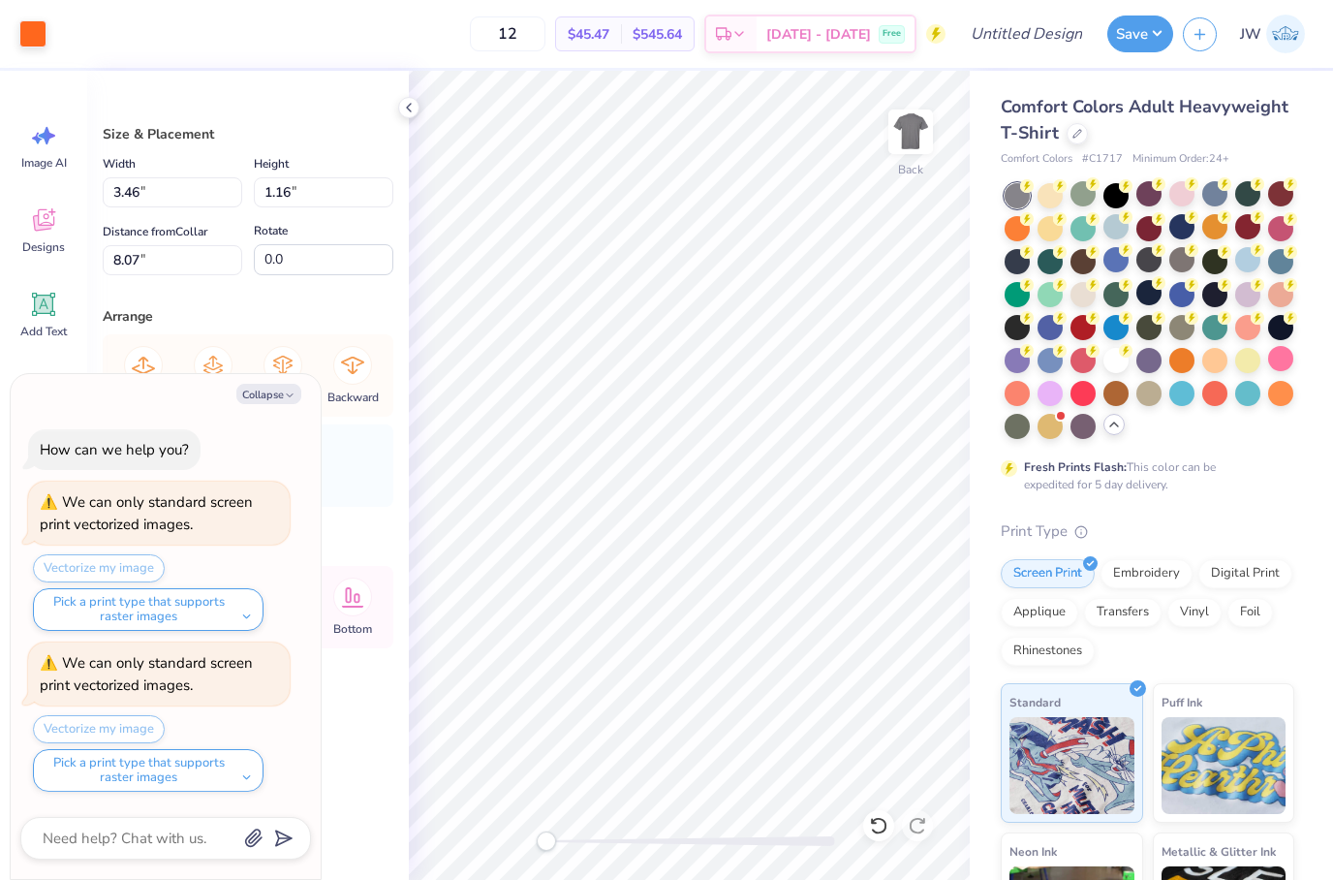
type input "4.60"
type input "1.86"
type input "6.06"
type textarea "x"
type input "5.09"
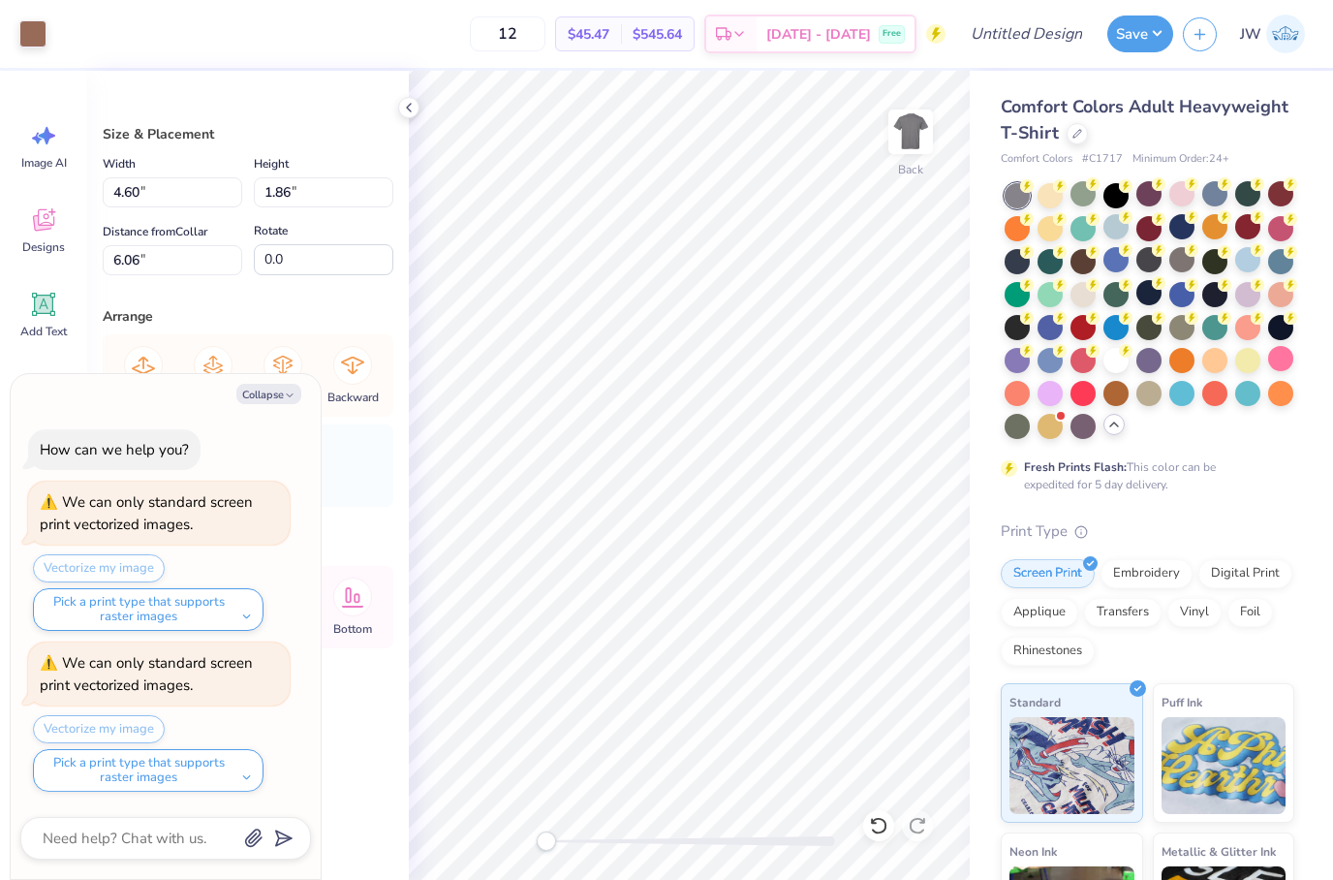
type input "7.33"
type input "5.97"
type textarea "x"
type input "10.58"
type input "9.26"
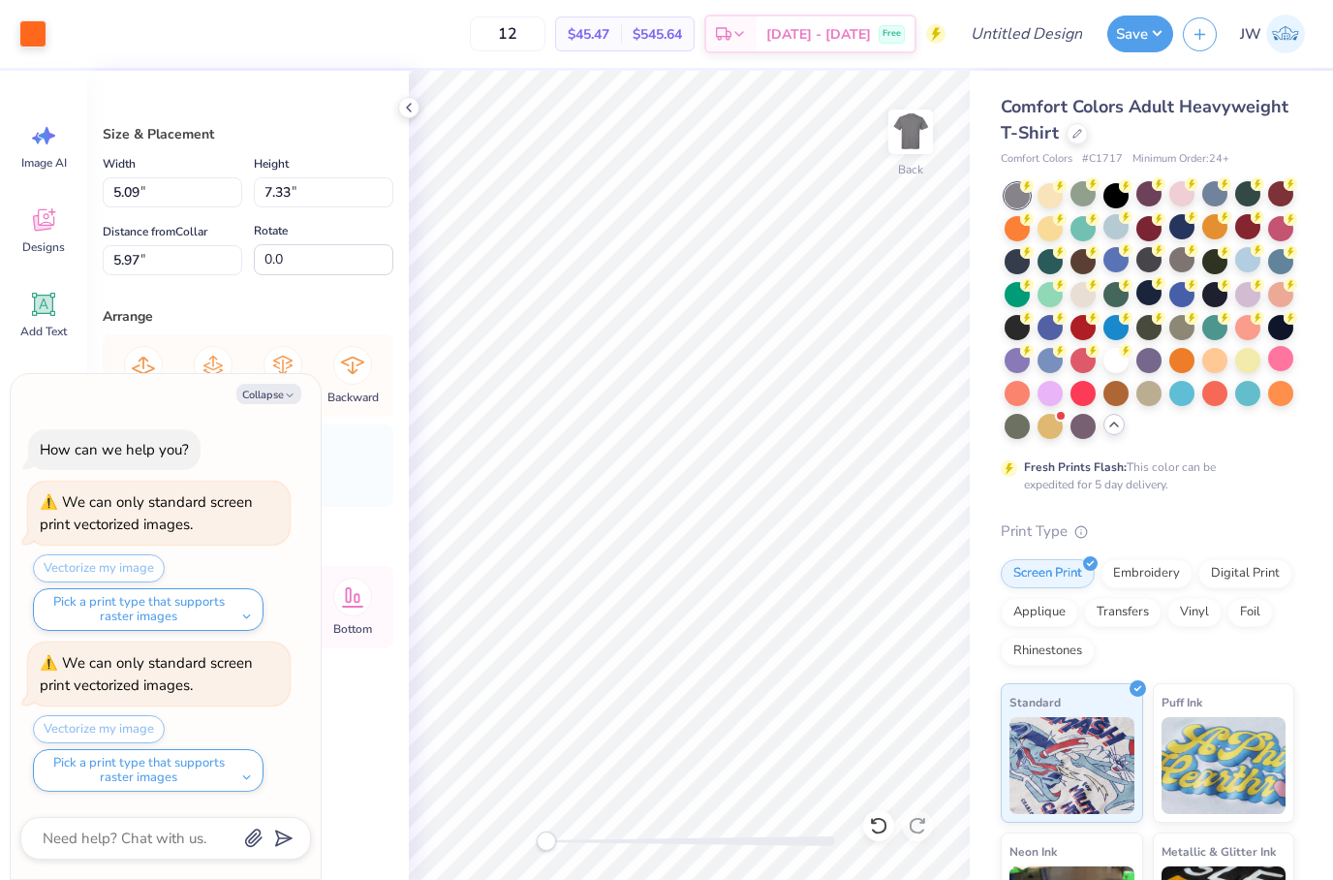
type input "4.91"
type textarea "x"
type input "2.49"
type input "1.55"
type input "6.02"
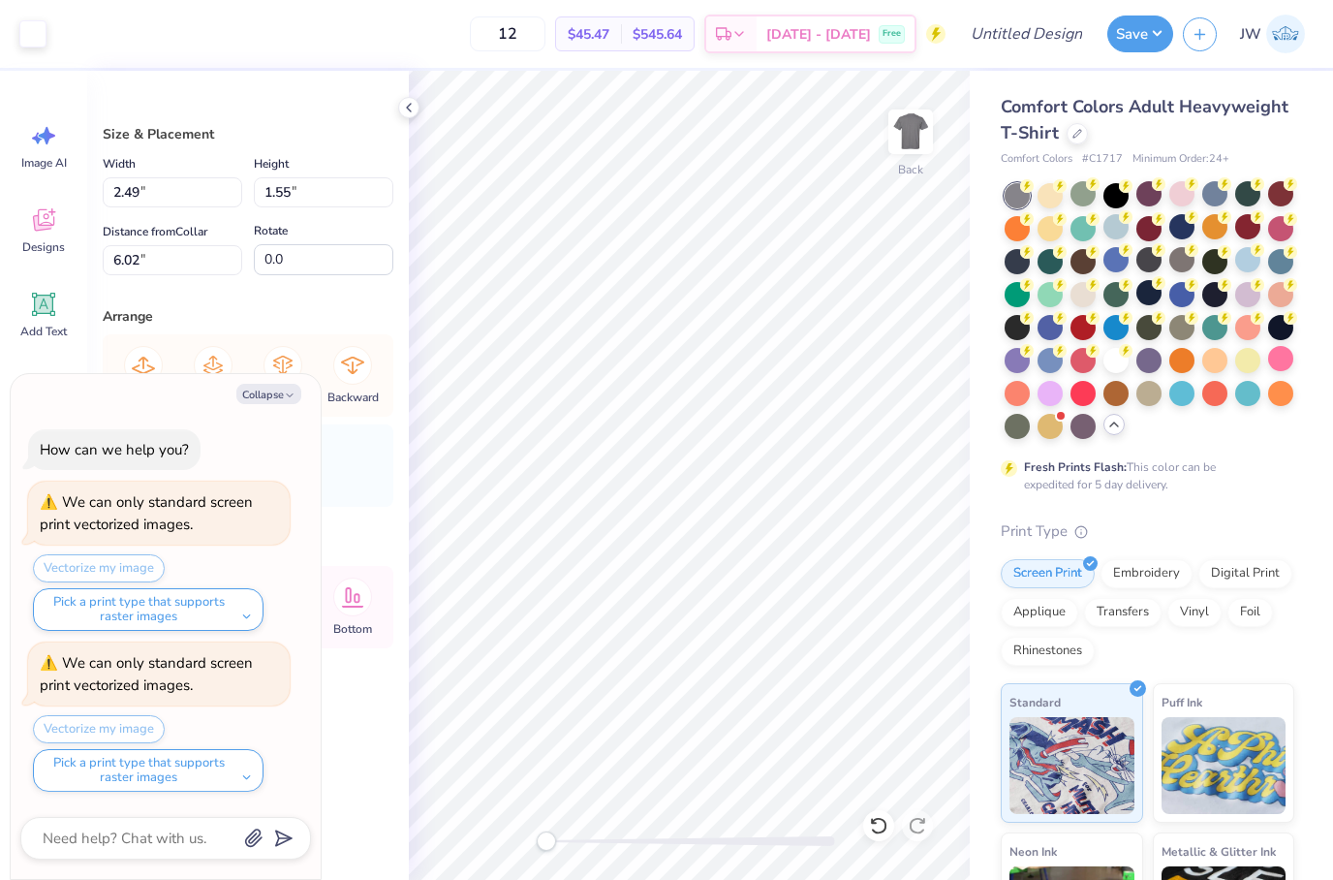
type textarea "x"
type input "2.96"
type input "0.65"
type input "5.83"
click at [35, 32] on div at bounding box center [32, 31] width 27 height 27
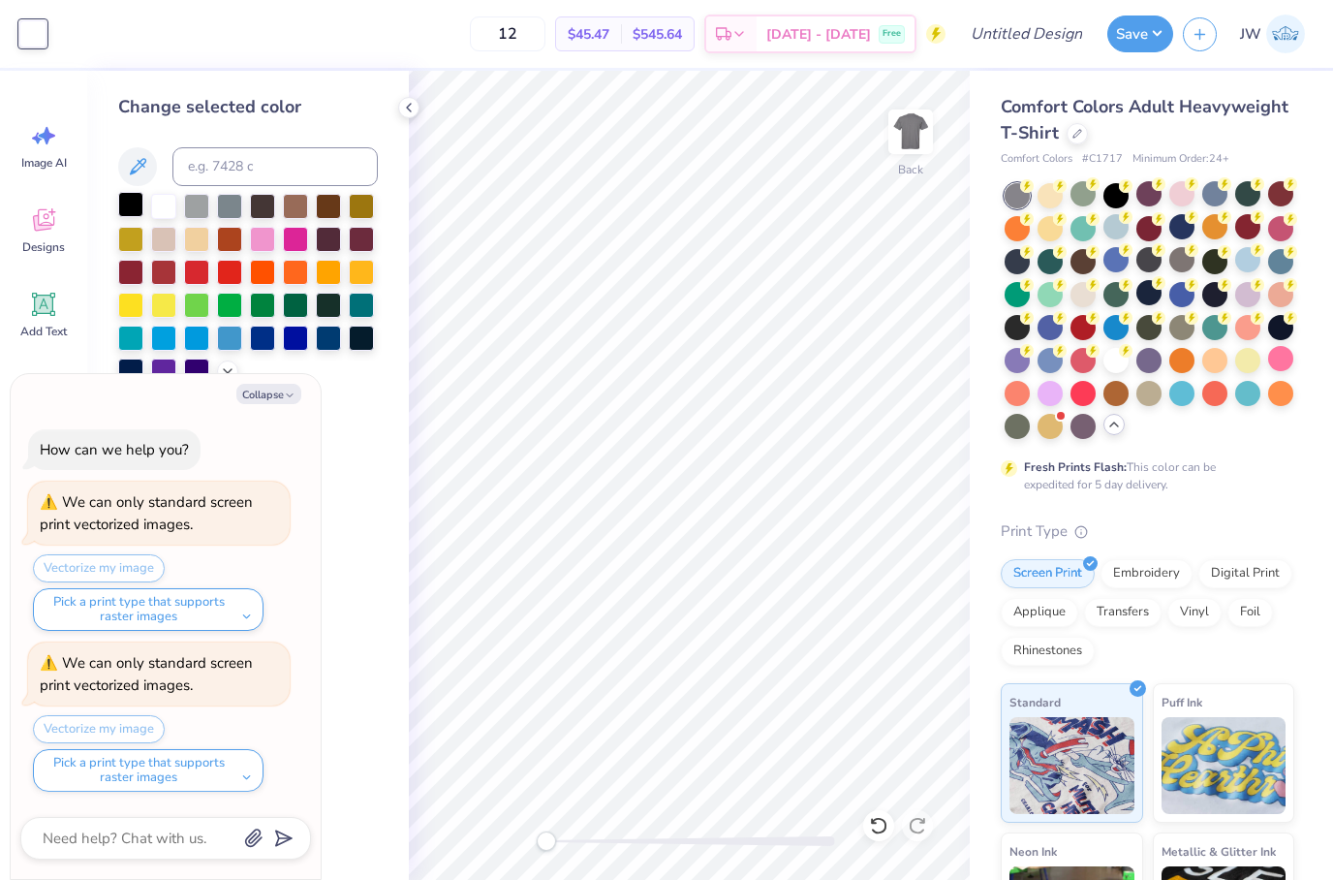
click at [134, 204] on div at bounding box center [130, 204] width 25 height 25
click at [197, 212] on div at bounding box center [196, 204] width 25 height 25
click at [219, 212] on div at bounding box center [229, 204] width 25 height 25
click at [253, 213] on div at bounding box center [262, 204] width 25 height 25
click at [302, 206] on div at bounding box center [295, 204] width 25 height 25
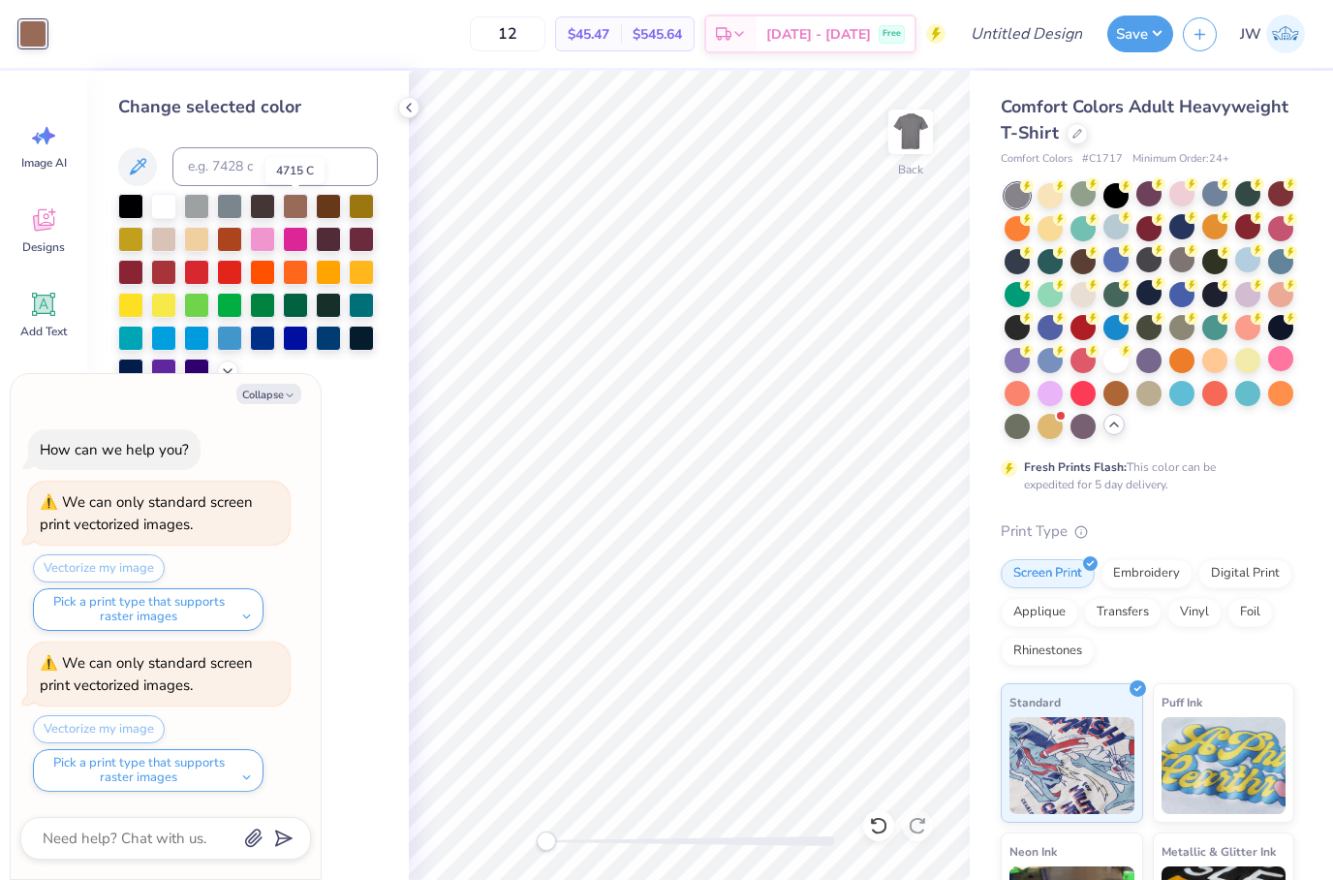
click at [345, 207] on div at bounding box center [248, 289] width 260 height 190
click at [328, 211] on div at bounding box center [328, 204] width 25 height 25
click at [326, 278] on div at bounding box center [328, 270] width 25 height 25
click at [292, 280] on div at bounding box center [295, 270] width 25 height 25
click at [350, 451] on div "Change selected color" at bounding box center [248, 475] width 322 height 809
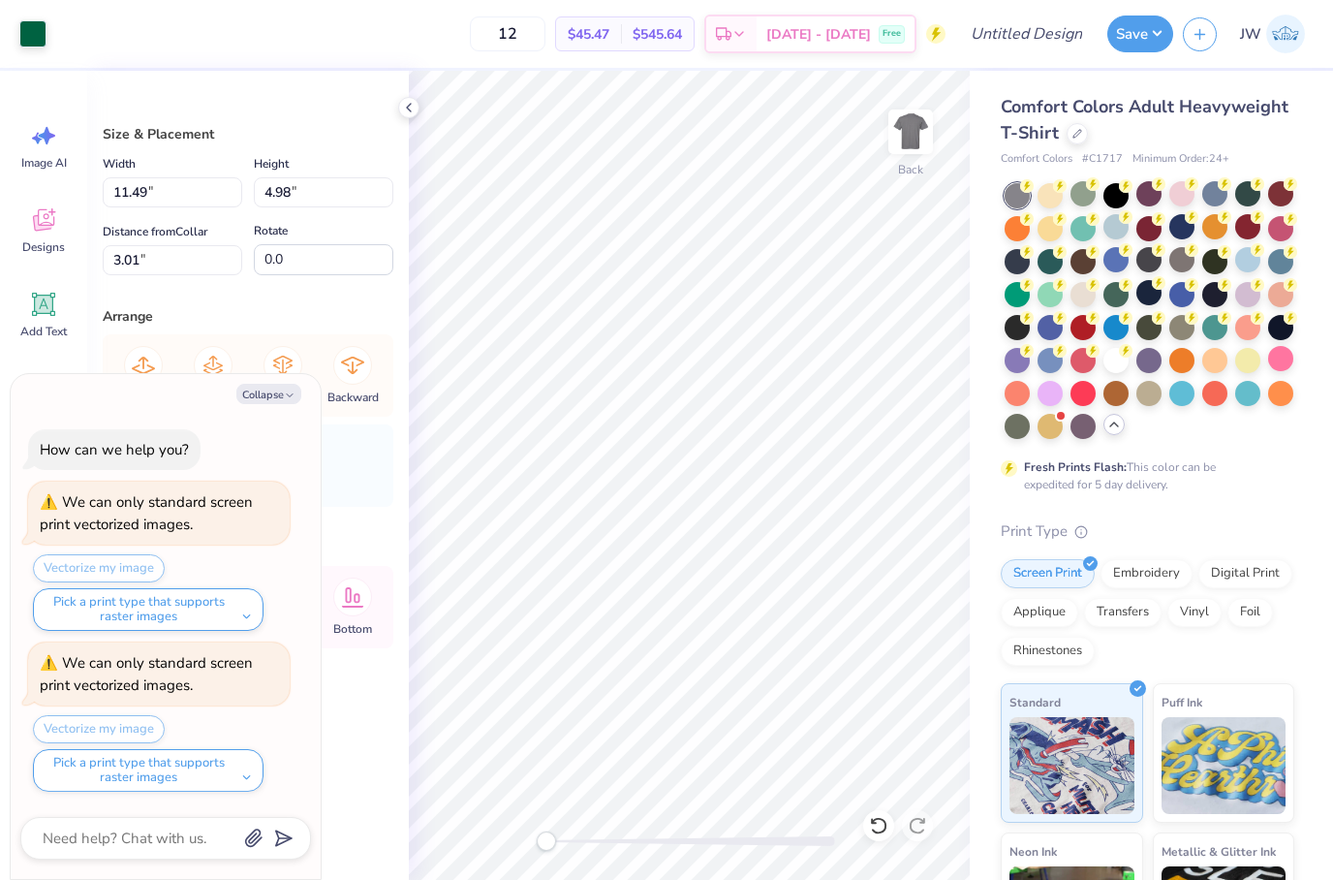
type textarea "x"
type input "6.54"
type input "2.79"
type input "3.13"
click at [19, 128] on div "Image AI" at bounding box center [44, 145] width 70 height 73
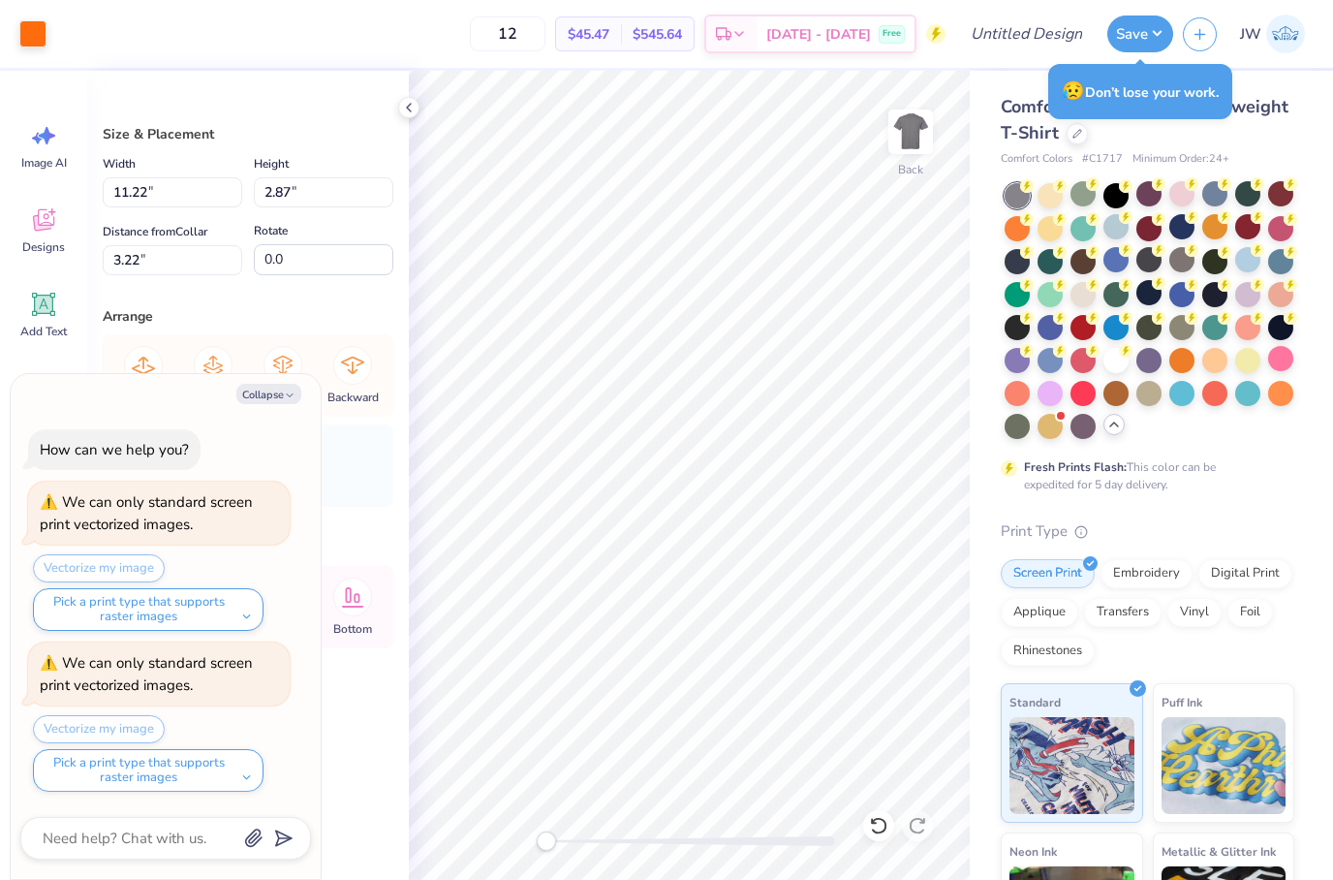
type textarea "x"
type input "11.49"
type input "4.98"
type input "3.01"
type textarea "x"
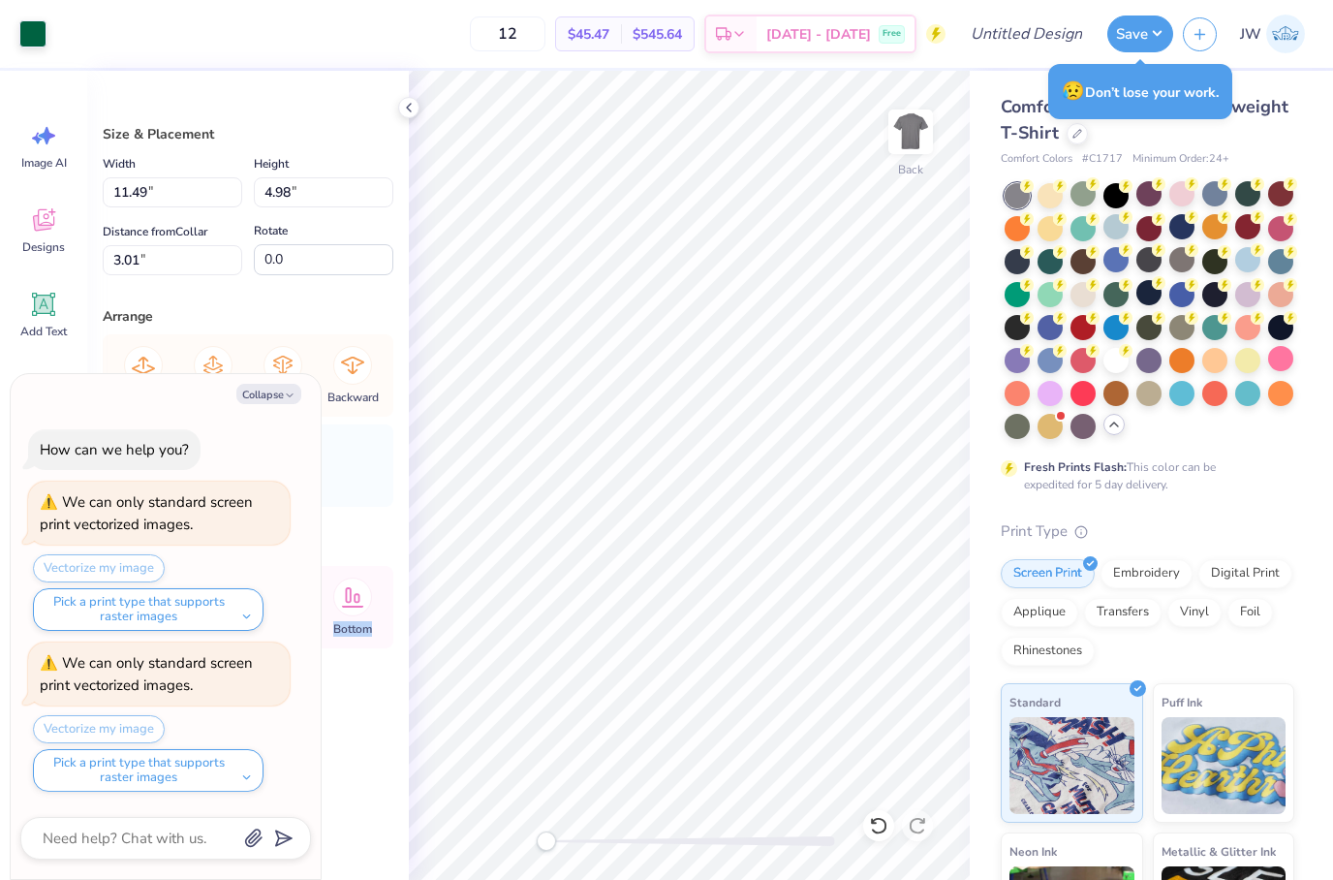
type input "11.22"
type input "2.87"
type input "0.84"
click at [273, 407] on div "Collapse How can we help you? We can only standard screen print vectorized imag…" at bounding box center [166, 627] width 310 height 506
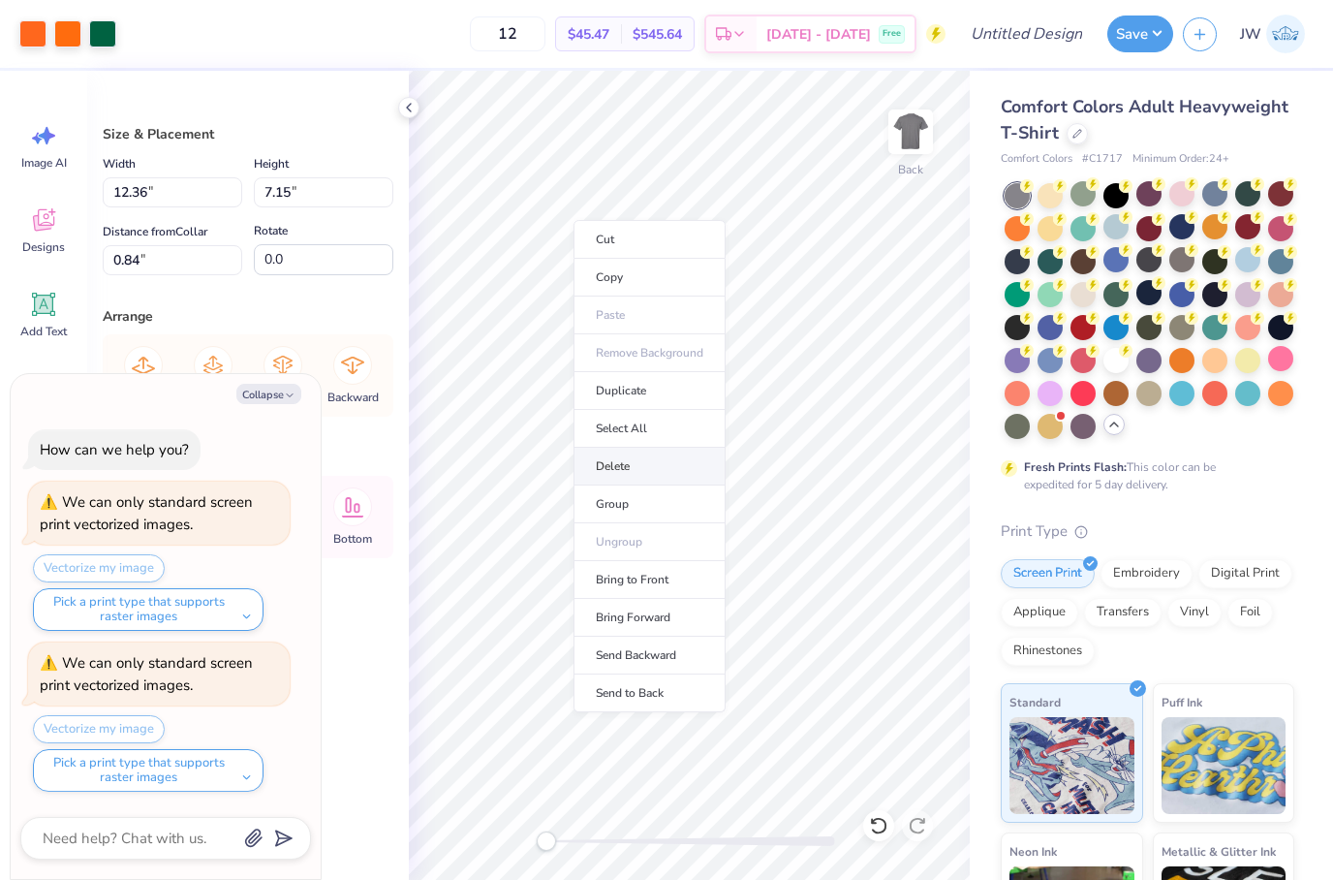
click at [639, 477] on li "Delete" at bounding box center [650, 467] width 152 height 38
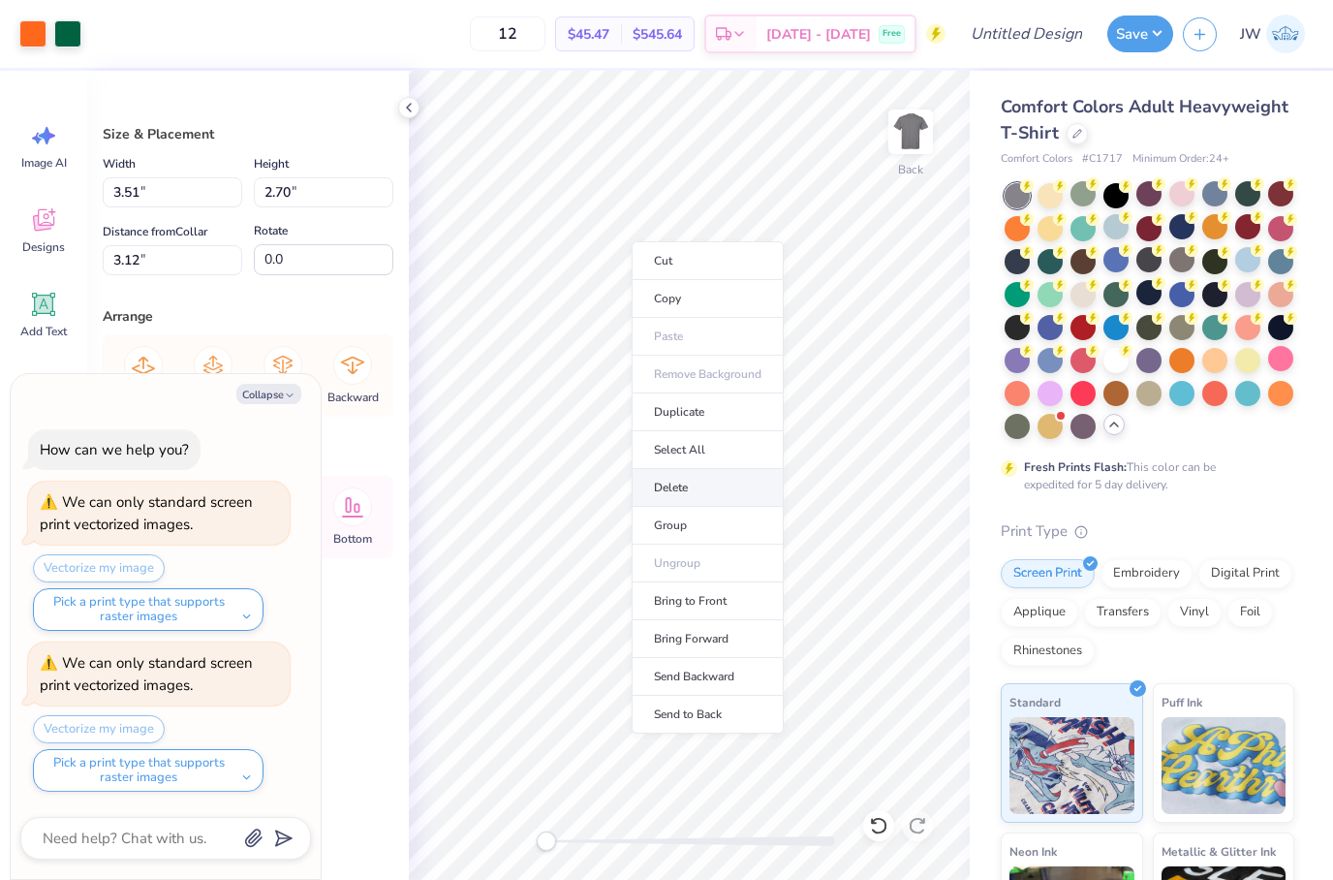
click at [753, 500] on li "Delete" at bounding box center [708, 488] width 152 height 38
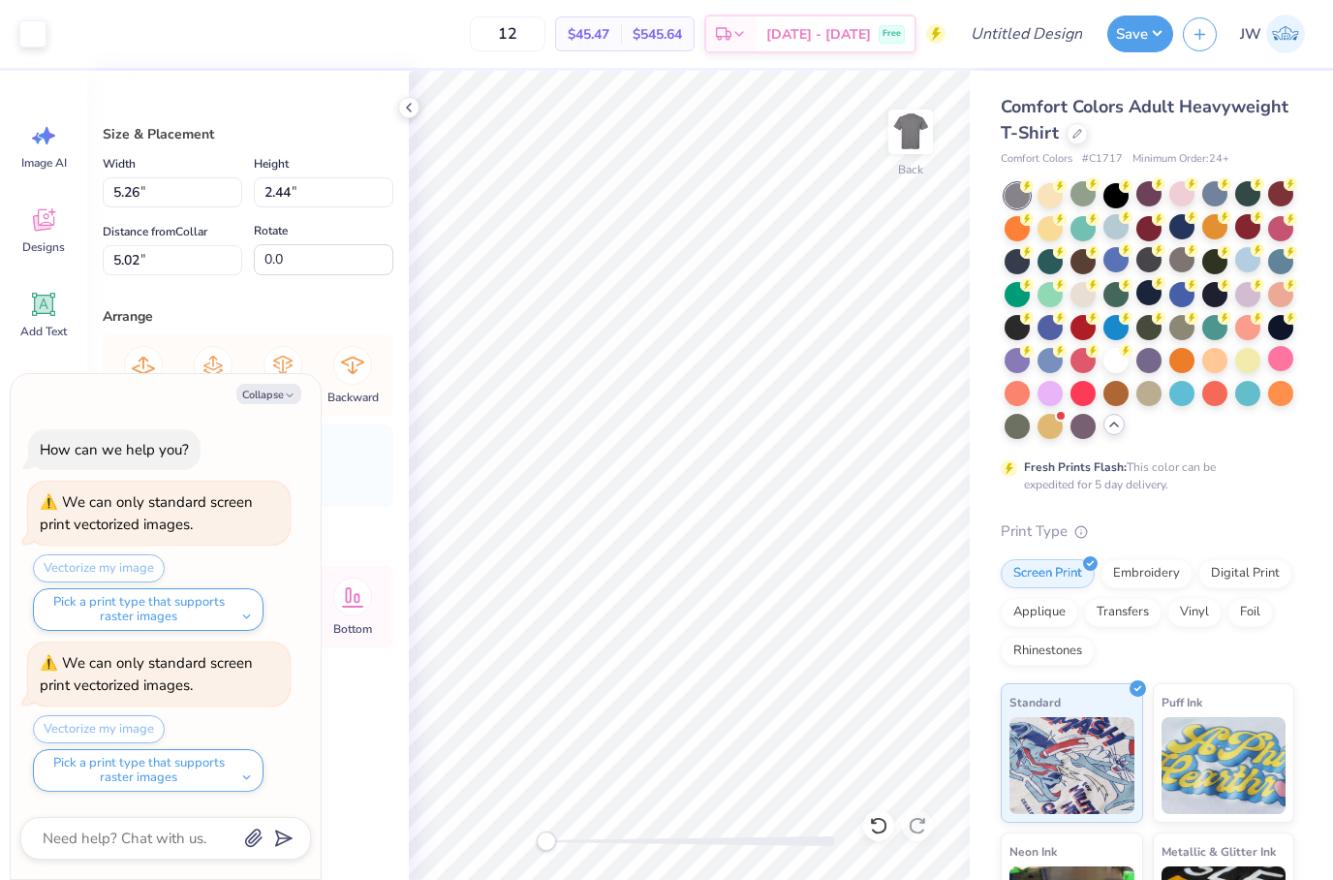
type textarea "x"
type input "10.58"
type input "9.26"
type input "4.91"
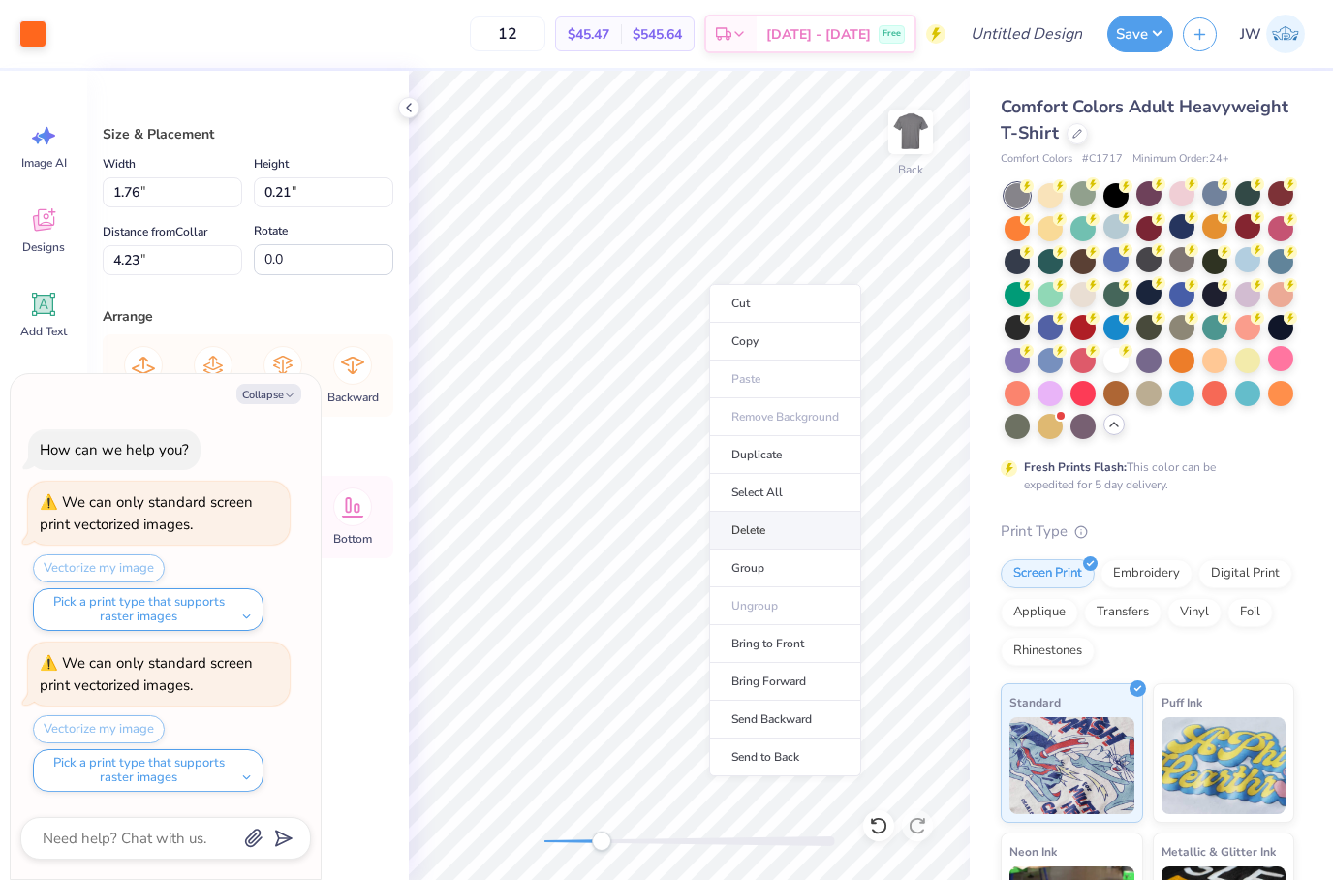
click at [797, 529] on li "Delete" at bounding box center [785, 531] width 152 height 38
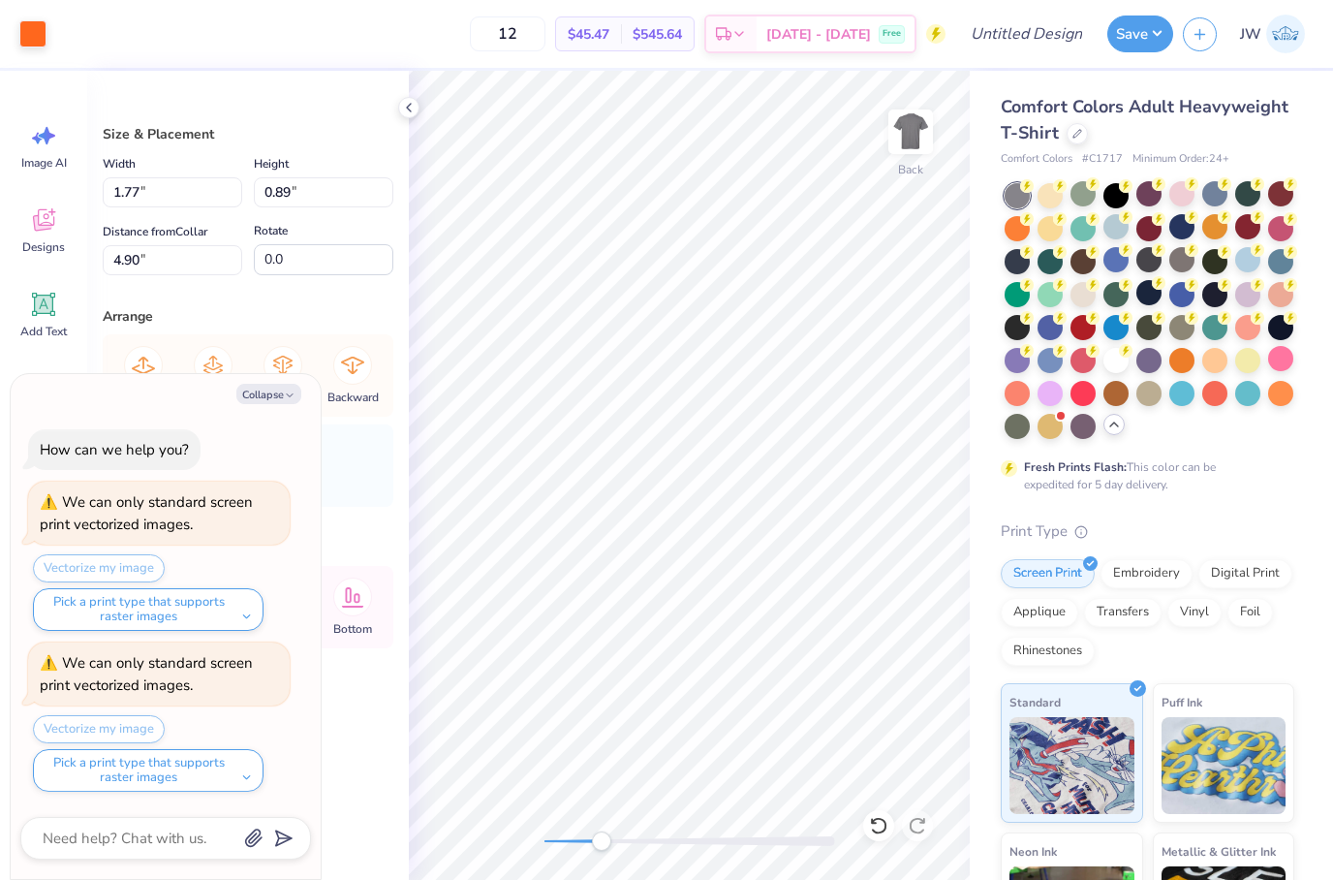
type textarea "x"
type input "10.58"
type input "9.26"
type input "4.91"
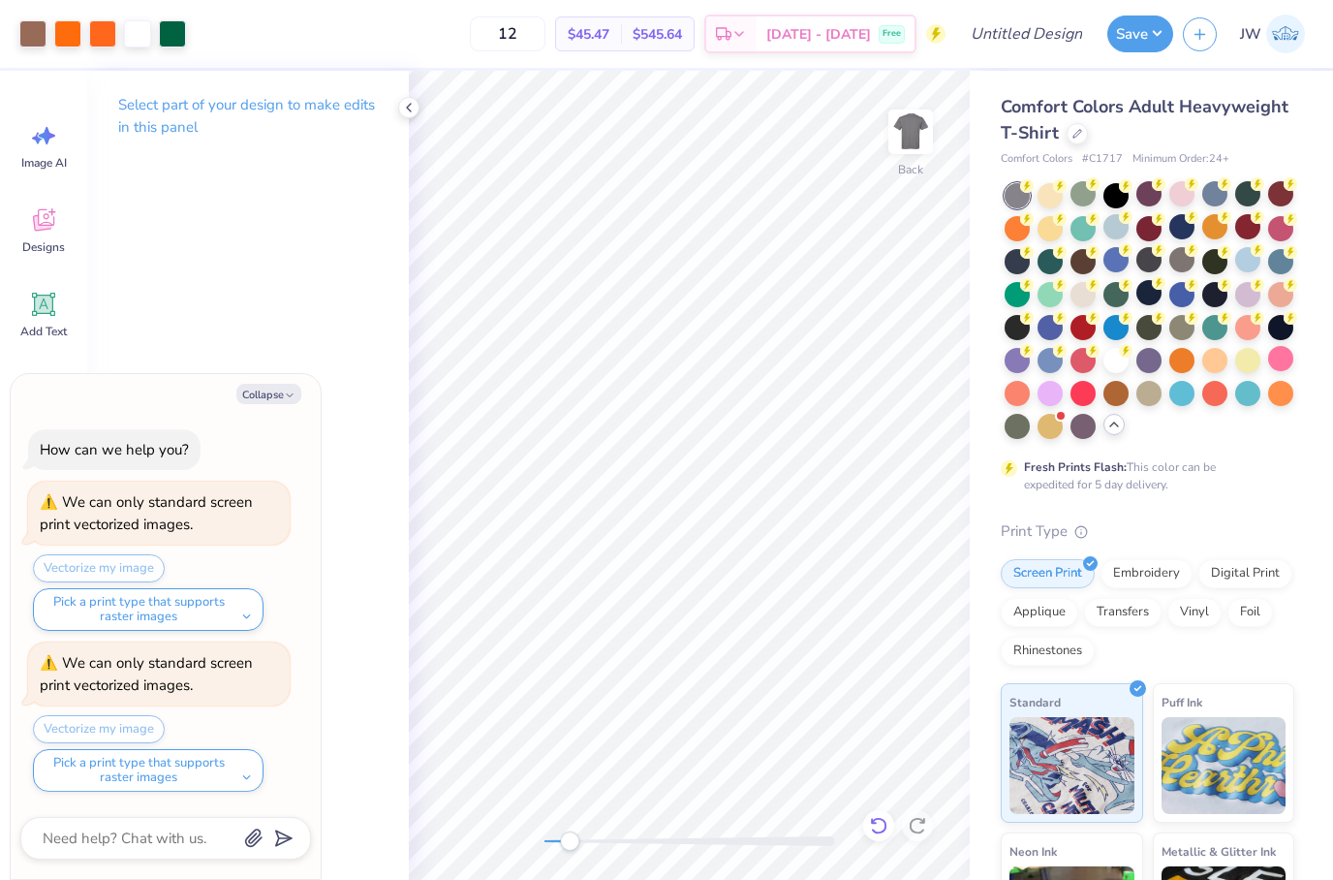
click at [887, 822] on icon at bounding box center [878, 825] width 19 height 19
click at [875, 835] on div at bounding box center [878, 825] width 31 height 31
click at [875, 834] on icon at bounding box center [878, 825] width 19 height 19
click at [883, 828] on icon at bounding box center [878, 825] width 19 height 19
click at [930, 817] on div at bounding box center [917, 825] width 31 height 31
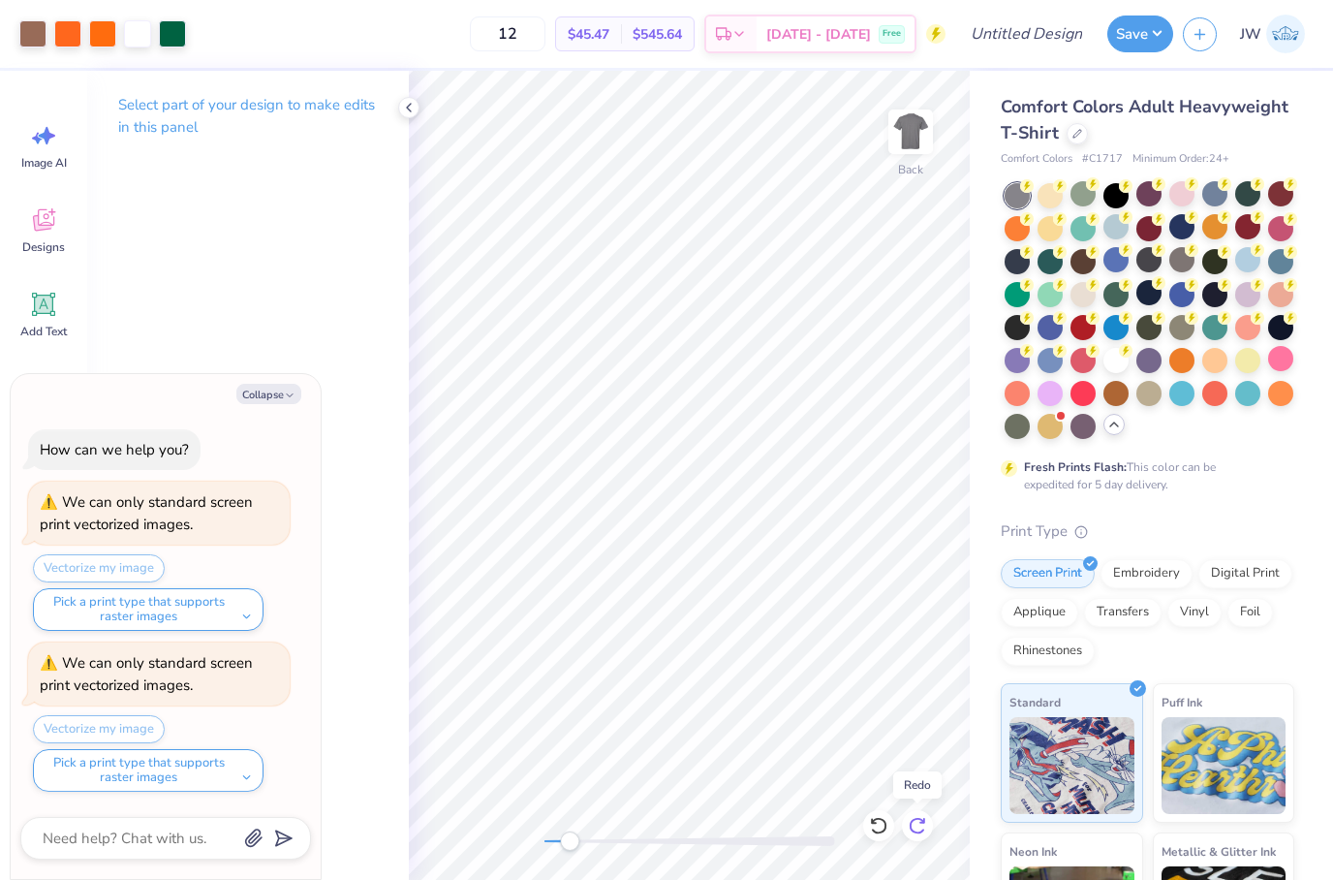
click at [924, 818] on icon at bounding box center [917, 825] width 19 height 19
click at [913, 827] on icon at bounding box center [917, 825] width 19 height 19
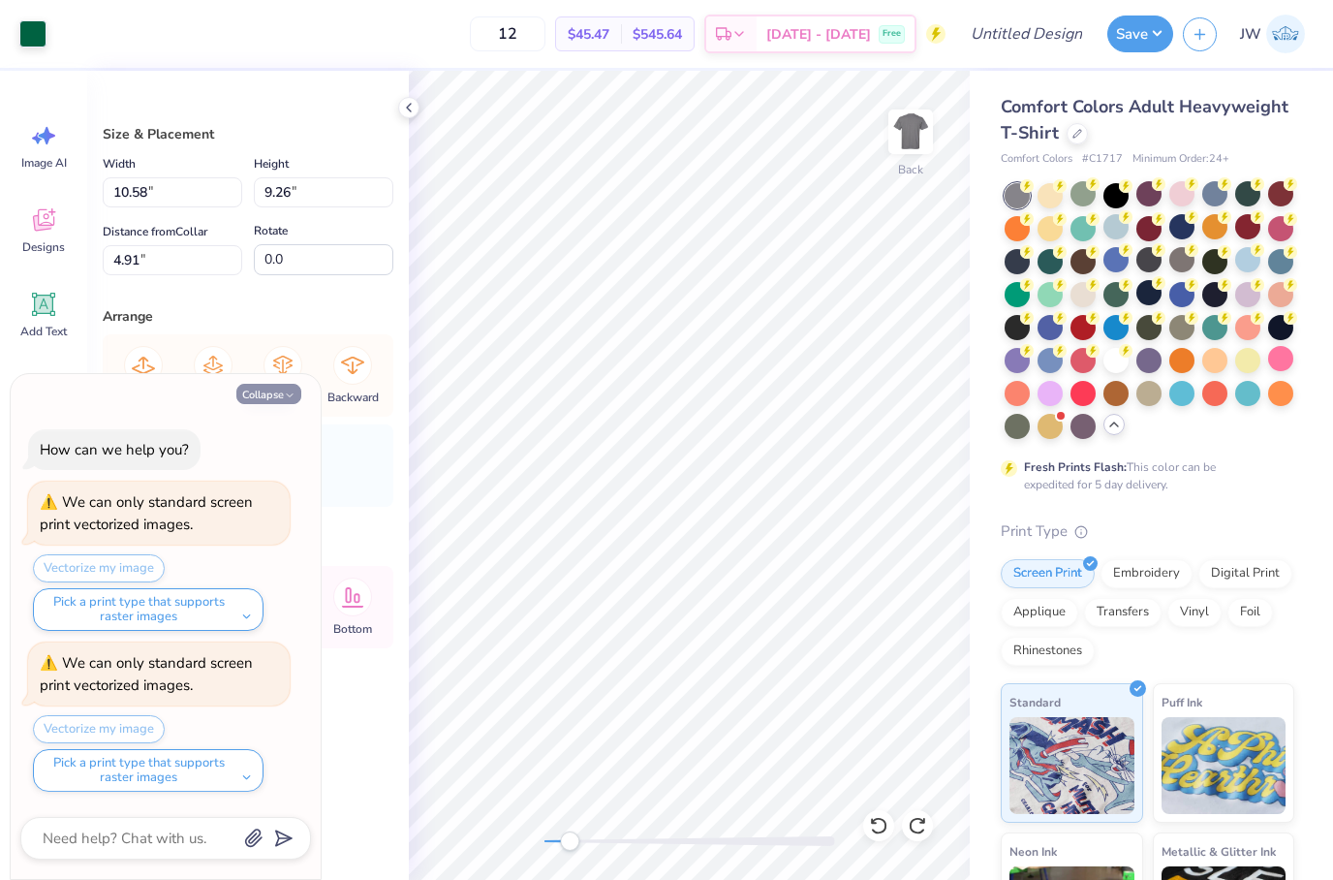
drag, startPoint x: 913, startPoint y: 827, endPoint x: 292, endPoint y: 395, distance: 756.6
click at [292, 395] on icon "button" at bounding box center [290, 395] width 12 height 12
type textarea "x"
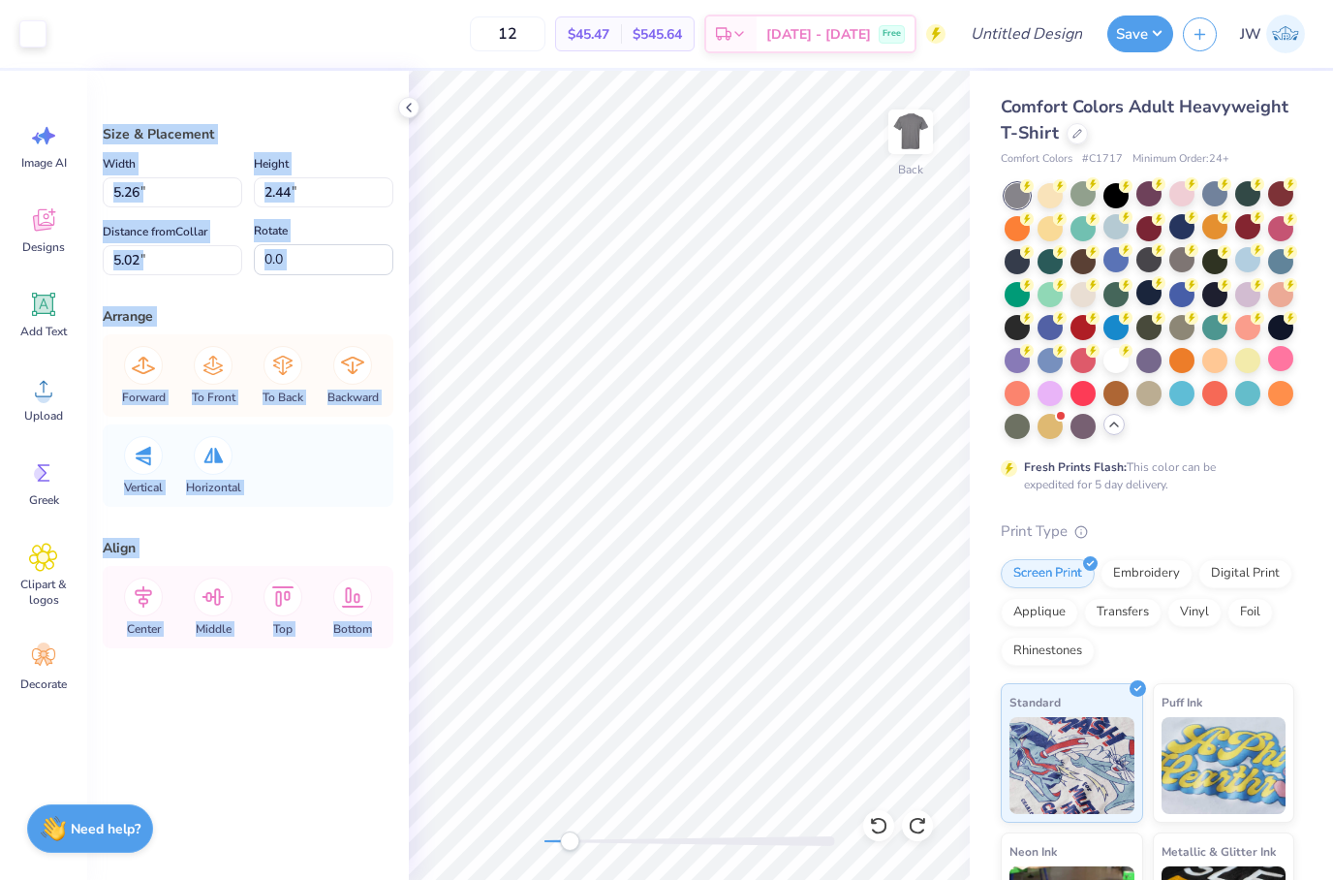
type input "10.58"
type input "9.26"
type input "4.91"
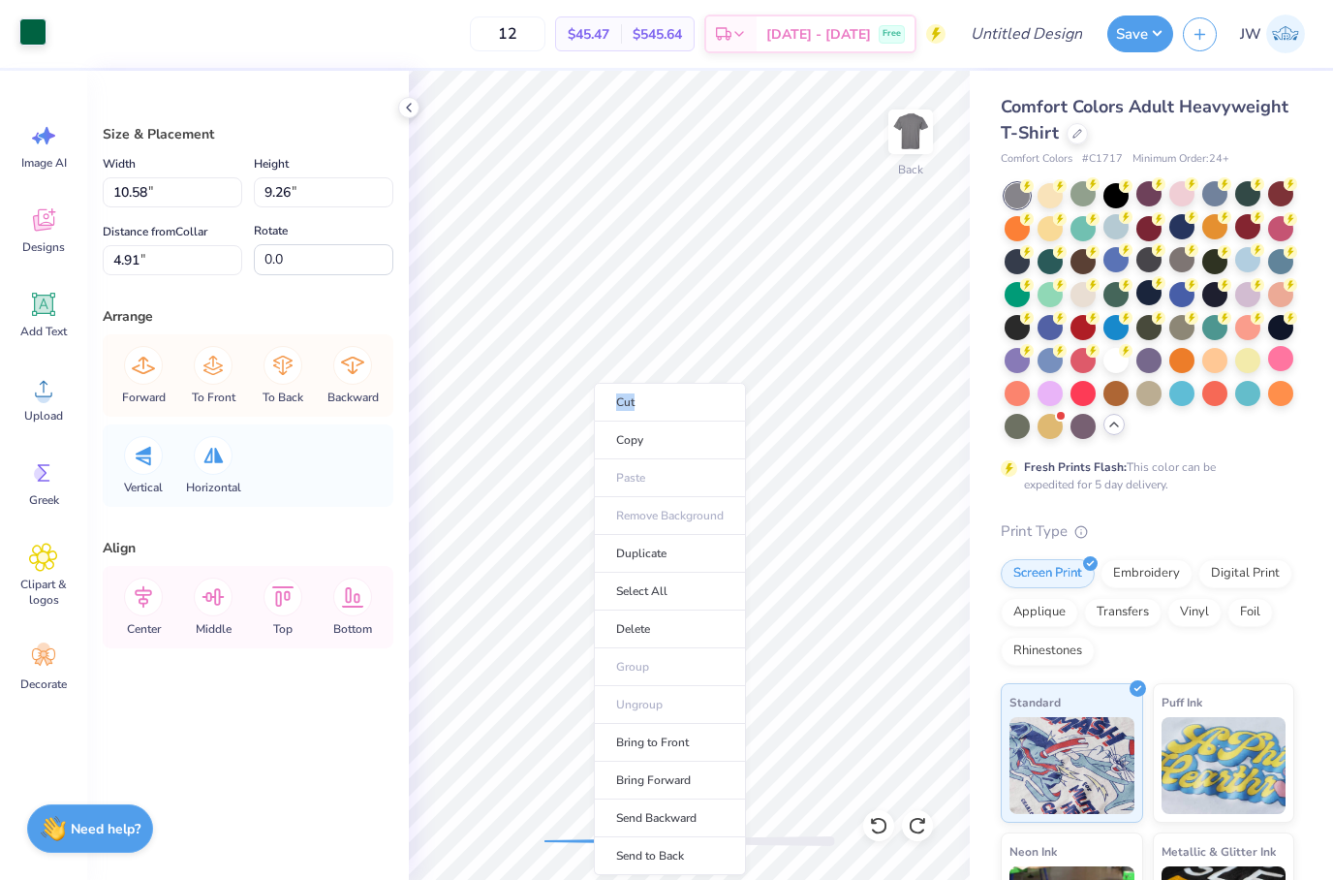
click at [41, 43] on div at bounding box center [32, 31] width 27 height 27
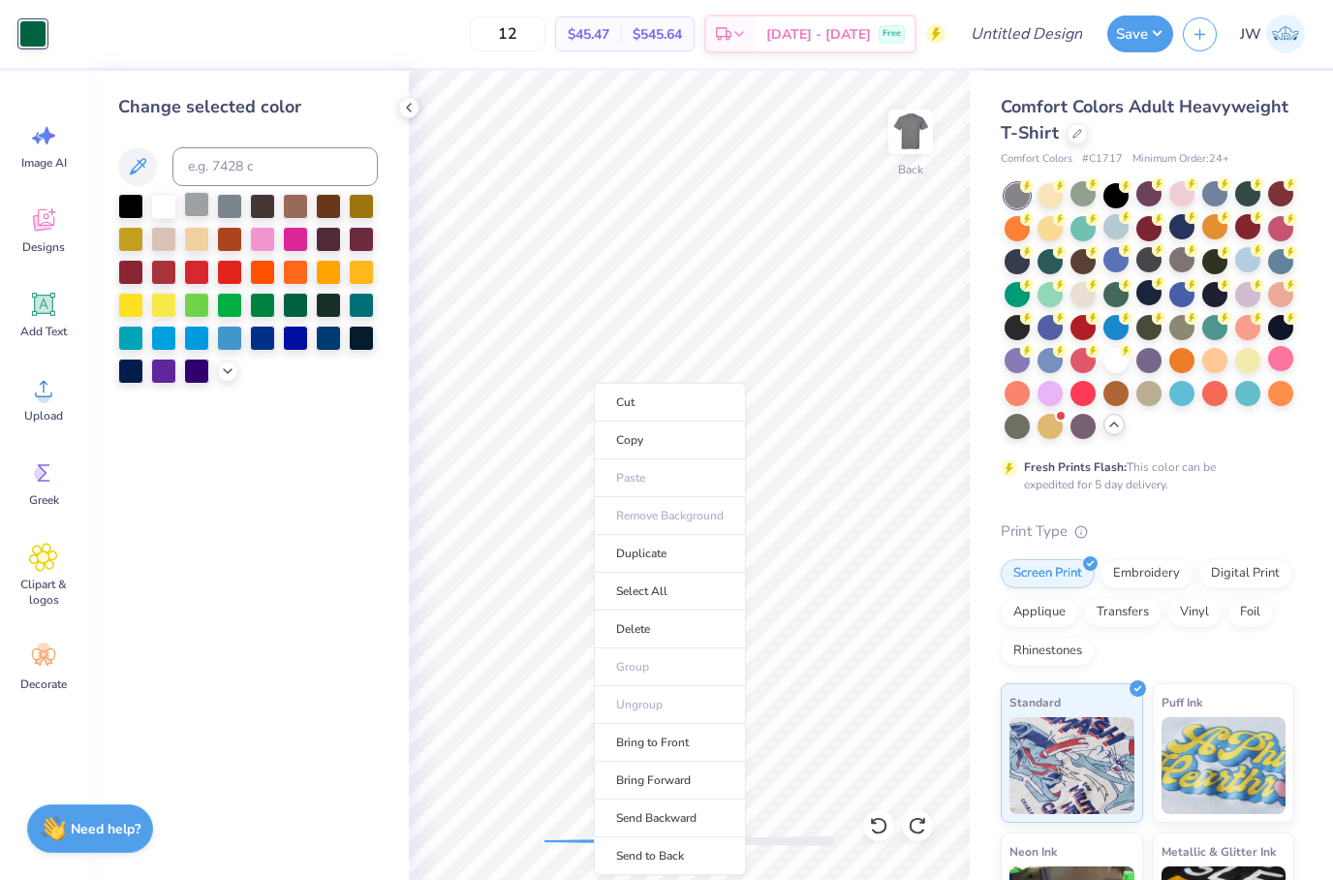
click at [209, 217] on div at bounding box center [196, 204] width 25 height 25
click at [134, 217] on div at bounding box center [130, 204] width 25 height 25
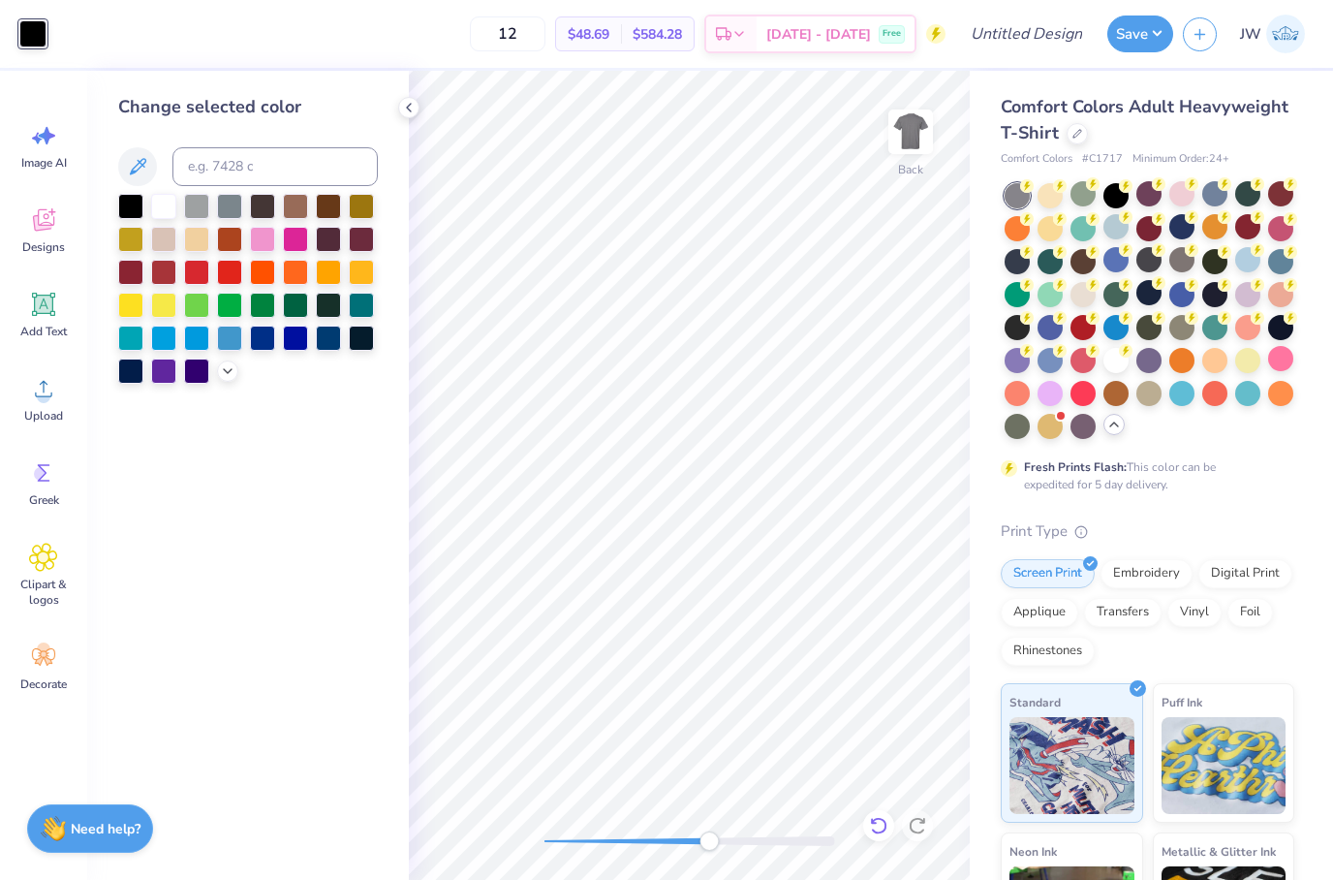
click at [893, 824] on div at bounding box center [878, 825] width 31 height 31
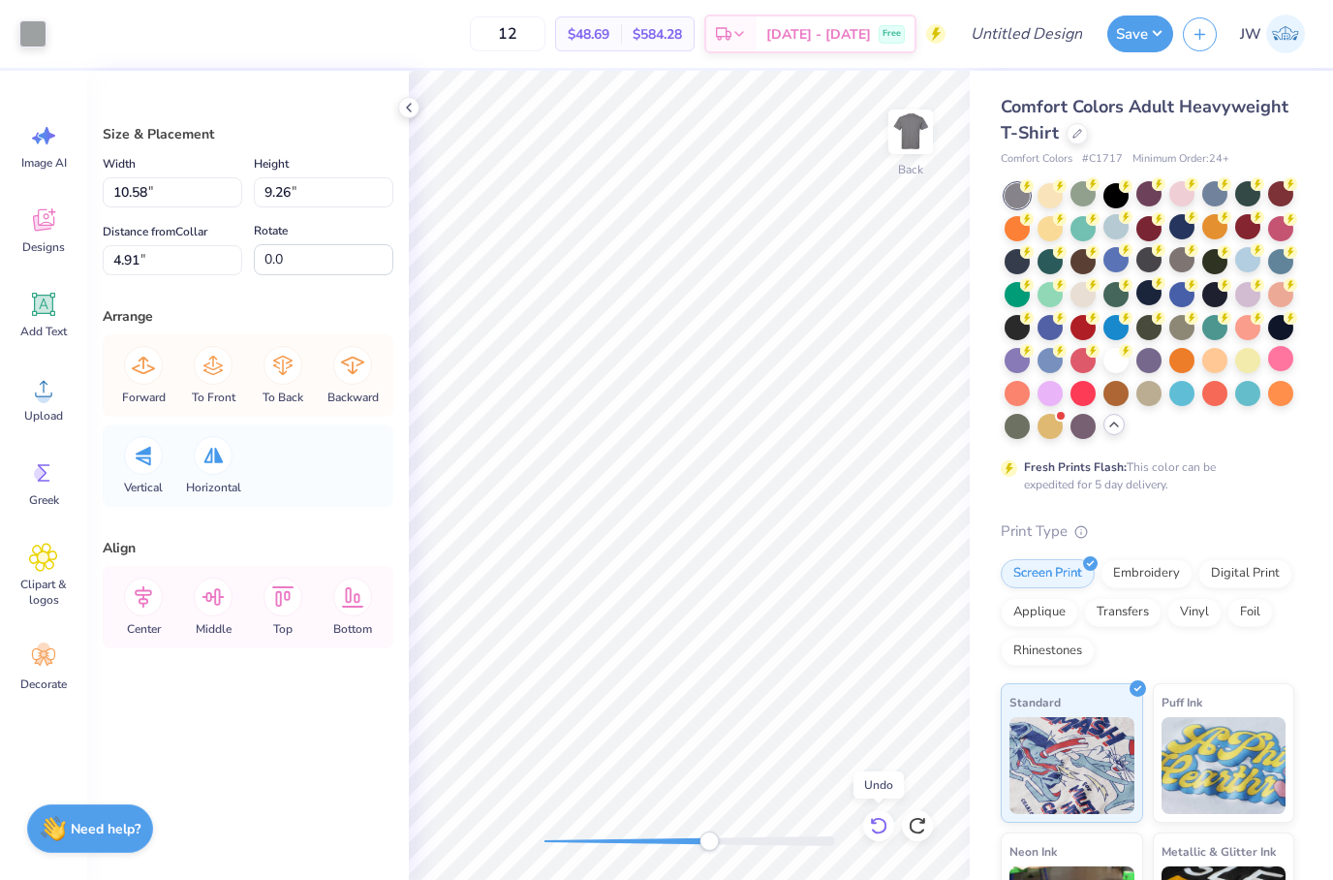
click at [880, 818] on icon at bounding box center [878, 825] width 19 height 19
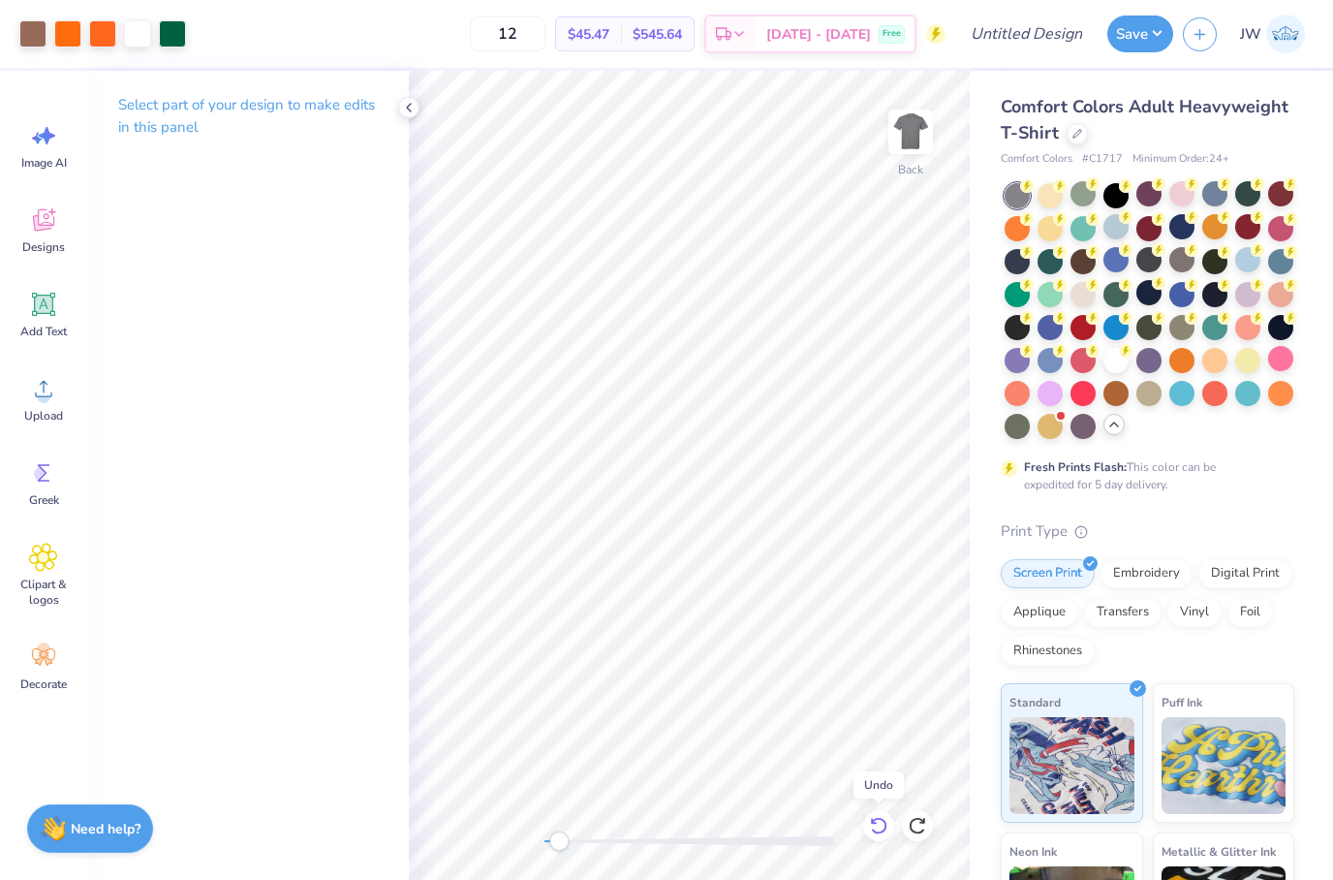
click at [882, 831] on icon at bounding box center [878, 825] width 16 height 17
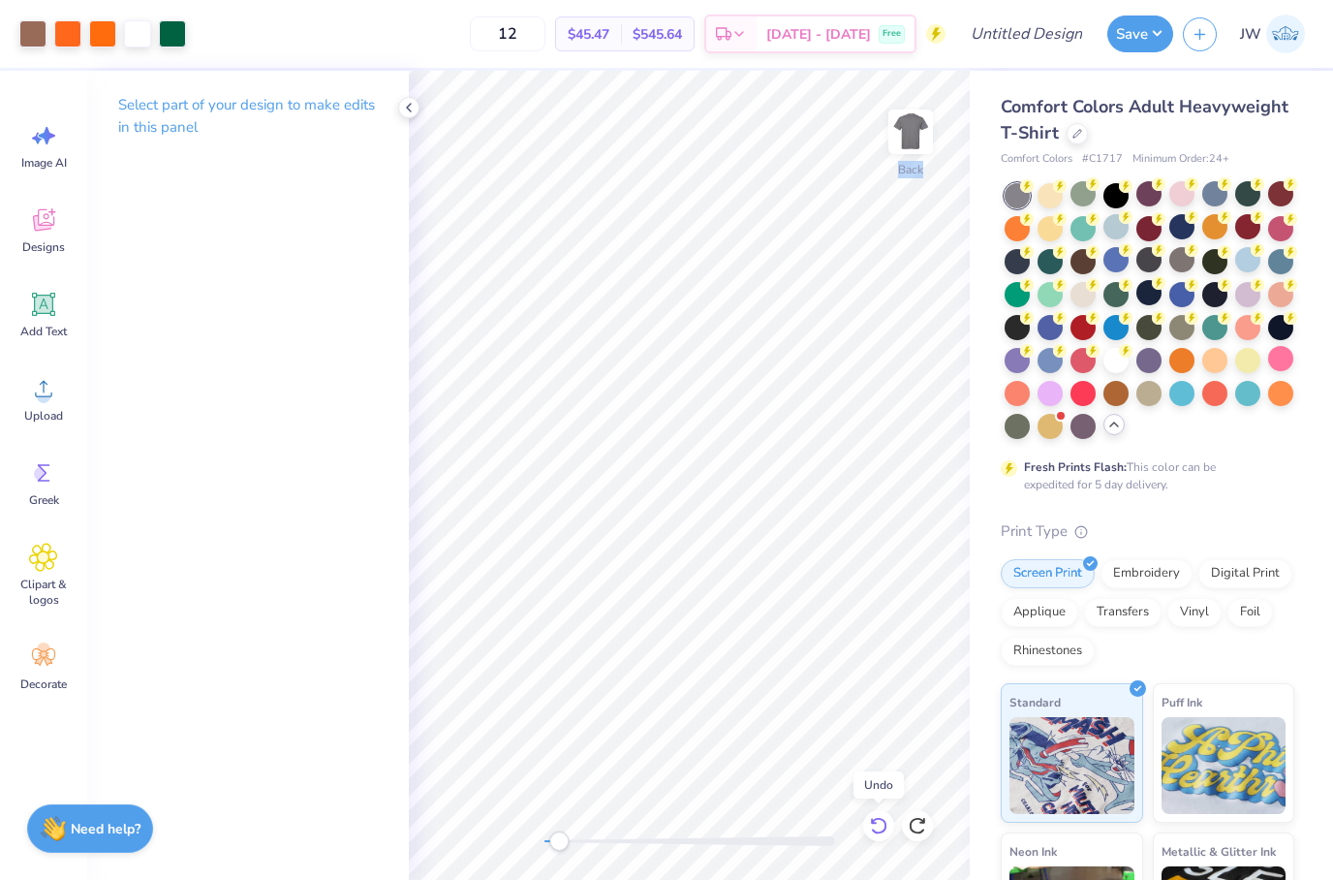
click at [882, 831] on icon at bounding box center [878, 825] width 16 height 17
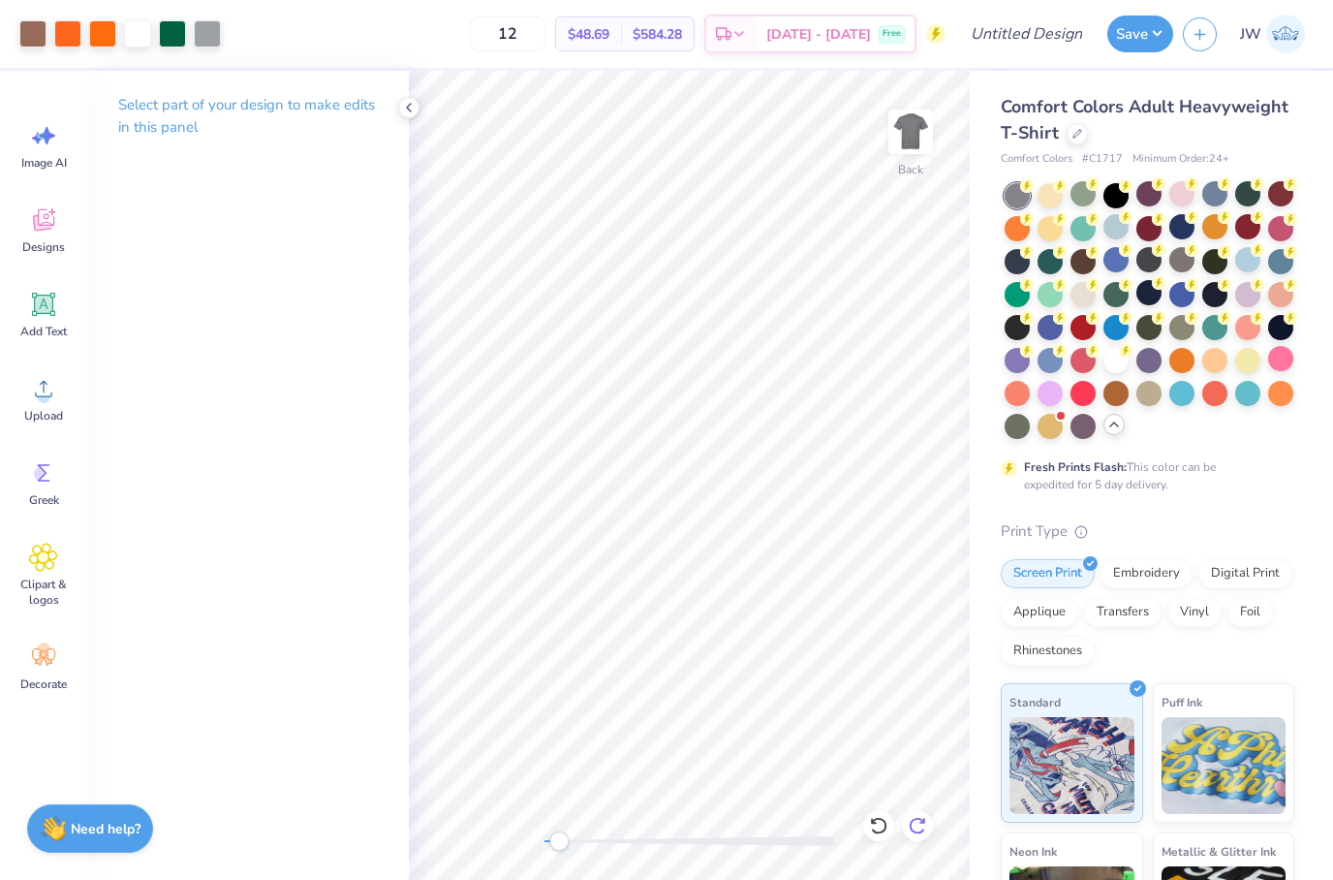
click at [924, 831] on icon at bounding box center [917, 825] width 19 height 19
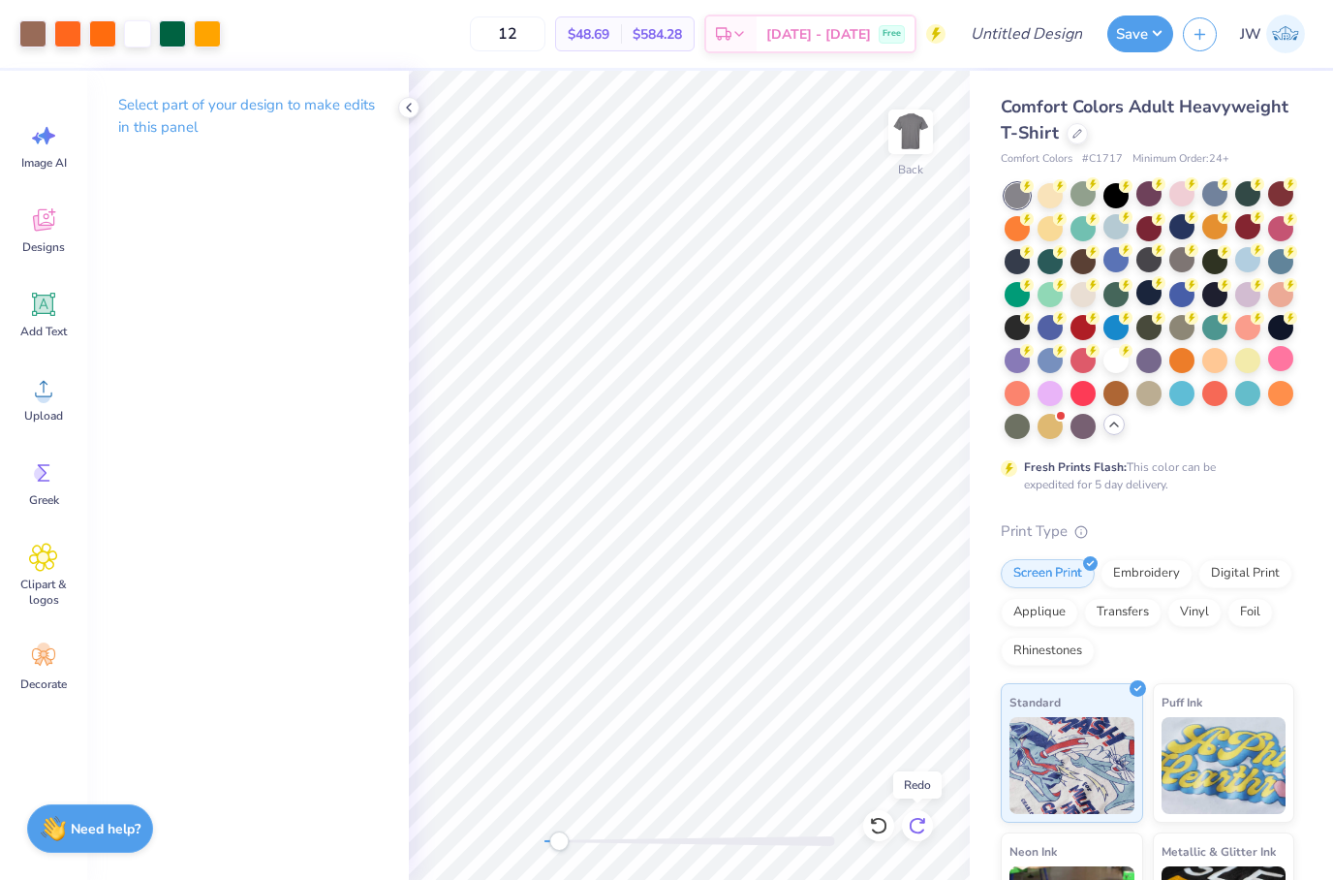
click at [924, 831] on icon at bounding box center [917, 825] width 19 height 19
click at [42, 329] on span "Add Text" at bounding box center [43, 332] width 47 height 16
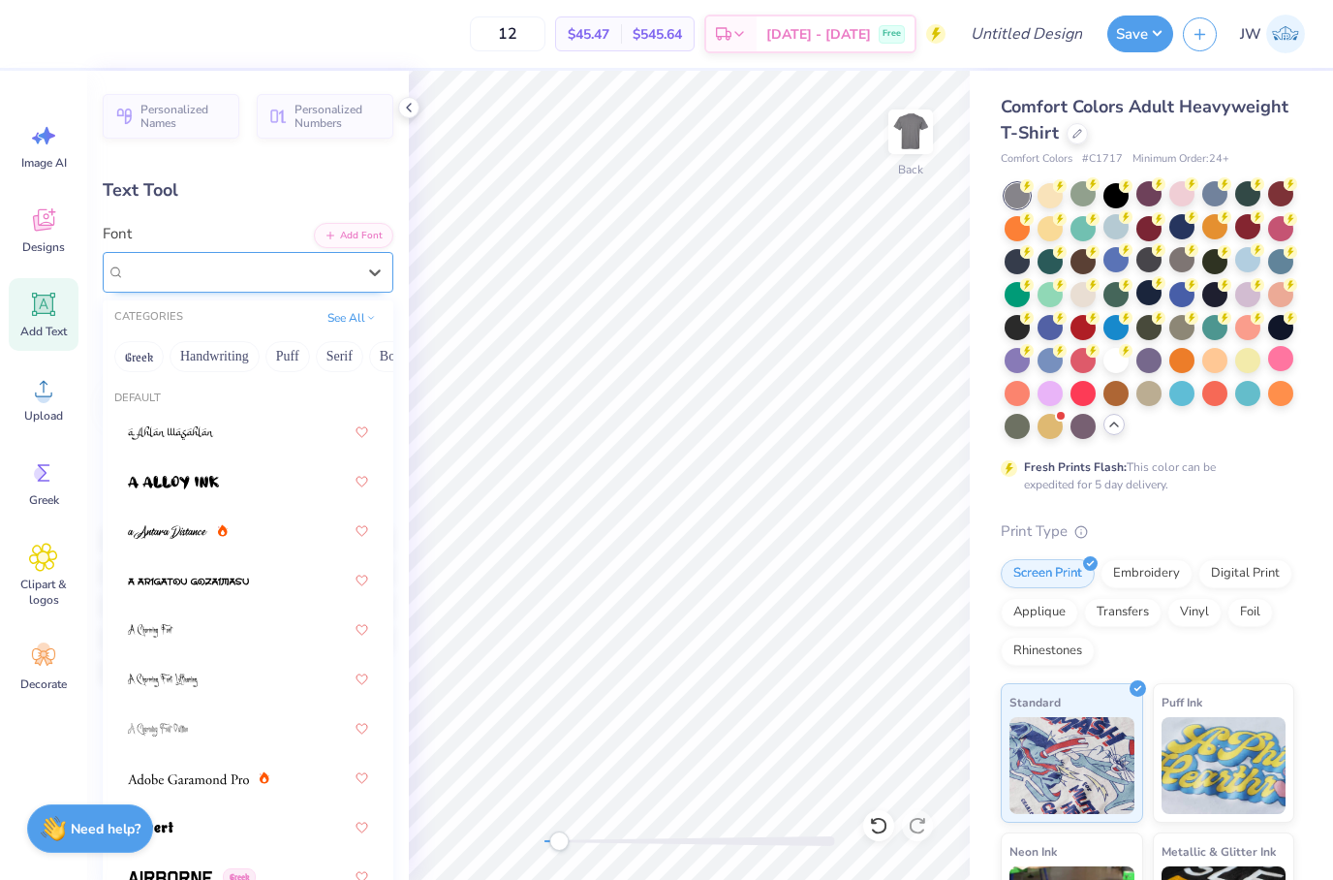
drag, startPoint x: 298, startPoint y: 269, endPoint x: 298, endPoint y: 282, distance: 12.6
click at [298, 269] on div "Super Dream" at bounding box center [240, 272] width 234 height 30
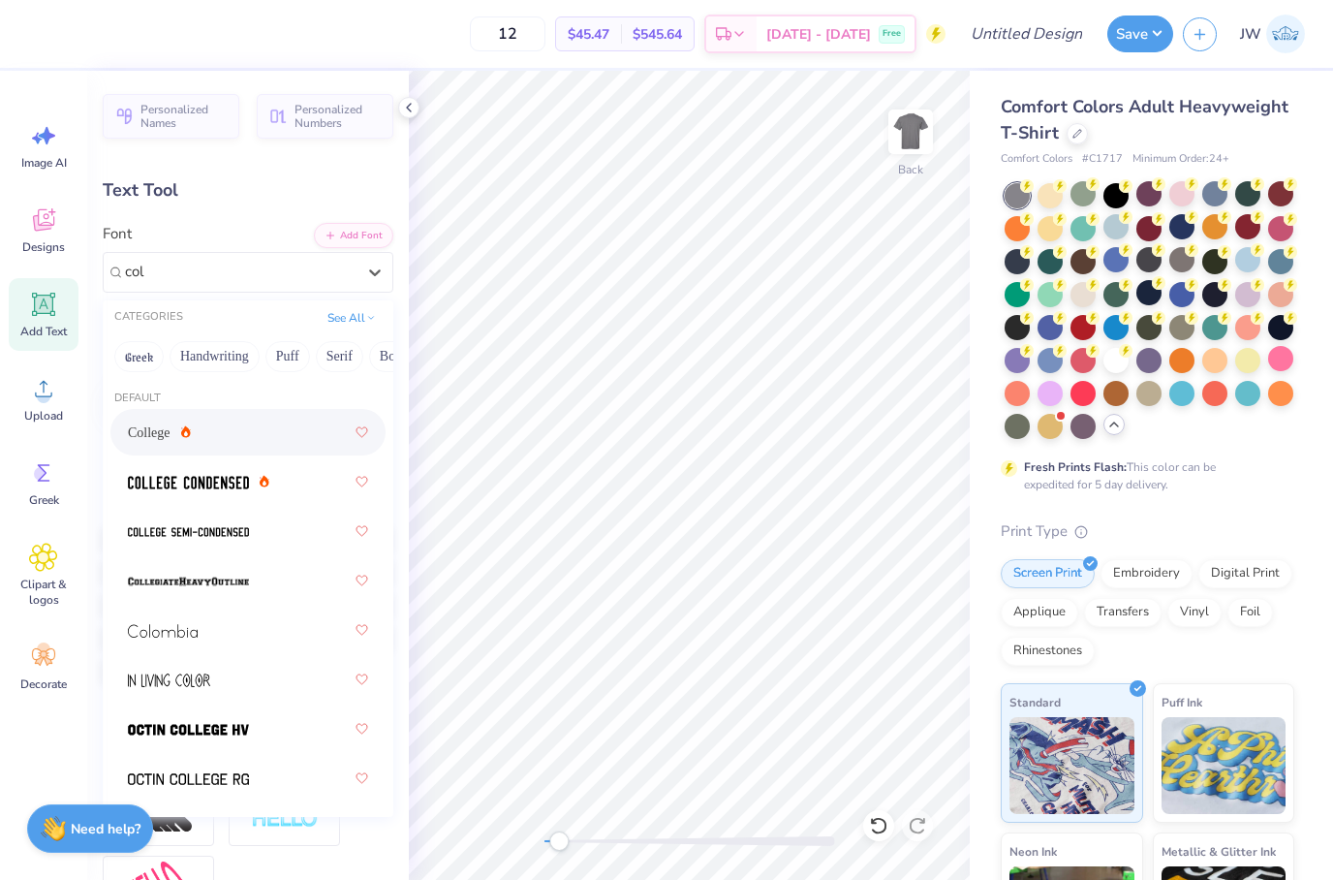
click at [258, 431] on div "College" at bounding box center [248, 432] width 240 height 35
type input "col"
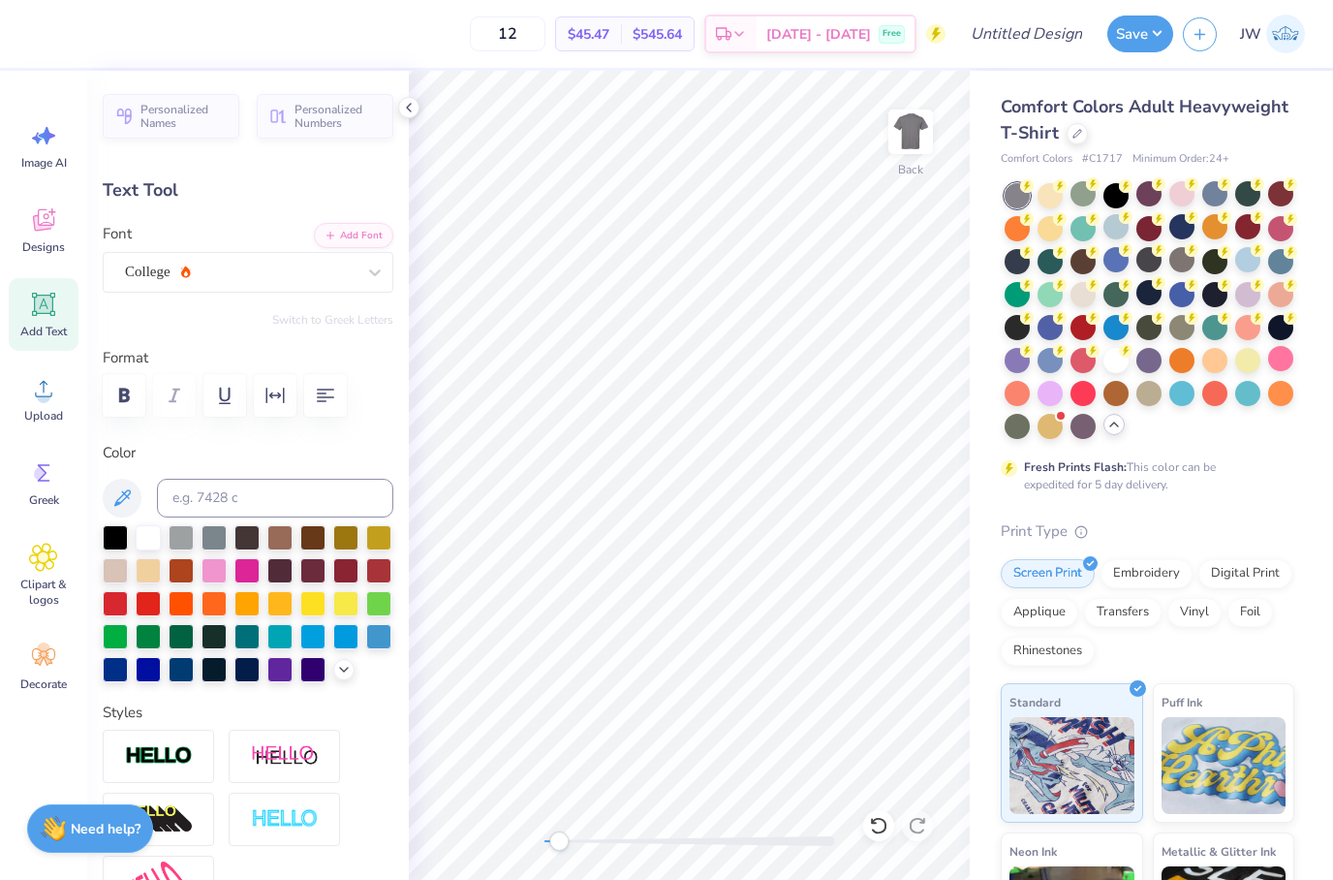
scroll to position [1, 9]
type textarea "Tackle TYpe 1 diabetes with depsi"
type input "14.17"
type input "0.63"
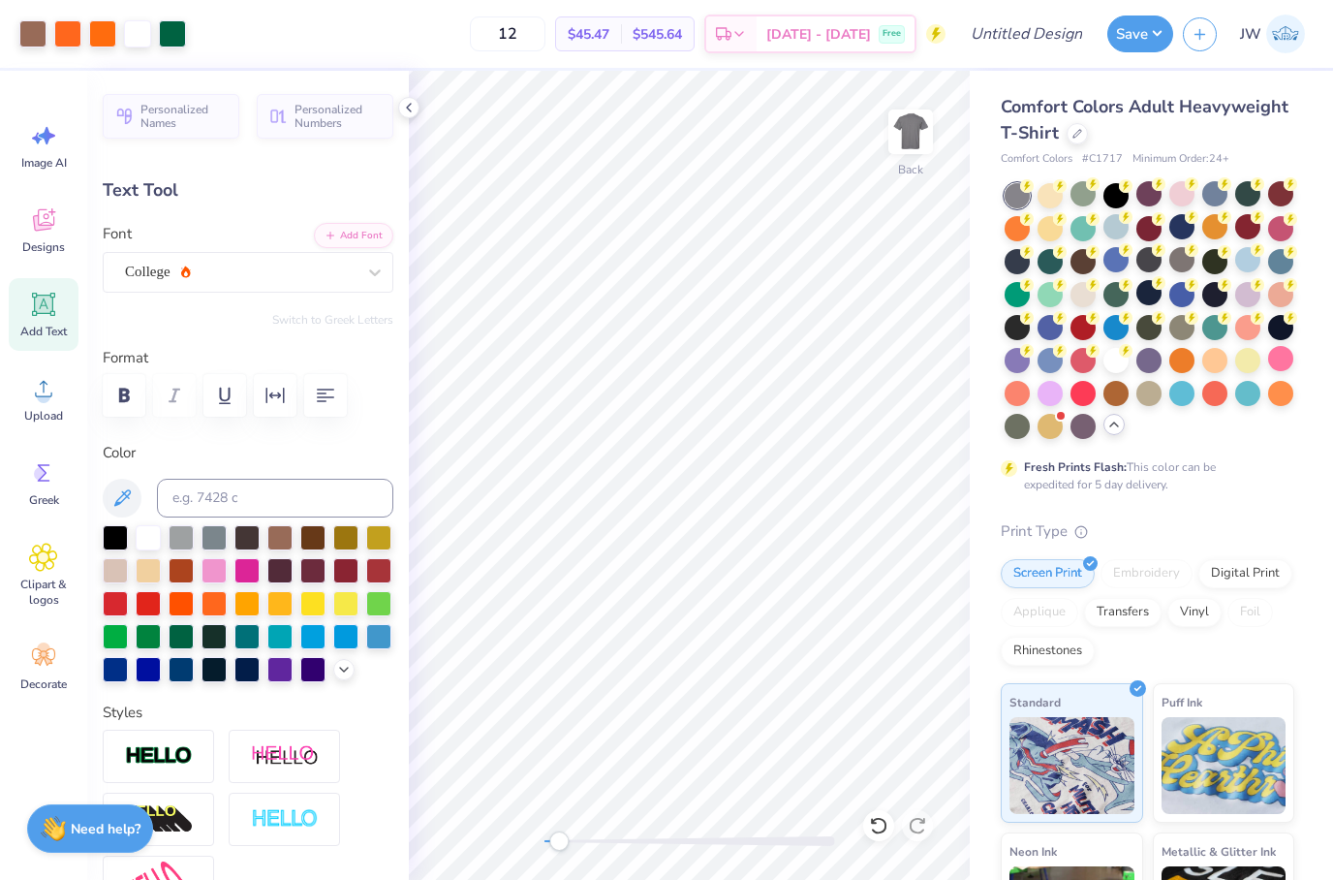
type input "14.85"
type input "8.31"
type input "0.37"
type textarea "Tackle TYpe 1 diabetes with depsi"
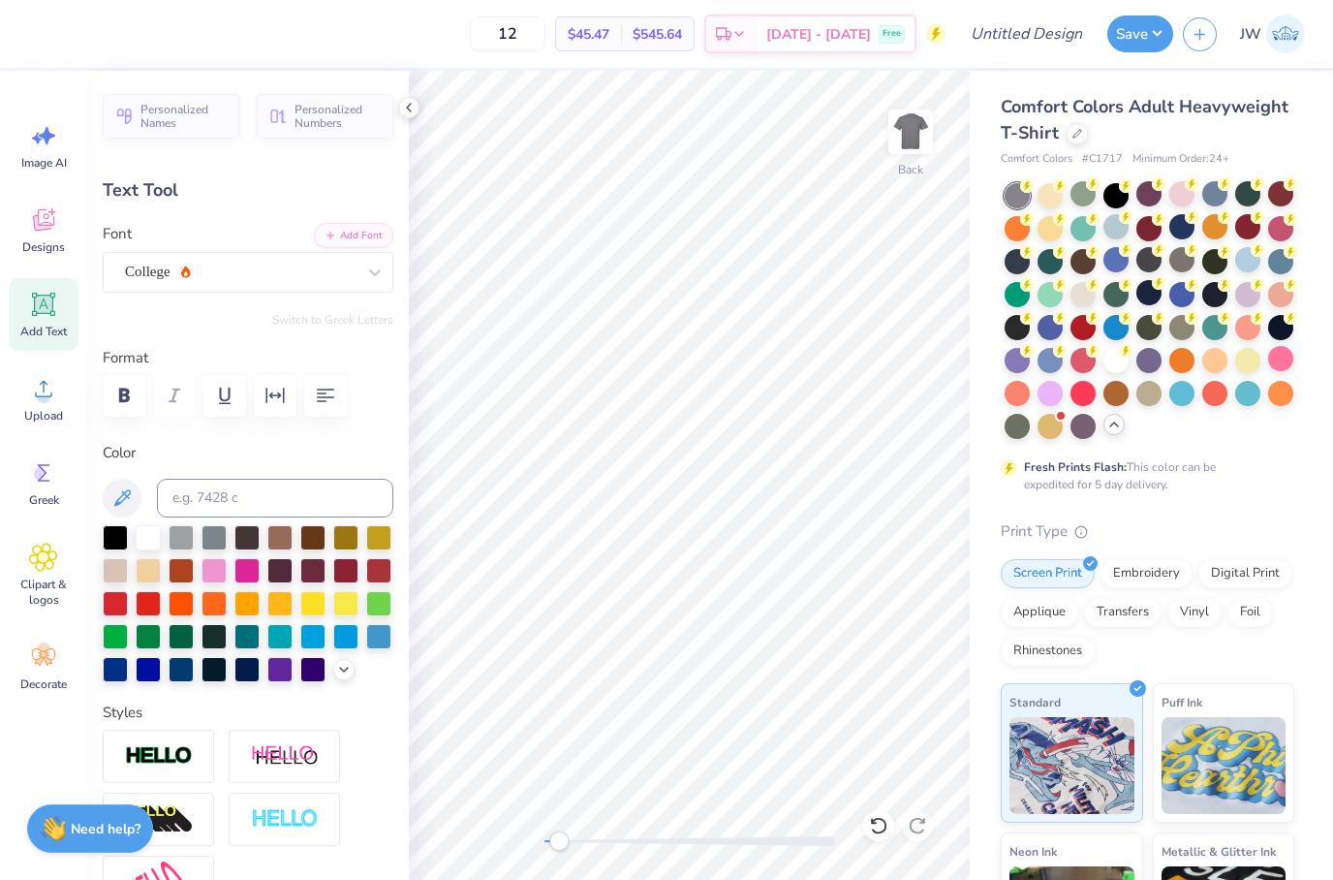
scroll to position [2, 4]
type input "14.38"
click at [343, 396] on button "button" at bounding box center [325, 395] width 43 height 43
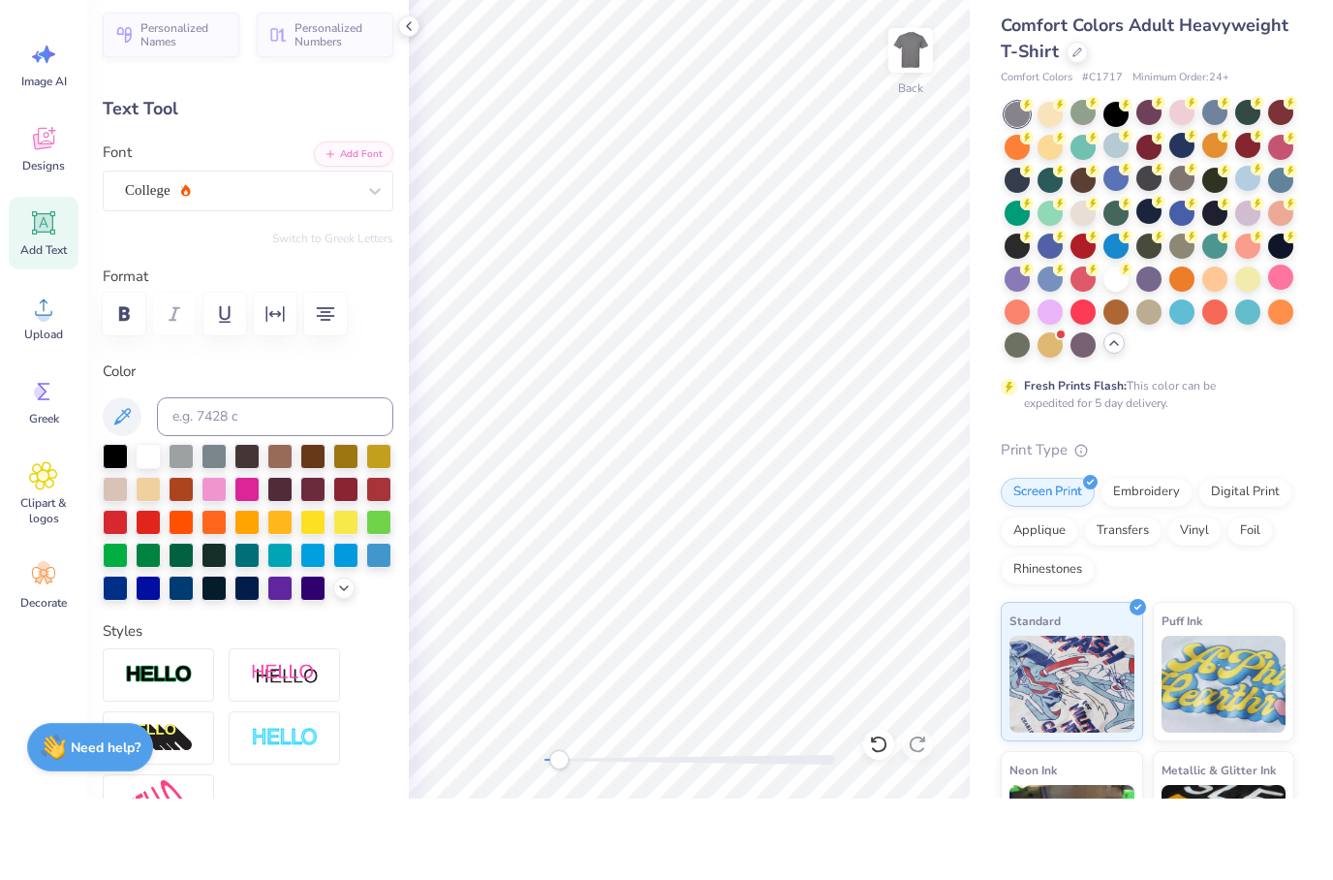
scroll to position [2, 4]
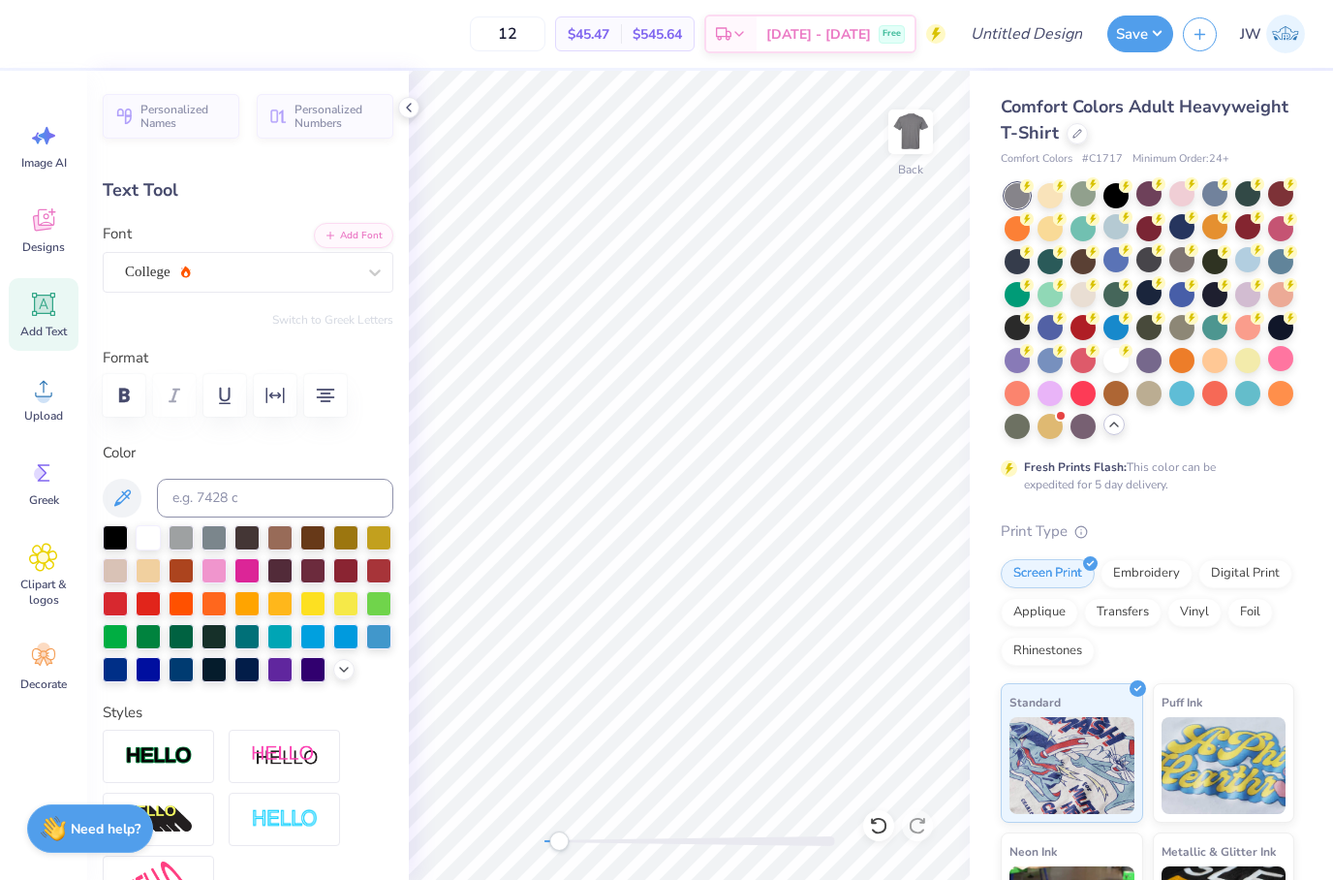
type input "8.60"
type input "1.53"
type input "14.18"
click at [218, 608] on div at bounding box center [214, 601] width 25 height 25
click at [180, 607] on div at bounding box center [181, 601] width 25 height 25
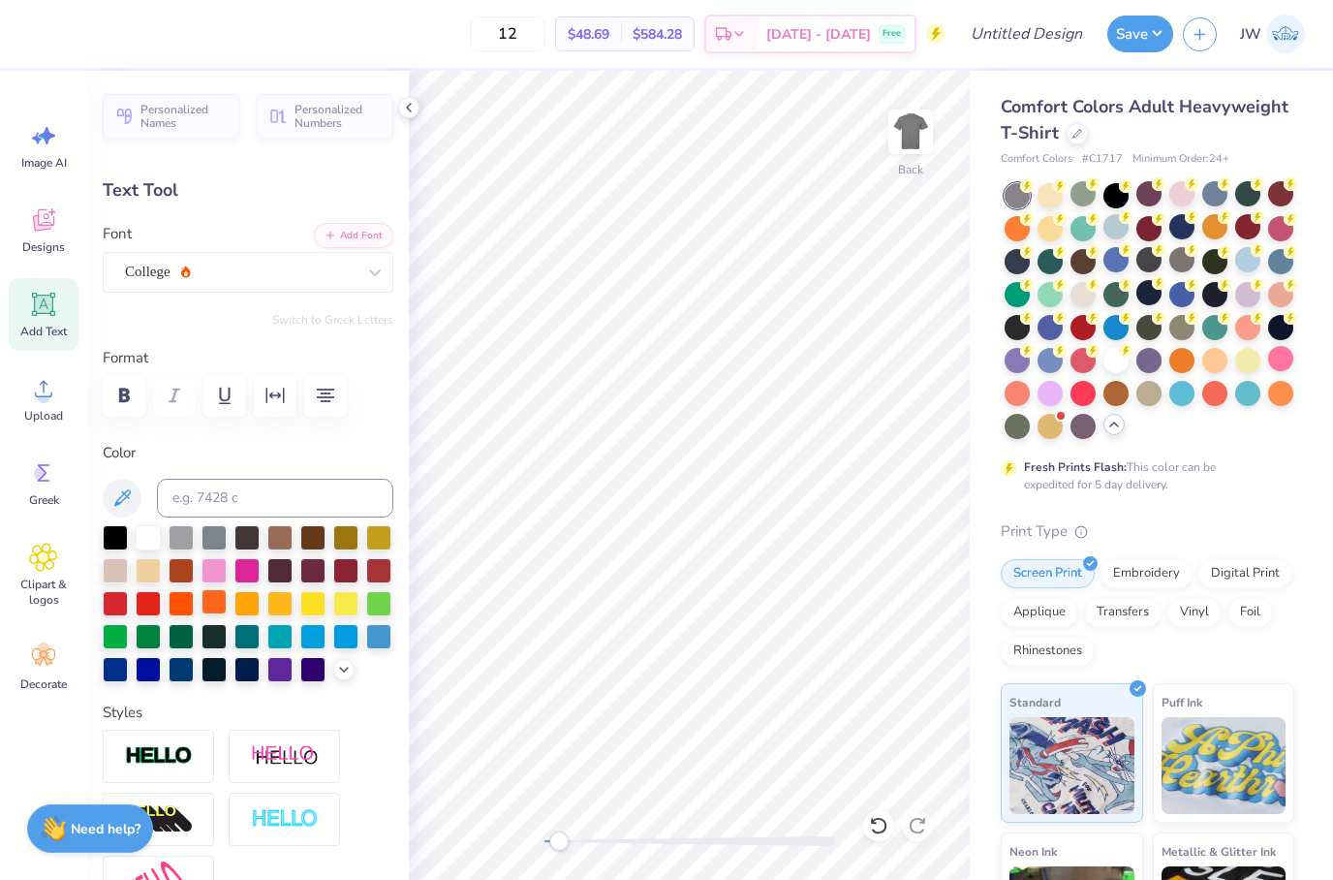
click at [205, 608] on div at bounding box center [214, 601] width 25 height 25
click at [240, 607] on div at bounding box center [246, 601] width 25 height 25
click at [215, 609] on div at bounding box center [214, 601] width 25 height 25
click at [188, 748] on img at bounding box center [159, 756] width 68 height 22
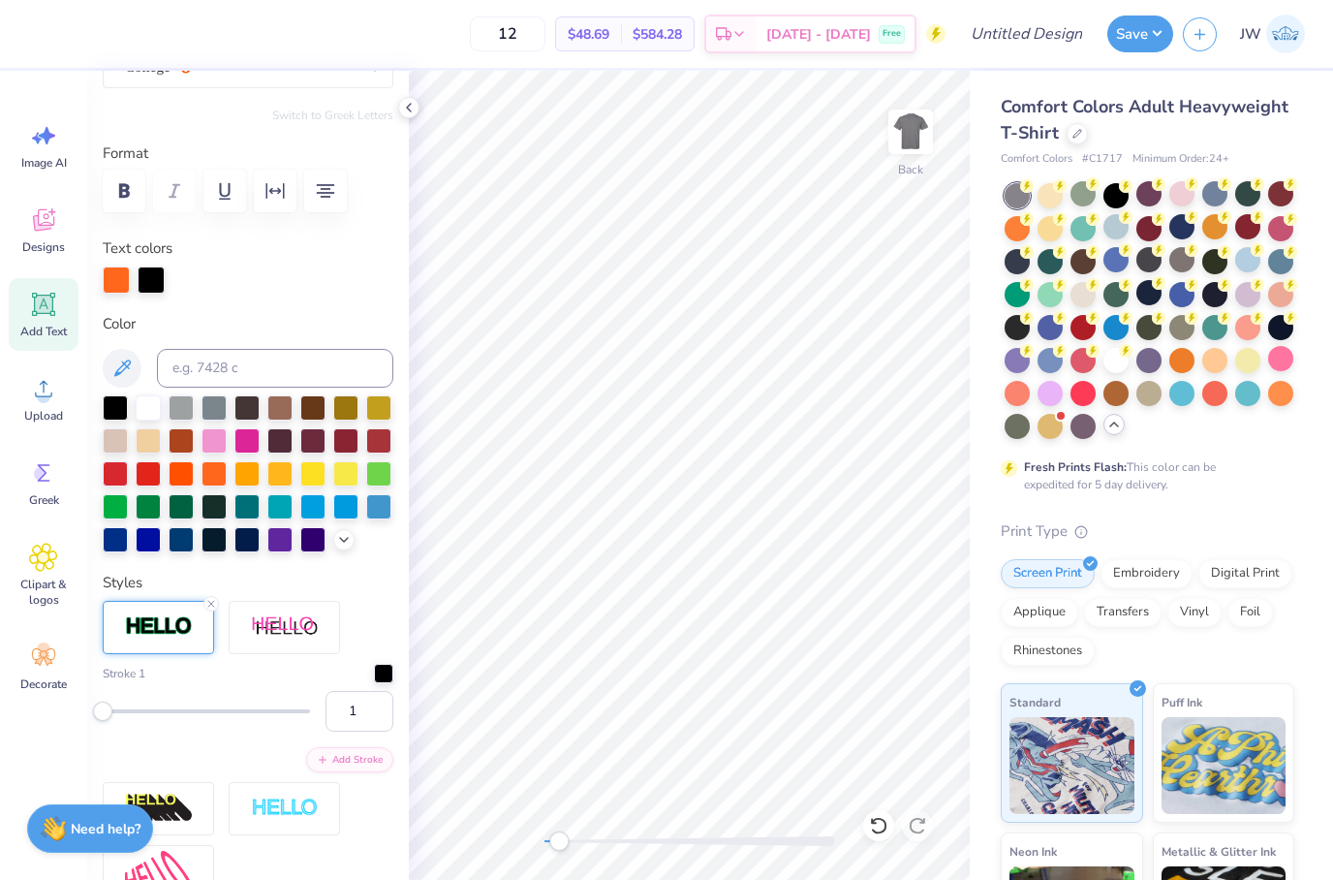
scroll to position [205, 0]
click at [383, 667] on div at bounding box center [383, 670] width 19 height 19
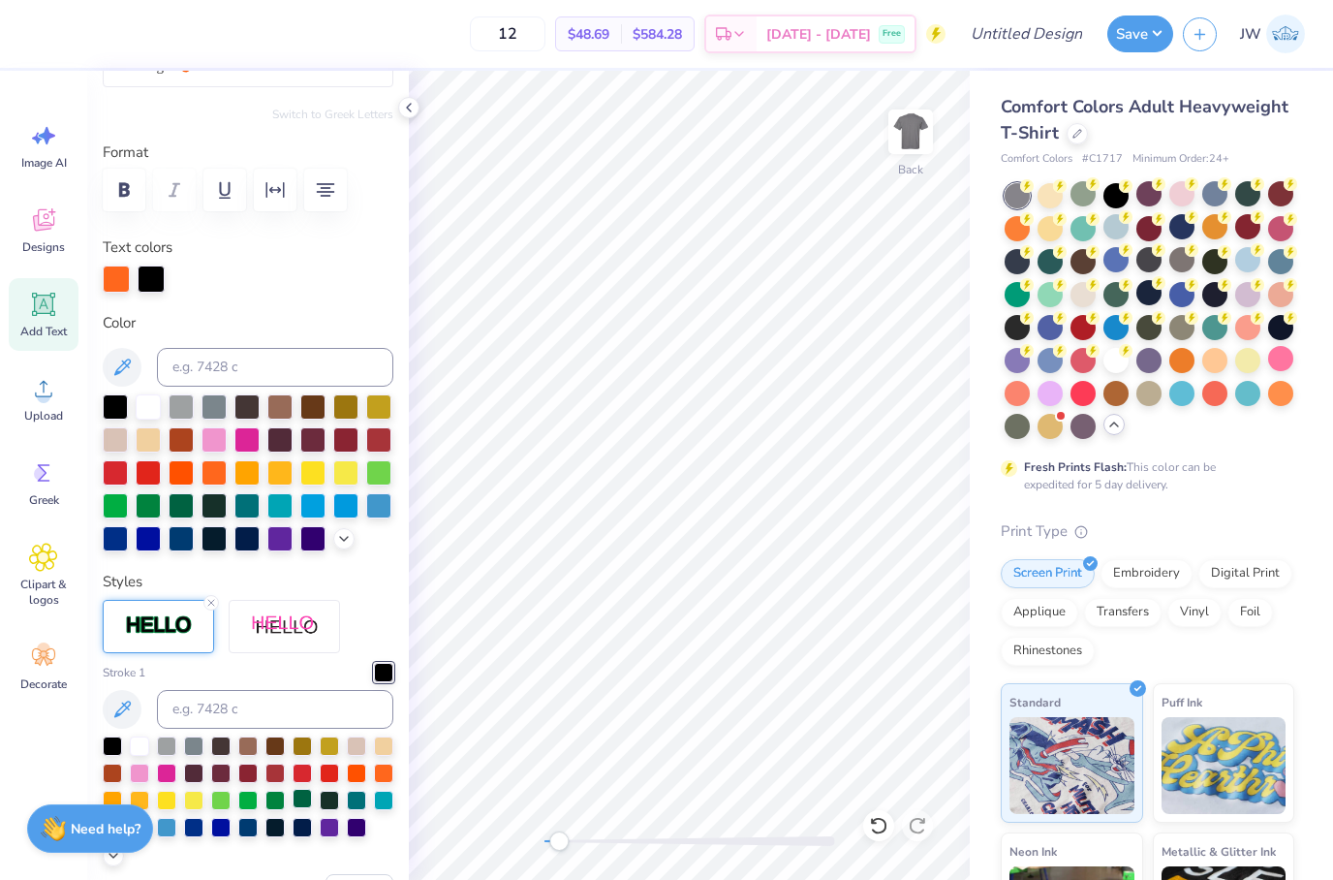
click at [293, 807] on div at bounding box center [302, 798] width 19 height 19
click at [302, 804] on div at bounding box center [302, 798] width 19 height 19
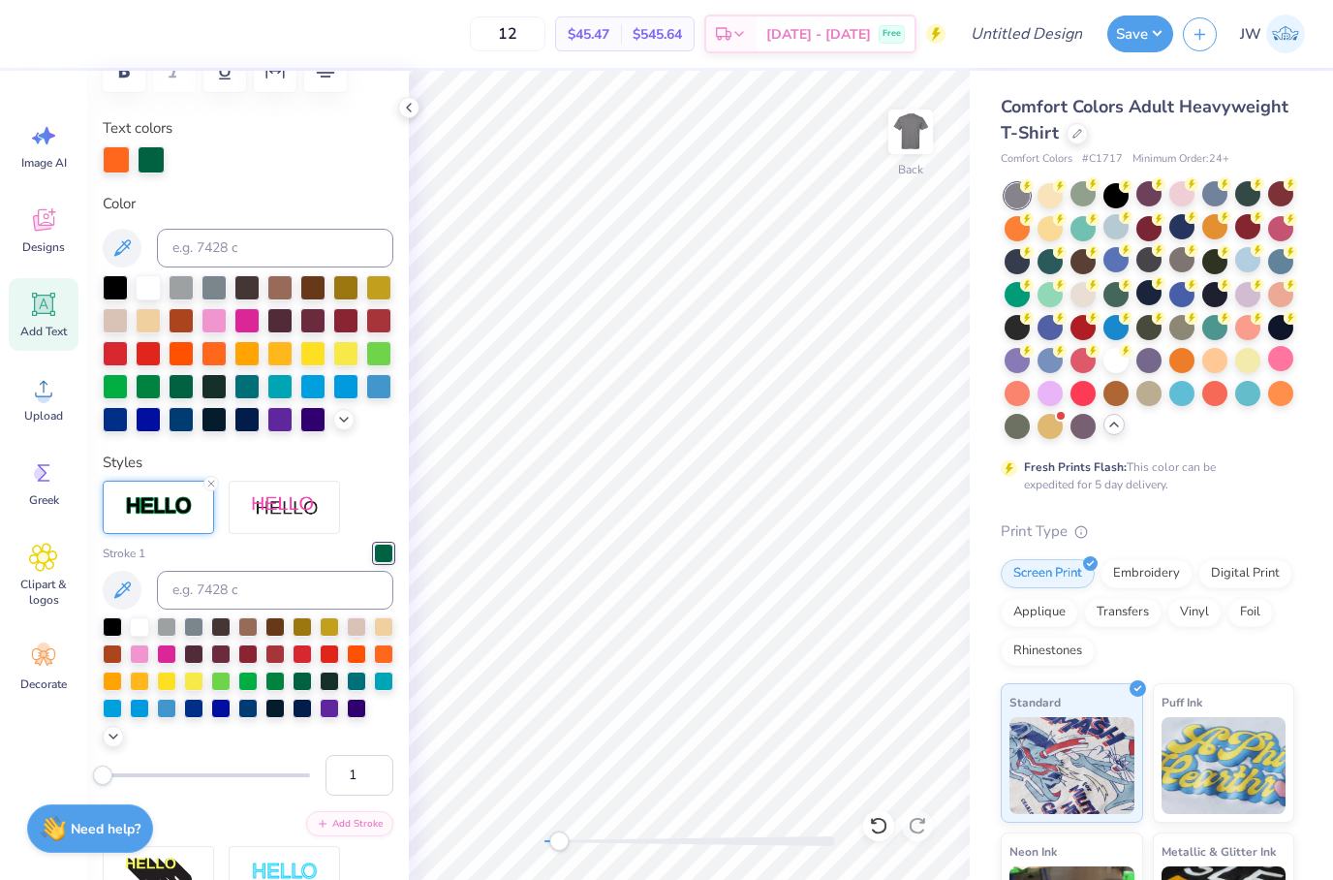
scroll to position [366, 0]
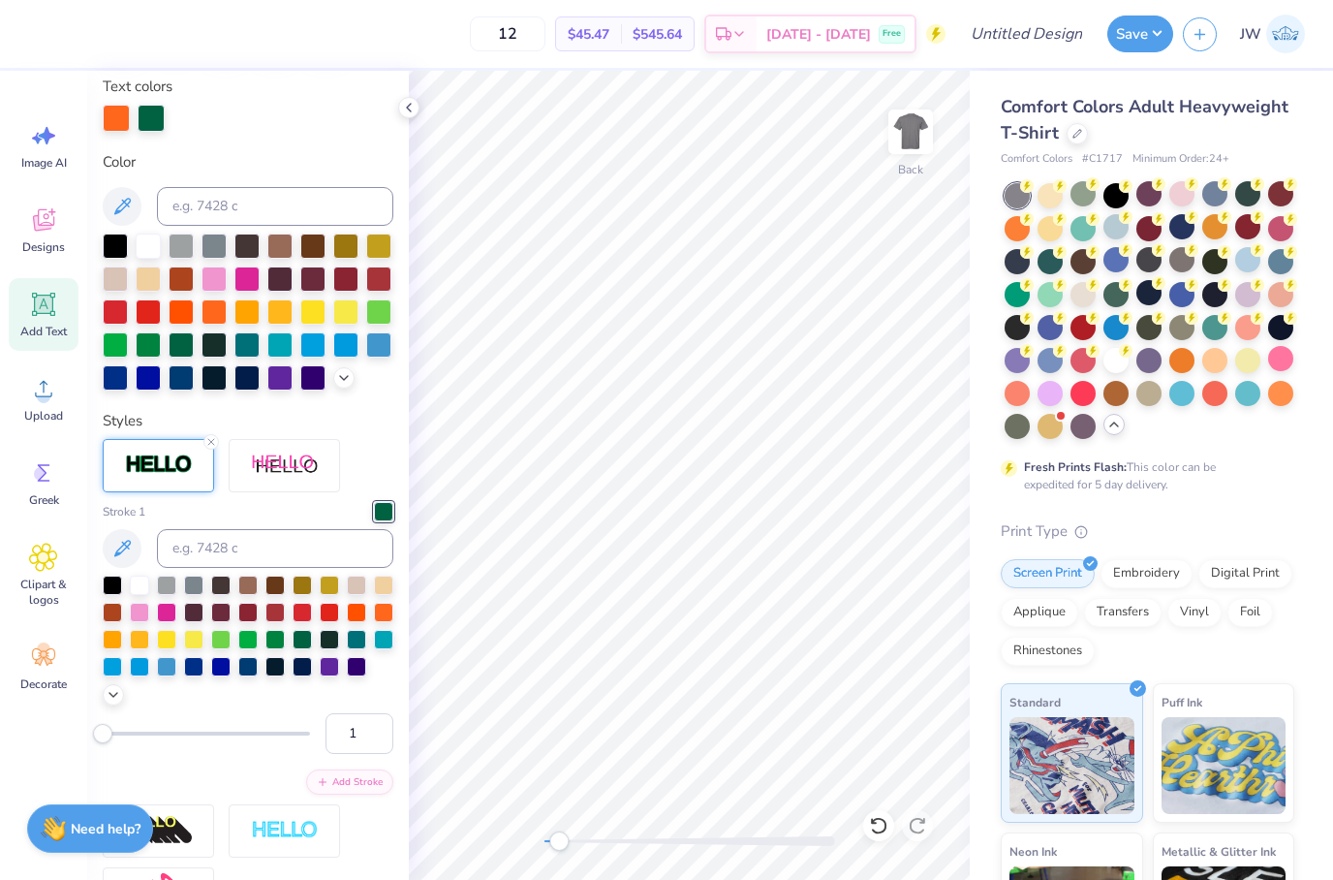
click at [129, 735] on div at bounding box center [206, 734] width 207 height 4
click at [125, 735] on div at bounding box center [206, 734] width 207 height 4
type input "5"
click at [110, 739] on div "Accessibility label" at bounding box center [111, 733] width 19 height 19
type input "1"
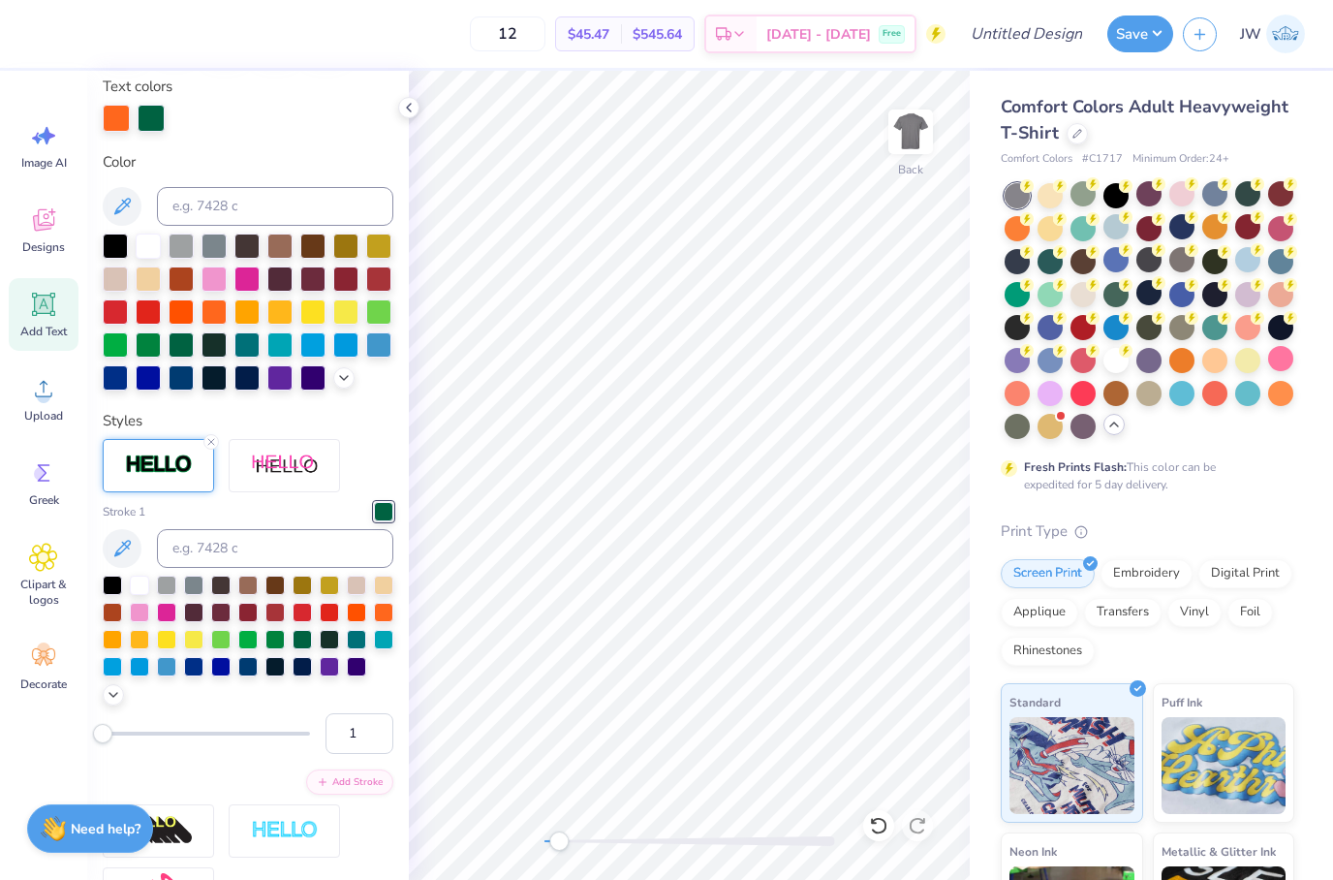
drag, startPoint x: 110, startPoint y: 739, endPoint x: 92, endPoint y: 738, distance: 18.4
click at [92, 738] on div "Personalized Names Personalized Numbers Text Tool Add Font Font College Switch …" at bounding box center [248, 475] width 322 height 809
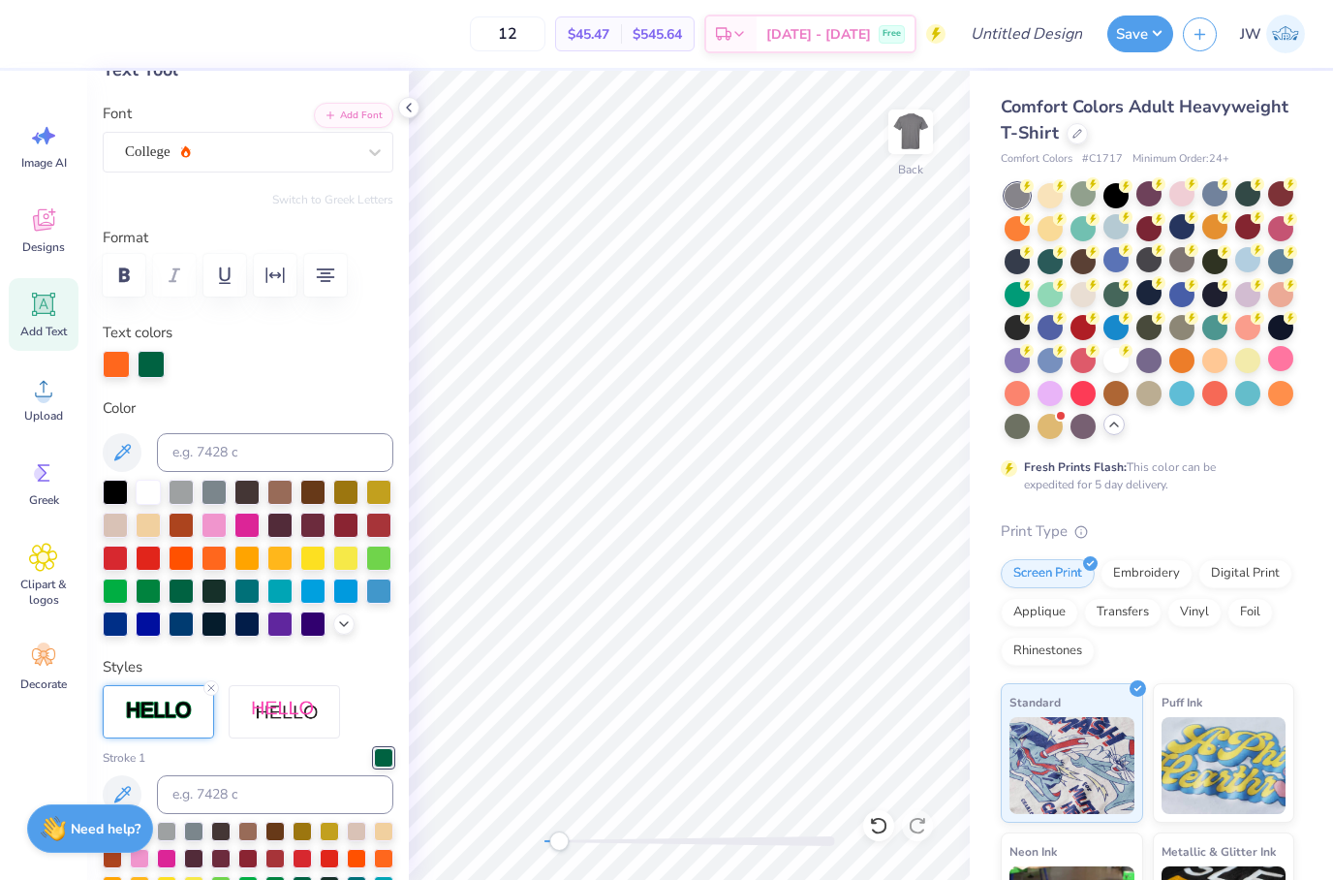
scroll to position [73, 0]
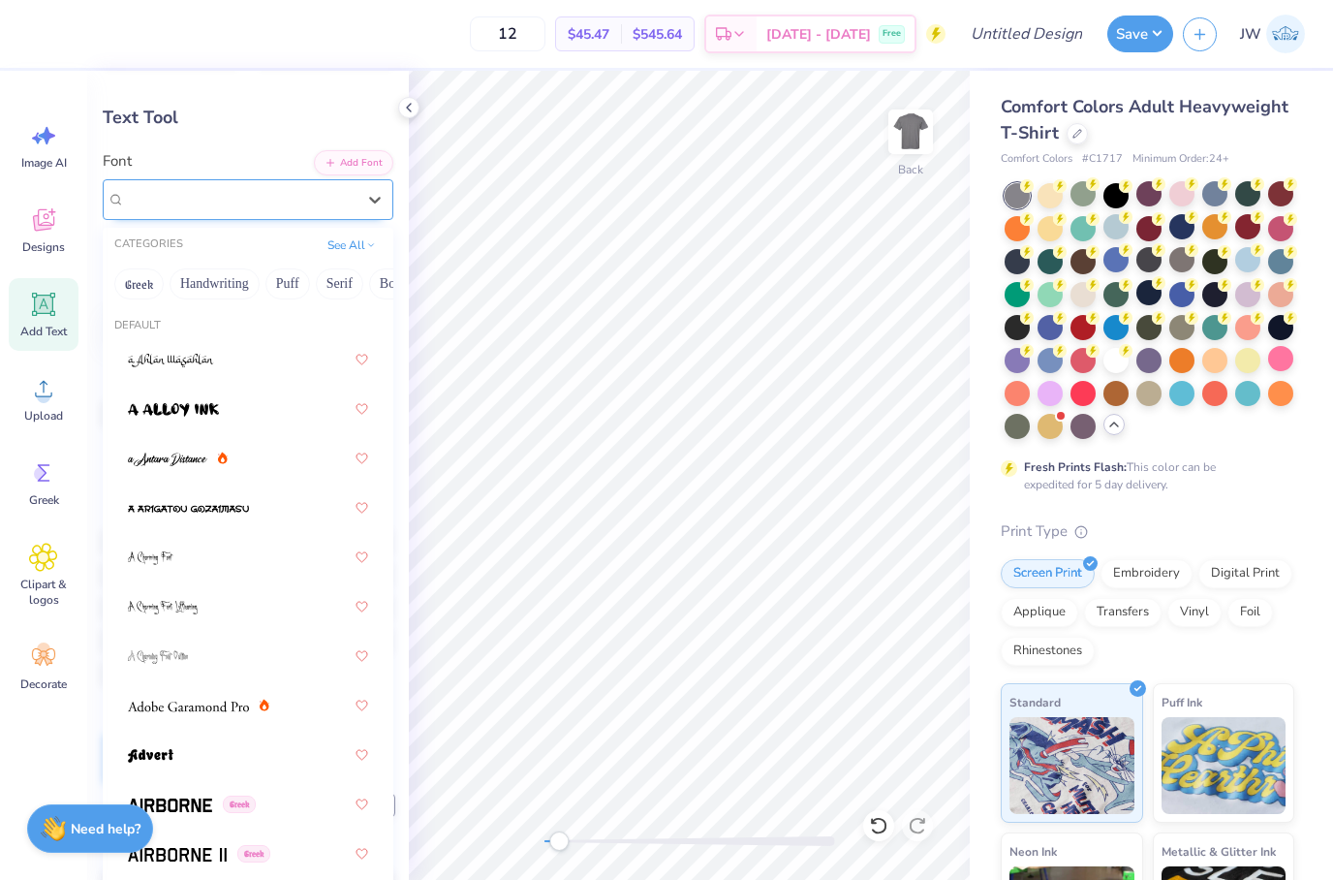
click at [233, 198] on div "College" at bounding box center [240, 199] width 234 height 30
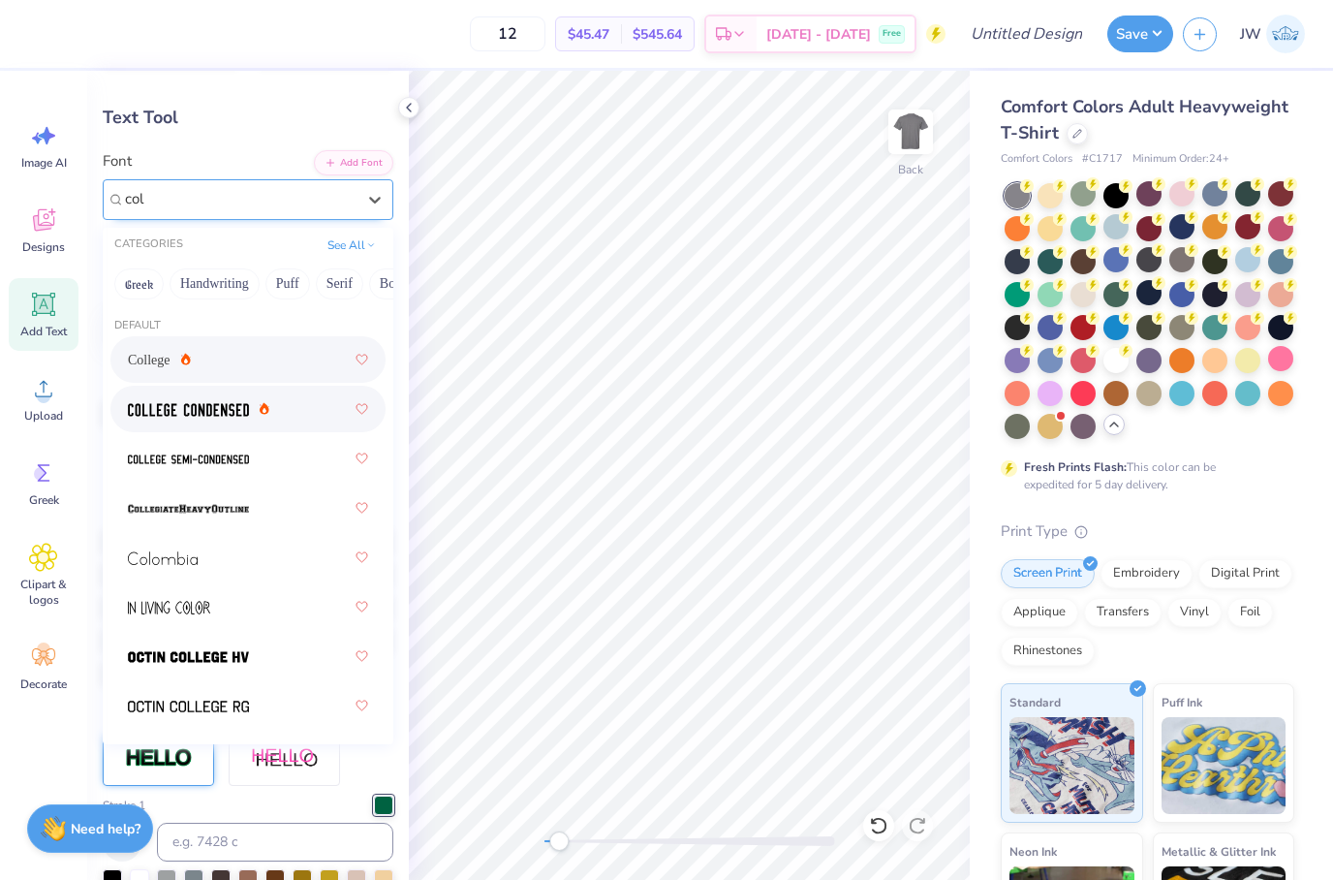
click at [241, 403] on img at bounding box center [188, 410] width 121 height 14
type input "col"
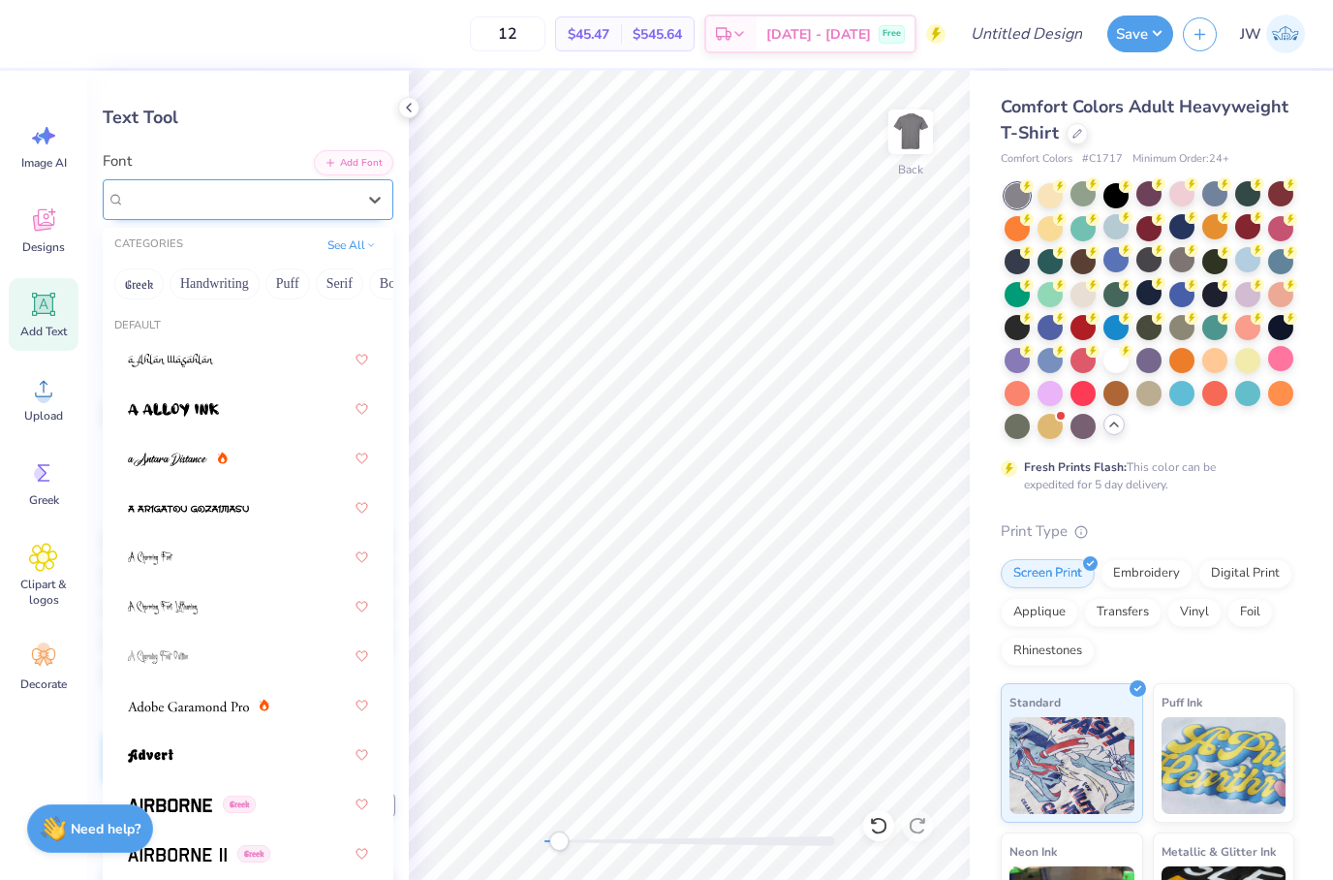
click at [256, 184] on div "College Condensed" at bounding box center [240, 199] width 234 height 30
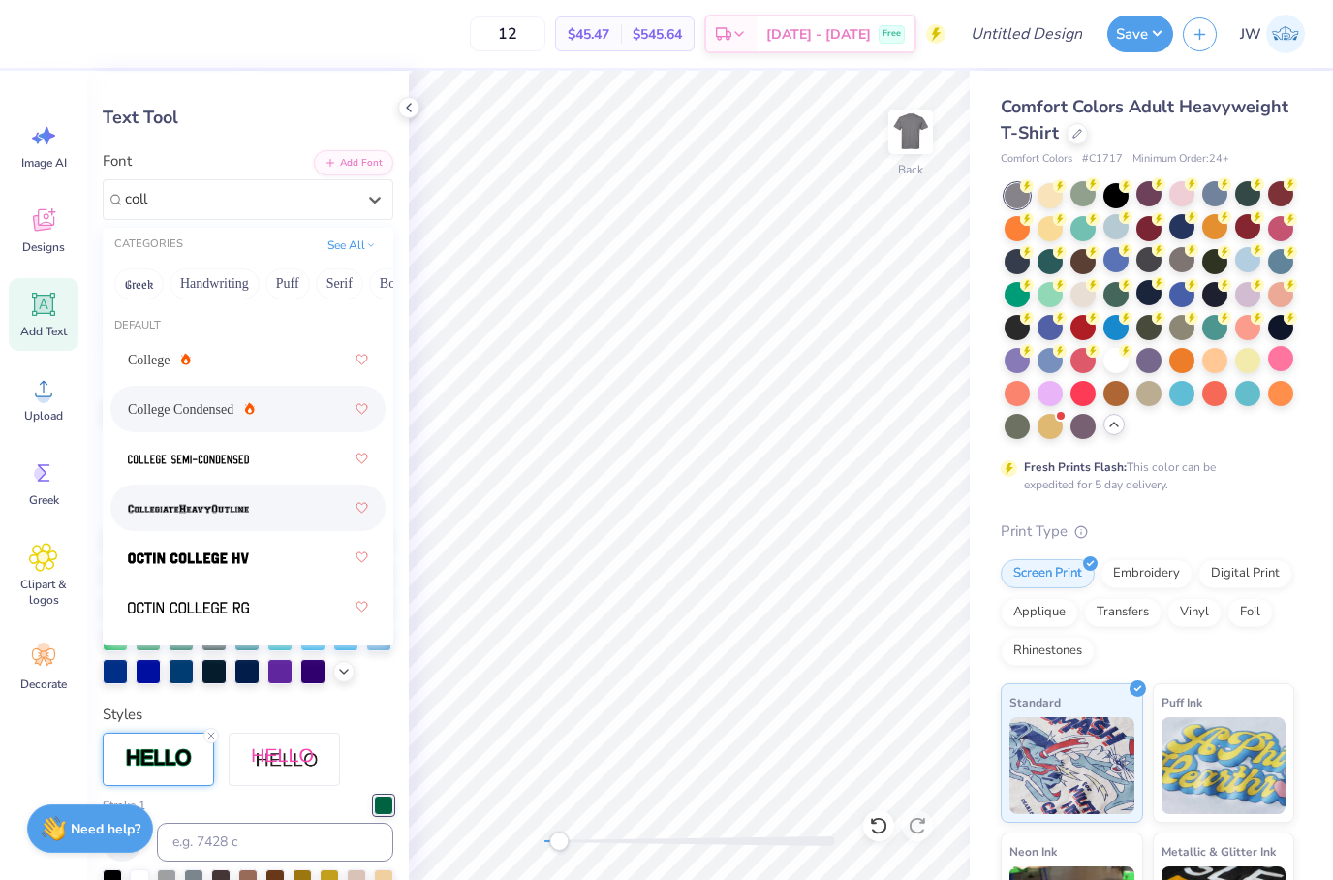
click at [208, 502] on img at bounding box center [188, 509] width 121 height 14
type input "coll"
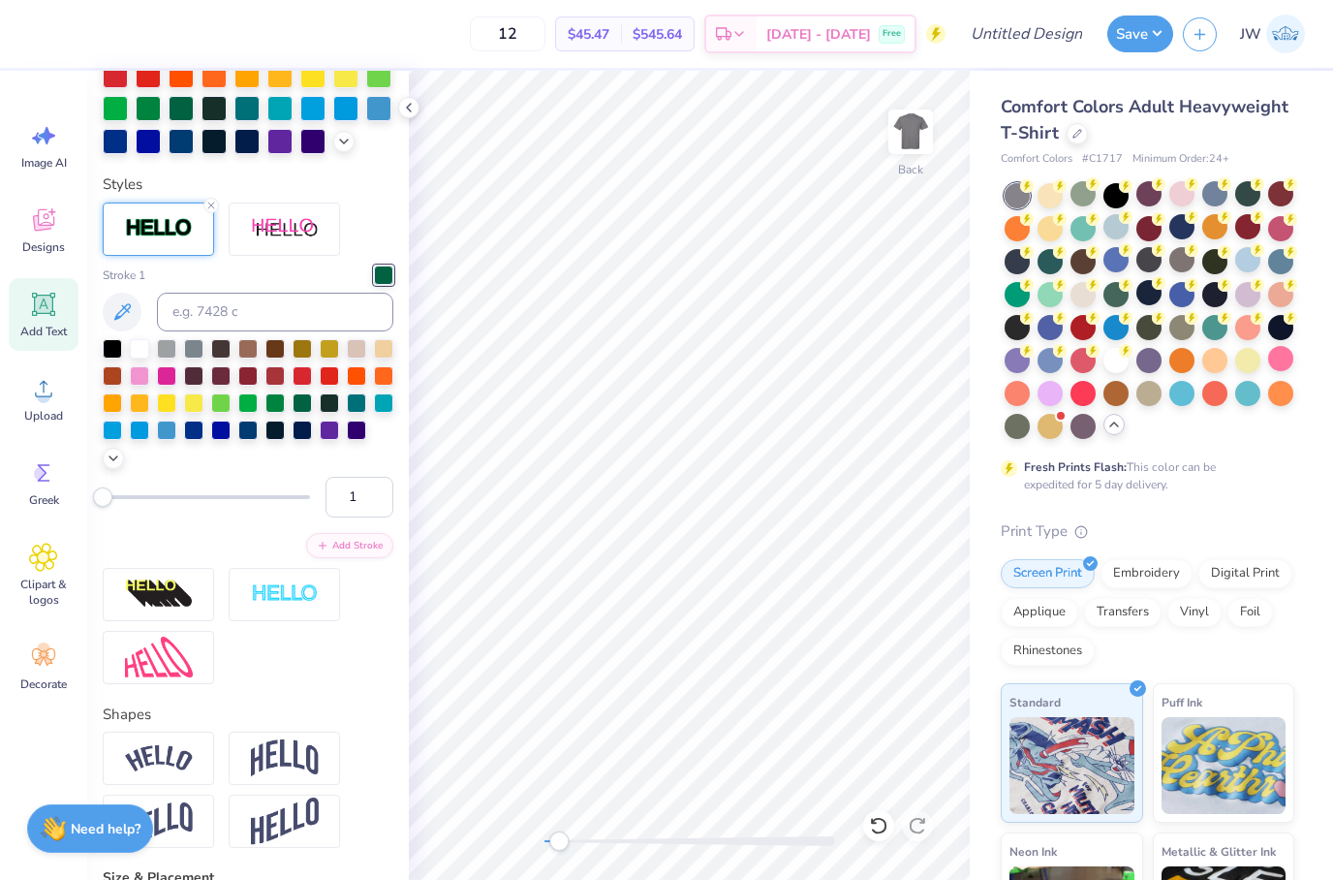
scroll to position [613, 0]
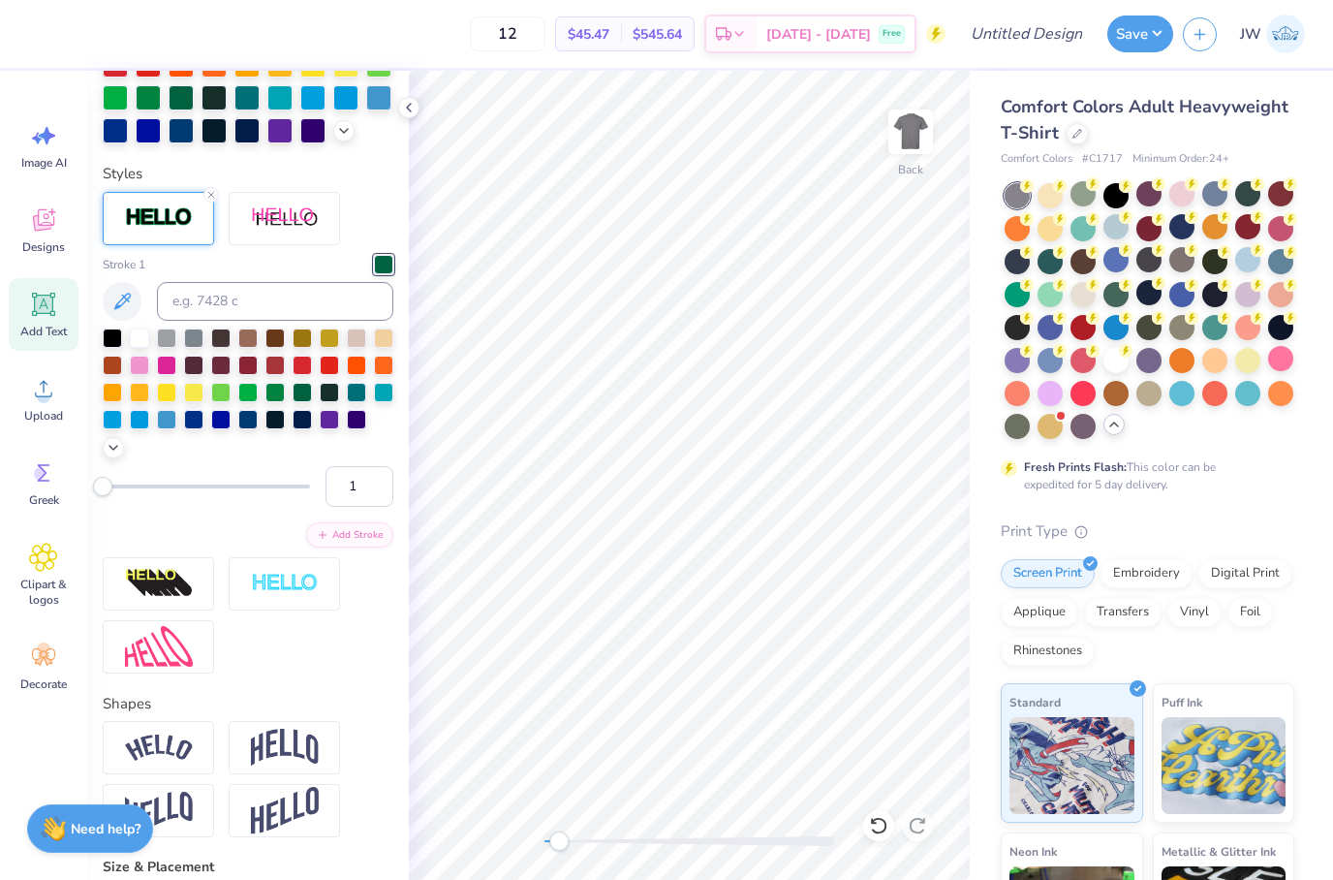
type input "5"
click at [111, 496] on div "Accessibility label" at bounding box center [111, 486] width 19 height 19
type input "2"
click at [105, 496] on div "Accessibility label" at bounding box center [104, 486] width 19 height 19
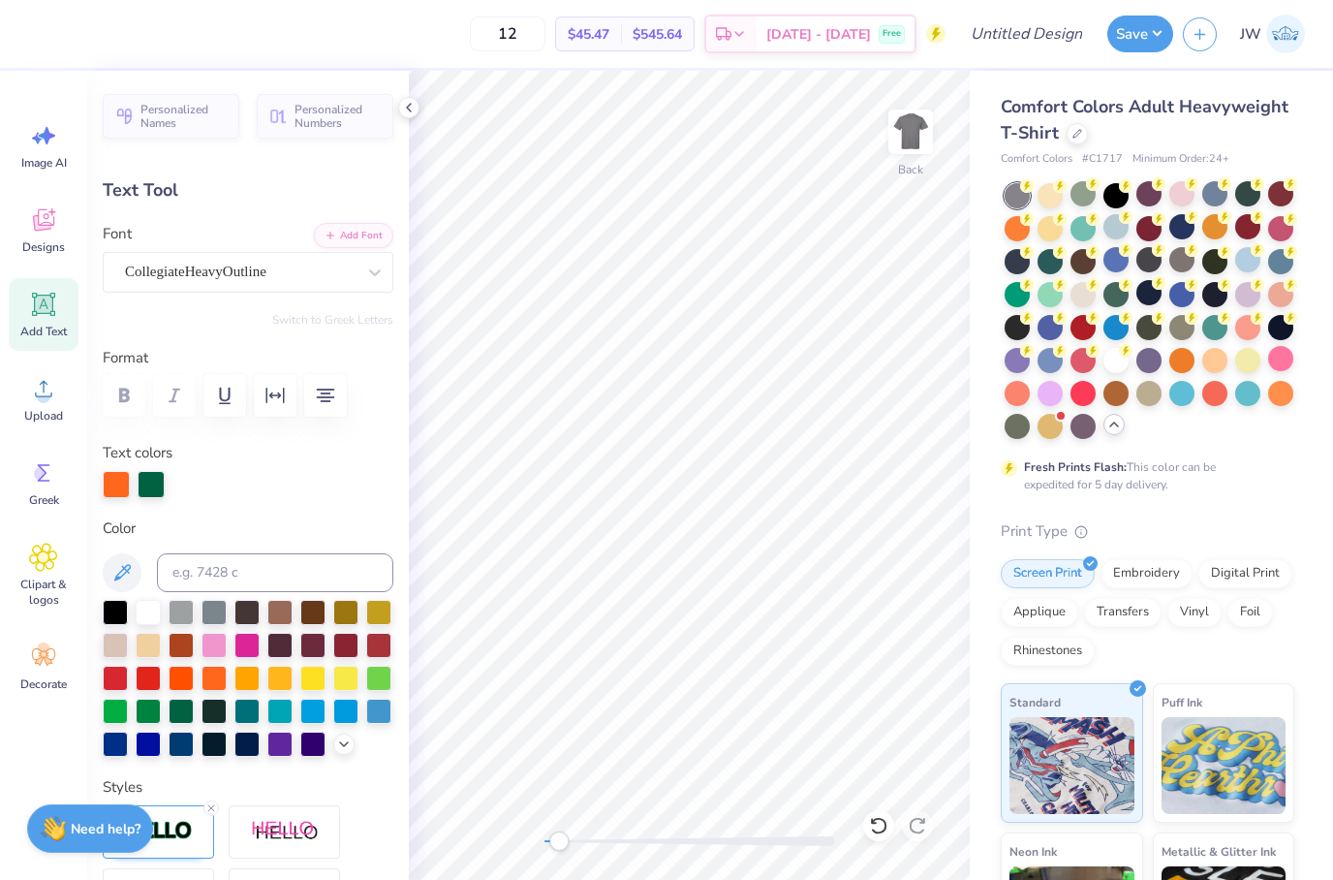
scroll to position [0, 1]
type textarea "T"
type textarea "TACKLE TYPE 1 DIABETES WITH DEPSI"
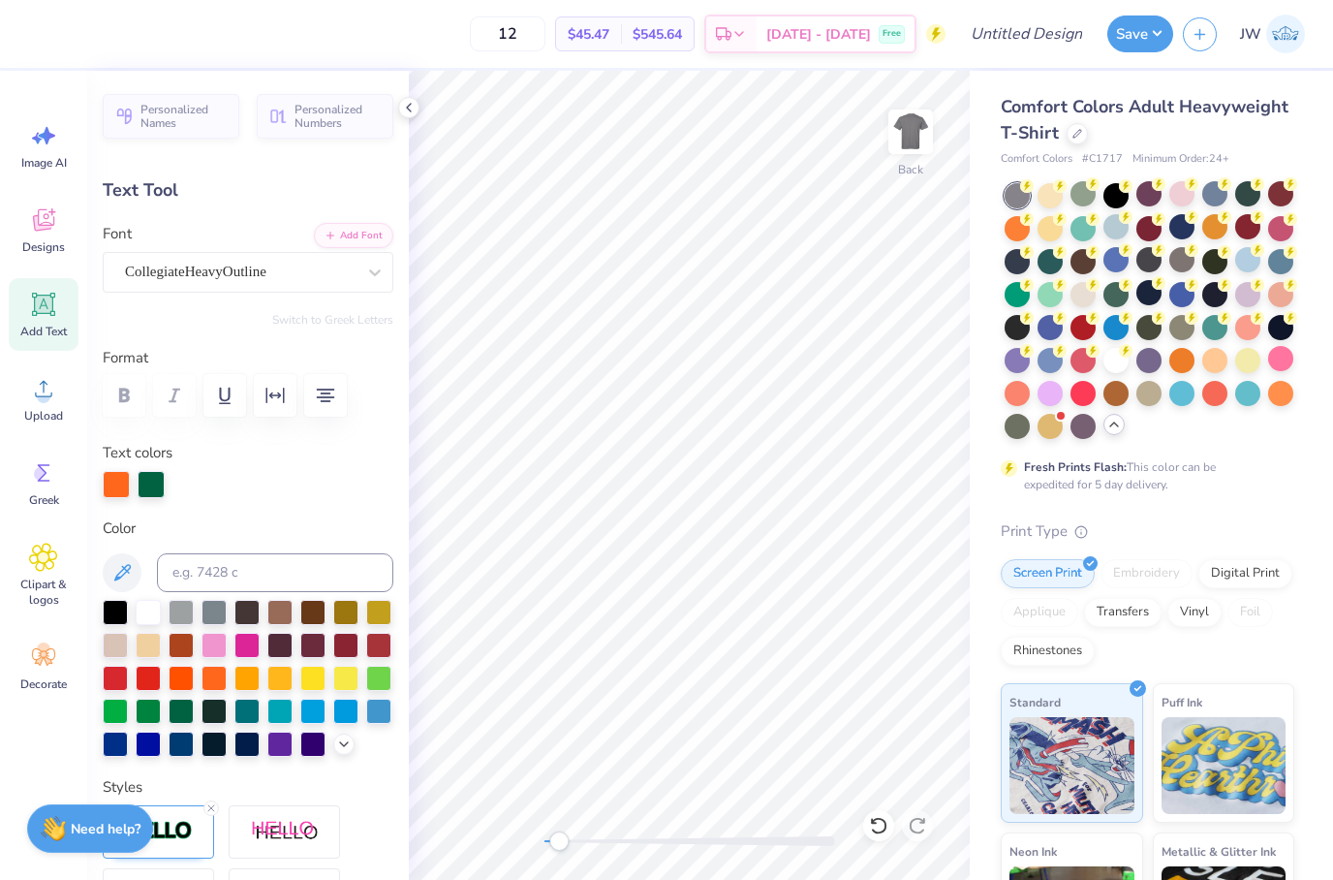
type textarea "TACKLE TYPE 1 DIABETES WITH DEPSI"
type input "9.43"
type input "1.49"
type input "14.37"
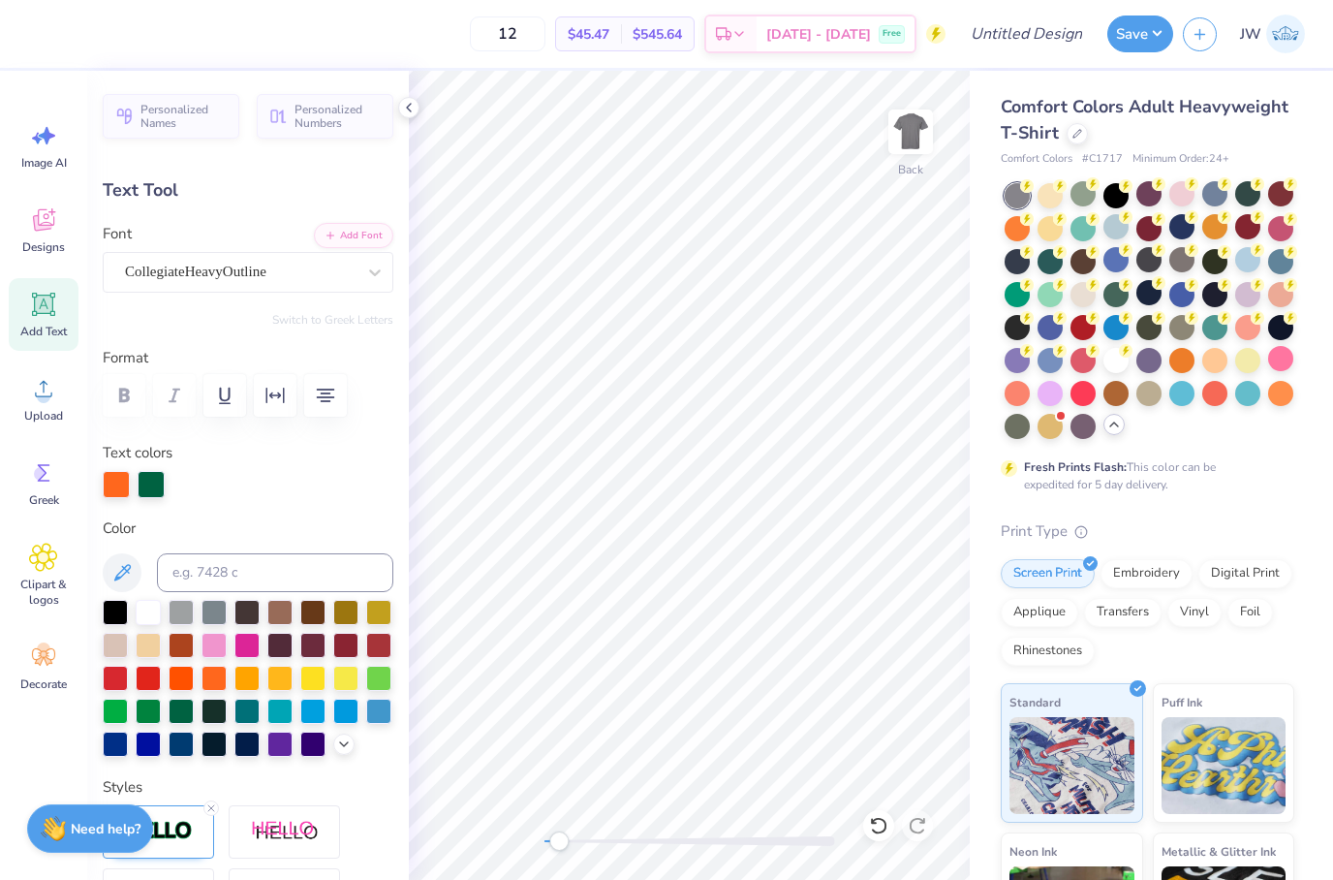
type input "10.87"
type input "1.71"
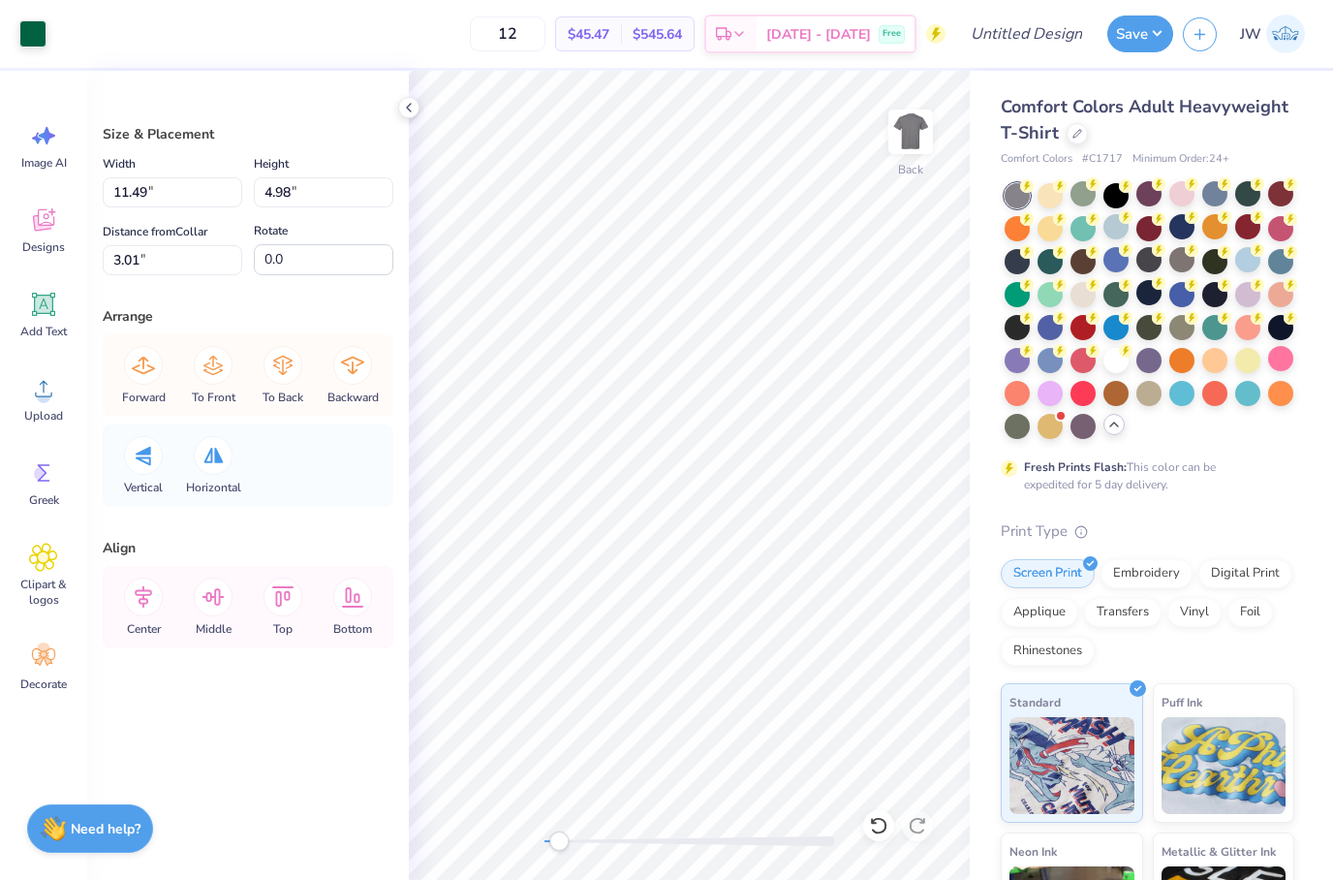
type input "9.20"
type input "0.97"
type input "12.89"
type input "4.60"
type input "0.87"
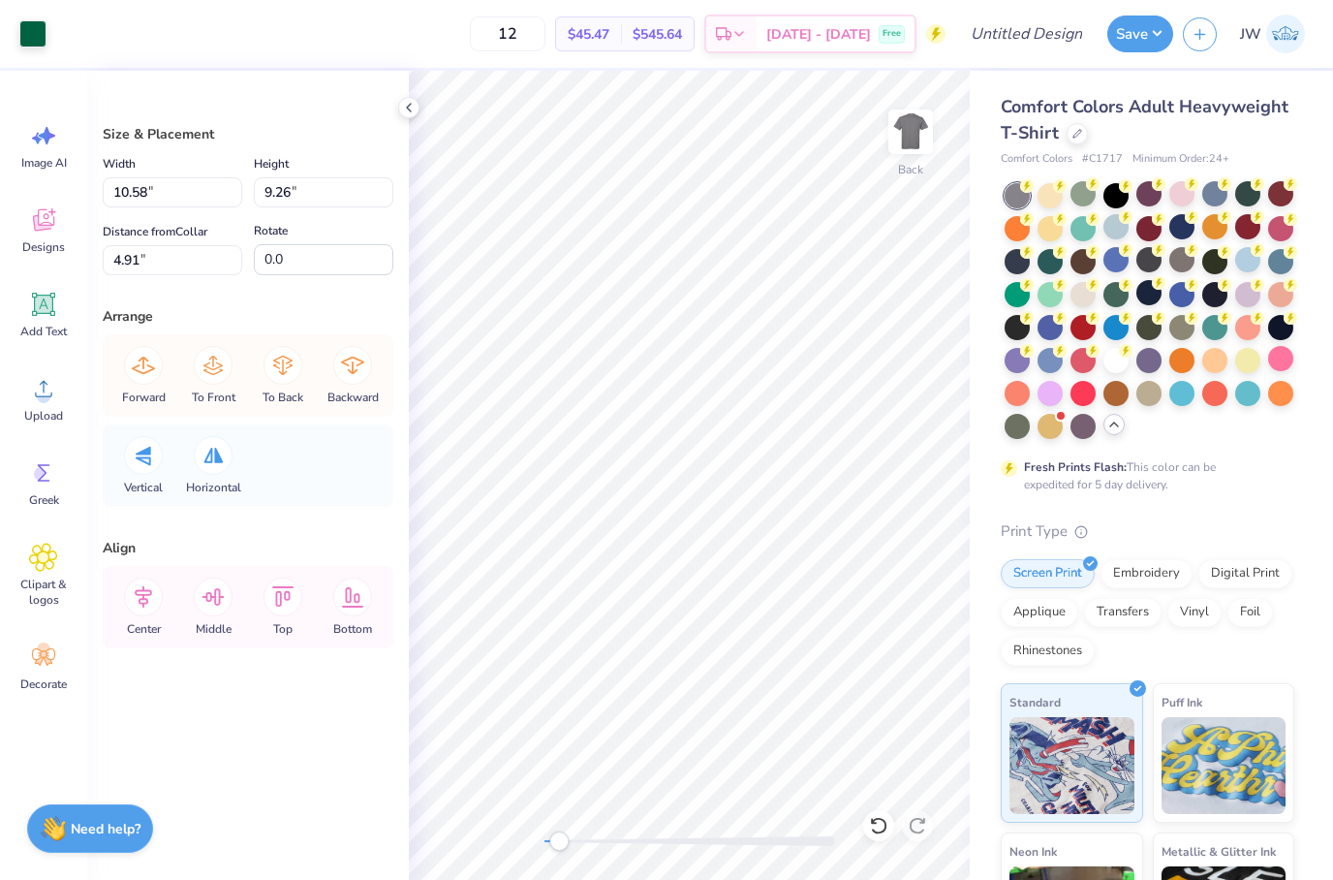
type input "8.76"
click at [22, 42] on div at bounding box center [32, 31] width 27 height 27
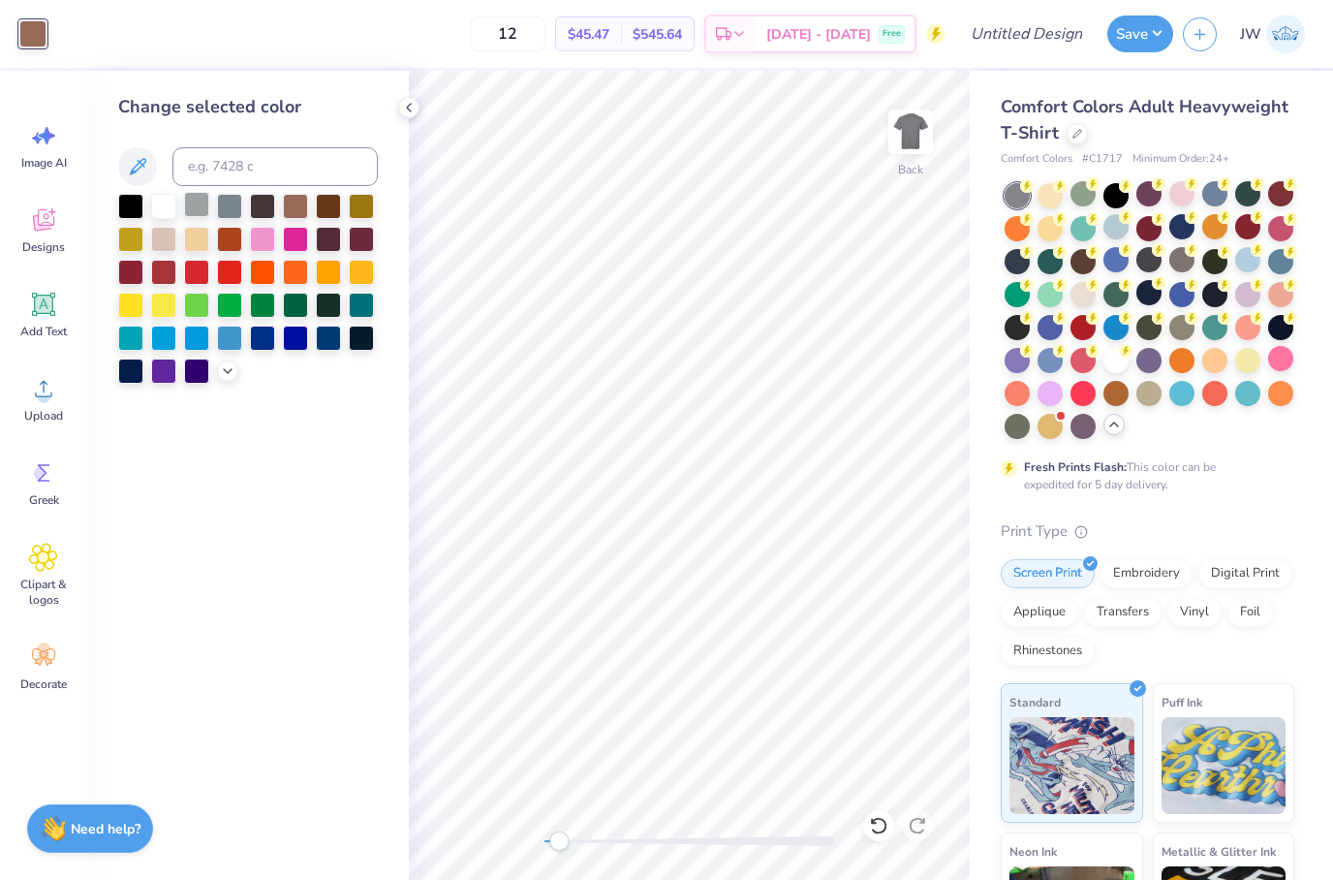
click at [206, 213] on div at bounding box center [196, 204] width 25 height 25
click at [165, 217] on div at bounding box center [163, 204] width 25 height 25
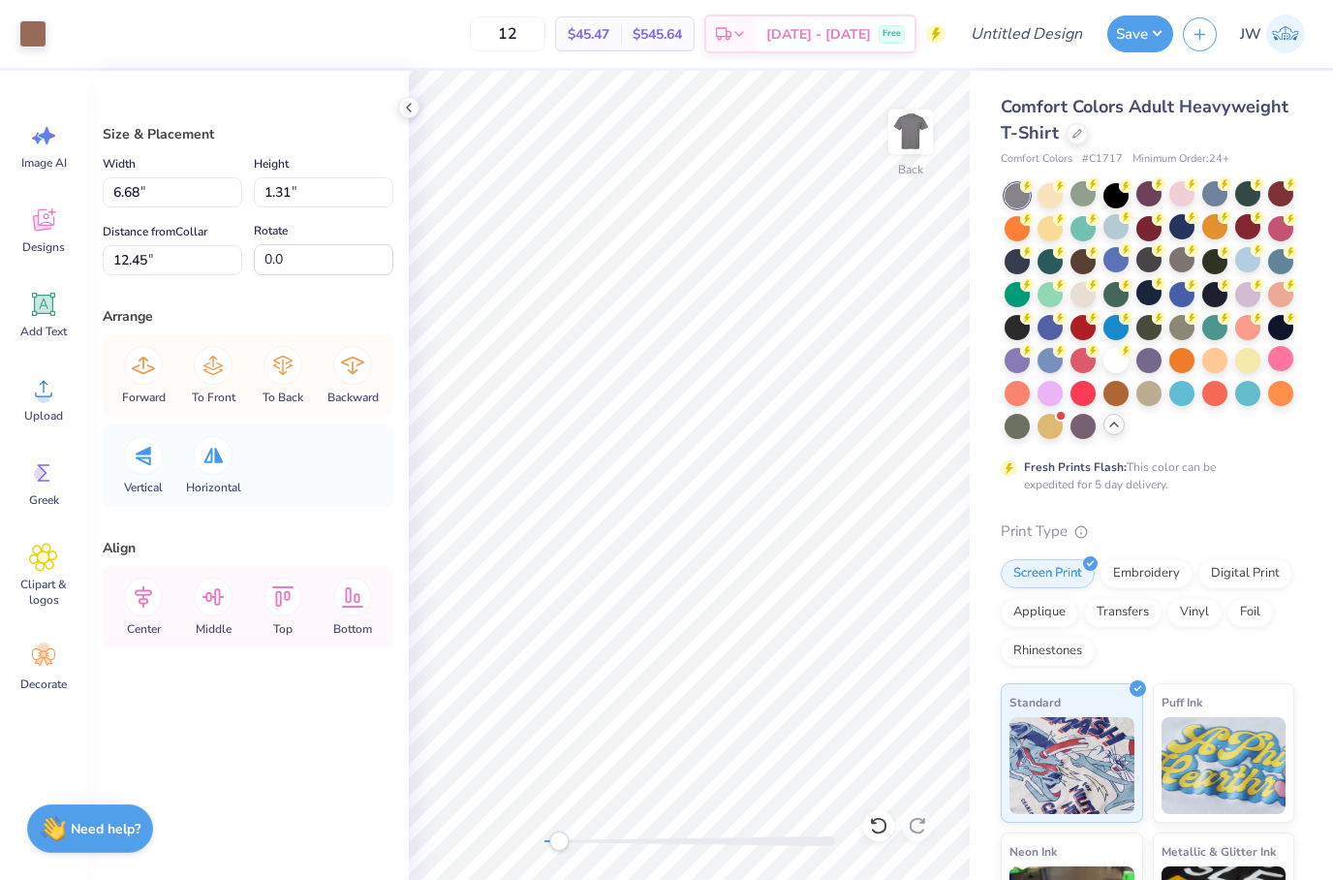
type input "10.58"
type input "9.26"
type input "4.91"
type input "9.33"
type input "0.95"
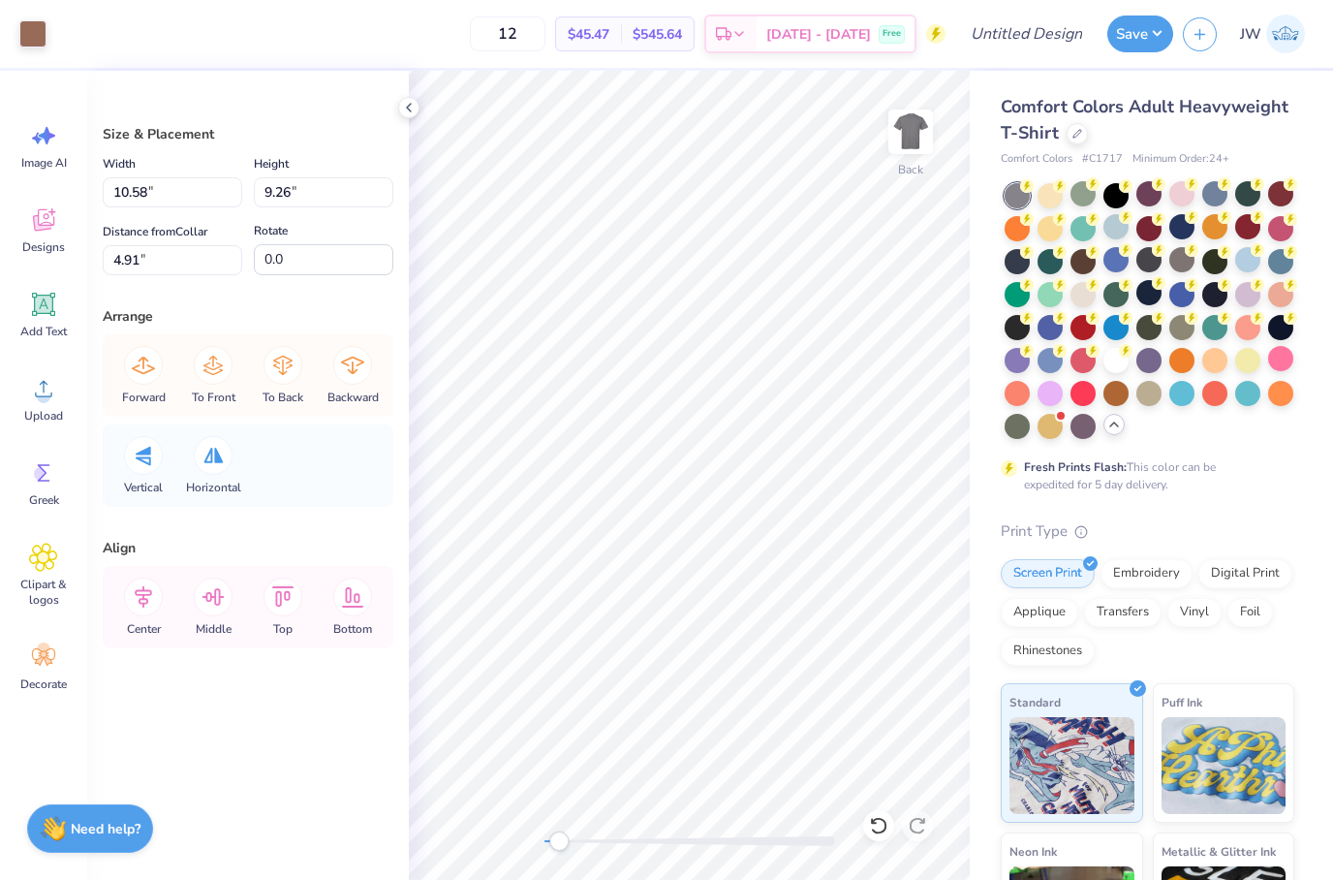
type input "12.12"
type input "10.58"
type input "9.26"
type input "4.91"
click at [49, 42] on div "Art colors 12 $45.47 Per Item $545.64 Total Est. Delivery Oct 10 - 13 Free Desi…" at bounding box center [666, 34] width 1333 height 68
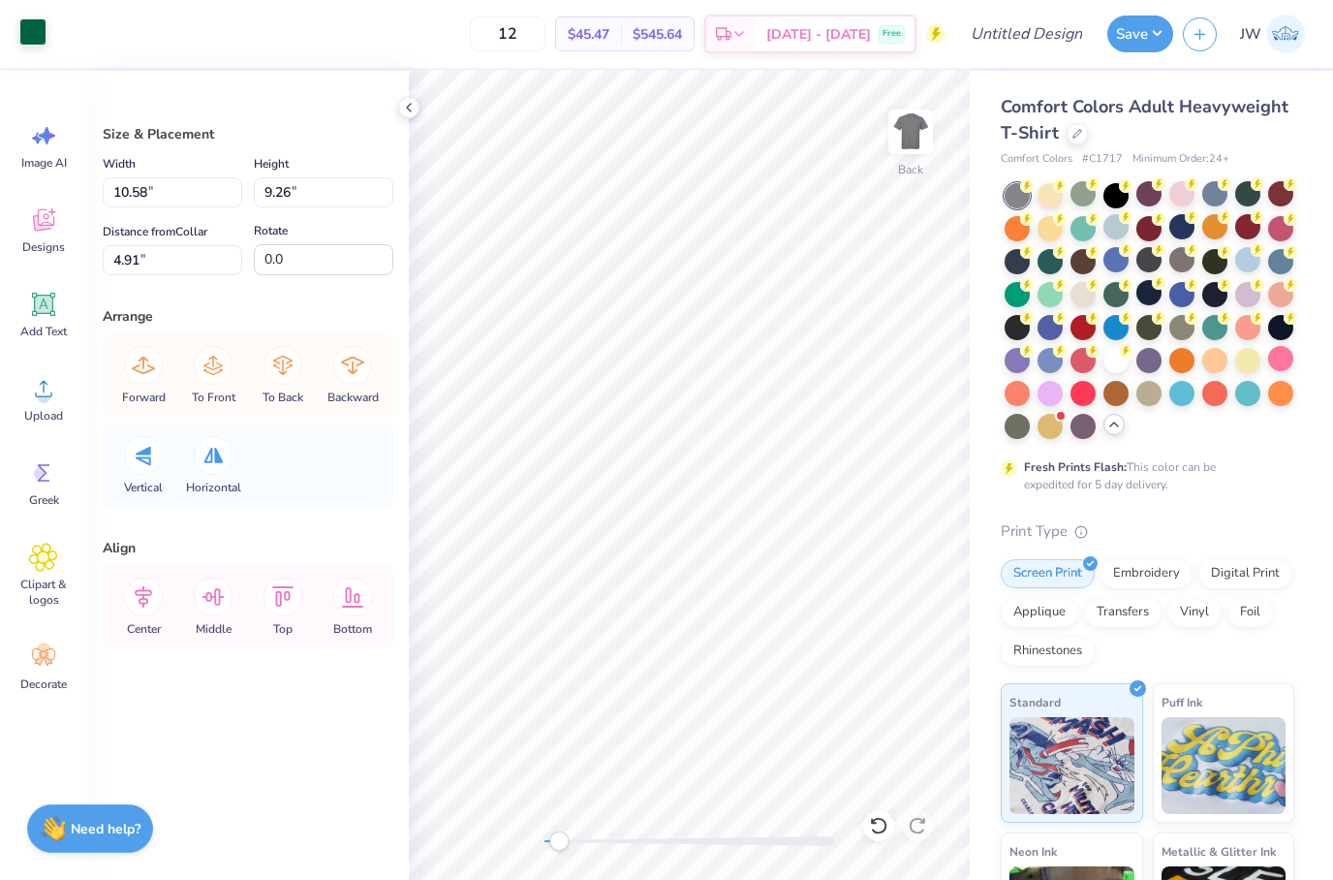
click at [46, 41] on div at bounding box center [32, 31] width 27 height 27
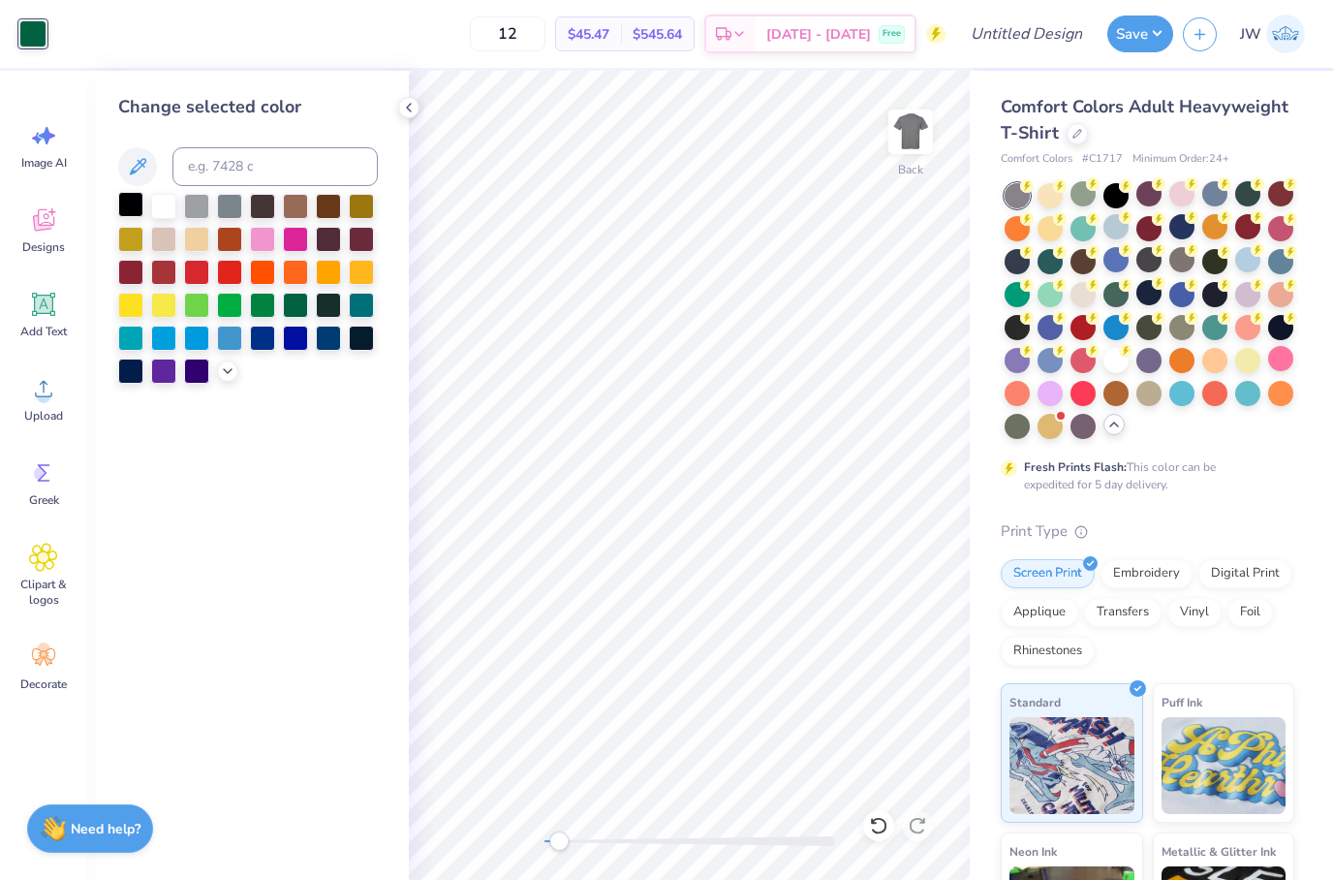
click at [143, 208] on div at bounding box center [130, 204] width 25 height 25
click at [327, 309] on div at bounding box center [328, 303] width 25 height 25
click at [296, 300] on div at bounding box center [295, 303] width 25 height 25
click at [358, 417] on div "Change selected color" at bounding box center [248, 475] width 322 height 809
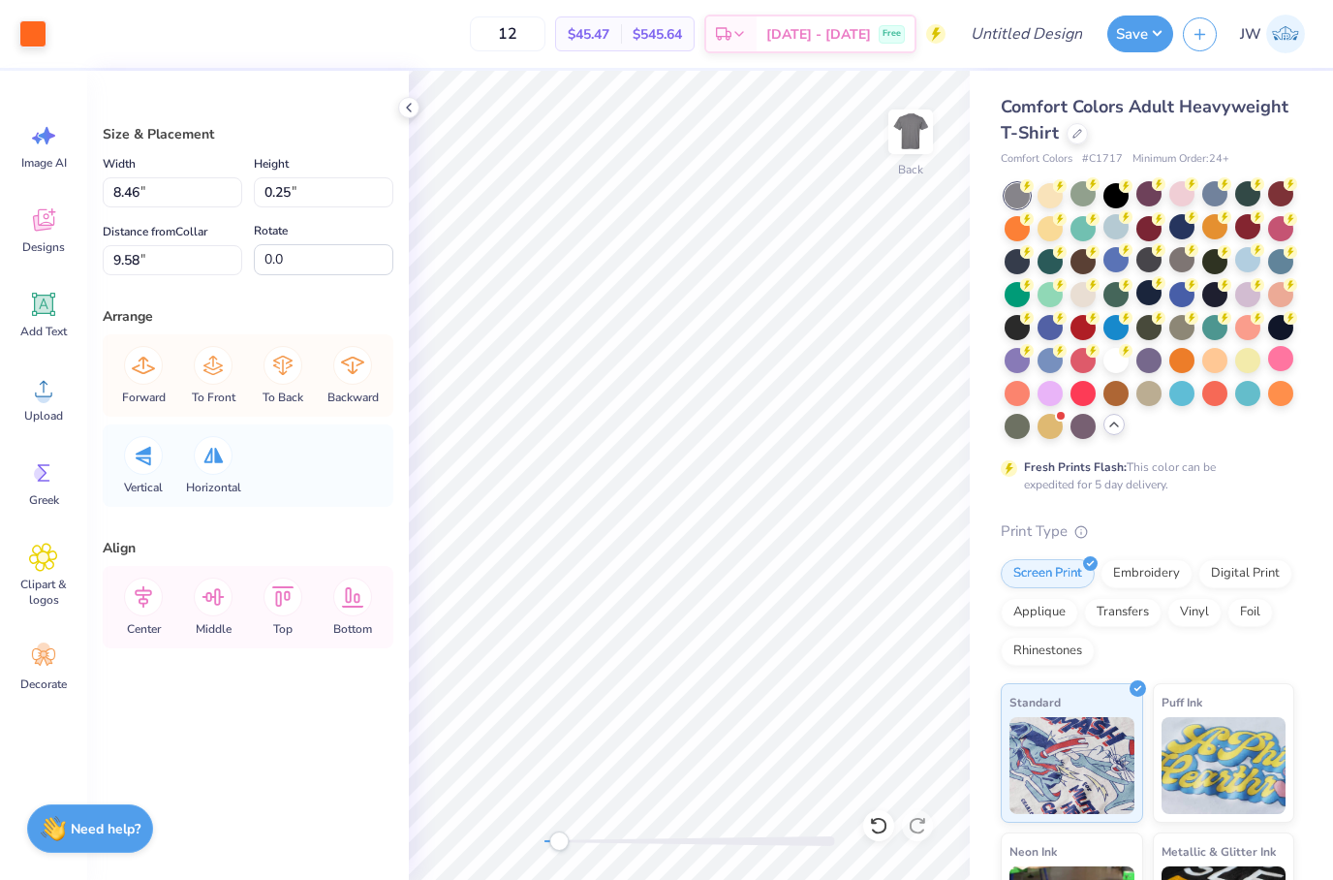
type input "1.38"
type input "0.54"
type input "8.92"
type input "4.52"
type input "2.90"
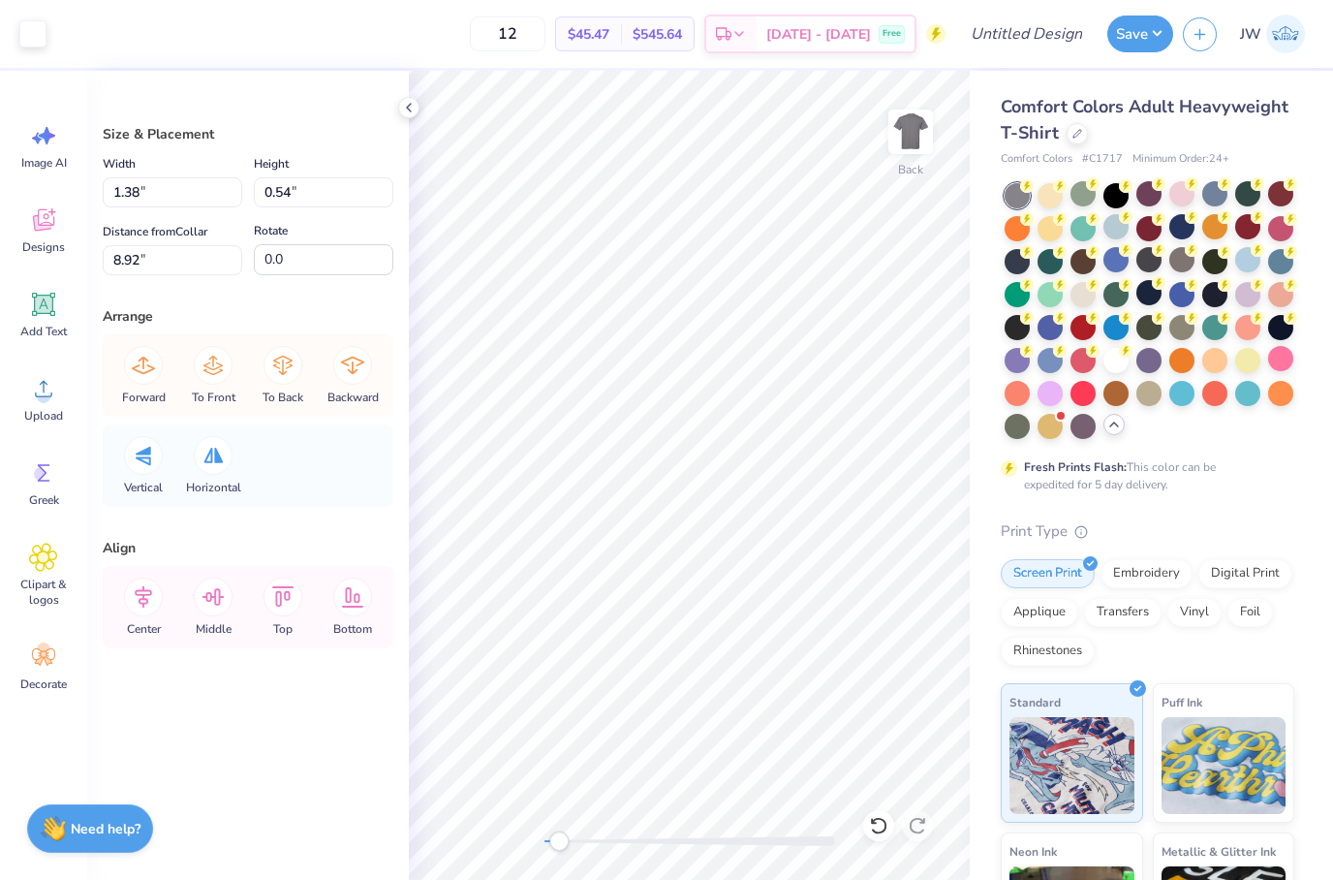
type input "6.18"
type input "5.08"
type input "1.91"
type input "7.43"
type input "10.02"
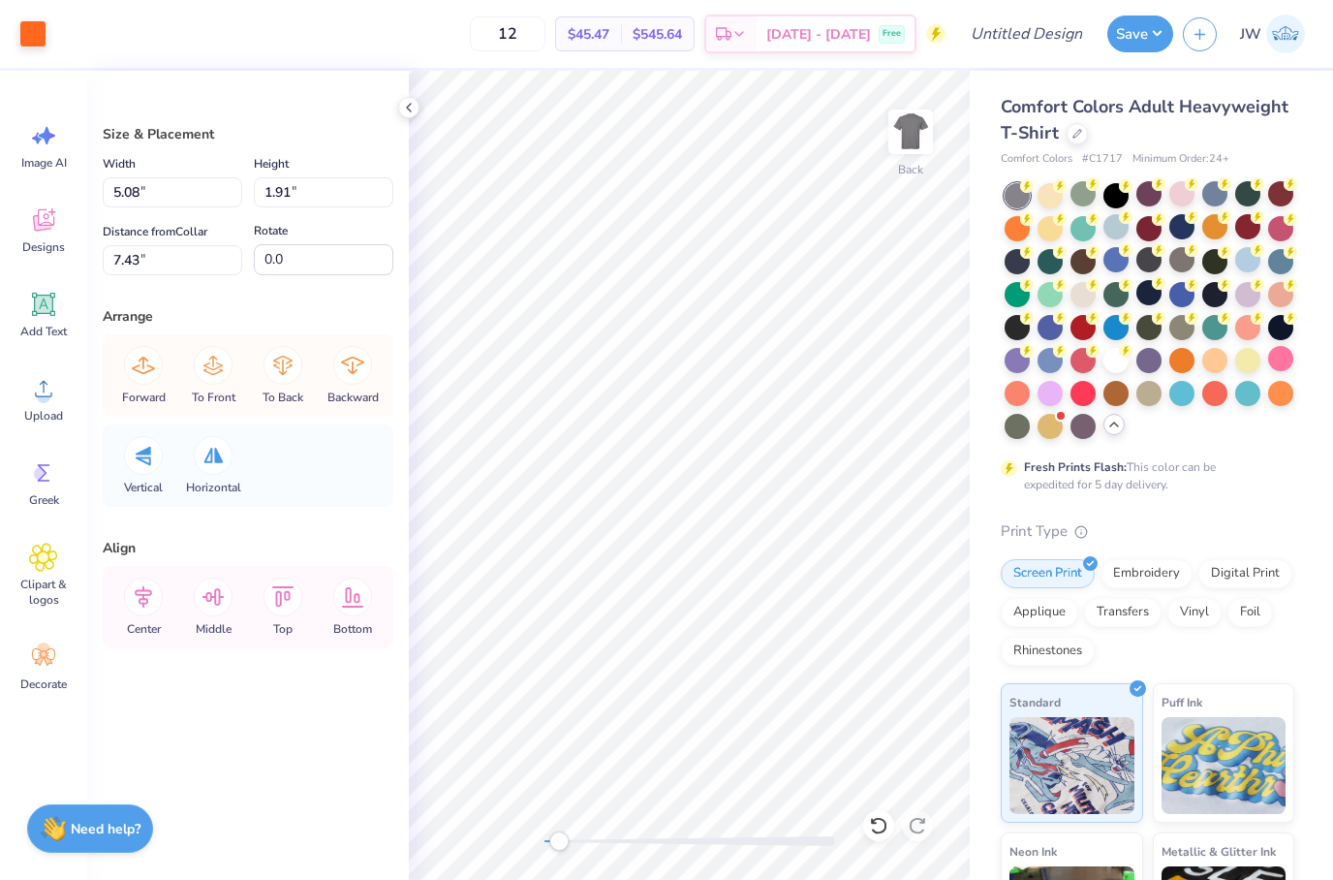
type input "3.49"
type input "8.04"
type input "5.08"
type input "1.91"
type input "7.43"
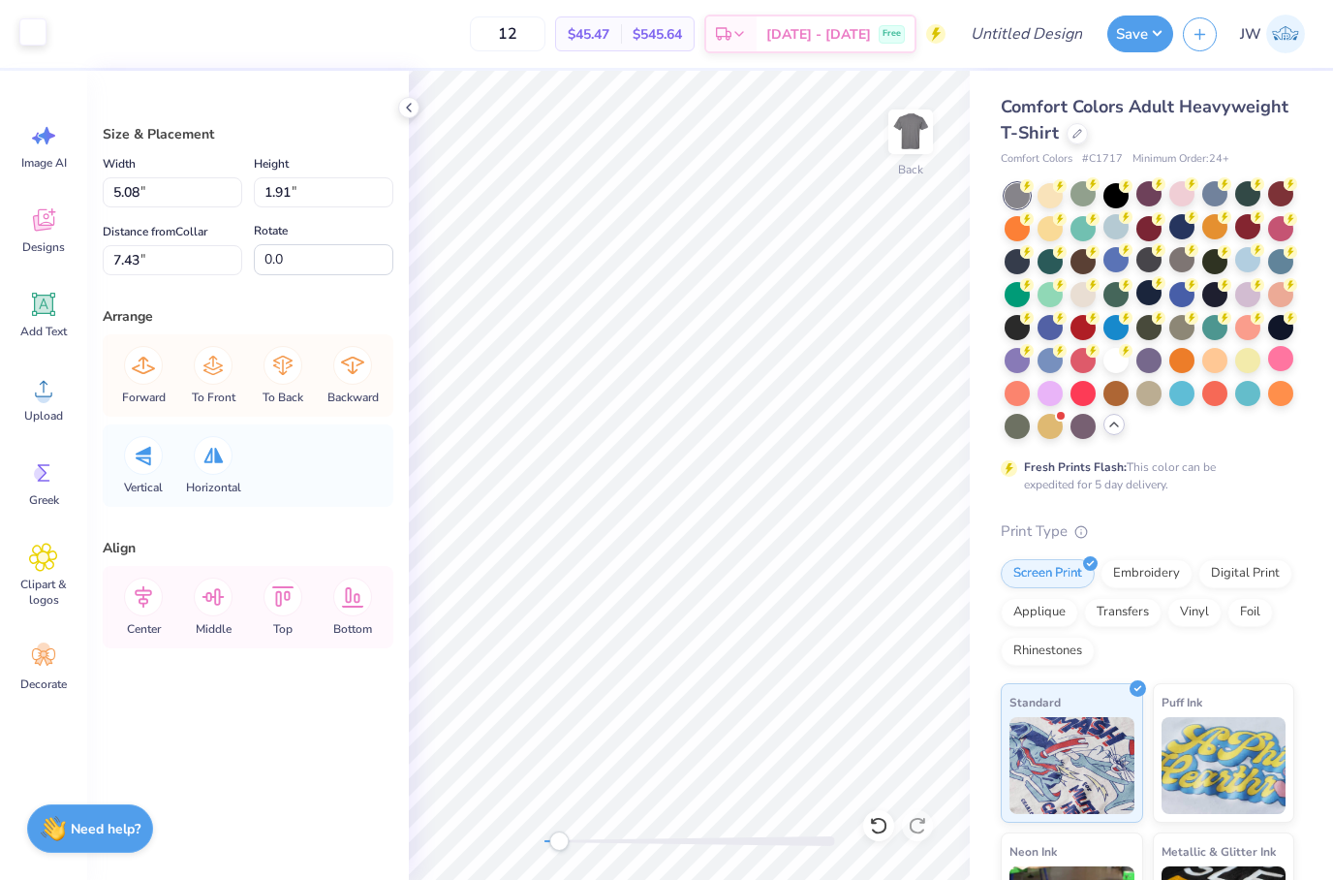
click at [28, 46] on div at bounding box center [32, 31] width 27 height 27
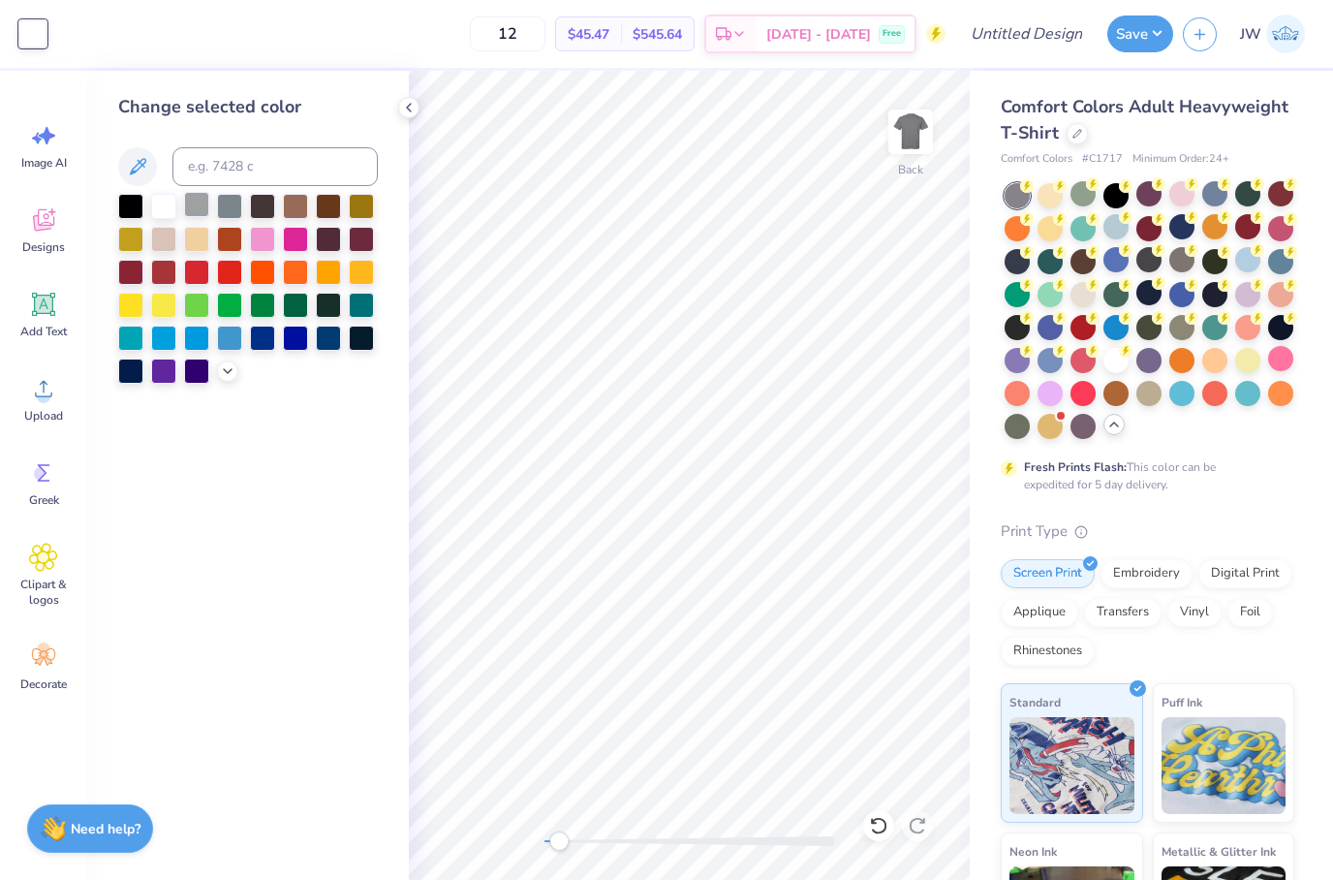
click at [189, 217] on div at bounding box center [196, 204] width 25 height 25
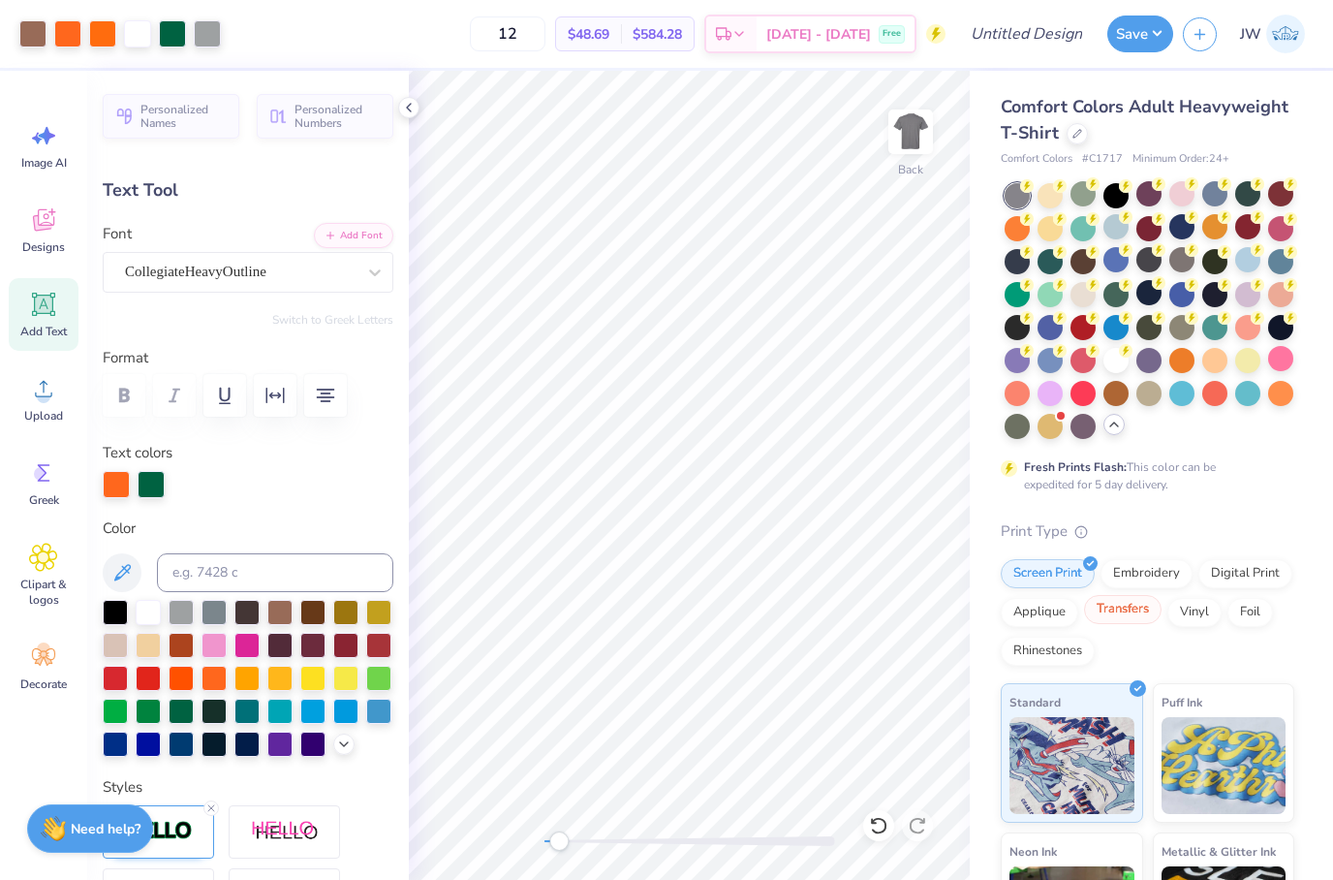
click at [1120, 612] on div "Transfers" at bounding box center [1123, 609] width 78 height 29
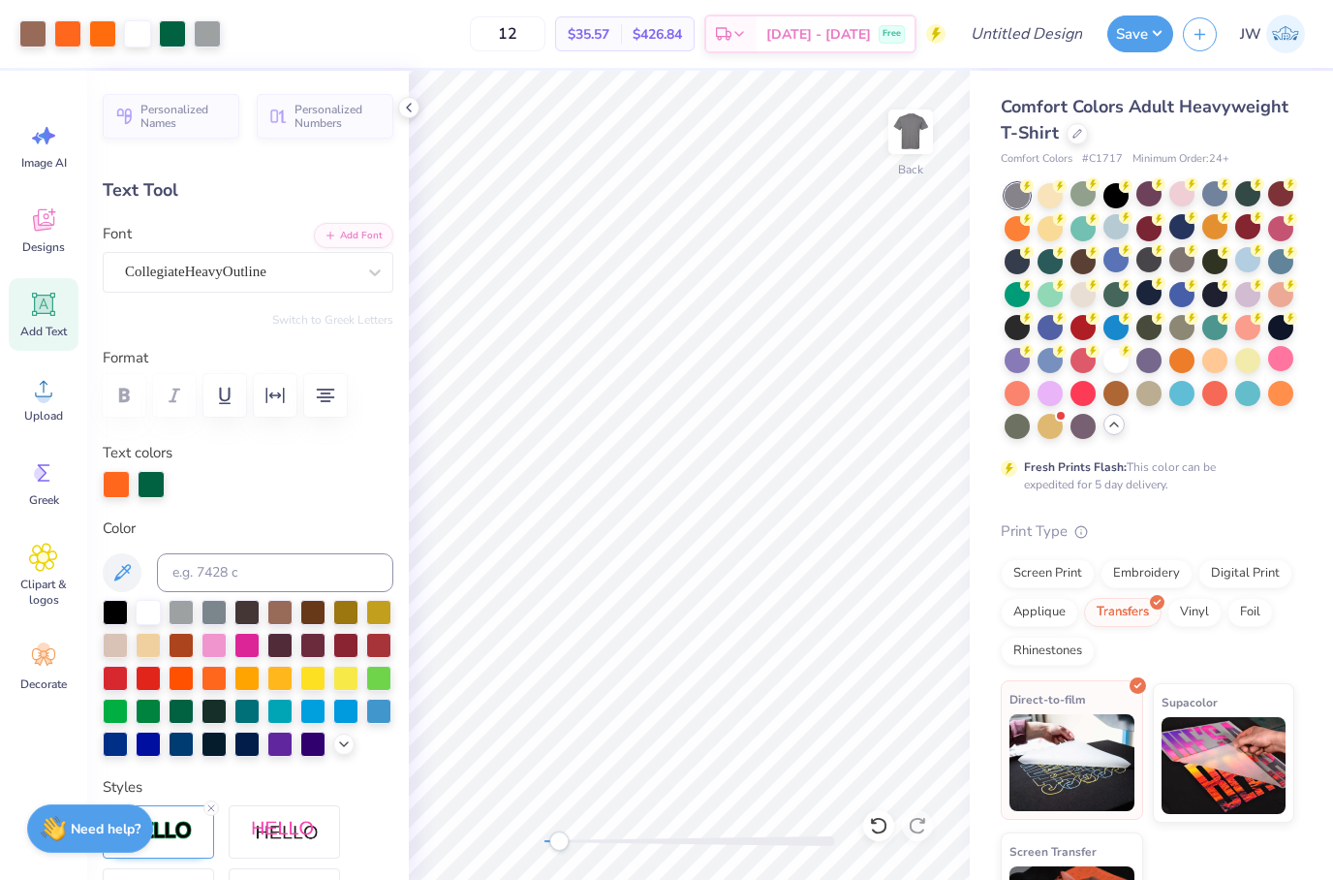
click at [1091, 742] on img at bounding box center [1072, 762] width 125 height 97
click at [1262, 474] on div "Fresh Prints Flash: This color can be expedited for 5 day delivery." at bounding box center [1148, 338] width 294 height 310
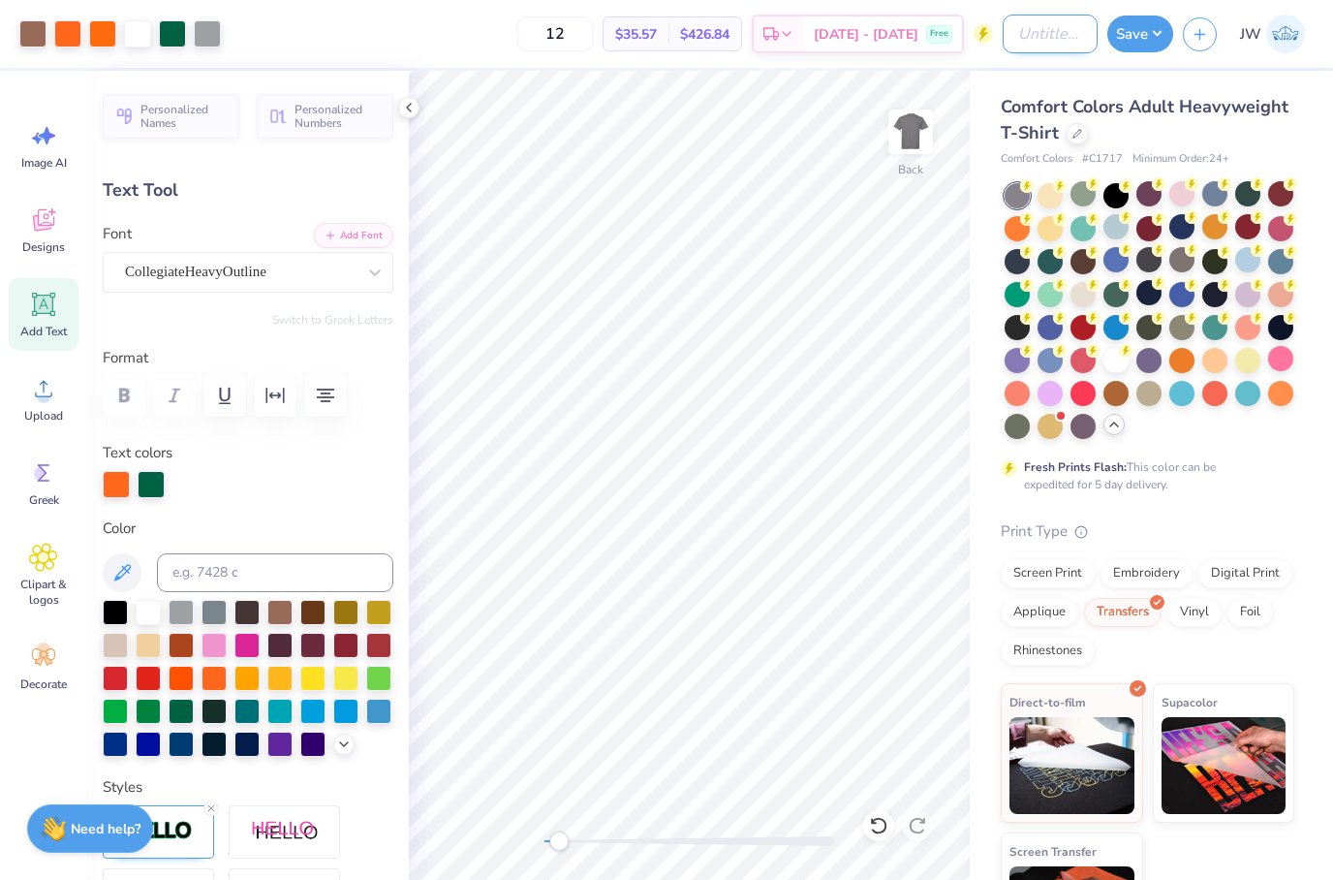
click at [1004, 44] on input "Design Title" at bounding box center [1050, 34] width 95 height 39
click at [1004, 33] on input "Design Title" at bounding box center [1050, 34] width 95 height 39
type input "A"
type input "Football Art"
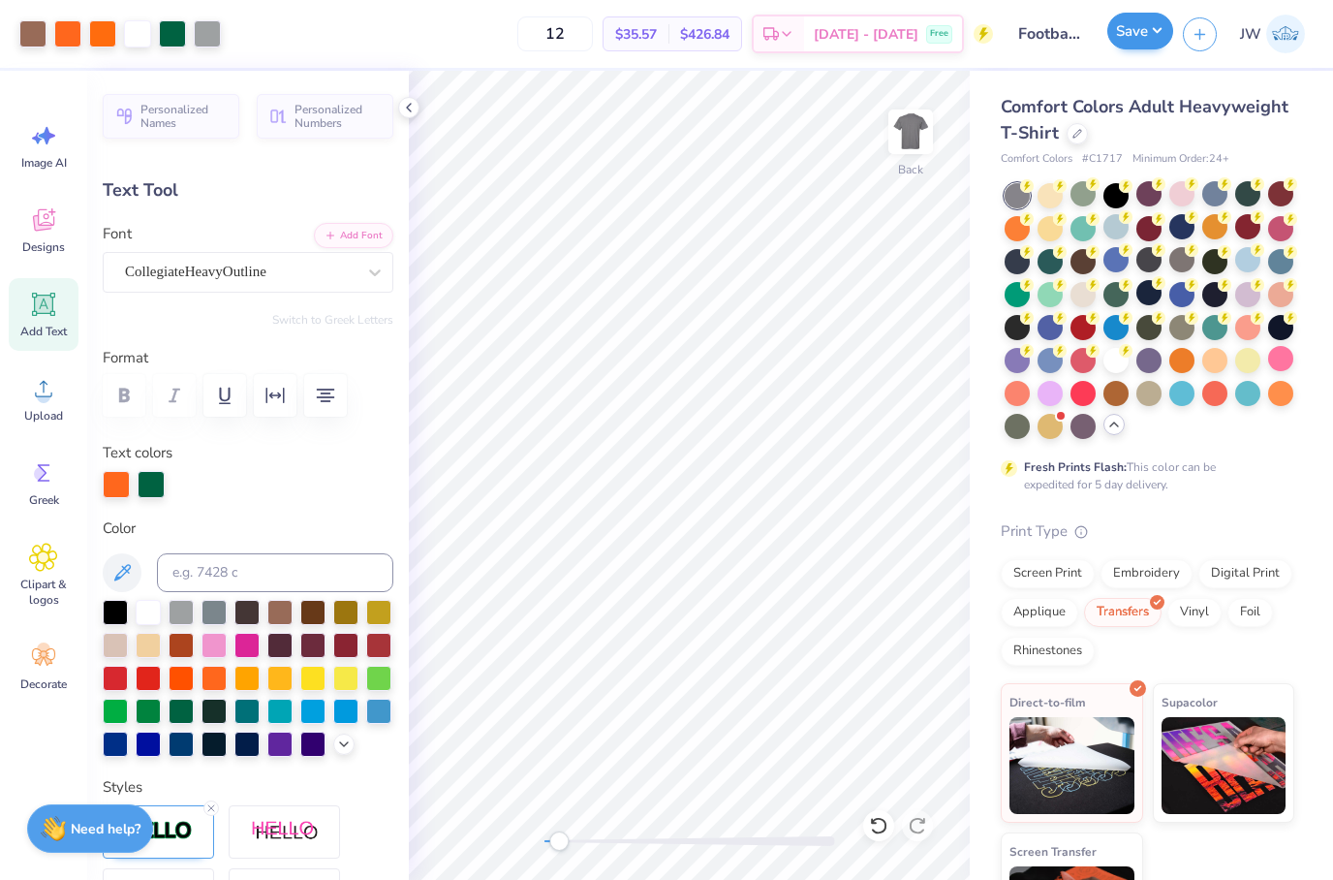
click at [1129, 25] on button "Save" at bounding box center [1140, 31] width 66 height 37
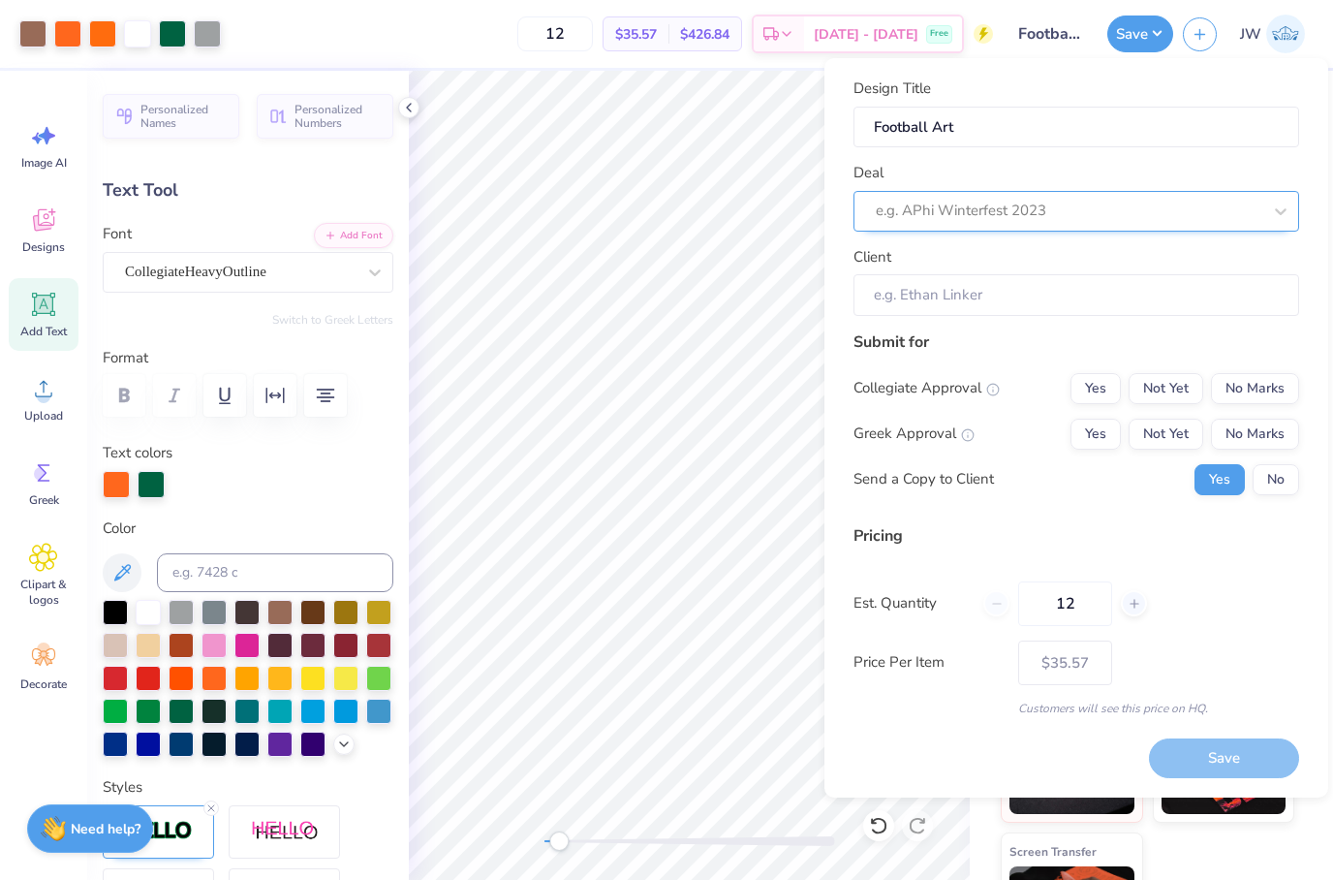
click at [980, 222] on div at bounding box center [1069, 211] width 386 height 26
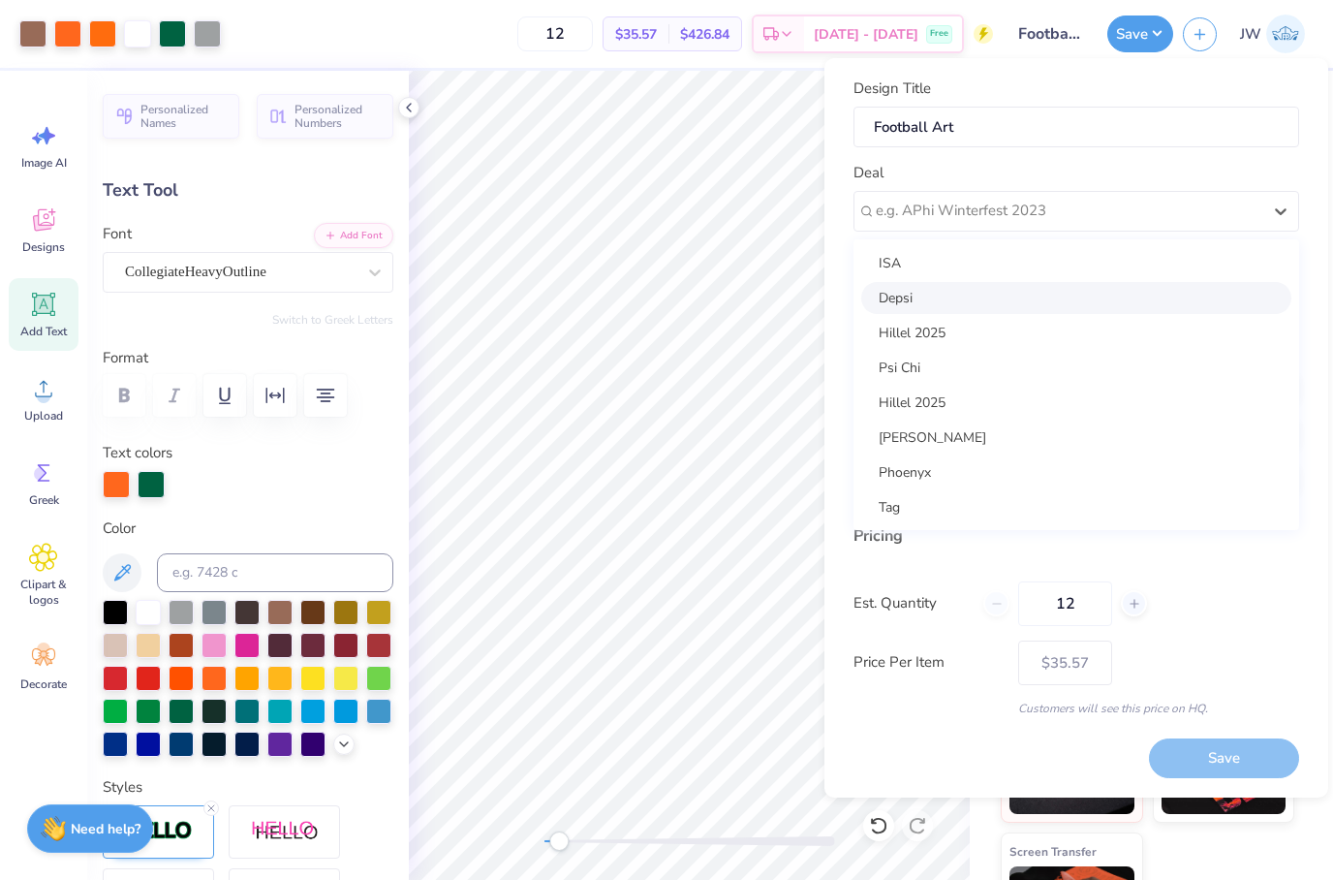
click at [963, 292] on div "Depsi" at bounding box center [1076, 298] width 430 height 32
type input "Raahim Syed"
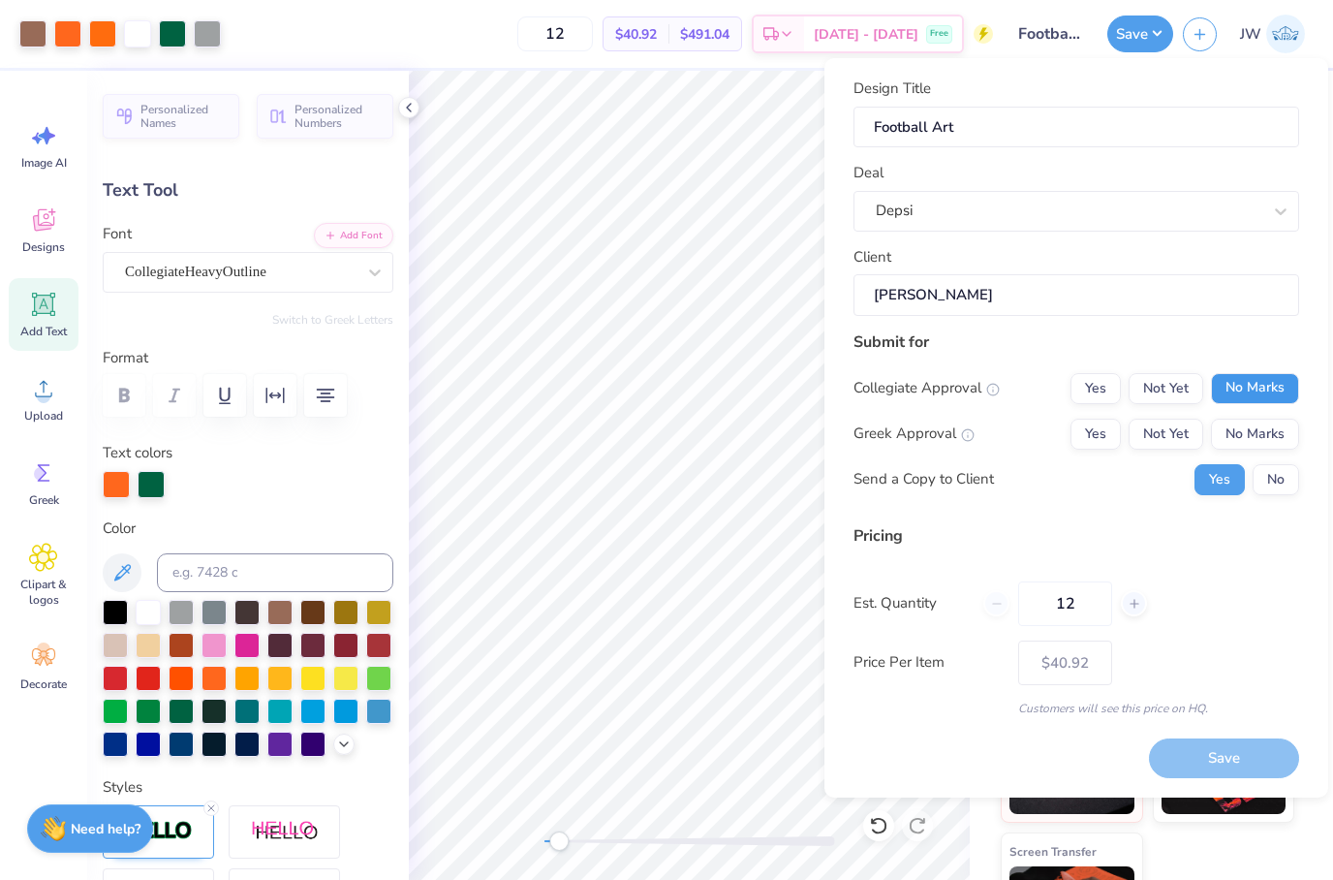
click at [1244, 388] on button "No Marks" at bounding box center [1255, 388] width 88 height 31
click at [1089, 425] on button "Yes" at bounding box center [1096, 434] width 50 height 31
click at [1234, 754] on button "Save" at bounding box center [1224, 758] width 150 height 40
type input "$40.92"
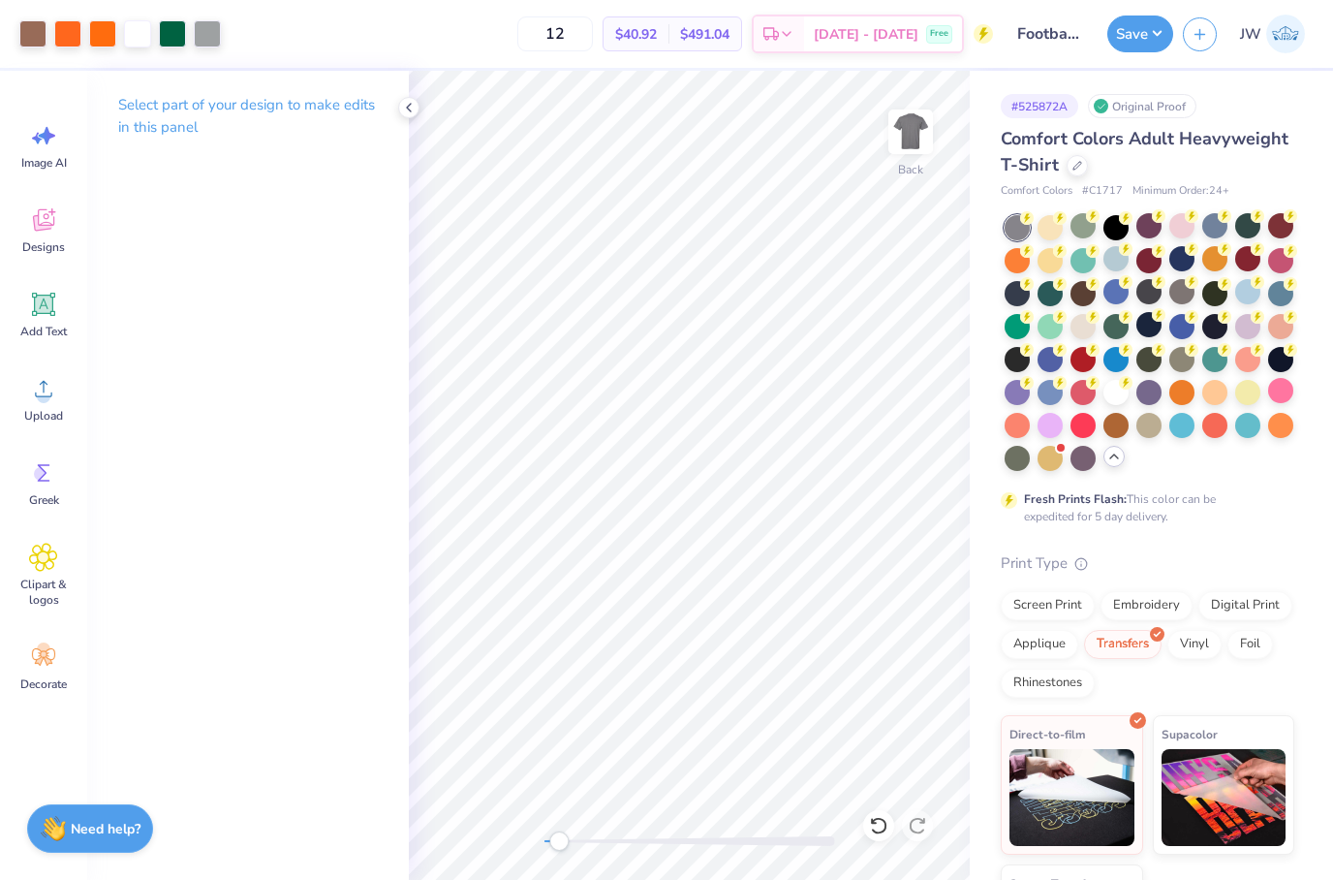
click at [1266, 483] on div "Fresh Prints Flash: This color can be expedited for 5 day delivery." at bounding box center [1148, 370] width 294 height 310
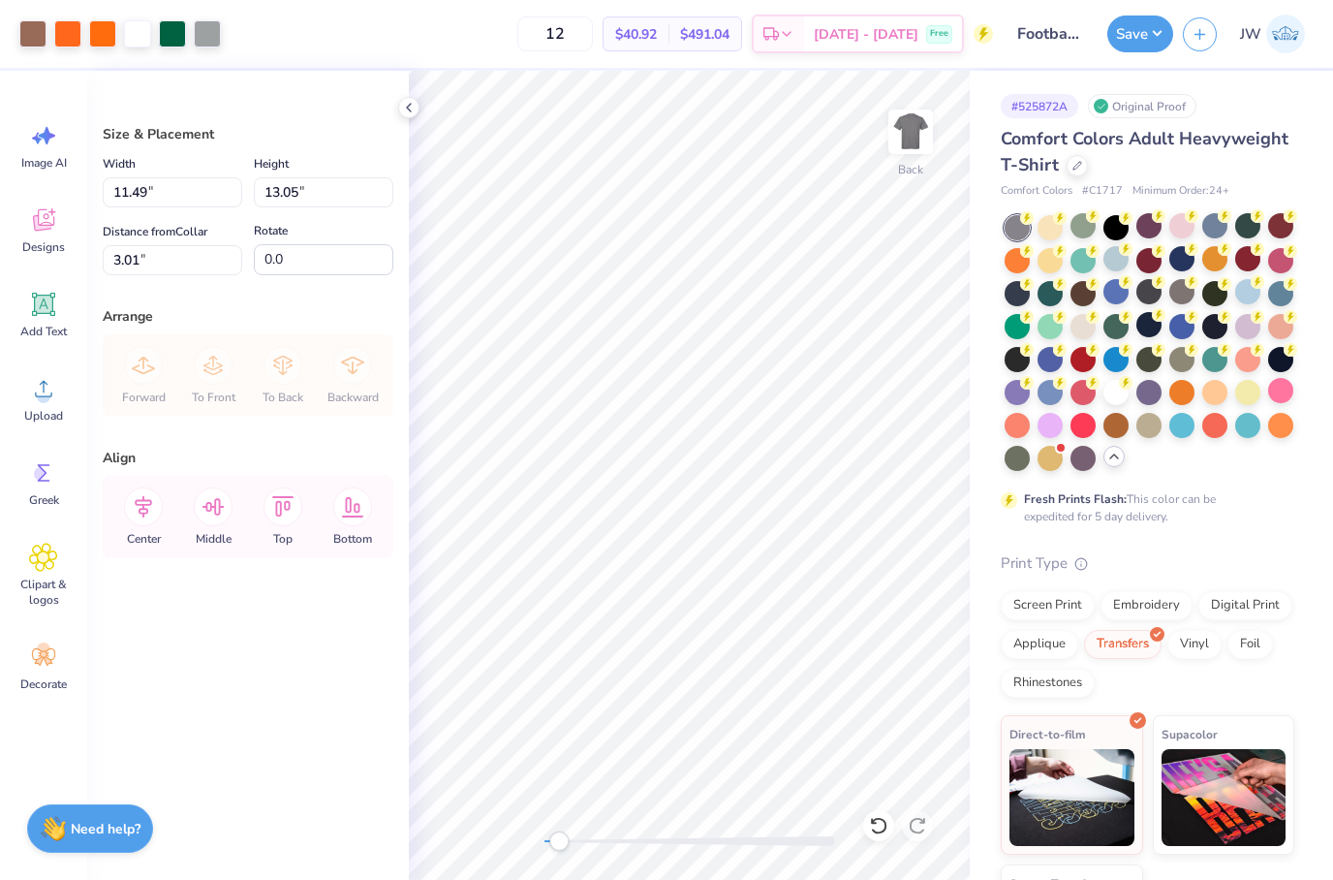
type input "3.00"
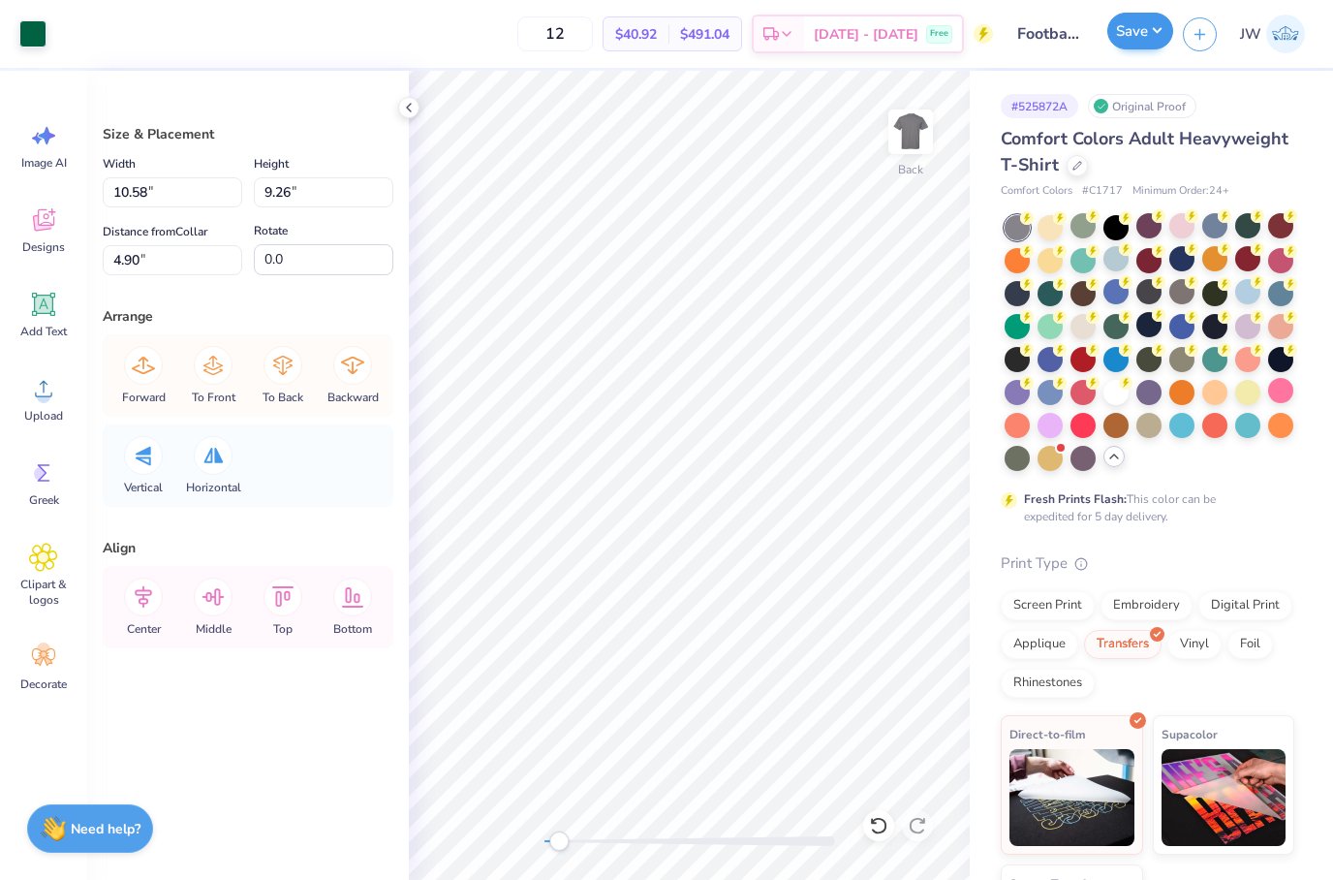
click at [1140, 34] on button "Save" at bounding box center [1140, 31] width 66 height 37
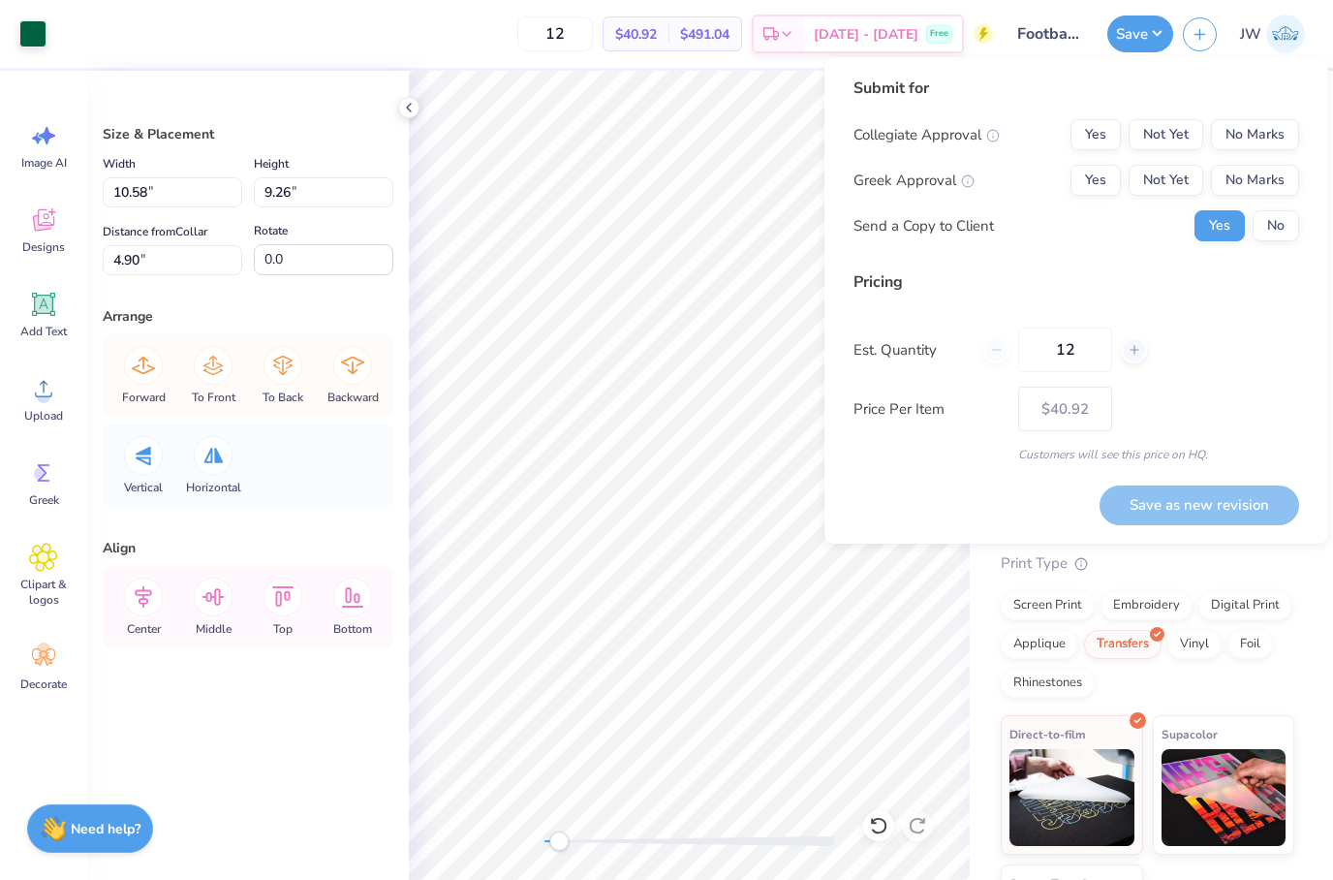
click at [1095, 56] on div "Design Title Football Art" at bounding box center [1050, 34] width 95 height 68
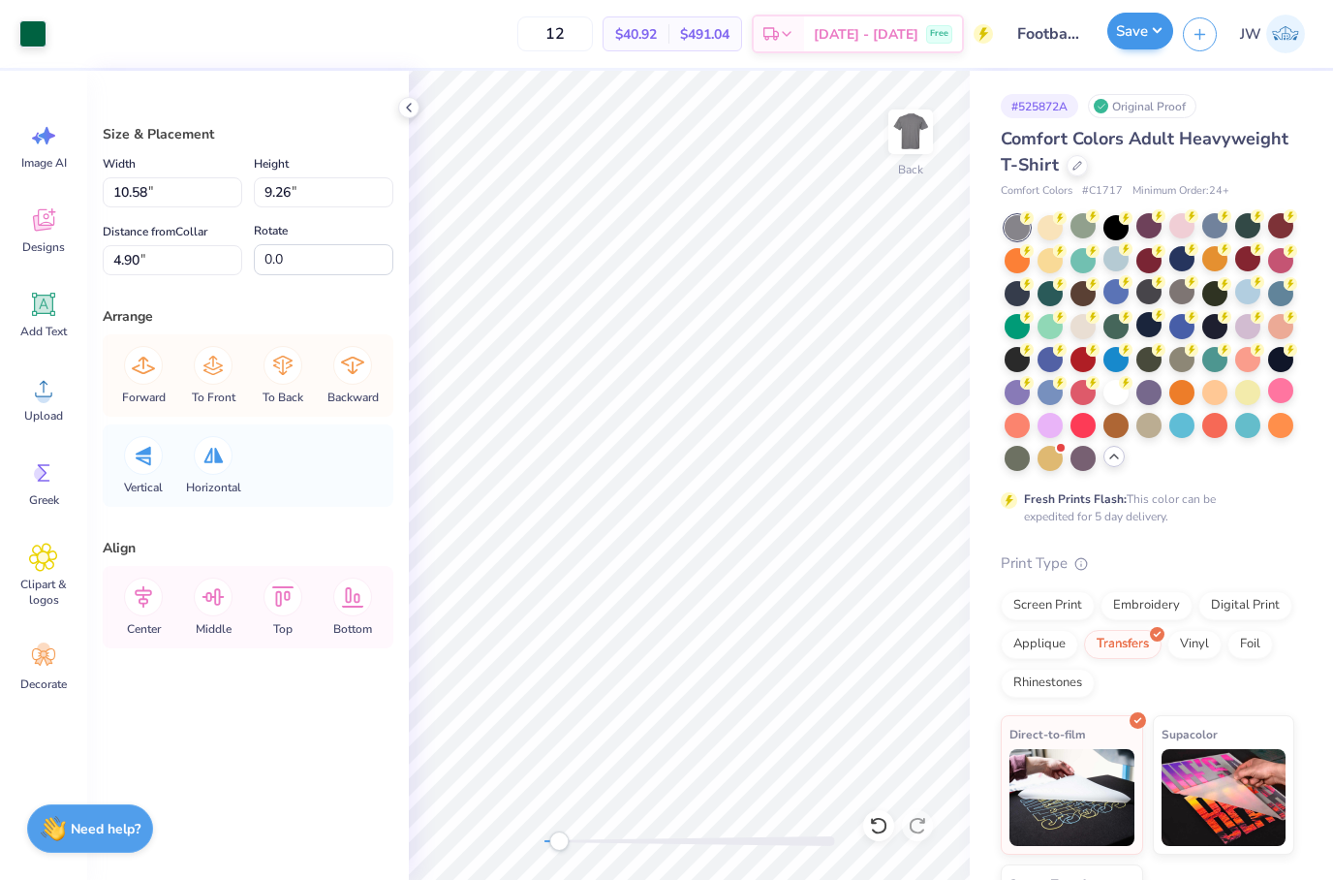
click at [1127, 36] on button "Save" at bounding box center [1140, 31] width 66 height 37
type input "3.97"
type input "2.07"
type input "9.99"
type input "4.60"
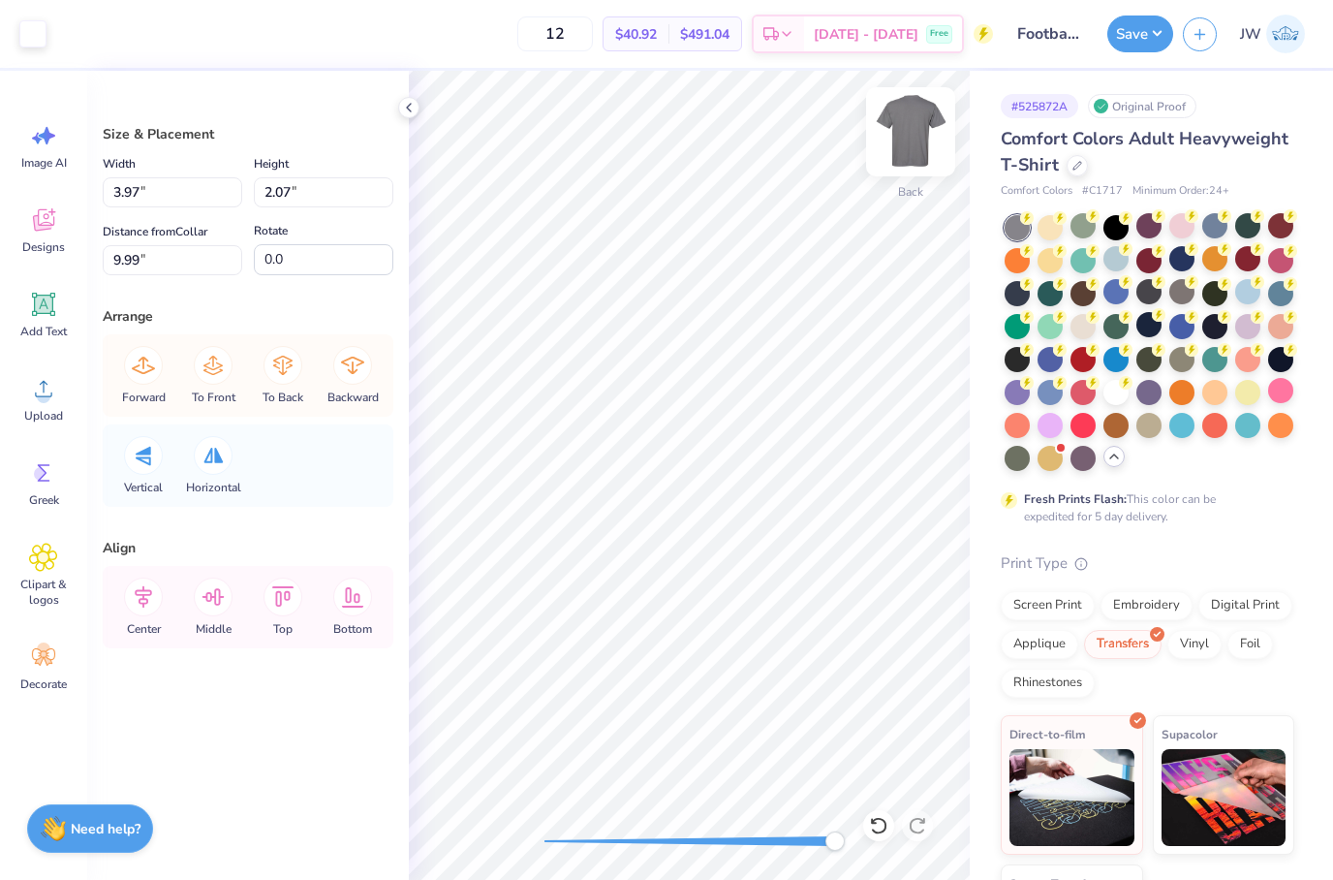
type input "0.87"
type input "8.75"
click at [872, 816] on icon at bounding box center [878, 825] width 19 height 19
type input "5.24"
type input "3.09"
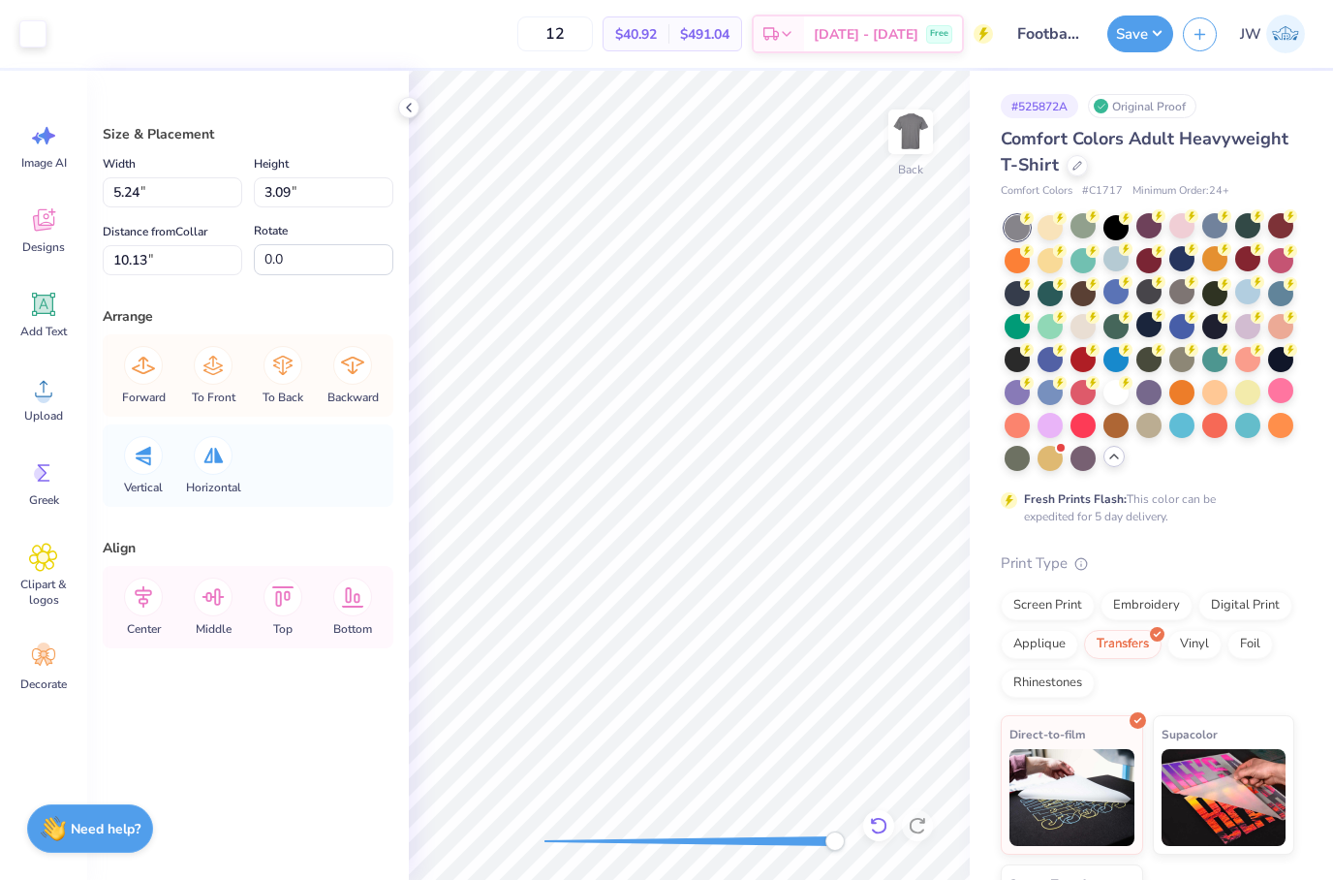
type input "10.05"
type input "10.58"
type input "9.26"
click at [884, 825] on icon at bounding box center [878, 825] width 19 height 19
click at [879, 819] on icon at bounding box center [878, 825] width 16 height 17
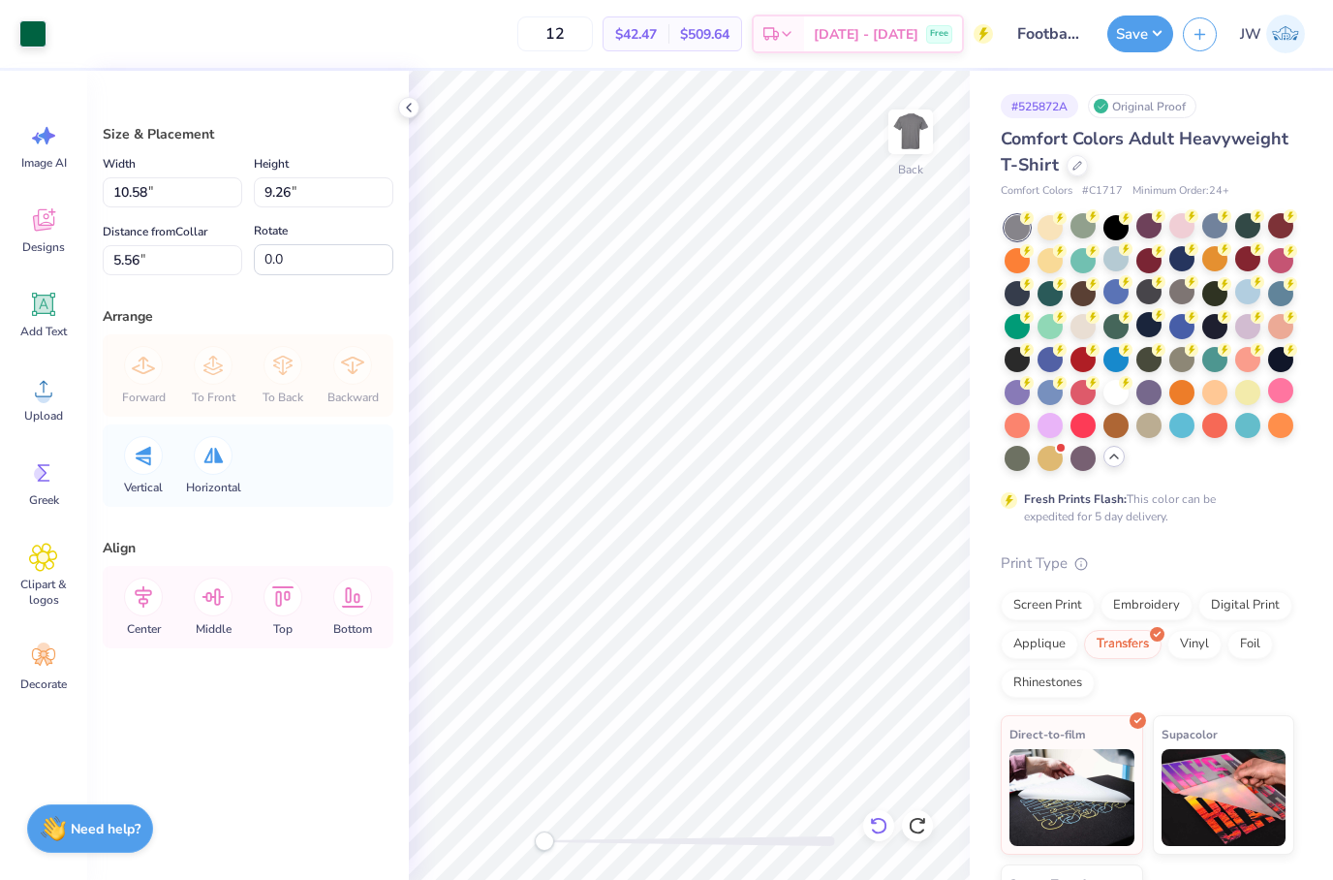
click at [877, 821] on icon at bounding box center [878, 825] width 19 height 19
click at [874, 820] on icon at bounding box center [878, 825] width 16 height 17
click at [871, 818] on icon at bounding box center [878, 825] width 19 height 19
click at [872, 818] on icon at bounding box center [878, 825] width 19 height 19
type input "4.91"
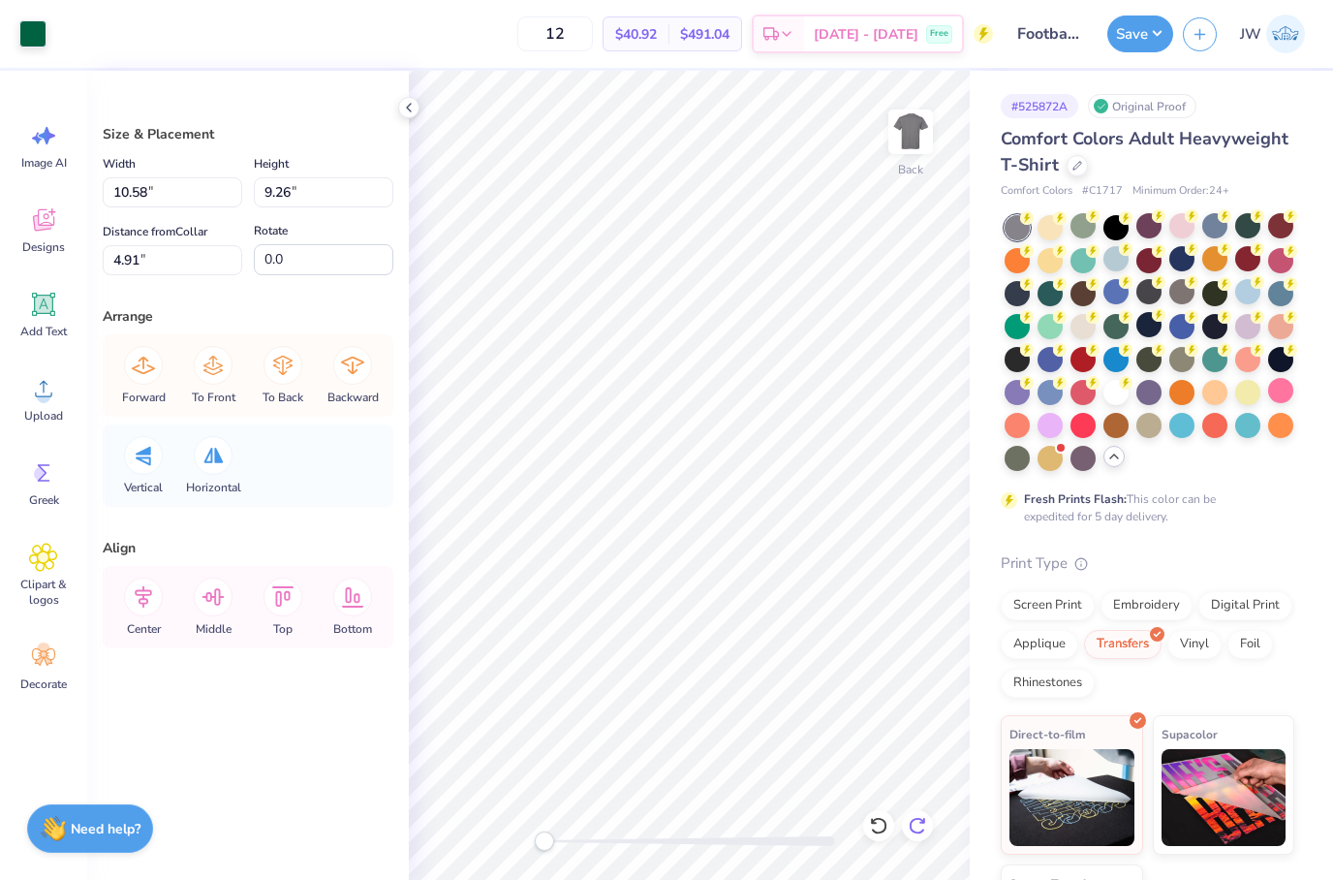
click at [911, 812] on div at bounding box center [917, 825] width 31 height 31
